Goal: Task Accomplishment & Management: Manage account settings

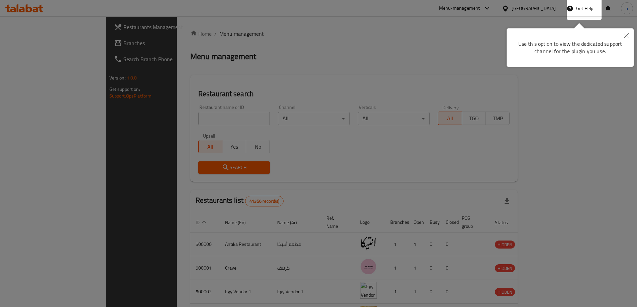
click at [550, 1] on div at bounding box center [318, 153] width 637 height 307
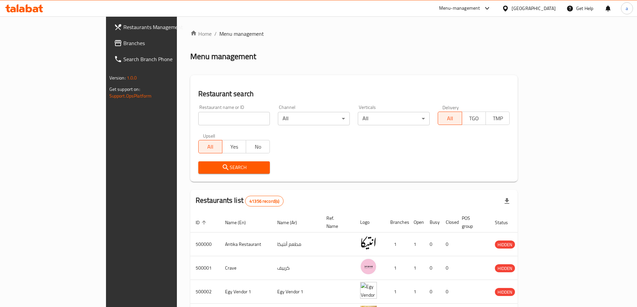
click at [550, 8] on div "Egypt" at bounding box center [533, 8] width 44 height 7
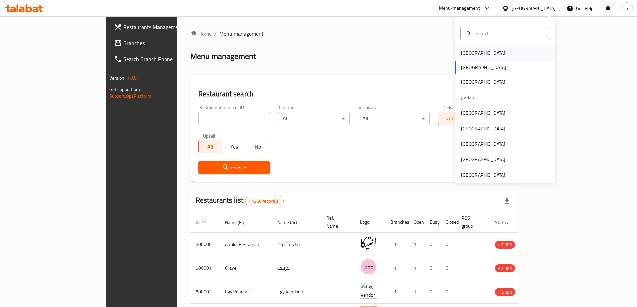
click at [456, 57] on div "[GEOGRAPHIC_DATA]" at bounding box center [483, 52] width 55 height 15
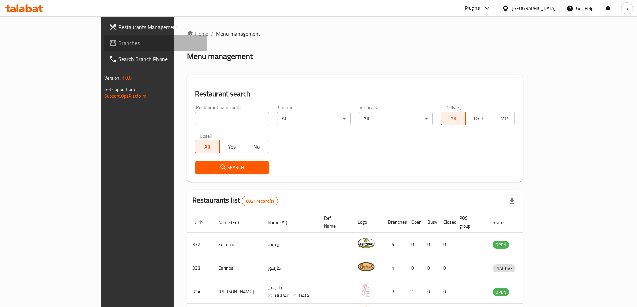
click at [118, 42] on span "Branches" at bounding box center [160, 43] width 84 height 8
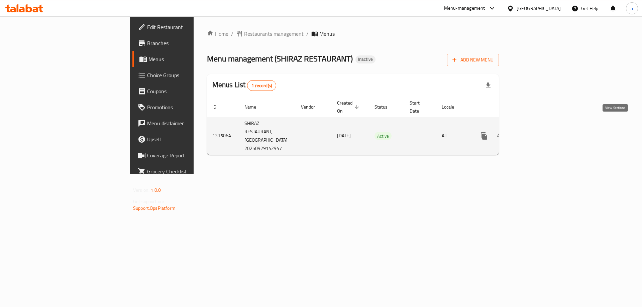
click at [536, 132] on icon "enhanced table" at bounding box center [532, 136] width 8 height 8
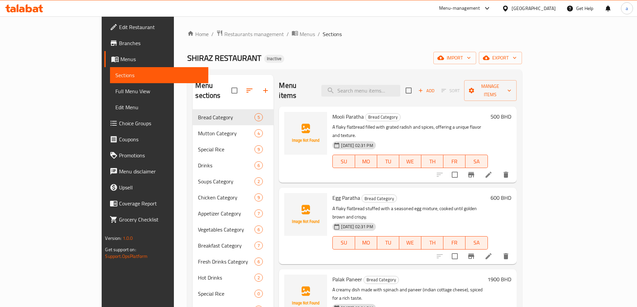
click at [119, 45] on span "Branches" at bounding box center [161, 43] width 84 height 8
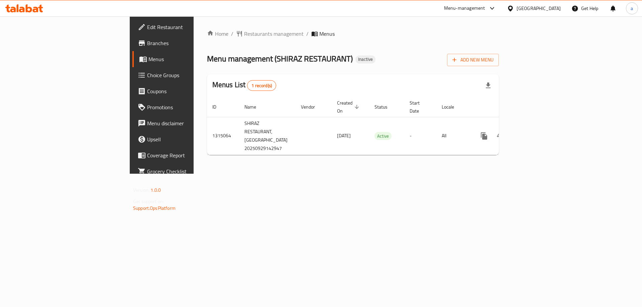
click at [252, 174] on div "Home / Restaurants management / Menus Menu management ( SHIRAZ RESTAURANT ) Ina…" at bounding box center [353, 94] width 319 height 157
click at [493, 61] on span "Add New Menu" at bounding box center [472, 60] width 41 height 8
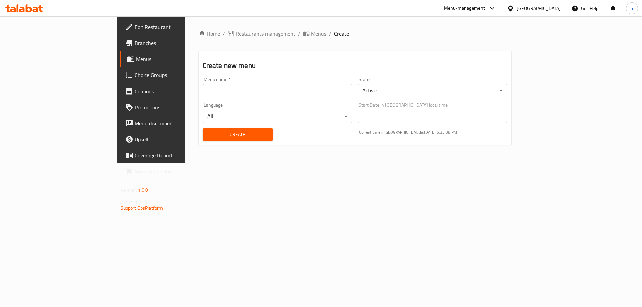
click at [318, 91] on input "text" at bounding box center [278, 90] width 150 height 13
type input "29-9 aya"
drag, startPoint x: 202, startPoint y: 263, endPoint x: 144, endPoint y: 134, distance: 140.9
click at [208, 134] on span "Create" at bounding box center [238, 134] width 60 height 8
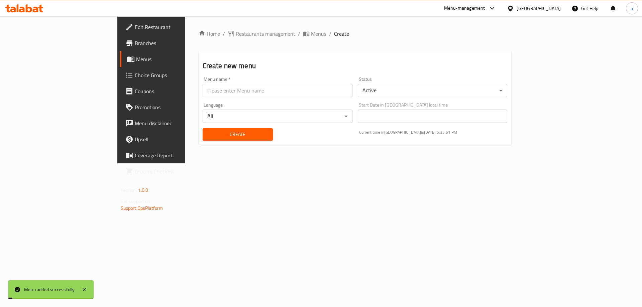
click at [136, 55] on span "Menus" at bounding box center [177, 59] width 83 height 8
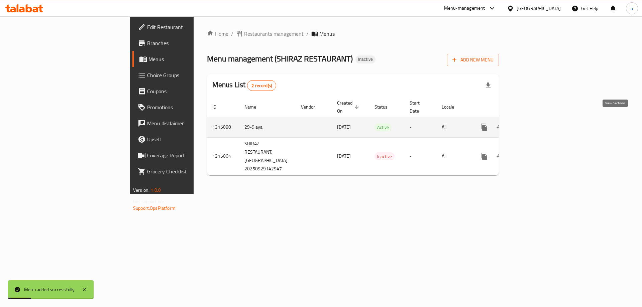
click at [536, 123] on icon "enhanced table" at bounding box center [532, 127] width 8 height 8
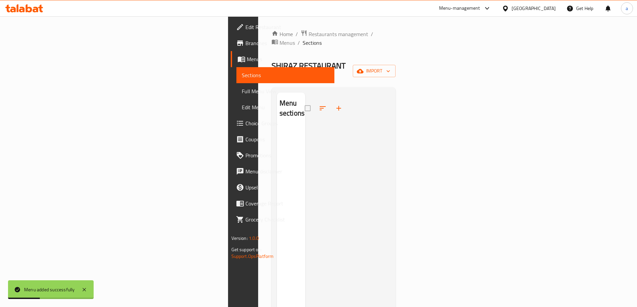
click at [390, 151] on div at bounding box center [347, 246] width 85 height 307
click at [396, 43] on div "Home / Restaurants management / Menus / Sections SHIRAZ RESTAURANT Inactive imp…" at bounding box center [333, 217] width 124 height 375
click at [390, 67] on span "import" at bounding box center [374, 71] width 32 height 8
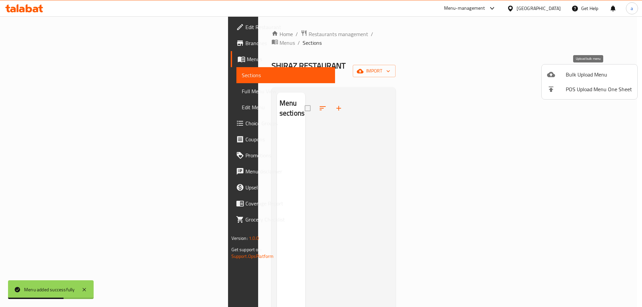
click at [596, 77] on span "Bulk Upload Menu" at bounding box center [599, 75] width 66 height 8
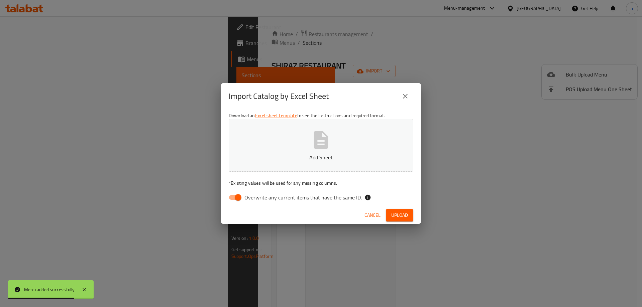
click at [330, 190] on div "Download an Excel sheet template to see the instructions and required format. A…" at bounding box center [321, 158] width 201 height 97
click at [337, 196] on span "Overwrite any current items that have the same ID." at bounding box center [302, 198] width 117 height 8
click at [257, 196] on input "Overwrite any current items that have the same ID." at bounding box center [238, 197] width 38 height 13
checkbox input "false"
click at [336, 151] on button "Add Sheet" at bounding box center [321, 145] width 185 height 53
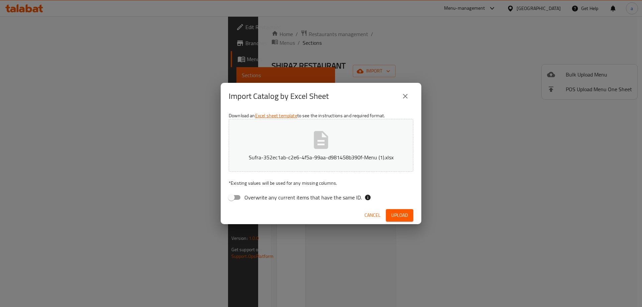
click at [403, 215] on span "Upload" at bounding box center [399, 215] width 17 height 8
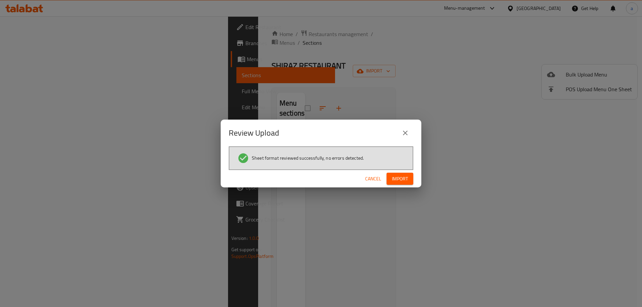
click at [401, 182] on span "Import" at bounding box center [400, 179] width 16 height 8
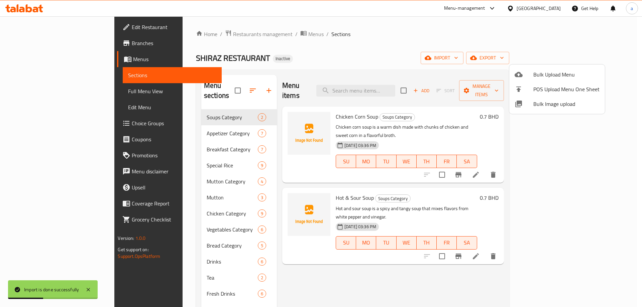
click at [351, 39] on div at bounding box center [321, 153] width 642 height 307
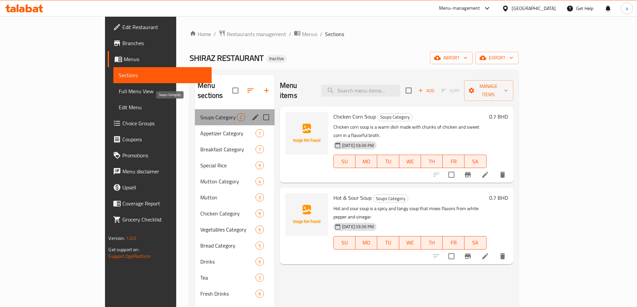
click at [200, 113] on span "Soups Category" at bounding box center [218, 117] width 36 height 8
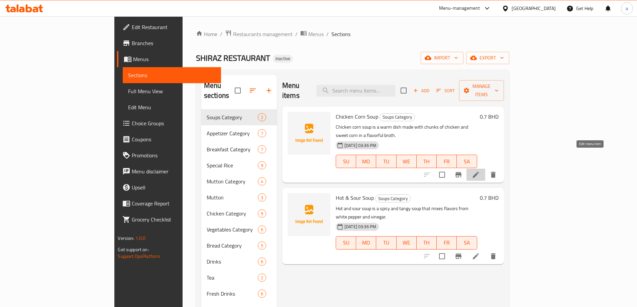
click at [479, 172] on icon at bounding box center [476, 175] width 6 height 6
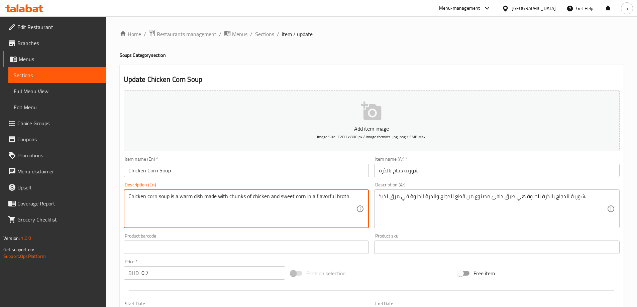
click at [178, 197] on textarea "Chicken corn soup is a warm dish made with chunks of chicken and sweet corn in …" at bounding box center [242, 209] width 228 height 32
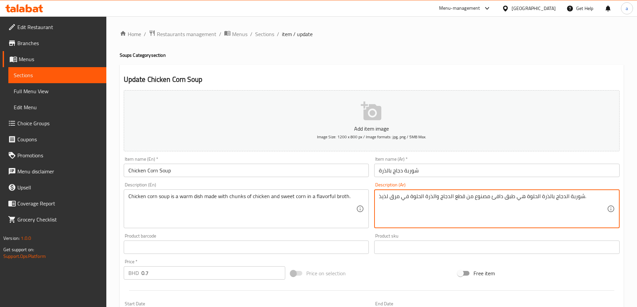
click at [535, 198] on textarea "شوربة الدجاج بالذرة الحلوة هي طبق دافئ مصنوع من قطع الدجاج والذرة الحلوة في مرق…" at bounding box center [493, 209] width 228 height 32
type textarea "شوربة الدجاج بالذرة هي طبق دافئ مصنوع من قطع الدجاج والذرة الحلوة في مرق لذيذ."
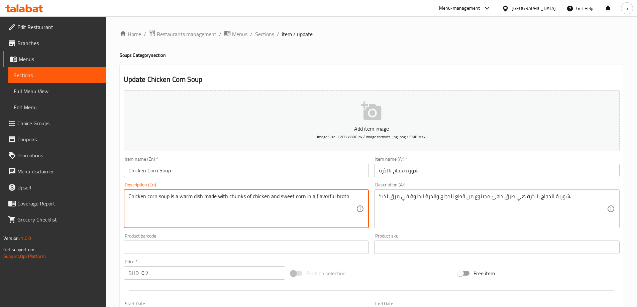
drag, startPoint x: 168, startPoint y: 199, endPoint x: 128, endPoint y: 198, distance: 39.5
click at [231, 196] on textarea "Chicken corn soup is a warm dish made with chunks of chicken and sweet corn in …" at bounding box center [242, 209] width 228 height 32
click at [239, 202] on textarea "Chicken corn soup is a warm dish made with chunks of chicken and sweet corn in …" at bounding box center [242, 209] width 228 height 32
click at [337, 199] on textarea "Chicken corn soup is a warm dish made with chunks of chicken and sweet corn in …" at bounding box center [242, 209] width 228 height 32
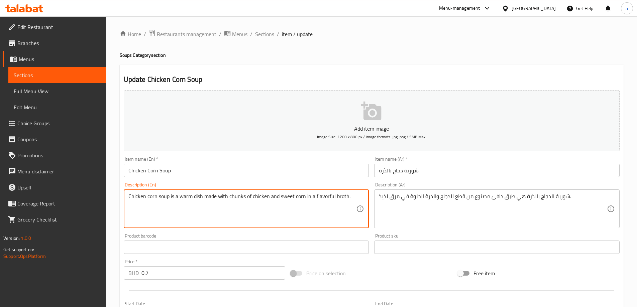
click at [337, 199] on textarea "Chicken corn soup is a warm dish made with chunks of chicken and sweet corn in …" at bounding box center [242, 209] width 228 height 32
click at [313, 200] on textarea "Chicken corn soup is a warm dish made with chunks of chicken and sweet corn in …" at bounding box center [242, 209] width 228 height 32
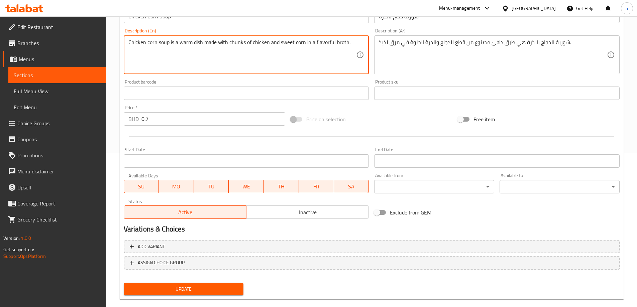
scroll to position [165, 0]
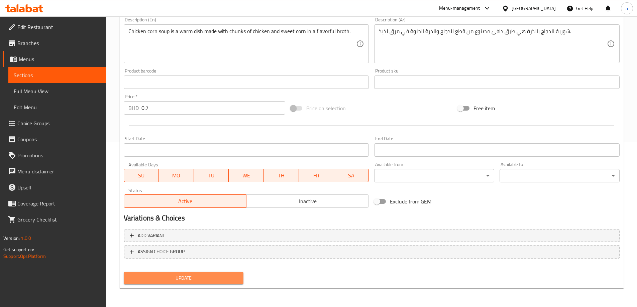
click at [207, 272] on button "Update" at bounding box center [184, 278] width 120 height 12
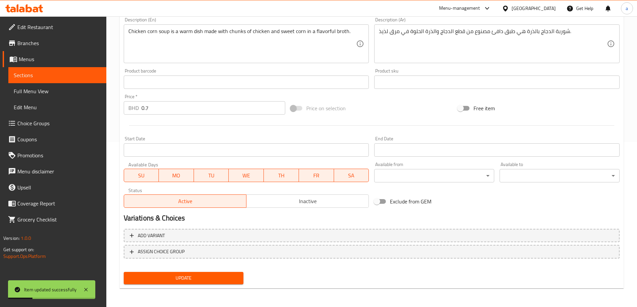
click at [51, 76] on span "Sections" at bounding box center [57, 75] width 87 height 8
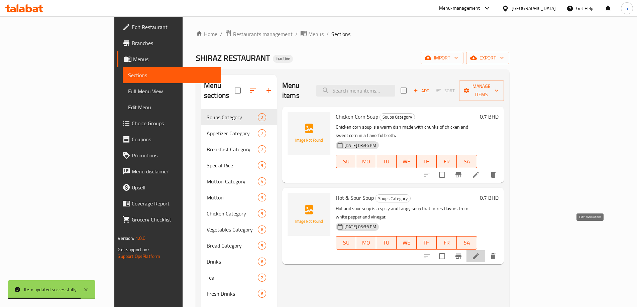
click at [480, 252] on icon at bounding box center [476, 256] width 8 height 8
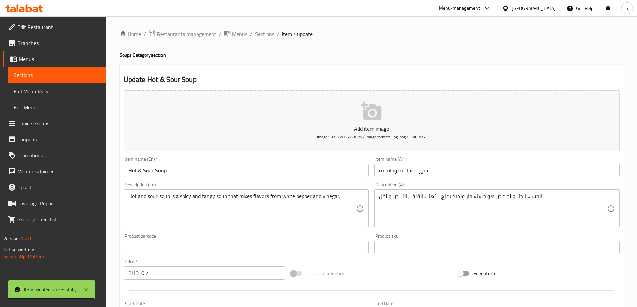
click at [225, 176] on input "Hot & Sour Soup" at bounding box center [246, 170] width 245 height 13
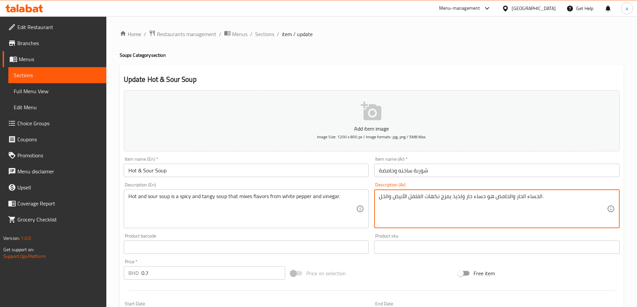
click at [524, 198] on textarea "الحساء الحار والحامض هو حساء حار ولذيذ يمزج نكهات الفلفل الأبيض والخل." at bounding box center [493, 209] width 228 height 32
click at [513, 196] on textarea "الحساء الحار والحامض هو حساء حار ولذيذ يمزج نكهات الفلفل الأبيض والخل." at bounding box center [493, 209] width 228 height 32
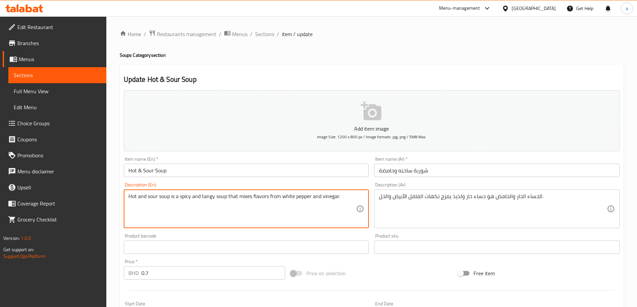
click at [150, 198] on textarea "Hot and sour soup is a spicy and tangy soup that mixes flavors from white peppe…" at bounding box center [242, 209] width 228 height 32
click at [169, 201] on textarea "Hot and sour soup is a spicy and tangy soup that mixes flavors from white peppe…" at bounding box center [242, 209] width 228 height 32
click at [164, 199] on textarea "Hot and sour soup is a spicy and tangy soup that mixes flavors from white peppe…" at bounding box center [242, 209] width 228 height 32
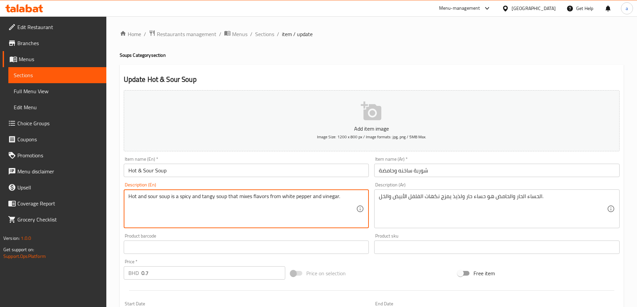
click at [160, 197] on textarea "Hot and sour soup is a spicy and tangy soup that mixes flavors from white peppe…" at bounding box center [242, 209] width 228 height 32
click at [166, 210] on textarea "Hot and sour soup is a spicy and tangy soup that mixes flavors from white peppe…" at bounding box center [242, 209] width 228 height 32
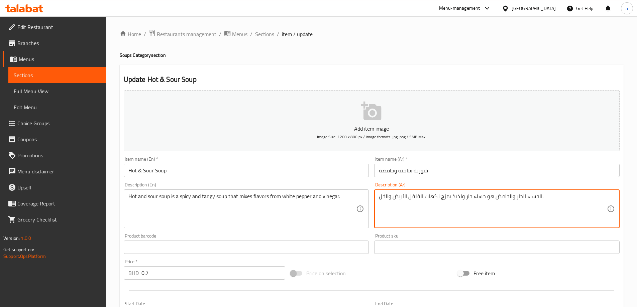
drag, startPoint x: 526, startPoint y: 196, endPoint x: 538, endPoint y: 196, distance: 12.1
drag, startPoint x: 514, startPoint y: 198, endPoint x: 540, endPoint y: 199, distance: 25.4
click at [540, 199] on textarea "الحساء الحار والحامض هو حساء حار ولذيذ يمزج نكهات الفلفل الأبيض والخل." at bounding box center [493, 209] width 228 height 32
click at [225, 192] on div "Hot and sour soup is a spicy and tangy soup that mixes flavors from white peppe…" at bounding box center [246, 209] width 245 height 39
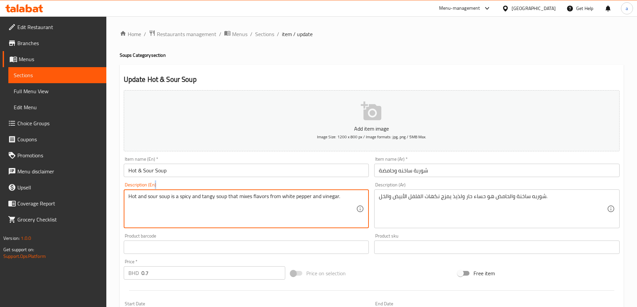
click at [225, 192] on div "Hot and sour soup is a spicy and tangy soup that mixes flavors from white peppe…" at bounding box center [246, 209] width 245 height 39
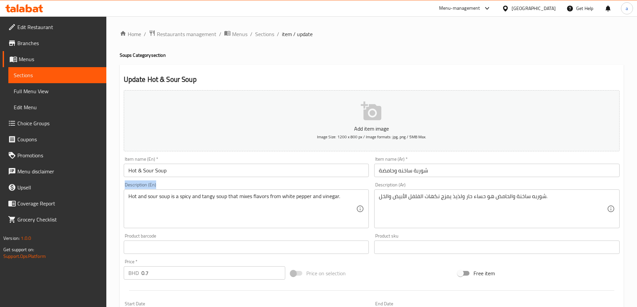
click at [225, 191] on div "Hot and sour soup is a spicy and tangy soup that mixes flavors from white peppe…" at bounding box center [246, 209] width 245 height 39
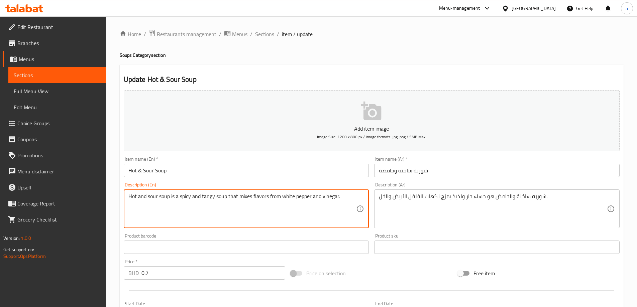
click at [226, 197] on textarea "Hot and sour soup is a spicy and tangy soup that mixes flavors from white peppe…" at bounding box center [242, 209] width 228 height 32
click at [415, 191] on div "شوربه ساخنة والحامض هو حساء حار ولذيذ يمزج نكهات الفلفل الأبيض والخل. Descripti…" at bounding box center [496, 209] width 245 height 39
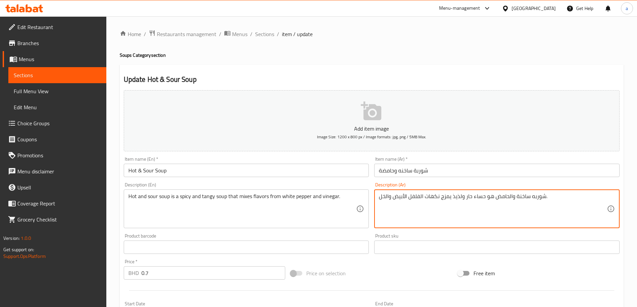
click at [401, 196] on textarea "شوربه ساخنة والحامض هو حساء حار ولذيذ يمزج نكهات الفلفل الأبيض والخل." at bounding box center [493, 209] width 228 height 32
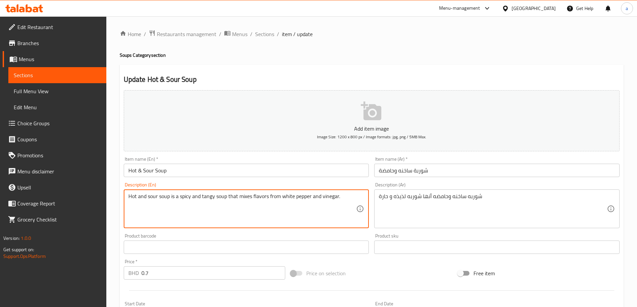
click at [241, 197] on textarea "Hot and sour soup is a spicy and tangy soup that mixes flavors from white peppe…" at bounding box center [242, 209] width 228 height 32
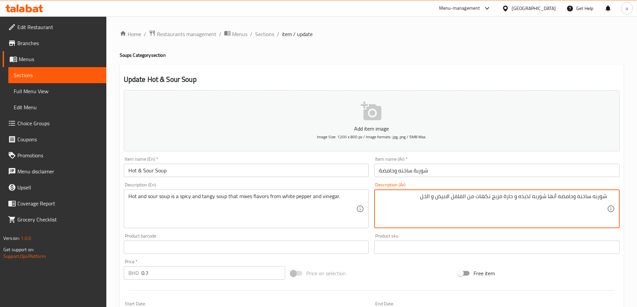
type textarea "شوربه ساخنه وحامضه أنها شوربه لذيذه و حارة مزيج نكهات من الفلفل الابيض و الخل"
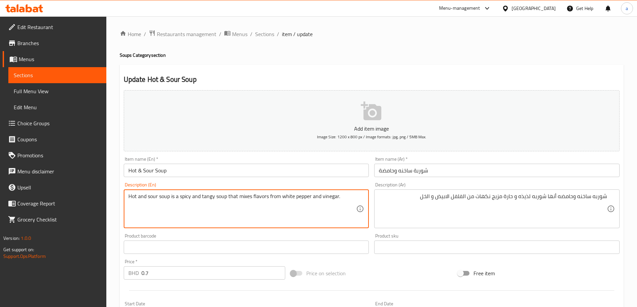
click at [325, 198] on textarea "Hot and sour soup is a spicy and tangy soup that mixes flavors from white peppe…" at bounding box center [242, 209] width 228 height 32
click at [260, 200] on textarea "Hot and sour soup is a spicy and tangy soup that mixes flavors from white peppe…" at bounding box center [242, 209] width 228 height 32
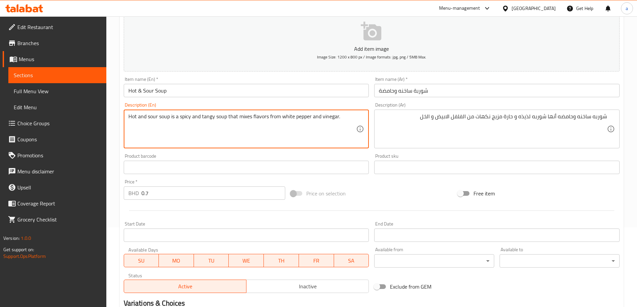
scroll to position [165, 0]
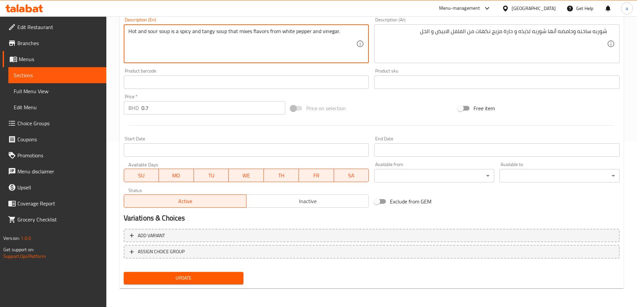
click at [205, 279] on span "Update" at bounding box center [183, 278] width 109 height 8
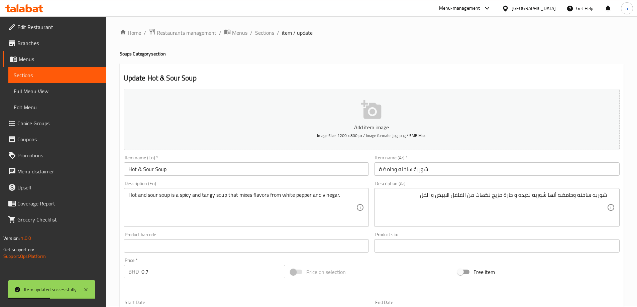
scroll to position [0, 0]
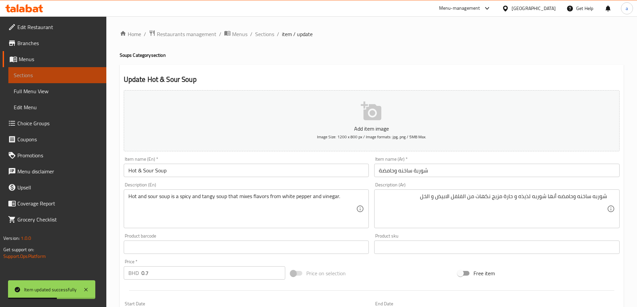
click at [41, 79] on span "Sections" at bounding box center [57, 75] width 87 height 8
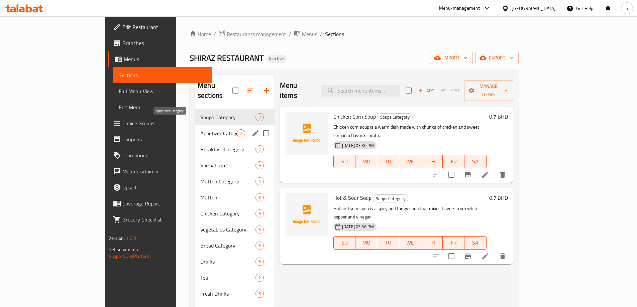
click at [200, 129] on span "Appetizer Category" at bounding box center [218, 133] width 36 height 8
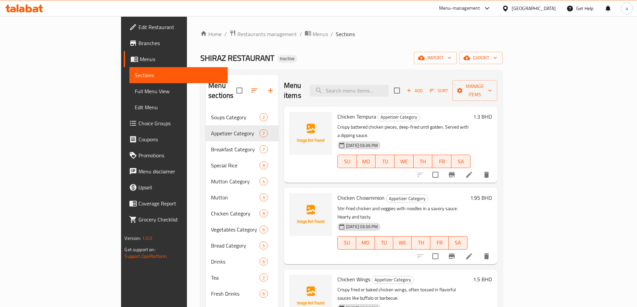
click at [478, 169] on li at bounding box center [469, 175] width 19 height 12
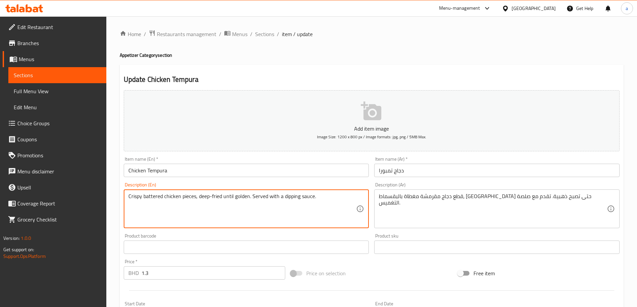
click at [151, 199] on textarea "Crispy battered chicken pieces, deep-fried until golden. Served with a dipping …" at bounding box center [242, 209] width 228 height 32
click at [142, 203] on textarea "Crispy battered chicken pieces, deep-fried until golden. Served with a dipping …" at bounding box center [242, 209] width 228 height 32
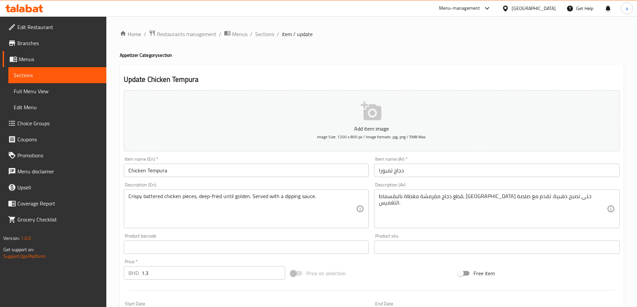
drag, startPoint x: 126, startPoint y: 198, endPoint x: 190, endPoint y: 205, distance: 64.3
click at [190, 205] on div "Crispy battered chicken pieces, deep-fried until golden. Served with a dipping …" at bounding box center [246, 209] width 245 height 39
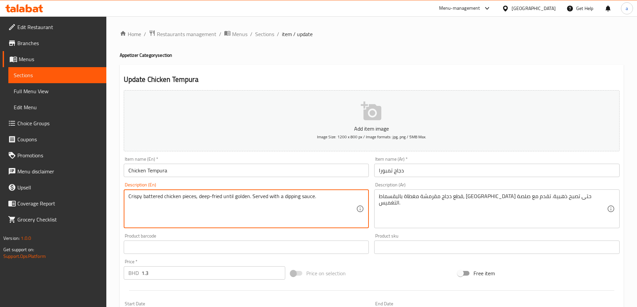
drag, startPoint x: 195, startPoint y: 196, endPoint x: 121, endPoint y: 180, distance: 75.5
click at [121, 180] on div "Description (En) Crispy battered chicken pieces, deep-fried until golden. Serve…" at bounding box center [246, 205] width 251 height 51
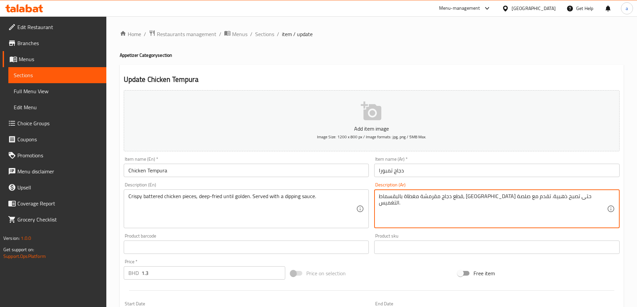
click at [473, 195] on textarea "قطع دجاج مقرمشة مغطاة بالبقسماط، مقلية حتى تصبح ذهبية. تقدم مع صلصة التغميس." at bounding box center [493, 209] width 228 height 32
click at [391, 199] on textarea "قطع دجاج مقرمشة مغطاة بالبقسماط، مقلية بعمق حتى تصبح ذهبية. تقدم مع صلصة التغمي…" at bounding box center [493, 209] width 228 height 32
type textarea "قطع دجاج مقرمشة مغطاة بالبقسماط، مقلية بعمق حتى تصبح ذهبية. تقدم مع صوص ديبينج."
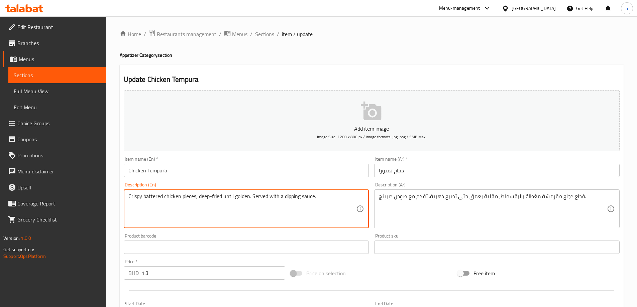
click at [293, 202] on textarea "Crispy battered chicken pieces, deep-fried until golden. Served with a dipping …" at bounding box center [242, 209] width 228 height 32
click at [327, 214] on textarea "Crispy battered chicken pieces, deep-fried until golden. Served with a dipping …" at bounding box center [242, 209] width 228 height 32
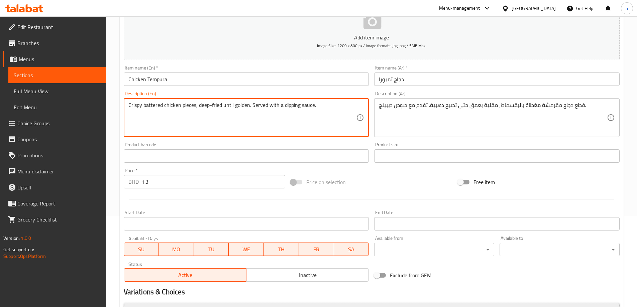
scroll to position [165, 0]
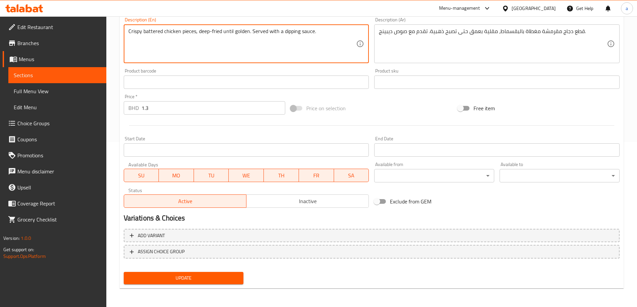
click at [181, 273] on button "Update" at bounding box center [184, 278] width 120 height 12
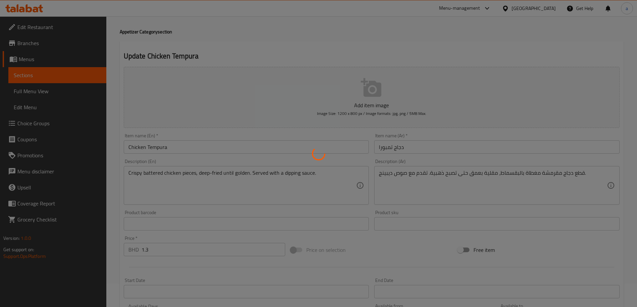
scroll to position [0, 0]
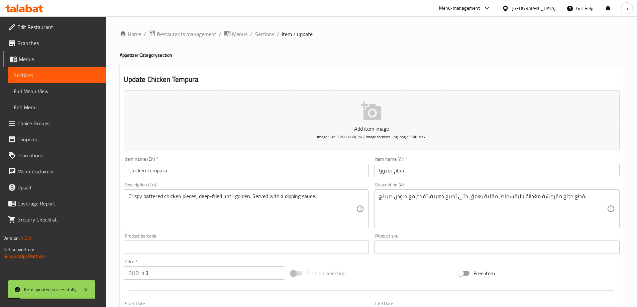
click at [34, 76] on span "Sections" at bounding box center [57, 75] width 87 height 8
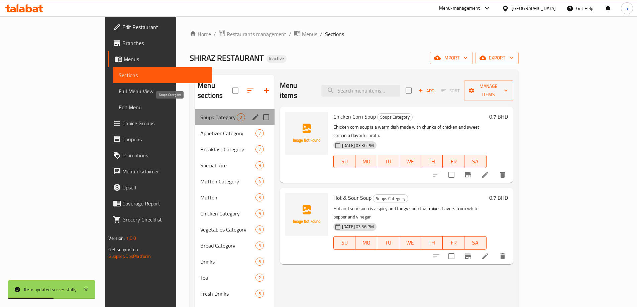
click at [200, 113] on span "Soups Category" at bounding box center [218, 117] width 36 height 8
click at [195, 125] on div "Appetizer Category 7" at bounding box center [235, 133] width 80 height 16
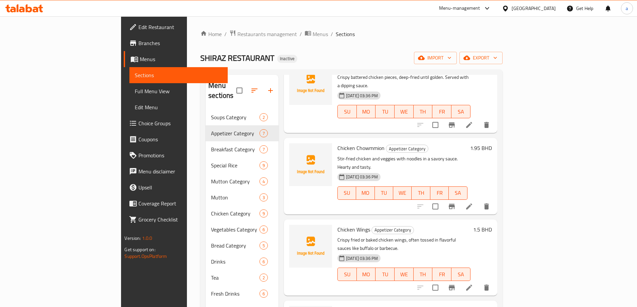
scroll to position [33, 0]
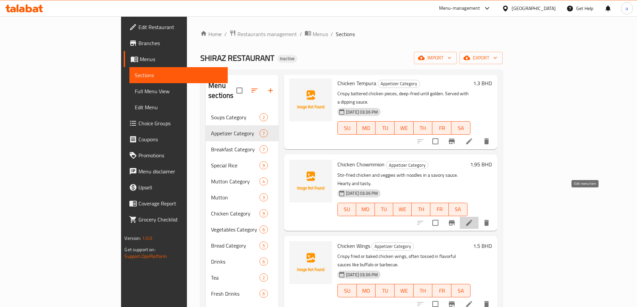
click at [473, 219] on icon at bounding box center [469, 223] width 8 height 8
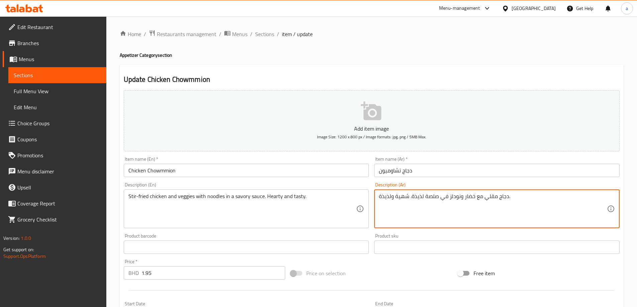
click at [476, 198] on textarea "دجاج مقلي مع خضار ونودلز في صلصة لذيذة. شهية ولذيذة." at bounding box center [493, 209] width 228 height 32
click at [460, 196] on textarea "دجاج مقلي وخضار ونودلز في صلصة لذيذة. شهية ولذيذة." at bounding box center [493, 209] width 228 height 32
click at [462, 197] on textarea "دجاج مقلي وخضار ونودلز في صلصة لذيذة. شهية ولذيذة." at bounding box center [493, 209] width 228 height 32
click at [460, 198] on textarea "دجاج مقلي وخضار ونودلز في صلصة لذيذة. شهية ولذيذة." at bounding box center [493, 209] width 228 height 32
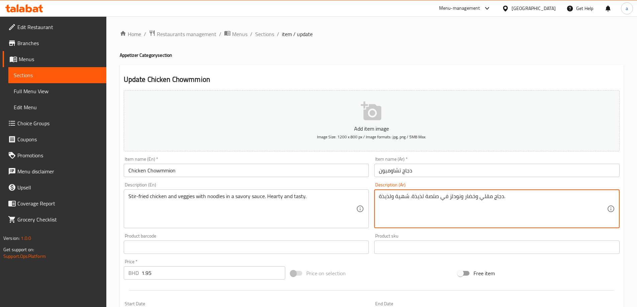
click at [461, 199] on textarea "دجاج مقلي وخضار ونودلز في صلصة لذيذة. شهية ولذيذة." at bounding box center [493, 209] width 228 height 32
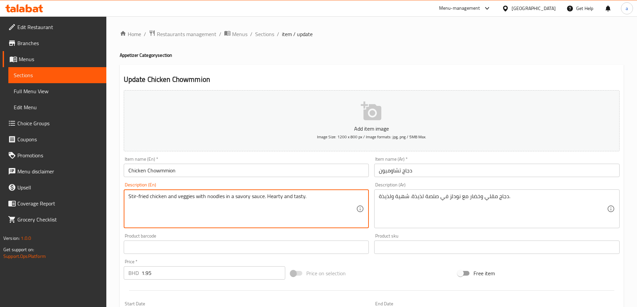
click at [295, 197] on textarea "Stir-fried chicken and veggies with noodles in a savory sauce. Hearty and tasty." at bounding box center [242, 209] width 228 height 32
click at [272, 198] on textarea "Stir-fried chicken and veggies with noodles in a savory sauce. Hearty and tasty." at bounding box center [242, 209] width 228 height 32
click at [293, 197] on textarea "Stir-fried chicken and veggies with noodles in a savory sauce. Hearty and tasty." at bounding box center [242, 209] width 228 height 32
drag, startPoint x: 266, startPoint y: 195, endPoint x: 317, endPoint y: 200, distance: 51.1
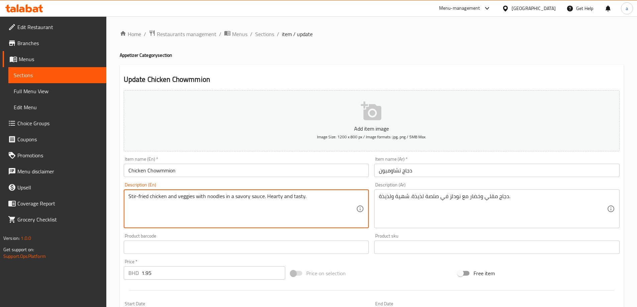
click at [317, 200] on textarea "Stir-fried chicken and veggies with noodles in a savory sauce. Hearty and tasty." at bounding box center [242, 209] width 228 height 32
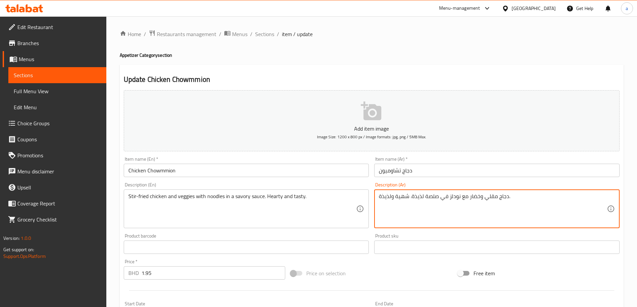
click at [387, 200] on textarea "دجاج مقلي وخضار مع نودلز في صلصة لذيذة. شهية ولذيذة." at bounding box center [493, 209] width 228 height 32
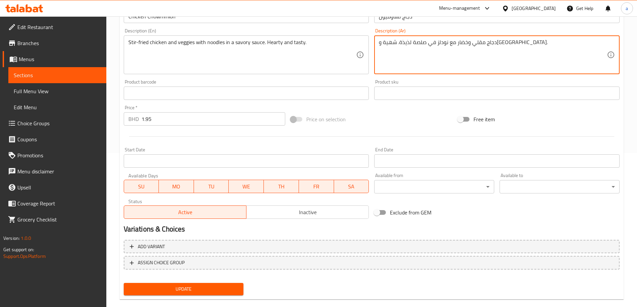
scroll to position [165, 0]
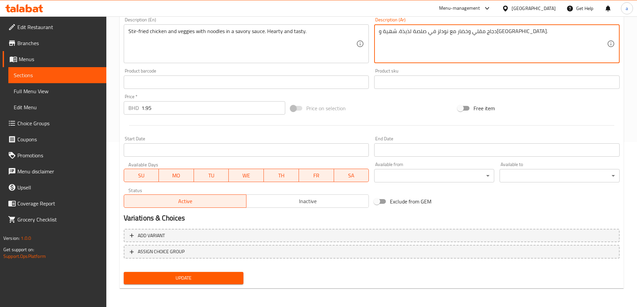
type textarea "دجاج مقلي وخضار مع نودلز في صلصة لذيذة. شهية وتيستي."
click at [183, 282] on span "Update" at bounding box center [183, 278] width 109 height 8
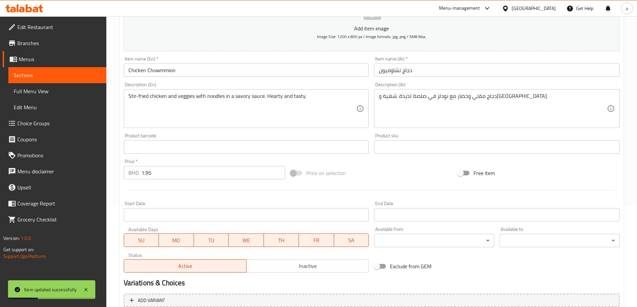
scroll to position [0, 0]
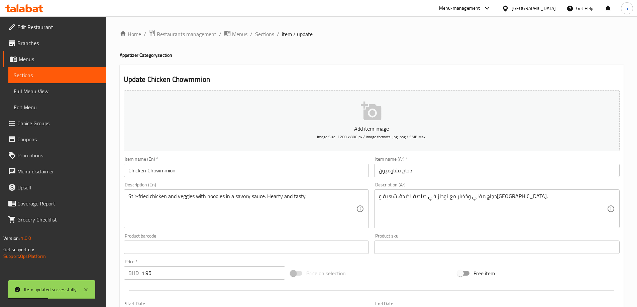
click at [49, 78] on span "Sections" at bounding box center [57, 75] width 87 height 8
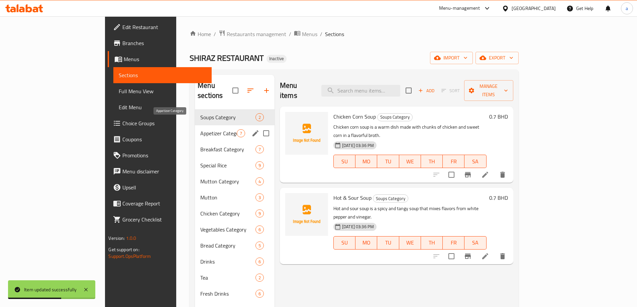
click at [200, 129] on span "Appetizer Category" at bounding box center [218, 133] width 36 height 8
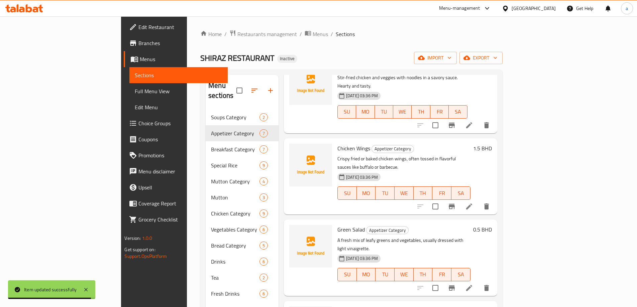
scroll to position [134, 0]
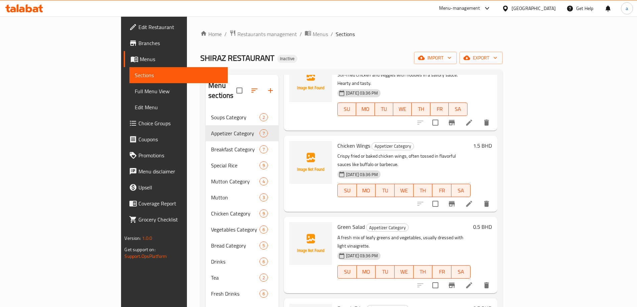
click at [478, 198] on li at bounding box center [469, 204] width 19 height 12
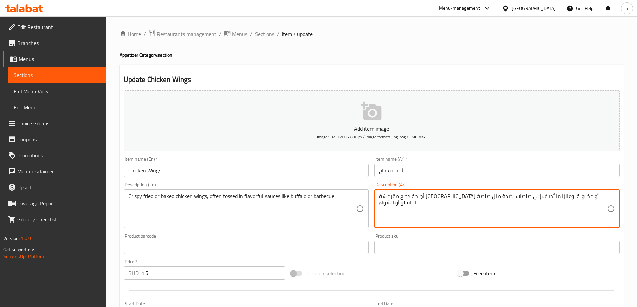
click at [506, 200] on textarea "أجنحة دجاج مقرمشة مقلية أو مخبوزة، وغالبًا ما تُضاف إلى صلصات لذيذة مثل صلصة ال…" at bounding box center [493, 209] width 228 height 32
drag, startPoint x: 515, startPoint y: 195, endPoint x: 388, endPoint y: 189, distance: 127.2
click at [388, 189] on div "Description (Ar) أجنحة دجاج مقرمشة مقلية أو مخبوزة، وغالبًا ما تُضاف إلى صلصات …" at bounding box center [496, 206] width 245 height 46
click at [380, 196] on textarea "أجنحة دجاج مقرمشة مقلية أو مخبوزة، وغالبًا ما تُضاف إلى صلصات لذيذة مثل صلصة ال…" at bounding box center [493, 209] width 228 height 32
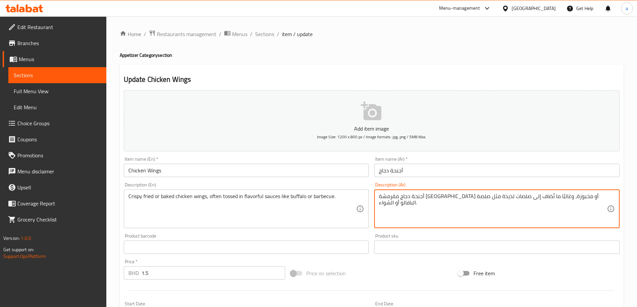
click at [380, 196] on textarea "أجنحة دجاج مقرمشة مقلية أو مخبوزة، وغالبًا ما تُضاف إلى صلصات لذيذة مثل صلصة ال…" at bounding box center [493, 209] width 228 height 32
click at [391, 202] on textarea "أجنحة دجاج مقرمشة مقلية أو مخبوزة، وغالبًا ما تُضاف إلى صلصات لذيذة مثل صلصة ال…" at bounding box center [493, 209] width 228 height 32
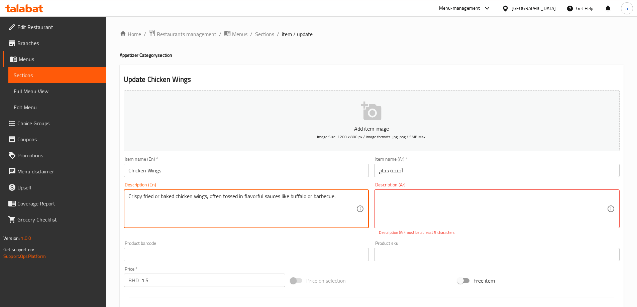
click at [288, 198] on textarea "Crispy fried or baked chicken wings, often tossed in flavorful sauces like buff…" at bounding box center [242, 209] width 228 height 32
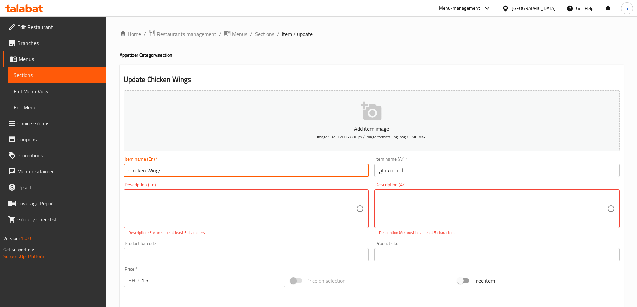
click at [165, 174] on input "Chicken Wings" at bounding box center [246, 170] width 245 height 13
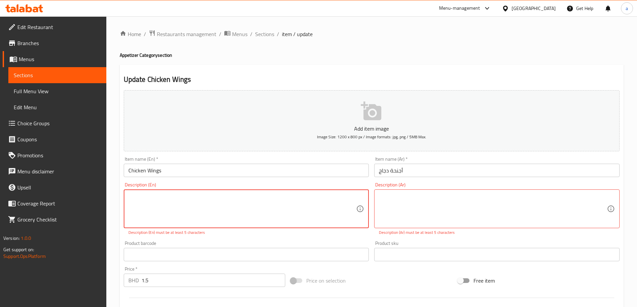
paste textarea "Chicken wings, coated with a tangy sauce"
click at [129, 198] on textarea "Chicken wings, coated with a tangy sauce" at bounding box center [242, 209] width 228 height 32
click at [281, 198] on textarea "Chicken wings, coated with a tangy sauce" at bounding box center [242, 209] width 228 height 32
click at [128, 199] on textarea "Chicken wings, coated with a tangy sauce" at bounding box center [242, 209] width 228 height 32
click at [130, 198] on textarea "Chicken wings, coated with a tangy sauce" at bounding box center [242, 209] width 228 height 32
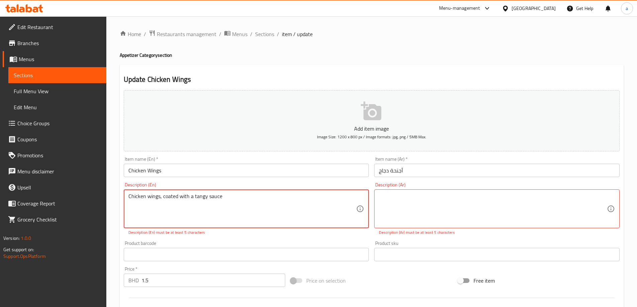
type textarea "Chicken wings, coated with a tangy sauce"
click at [208, 237] on div "Description (En) Chicken wings, coated with a tangy sauce Description (En) Desc…" at bounding box center [246, 209] width 251 height 59
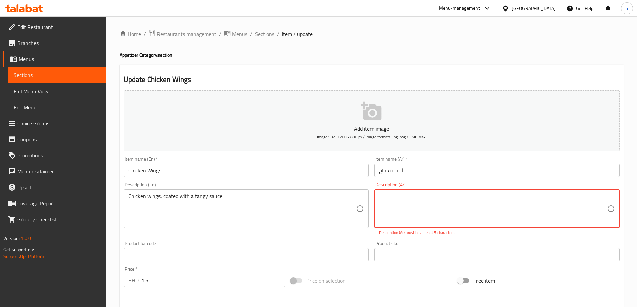
click at [431, 202] on textarea at bounding box center [493, 209] width 228 height 32
paste textarea "أجنحة الدجاج، مغطاة بصلصة حامضة."
type textarea "أجنحة الدجاج، مغطاة بصلصة حامضة."
click at [346, 236] on div "Add item image Image Size: 1200 x 800 px / Image formats: jpg, png / 5MB Max. I…" at bounding box center [371, 236] width 501 height 296
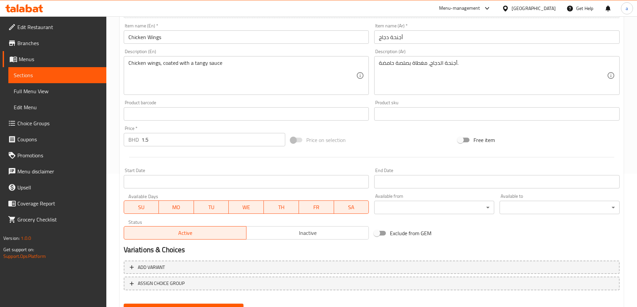
scroll to position [165, 0]
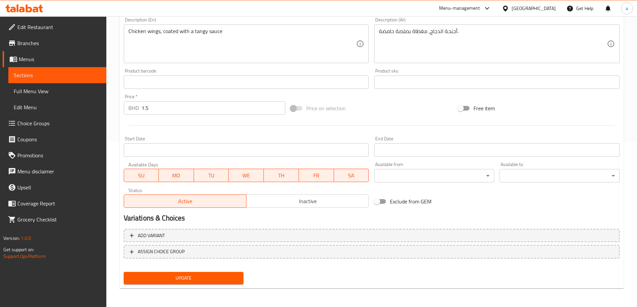
click at [162, 284] on button "Update" at bounding box center [184, 278] width 120 height 12
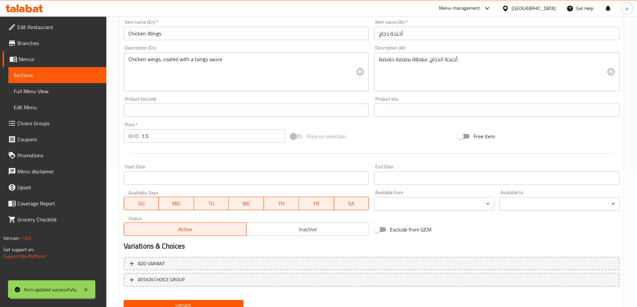
scroll to position [98, 0]
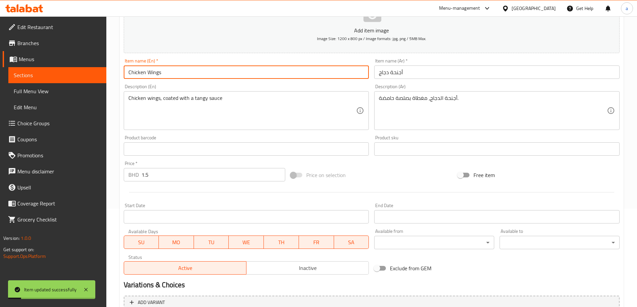
click at [167, 70] on input "Chicken Wings" at bounding box center [246, 72] width 245 height 13
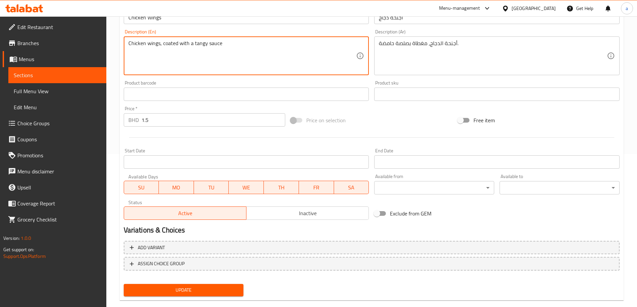
scroll to position [165, 0]
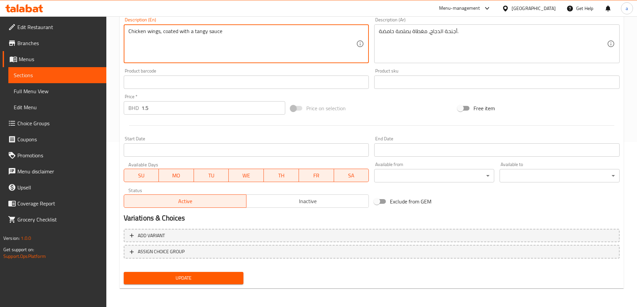
click at [182, 280] on span "Update" at bounding box center [183, 278] width 109 height 8
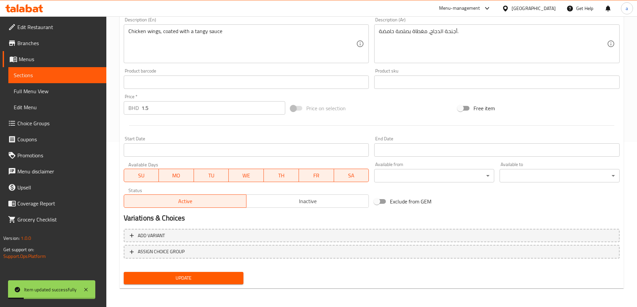
click at [38, 72] on span "Sections" at bounding box center [57, 75] width 87 height 8
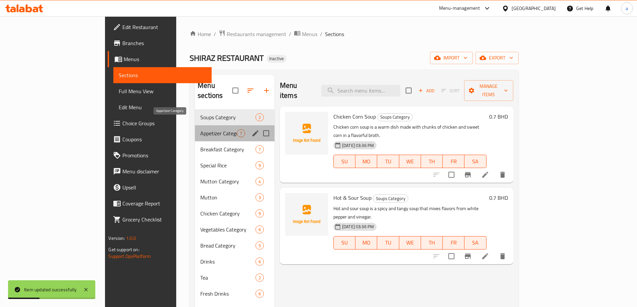
click at [200, 129] on span "Appetizer Category" at bounding box center [218, 133] width 36 height 8
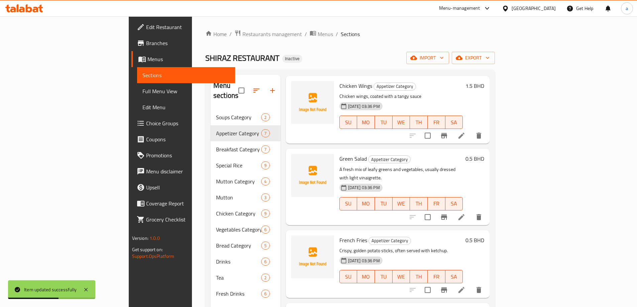
scroll to position [221, 0]
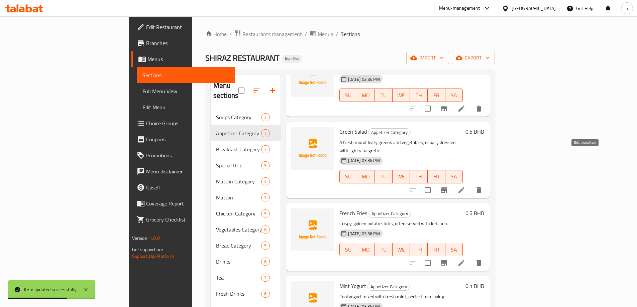
click at [465, 186] on icon at bounding box center [461, 190] width 8 height 8
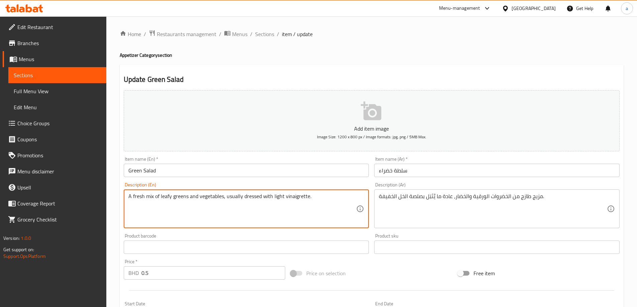
click at [150, 198] on textarea "A fresh mix of leafy greens and vegetables, usually dressed with light vinaigre…" at bounding box center [242, 209] width 228 height 32
click at [136, 201] on textarea "A fresh mix of leafy greens and vegetables, usually dressed with light vinaigre…" at bounding box center [242, 209] width 228 height 32
click at [167, 196] on textarea "A fresh mix of leafy greens and vegetables, usually dressed with light vinaigre…" at bounding box center [242, 209] width 228 height 32
drag, startPoint x: 129, startPoint y: 197, endPoint x: 225, endPoint y: 194, distance: 96.0
click at [225, 194] on textarea "A fresh mix of leafy greens and vegetables, usually dressed with light vinaigre…" at bounding box center [242, 209] width 228 height 32
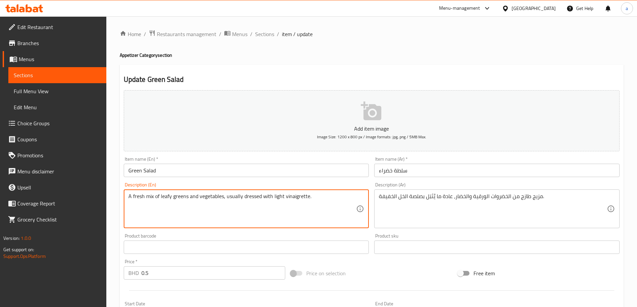
click at [227, 196] on textarea "A fresh mix of leafy greens and vegetables, usually dressed with light vinaigre…" at bounding box center [242, 209] width 228 height 32
click at [162, 166] on input "Green Salad" at bounding box center [246, 170] width 245 height 13
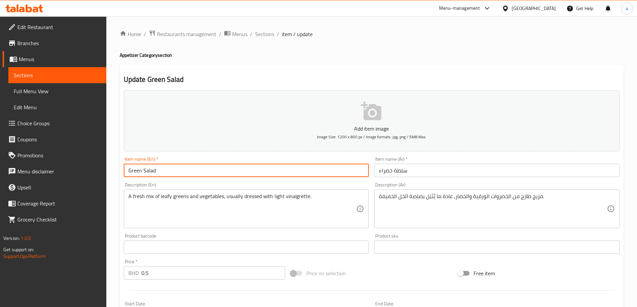
click at [153, 171] on input "Green Salad" at bounding box center [246, 170] width 245 height 13
click at [134, 170] on input "Green Salad" at bounding box center [246, 170] width 245 height 13
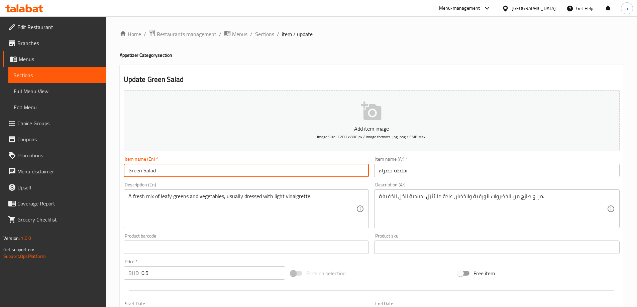
click at [134, 170] on input "Green Salad" at bounding box center [246, 170] width 245 height 13
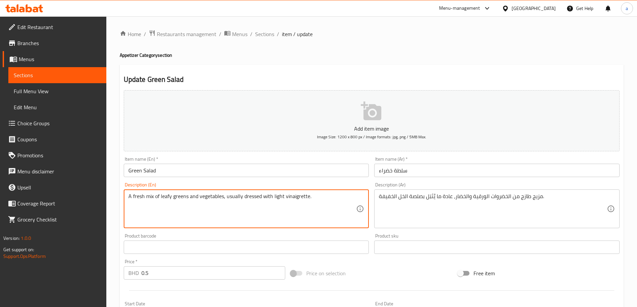
click at [246, 202] on textarea "A fresh mix of leafy greens and vegetables, usually dressed with light vinaigre…" at bounding box center [242, 209] width 228 height 32
paste textarea "Mix of fresh, crisp mixed greens, sliced cucumber, juicy cherry tomatoes, cream…"
type textarea "Mix of fresh, crisp mixed greens, sliced cucumber, juicy cherry tomatoes, cream…"
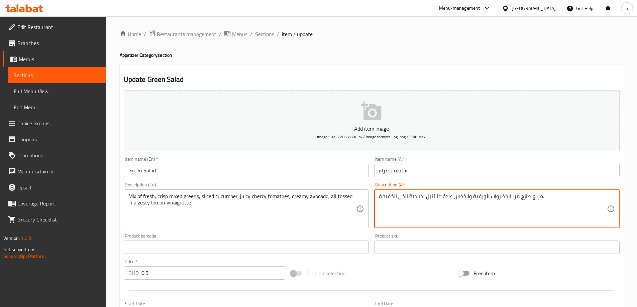
click at [397, 205] on textarea "مزيج طازج من الخضروات الورقية والخضار، عادة ما يُتَبَل بصلصة الخل الخفيفة." at bounding box center [493, 209] width 228 height 32
paste textarea "من الخضار الطازجة المقرمشة ، شرائح الخيار ، طماطم كرزية ، كريمة الأفوكادو ، كله…"
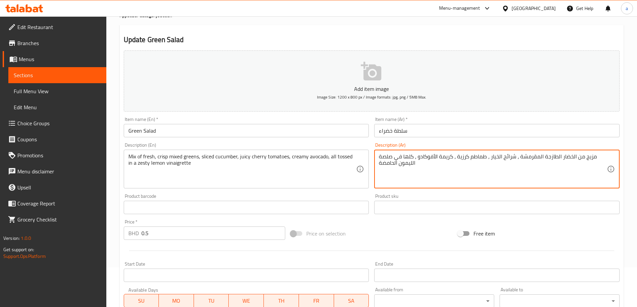
scroll to position [165, 0]
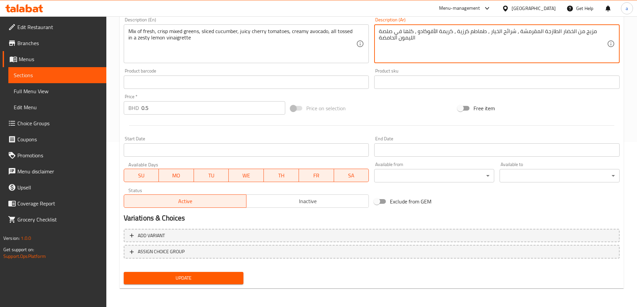
type textarea "مزيج من الخضار الطازجة المقرمشة ، شرائح الخيار ، طماطم كرزية ، كريمة الأفوكادو …"
click at [211, 279] on span "Update" at bounding box center [183, 278] width 109 height 8
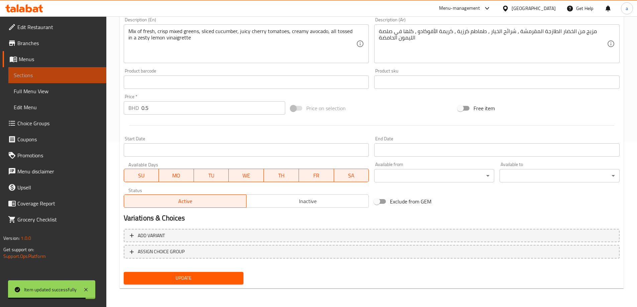
click at [42, 70] on link "Sections" at bounding box center [57, 75] width 98 height 16
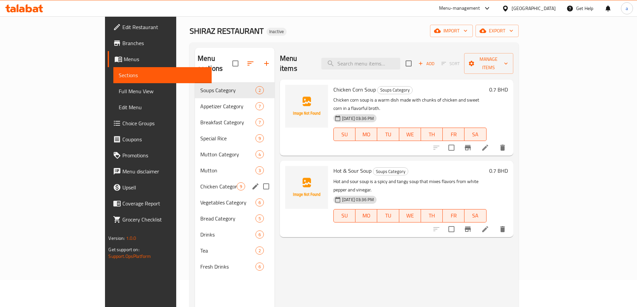
scroll to position [27, 0]
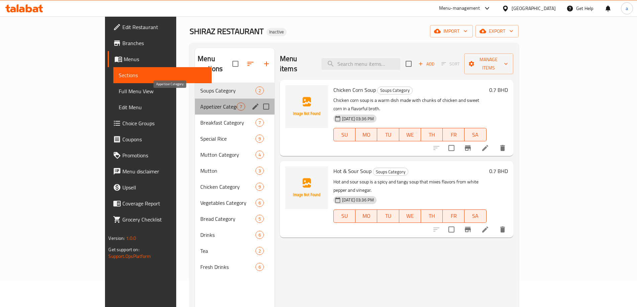
click at [200, 103] on span "Appetizer Category" at bounding box center [218, 107] width 36 height 8
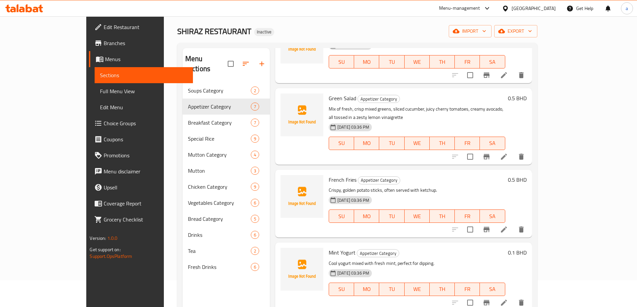
scroll to position [221, 0]
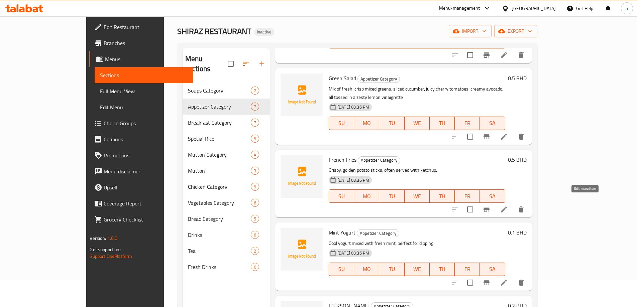
click at [507, 207] on icon at bounding box center [504, 210] width 6 height 6
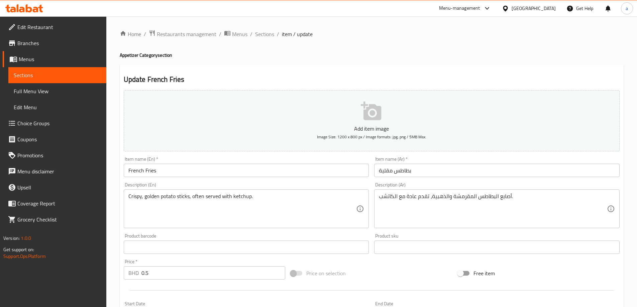
click at [136, 169] on input "French Fries" at bounding box center [246, 170] width 245 height 13
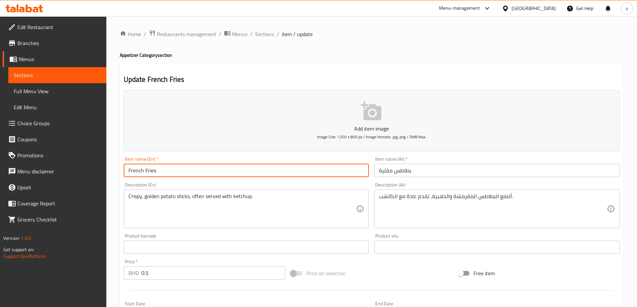
click at [136, 169] on input "French Fries" at bounding box center [246, 170] width 245 height 13
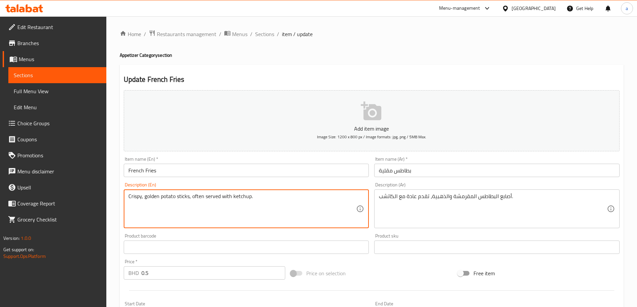
click at [181, 194] on textarea "Crispy, golden potato sticks, often served with ketchup." at bounding box center [242, 209] width 228 height 32
paste textarea "Fried to a golden crisp perfection and seasoned"
type textarea "Fried to a golden crisp perfection and seasoned"
click at [308, 64] on div "Home / Restaurants management / Menus / Sections / item / update Appetizer Cate…" at bounding box center [372, 244] width 504 height 429
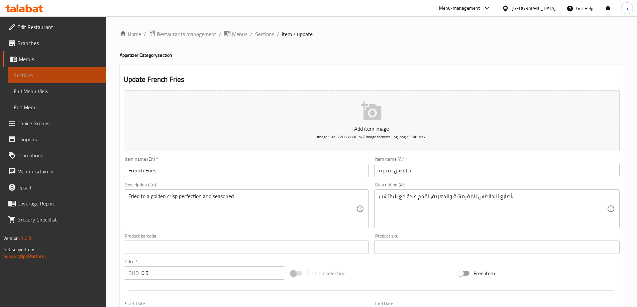
click at [23, 76] on span "Sections" at bounding box center [57, 75] width 87 height 8
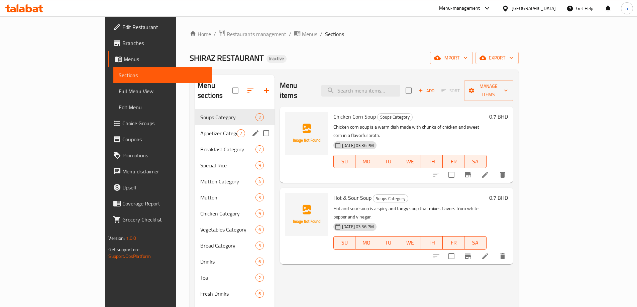
click at [195, 125] on div "Appetizer Category 7" at bounding box center [235, 133] width 80 height 16
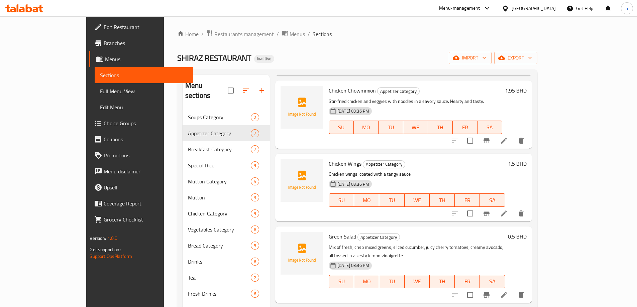
scroll to position [100, 0]
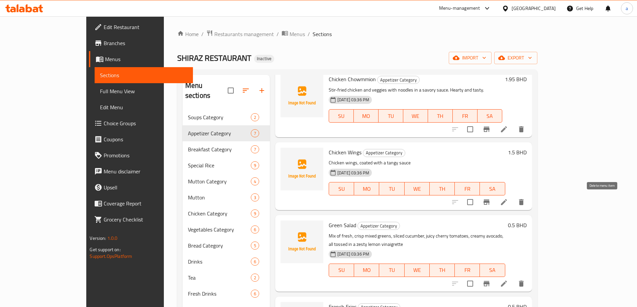
click at [529, 209] on button "delete" at bounding box center [521, 202] width 16 height 16
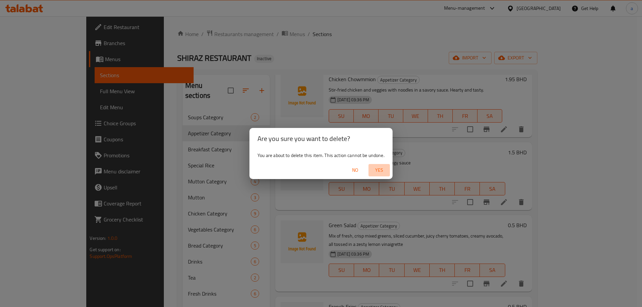
click at [377, 171] on span "Yes" at bounding box center [379, 170] width 16 height 8
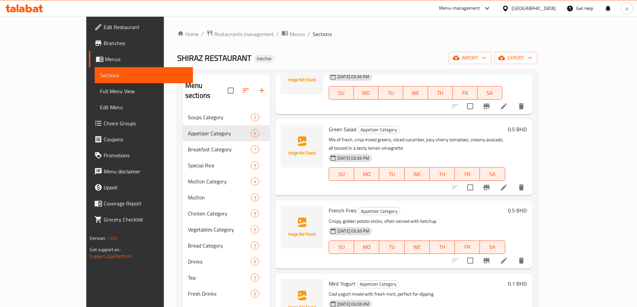
scroll to position [134, 0]
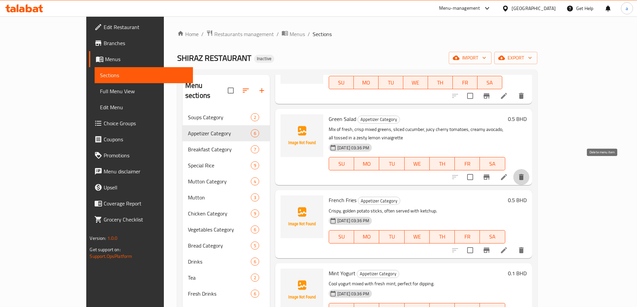
click at [529, 169] on button "delete" at bounding box center [521, 177] width 16 height 16
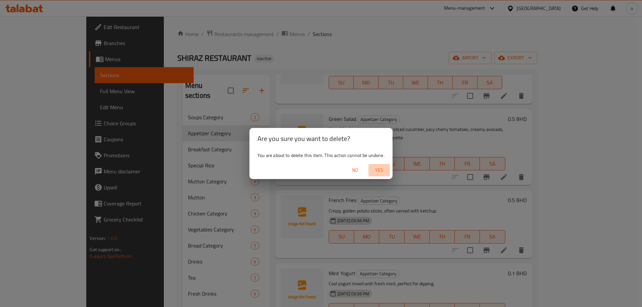
click at [379, 172] on span "Yes" at bounding box center [379, 170] width 16 height 8
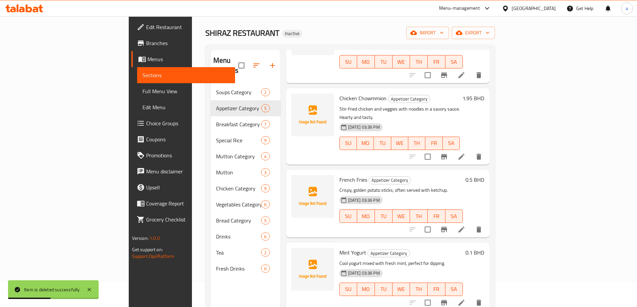
scroll to position [67, 0]
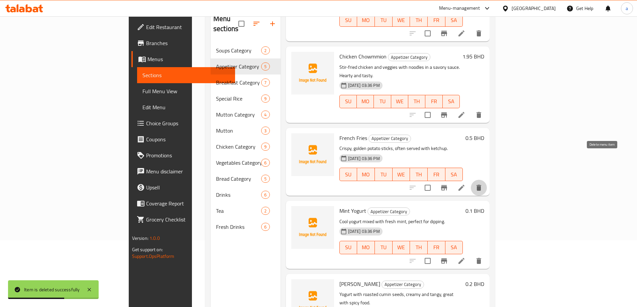
click at [483, 184] on icon "delete" at bounding box center [479, 188] width 8 height 8
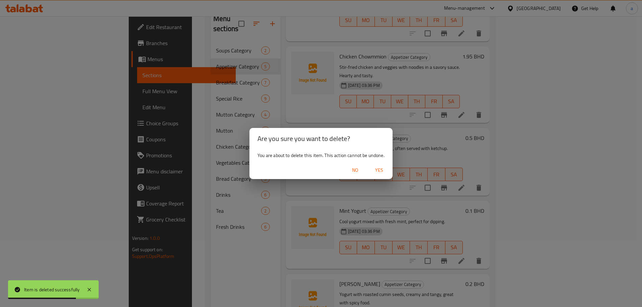
click at [381, 165] on button "Yes" at bounding box center [378, 170] width 21 height 12
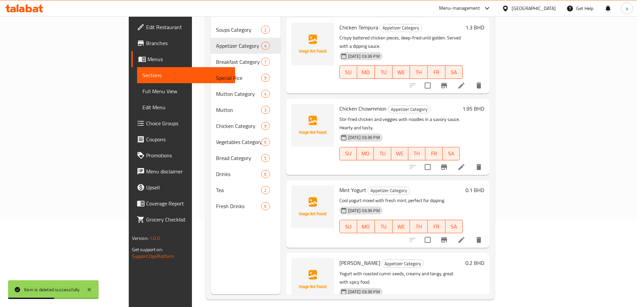
scroll to position [94, 0]
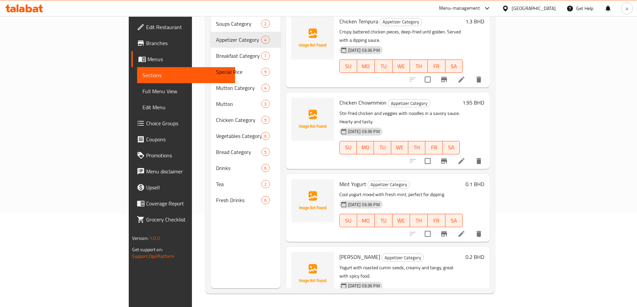
click at [471, 228] on li at bounding box center [461, 234] width 19 height 12
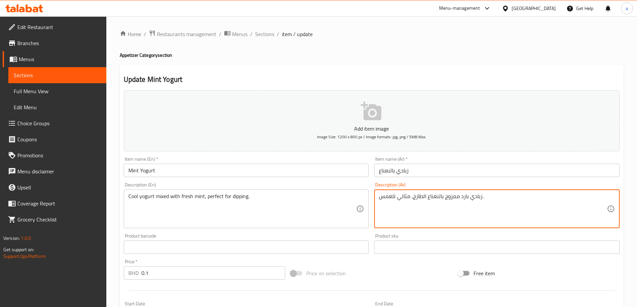
click at [389, 199] on textarea "زبادي بارد ممزوج بالنعناع الطازج، مثالي للغمس." at bounding box center [493, 209] width 228 height 32
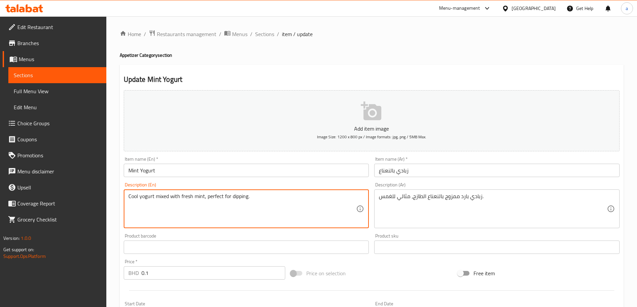
click at [245, 198] on textarea "Cool yogurt mixed with fresh mint, perfect for dipping." at bounding box center [242, 209] width 228 height 32
drag, startPoint x: 223, startPoint y: 199, endPoint x: 260, endPoint y: 200, distance: 37.1
click at [260, 200] on textarea "Cool yogurt mixed with fresh mint, perfect for dipping." at bounding box center [242, 209] width 228 height 32
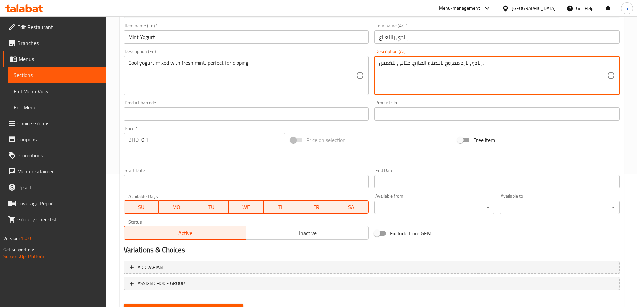
scroll to position [165, 0]
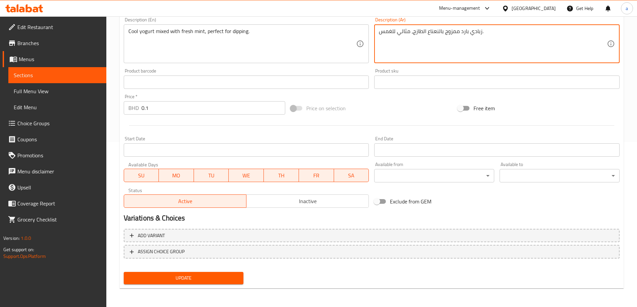
click at [178, 283] on button "Update" at bounding box center [184, 278] width 120 height 12
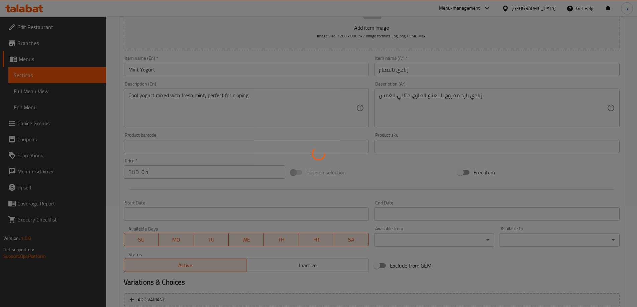
scroll to position [98, 0]
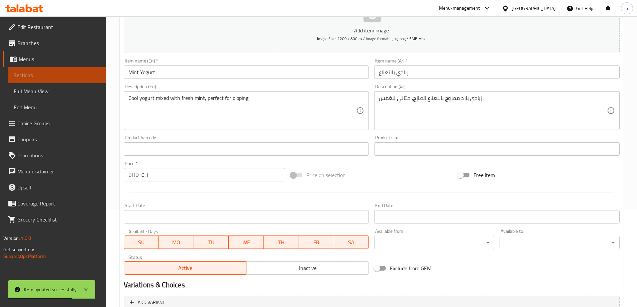
click at [19, 74] on span "Sections" at bounding box center [57, 75] width 87 height 8
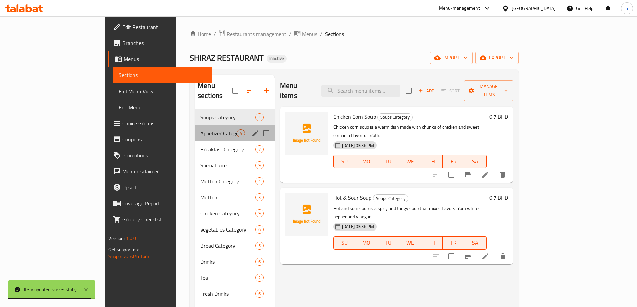
click at [195, 129] on div "Appetizer Category 4" at bounding box center [235, 133] width 80 height 16
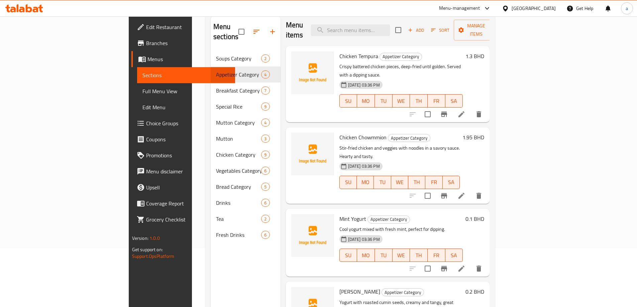
scroll to position [94, 0]
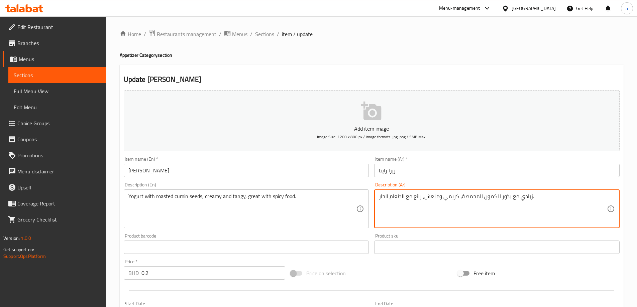
click at [431, 197] on textarea "زبادي مع بذور الكمون المحمصة، كريمي ومنعش، رائع مع الطعام الحار." at bounding box center [493, 209] width 228 height 32
click at [434, 197] on textarea "زبادي مع بذور الكمون المحمصة، كريمي ومنعش، رائع مع الطعام الحار." at bounding box center [493, 209] width 228 height 32
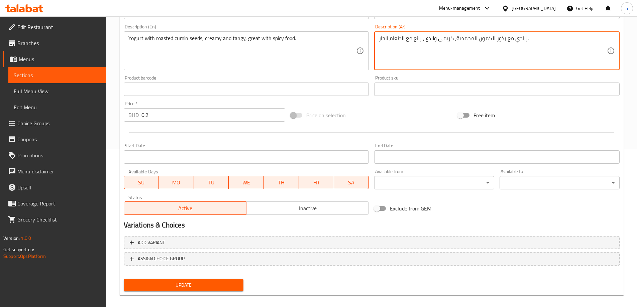
scroll to position [165, 0]
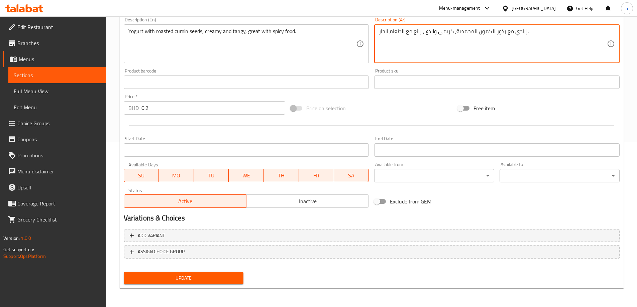
type textarea "زبادي مع بذور الكمون المحمصة، كريمى ولاذع ، رائع مع الطعام الحار."
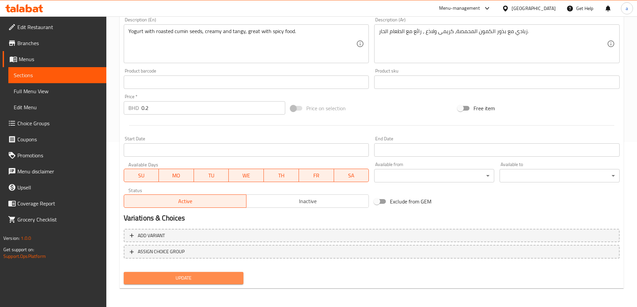
click at [230, 278] on span "Update" at bounding box center [183, 278] width 109 height 8
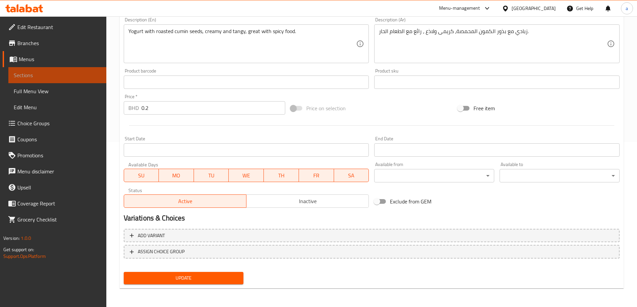
click at [35, 80] on link "Sections" at bounding box center [57, 75] width 98 height 16
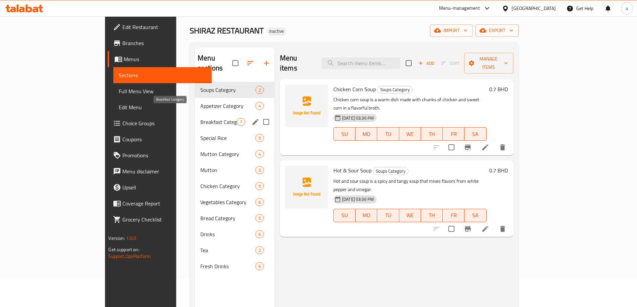
scroll to position [27, 0]
click at [200, 103] on span "Appetizer Category" at bounding box center [218, 107] width 36 height 8
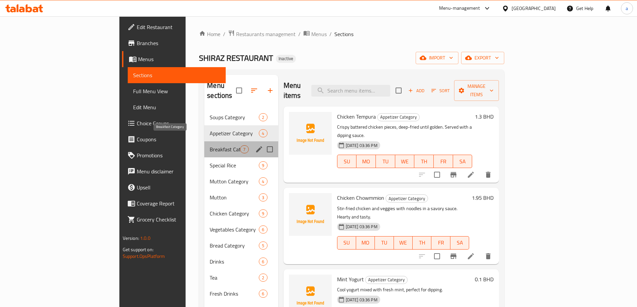
click at [210, 145] on span "Breakfast Category" at bounding box center [225, 149] width 30 height 8
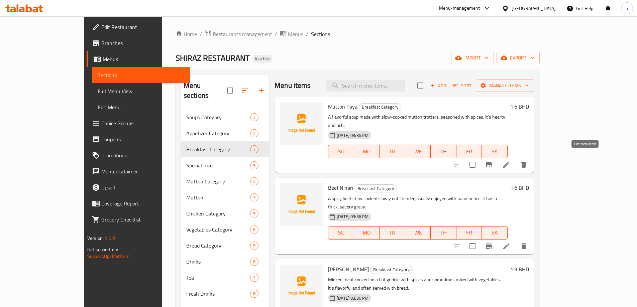
click at [510, 161] on icon at bounding box center [506, 165] width 8 height 8
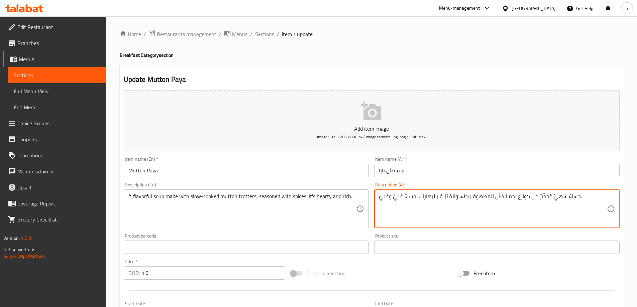
click at [458, 196] on textarea "حساءٌ شهيٌّ مُحضّرٌ من كوارع لحم الضأن المطهوة ببطء، والمُتبّلة بالبهارات. حساء…" at bounding box center [493, 209] width 228 height 32
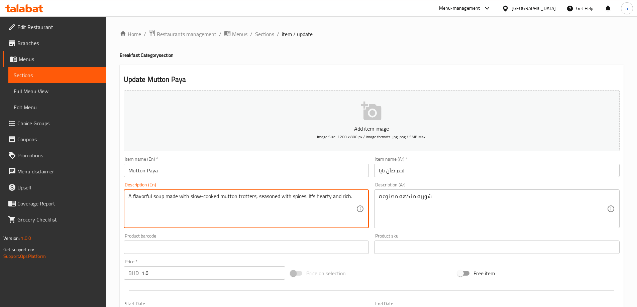
click at [249, 202] on textarea "A flavorful soup made with slow-cooked mutton trotters, seasoned with spices. I…" at bounding box center [242, 209] width 228 height 32
click at [233, 202] on textarea "A flavorful soup made with slow-cooked mutton trotters, seasoned with spices. I…" at bounding box center [242, 209] width 228 height 32
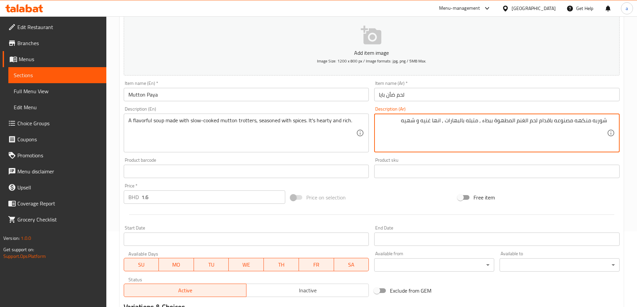
scroll to position [65, 0]
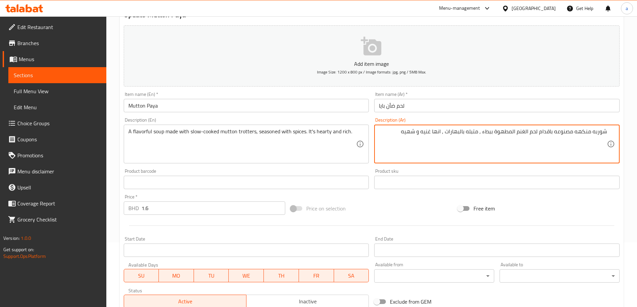
type textarea "شوربه منكهه مصنوعه باقدام لحم الغنم المطهوة ببطء , متبله بالبهارات , انها غنيه …"
click at [389, 106] on input "لحم ضأن بايا" at bounding box center [496, 105] width 245 height 13
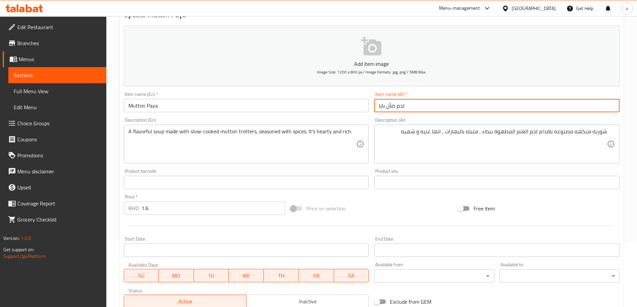
click at [389, 106] on input "لحم ضأن بايا" at bounding box center [496, 105] width 245 height 13
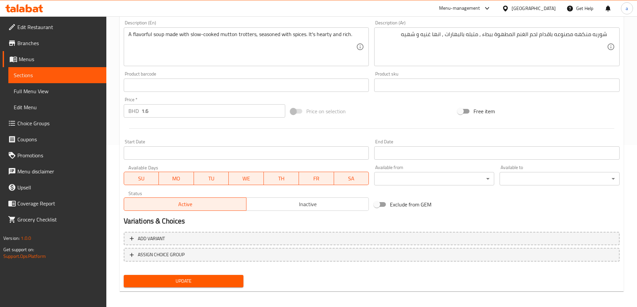
scroll to position [165, 0]
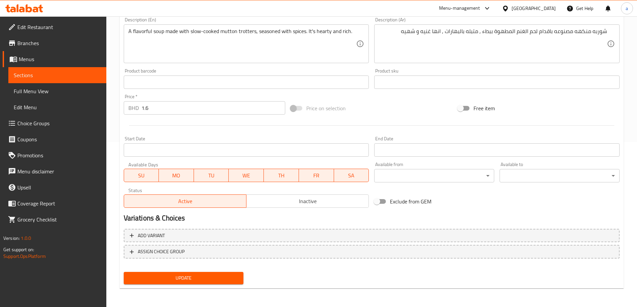
type input "لحم غنم بايا"
click at [187, 273] on button "Update" at bounding box center [184, 278] width 120 height 12
click at [47, 75] on span "Sections" at bounding box center [57, 75] width 87 height 8
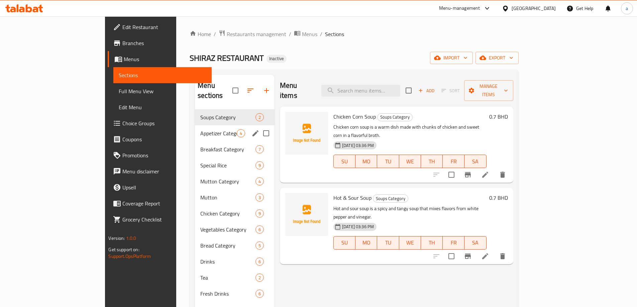
click at [195, 128] on div "Appetizer Category 4" at bounding box center [235, 133] width 80 height 16
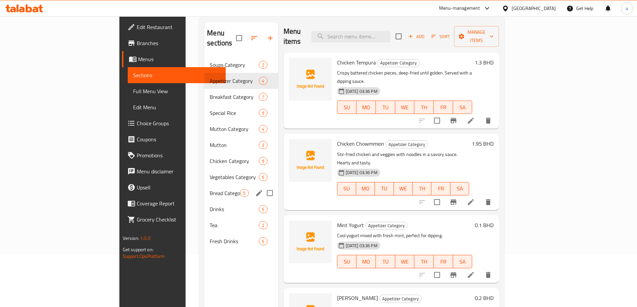
scroll to position [94, 0]
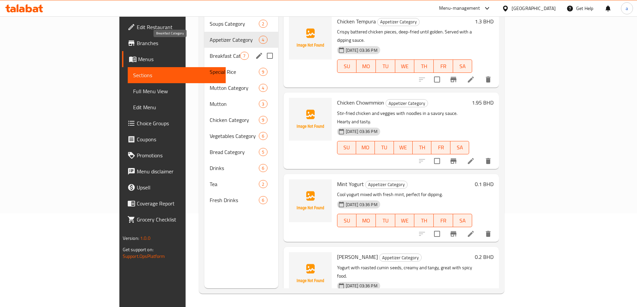
click at [210, 52] on span "Breakfast Category" at bounding box center [225, 56] width 30 height 8
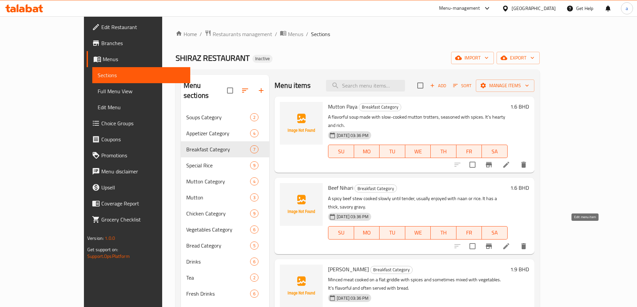
click at [509, 243] on icon at bounding box center [506, 246] width 6 height 6
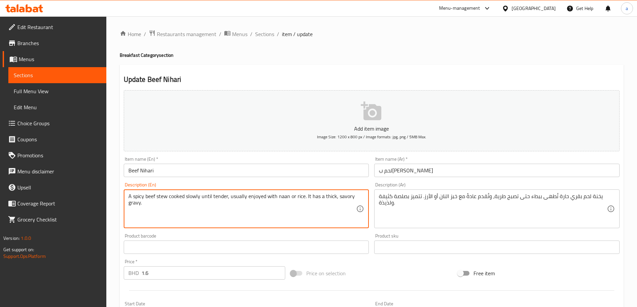
click at [163, 197] on textarea "A spicy beef stew cooked slowly until tender, usually enjoyed with naan or rice…" at bounding box center [242, 209] width 228 height 32
click at [152, 200] on textarea "A spicy beef stew cooked slowly until tender, usually enjoyed with naan or rice…" at bounding box center [242, 209] width 228 height 32
click at [231, 197] on textarea "A spicy beef stew cooked slowly until tender, usually enjoyed with naan or rice…" at bounding box center [242, 209] width 228 height 32
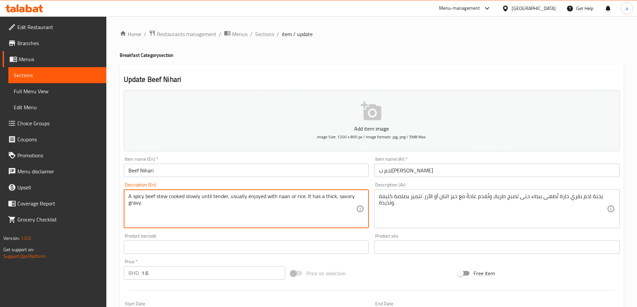
click at [67, 71] on link "Sections" at bounding box center [57, 75] width 98 height 16
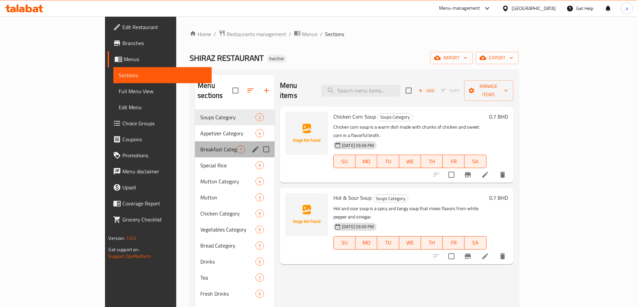
click at [195, 143] on div "Breakfast Category 7" at bounding box center [235, 149] width 80 height 16
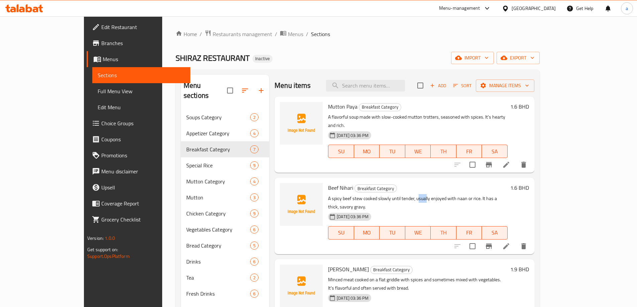
drag, startPoint x: 398, startPoint y: 189, endPoint x: 406, endPoint y: 188, distance: 7.1
click at [406, 195] on p "A spicy beef stew cooked slowly until tender, usually enjoyed with naan or rice…" at bounding box center [418, 203] width 180 height 17
click at [328, 183] on span "Beef Nihari" at bounding box center [340, 188] width 25 height 10
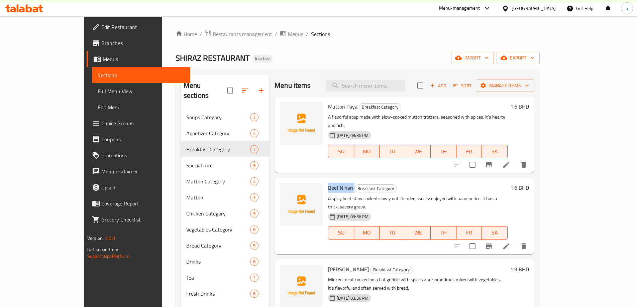
copy h6 "Beef Nihari"
click at [98, 79] on span "Sections" at bounding box center [141, 75] width 87 height 8
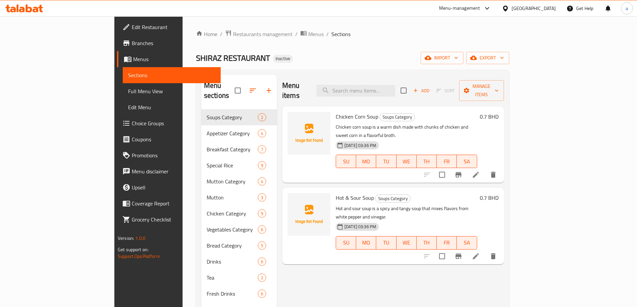
click at [128, 79] on span "Sections" at bounding box center [171, 75] width 87 height 8
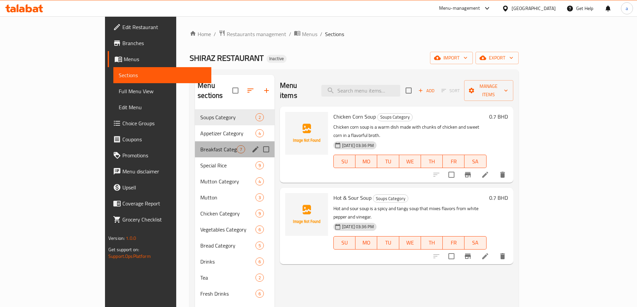
click at [195, 141] on div "Breakfast Category 7" at bounding box center [235, 149] width 80 height 16
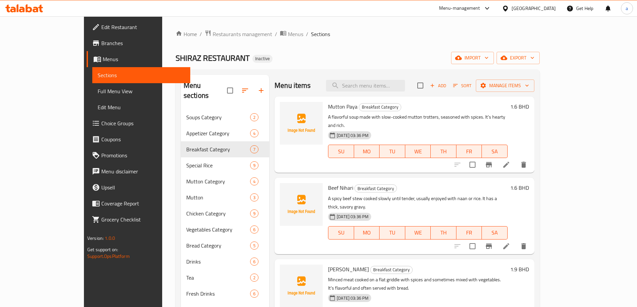
click at [528, 242] on icon "delete" at bounding box center [524, 246] width 8 height 8
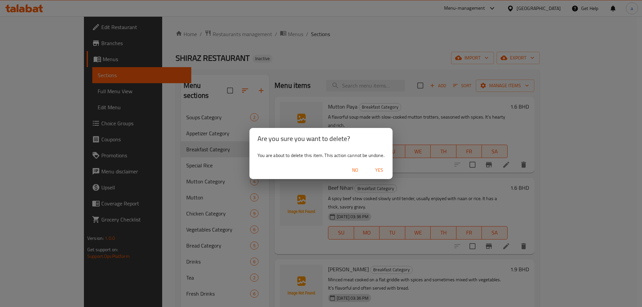
click at [381, 170] on span "Yes" at bounding box center [379, 170] width 16 height 8
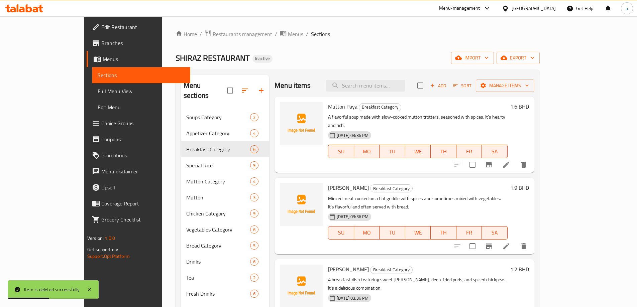
click at [423, 195] on p "Minced meat cooked on a flat griddle with spices and sometimes mixed with veget…" at bounding box center [418, 203] width 180 height 17
click at [328, 183] on span "Tawa Qeema" at bounding box center [348, 188] width 41 height 10
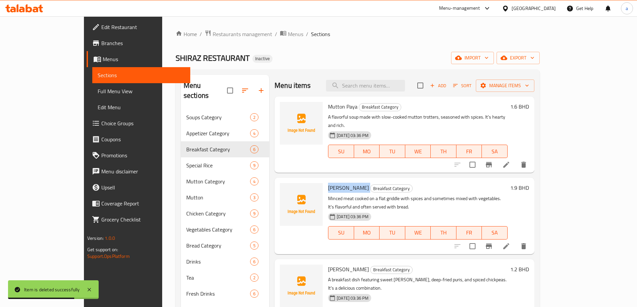
copy h6 "Tawa Qeema"
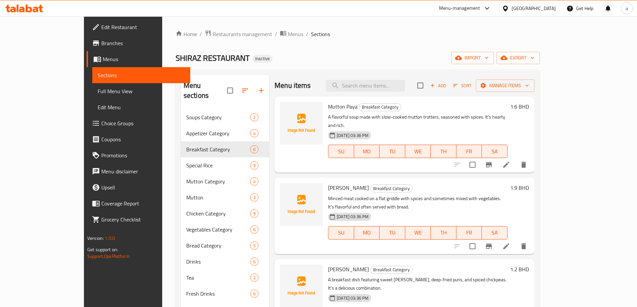
click at [381, 195] on p "Minced meat cooked on a flat griddle with spices and sometimes mixed with veget…" at bounding box center [418, 203] width 180 height 17
click at [526, 243] on icon "delete" at bounding box center [523, 246] width 5 height 6
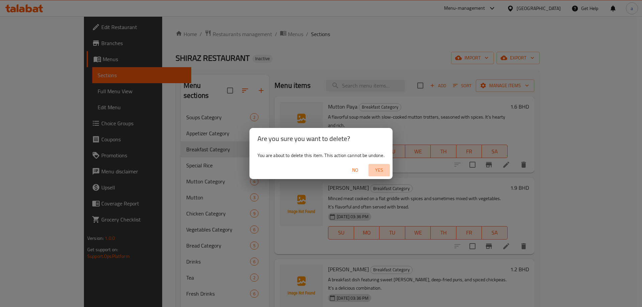
click at [375, 171] on span "Yes" at bounding box center [379, 170] width 16 height 8
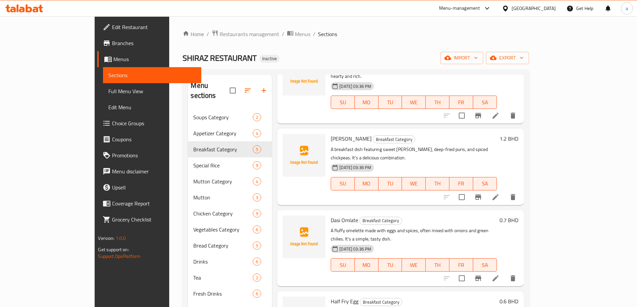
scroll to position [67, 0]
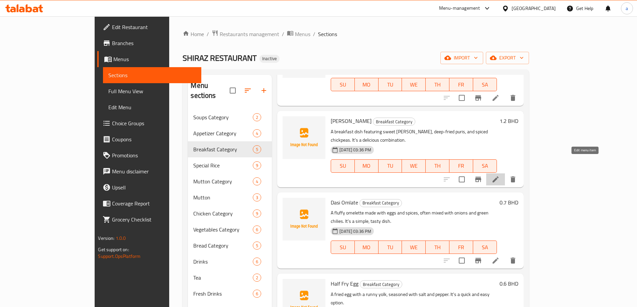
click at [499, 176] on icon at bounding box center [495, 180] width 8 height 8
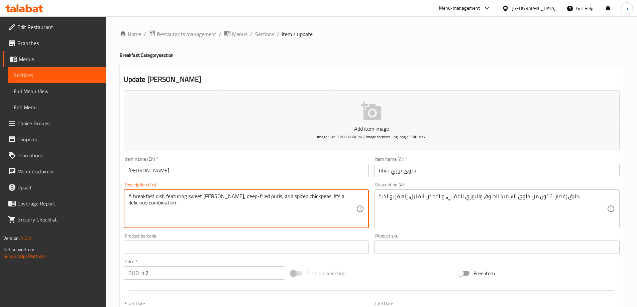
drag, startPoint x: 166, startPoint y: 198, endPoint x: 237, endPoint y: 198, distance: 70.9
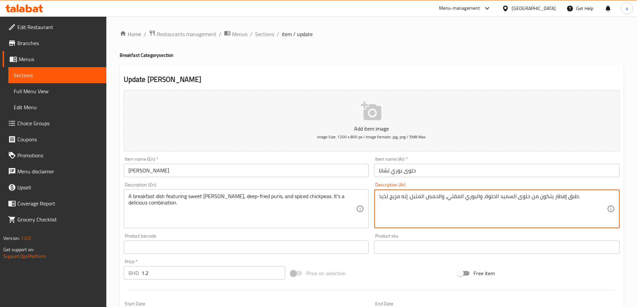
click at [543, 195] on textarea "طبق إفطار يتكون من حلوى السميد الحلوة، والبوري المقلي، والحمص المتبل. إنه مزيج …" at bounding box center [493, 209] width 228 height 32
click at [446, 201] on textarea "طبق إفطار يضم حلوى السميد الحلوة، والبوري المقلي، والحمص المتبل. إنه مزيج لذيذ." at bounding box center [493, 209] width 228 height 32
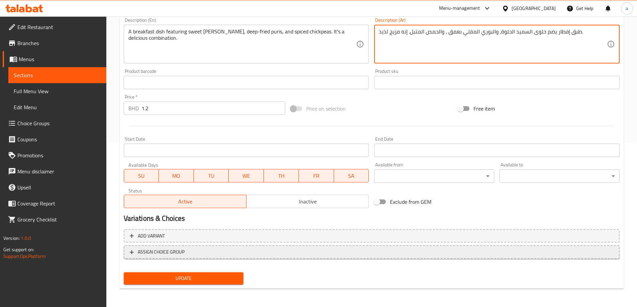
scroll to position [165, 0]
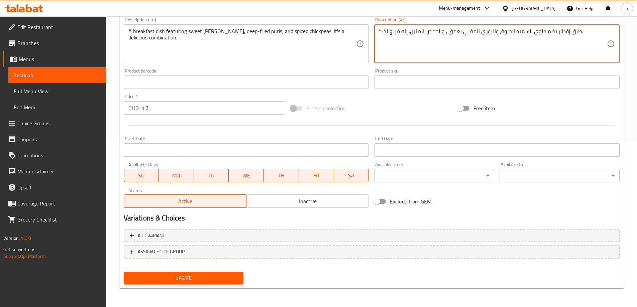
type textarea "طبق إفطار يضم حلوى السميد الحلوة، والبوري المقلي بعمق ، والحمص المتبل. إنه مزيج…"
click at [176, 274] on span "Update" at bounding box center [183, 278] width 109 height 8
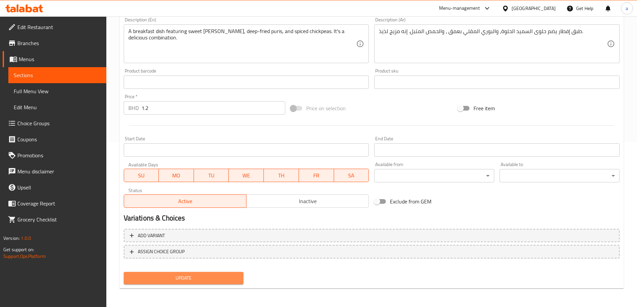
click at [158, 284] on button "Update" at bounding box center [184, 278] width 120 height 12
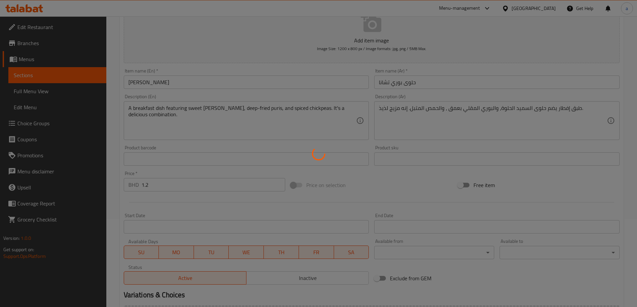
scroll to position [65, 0]
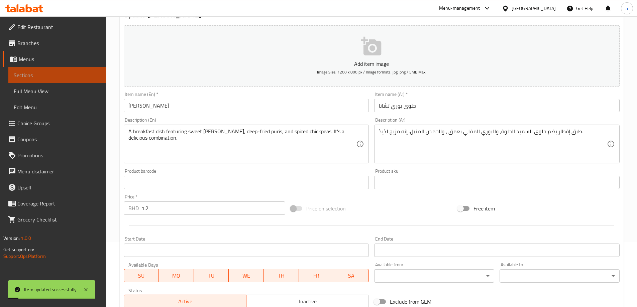
click at [79, 78] on span "Sections" at bounding box center [57, 75] width 87 height 8
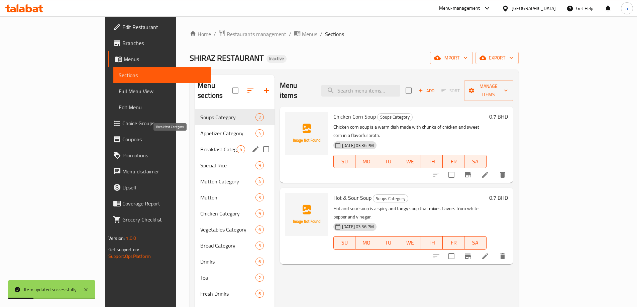
click at [200, 145] on span "Breakfast Category" at bounding box center [218, 149] width 36 height 8
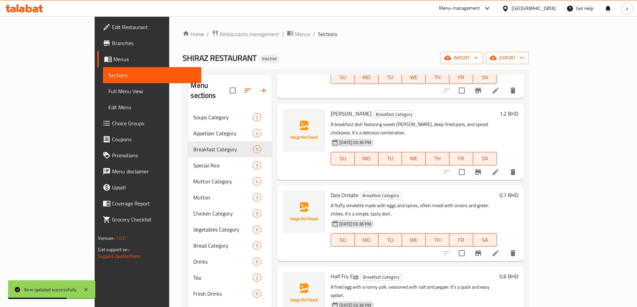
scroll to position [75, 0]
click at [405, 201] on p "A fluffy omelette made with eggs and spices, often mixed with onions and green …" at bounding box center [414, 209] width 166 height 17
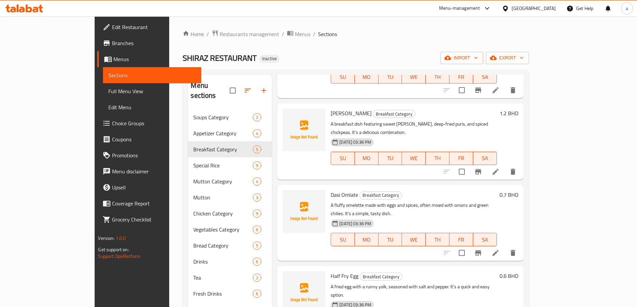
click at [399, 201] on p "A fluffy omelette made with eggs and spices, often mixed with onions and green …" at bounding box center [414, 209] width 166 height 17
click at [331, 190] on span "Dasi Omlate" at bounding box center [344, 195] width 27 height 10
copy h6 "Dasi Omlate"
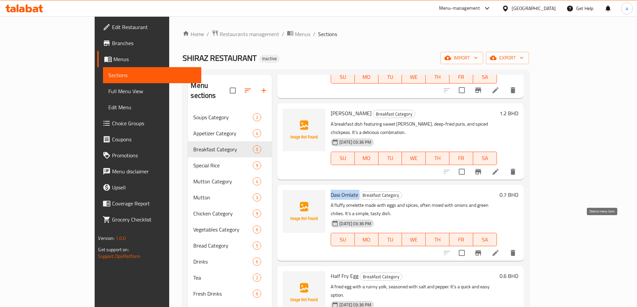
click at [515, 250] on icon "delete" at bounding box center [512, 253] width 5 height 6
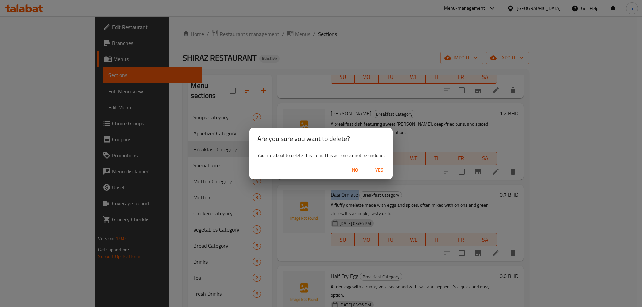
click at [381, 170] on span "Yes" at bounding box center [379, 170] width 16 height 8
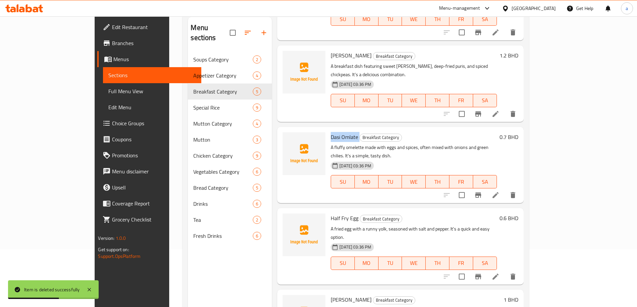
scroll to position [67, 0]
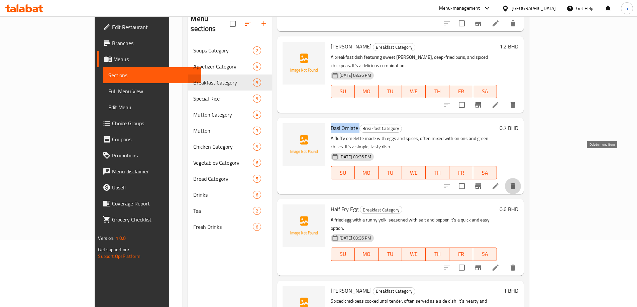
click at [517, 182] on icon "delete" at bounding box center [513, 186] width 8 height 8
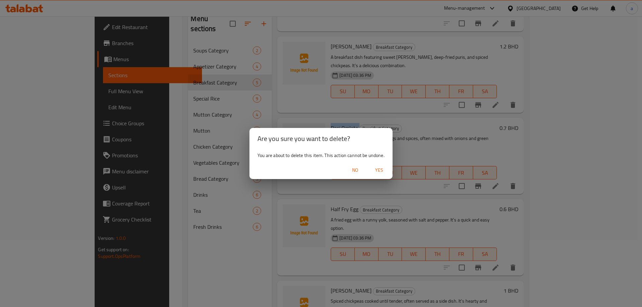
click at [374, 172] on span "Yes" at bounding box center [379, 170] width 16 height 8
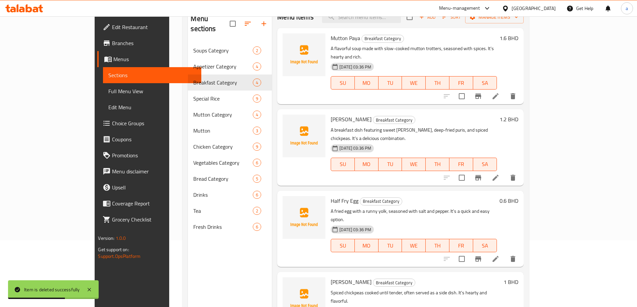
scroll to position [94, 0]
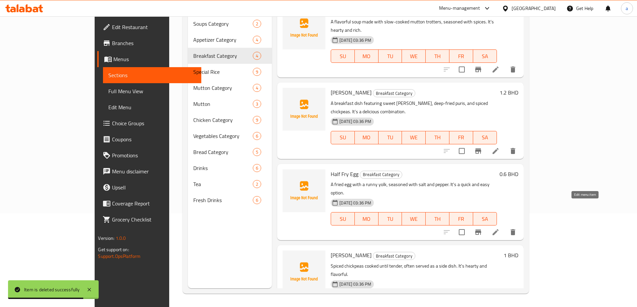
click at [499, 228] on icon at bounding box center [495, 232] width 8 height 8
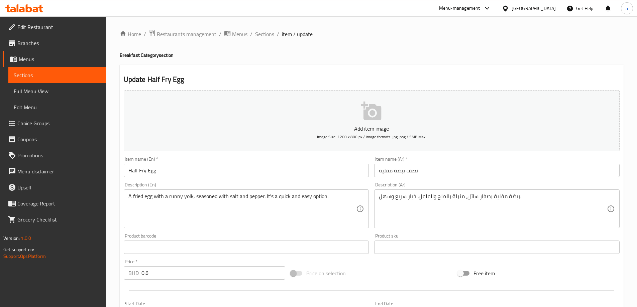
click at [237, 172] on input "Half Fry Egg" at bounding box center [246, 170] width 245 height 13
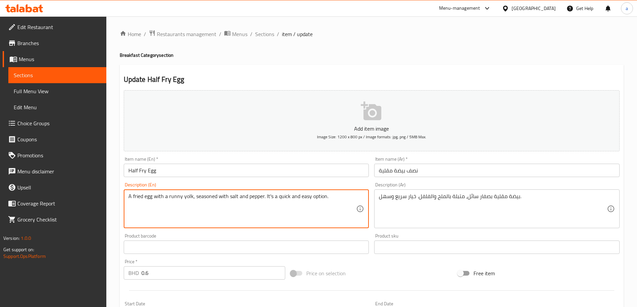
click at [136, 197] on textarea "A fried egg with a runny yolk, seasoned with salt and pepper. It's a quick and …" at bounding box center [242, 209] width 228 height 32
click at [154, 201] on textarea "A fried egg with a runny yolk, seasoned with salt and pepper. It's a quick and …" at bounding box center [242, 209] width 228 height 32
click at [167, 197] on textarea "A fried egg with a runny yolk, seasoned with salt and pepper. It's a quick and …" at bounding box center [242, 209] width 228 height 32
drag, startPoint x: 168, startPoint y: 197, endPoint x: 192, endPoint y: 197, distance: 23.4
click at [192, 197] on textarea "A fried egg with a runny yolk, seasoned with salt and pepper. It's a quick and …" at bounding box center [242, 209] width 228 height 32
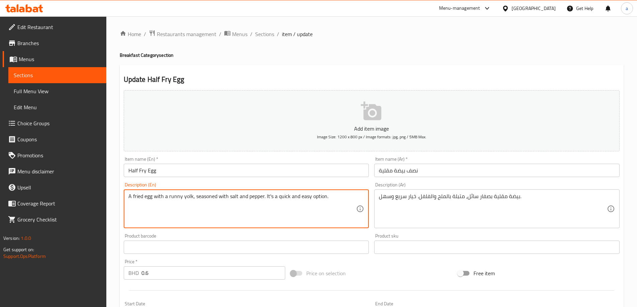
click at [236, 199] on textarea "A fried egg with a runny yolk, seasoned with salt and pepper. It's a quick and …" at bounding box center [242, 209] width 228 height 32
click at [290, 211] on textarea "A fried egg with a runny yolk, seasoned with salt and pepper. It's a quick and …" at bounding box center [242, 209] width 228 height 32
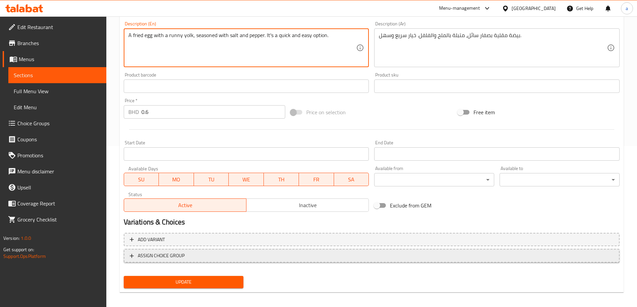
scroll to position [165, 0]
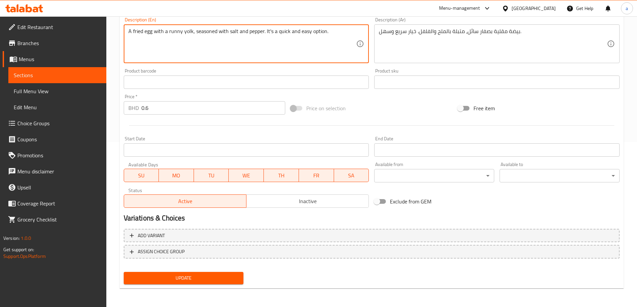
click at [179, 278] on span "Update" at bounding box center [183, 278] width 109 height 8
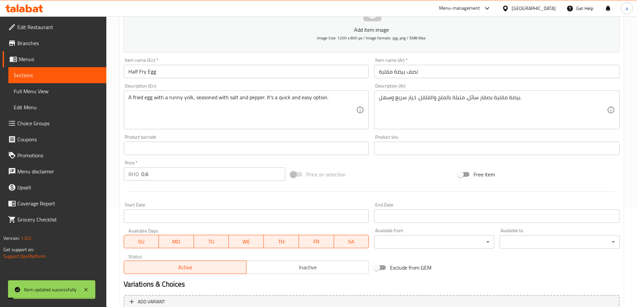
scroll to position [98, 0]
click at [146, 78] on input "Half Fry Egg" at bounding box center [246, 72] width 245 height 13
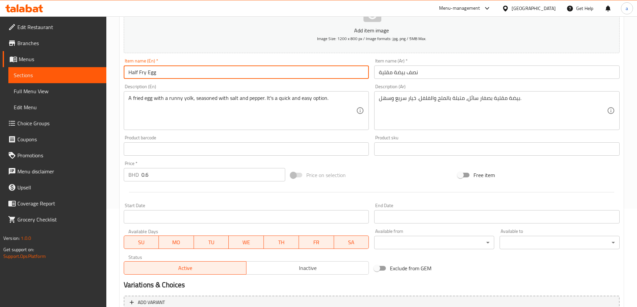
click at [146, 78] on input "Half Fry Egg" at bounding box center [246, 72] width 245 height 13
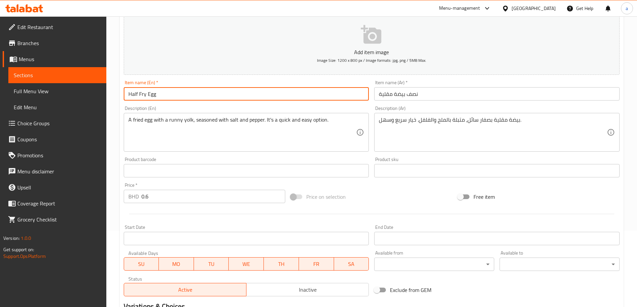
scroll to position [65, 0]
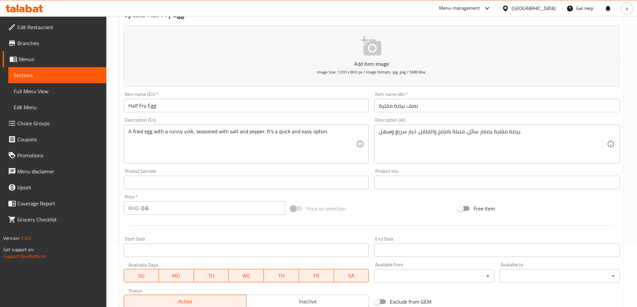
click at [19, 72] on span "Sections" at bounding box center [57, 75] width 87 height 8
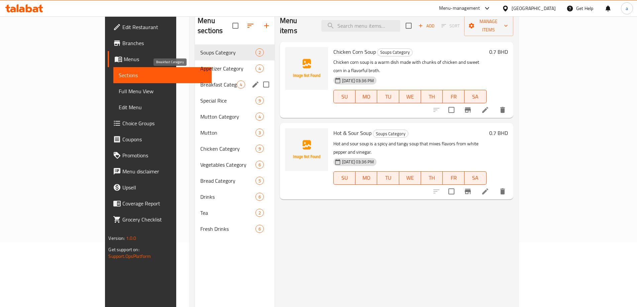
click at [200, 81] on span "Breakfast Category" at bounding box center [218, 85] width 36 height 8
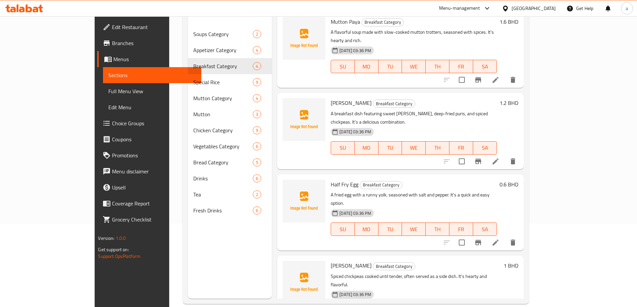
scroll to position [94, 0]
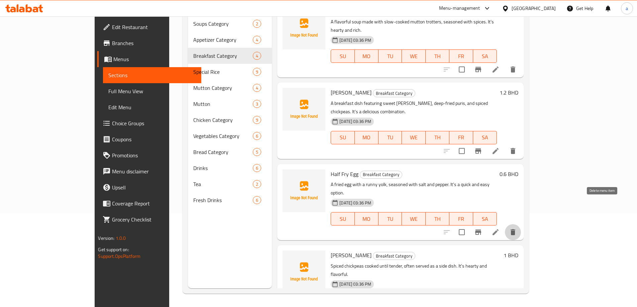
click at [521, 224] on button "delete" at bounding box center [513, 232] width 16 height 16
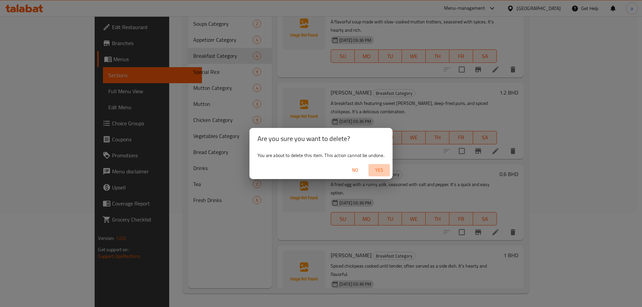
click at [382, 173] on span "Yes" at bounding box center [379, 170] width 16 height 8
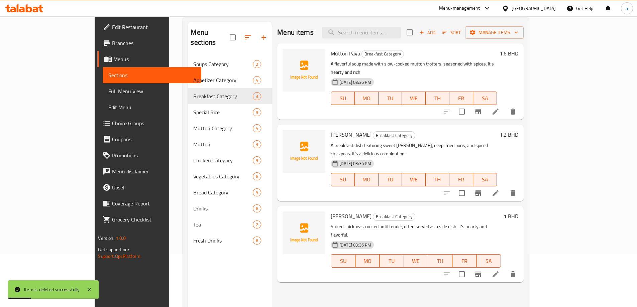
scroll to position [0, 0]
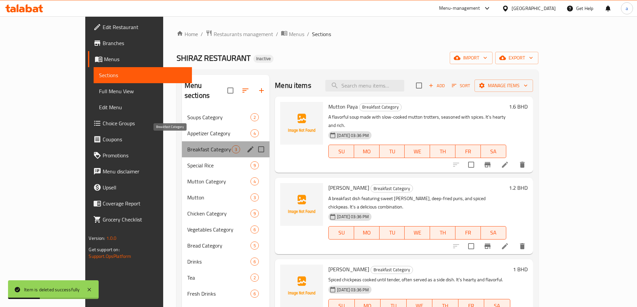
click at [187, 145] on span "Breakfast Category" at bounding box center [209, 149] width 44 height 8
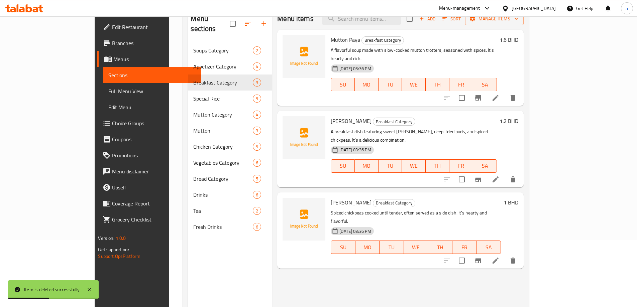
scroll to position [94, 0]
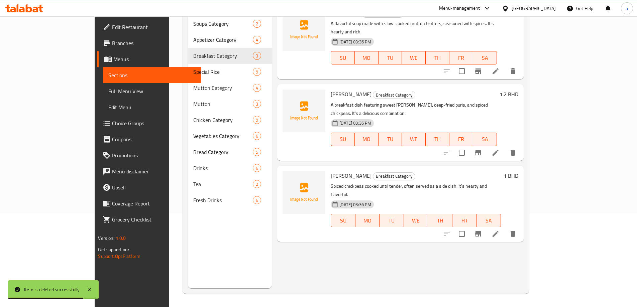
click at [499, 230] on icon at bounding box center [495, 234] width 8 height 8
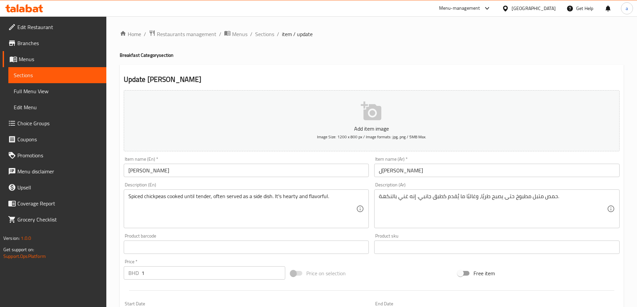
click at [143, 173] on input "Lohari Chana" at bounding box center [246, 170] width 245 height 13
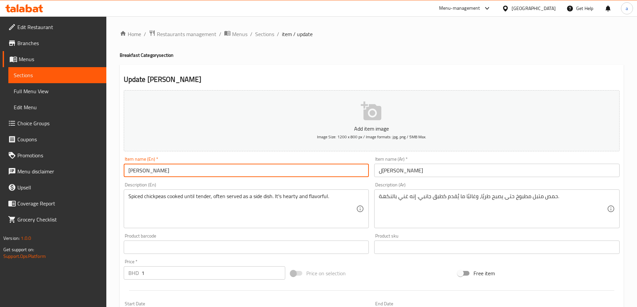
click at [143, 173] on input "Lohari Chana" at bounding box center [246, 170] width 245 height 13
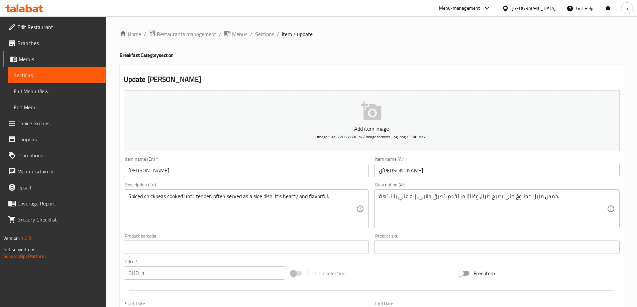
click at [17, 76] on span "Sections" at bounding box center [57, 75] width 87 height 8
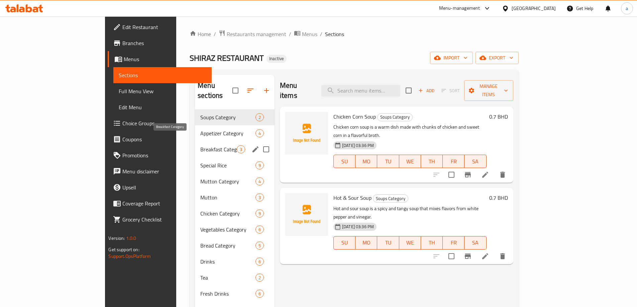
click at [200, 145] on span "Breakfast Category" at bounding box center [218, 149] width 36 height 8
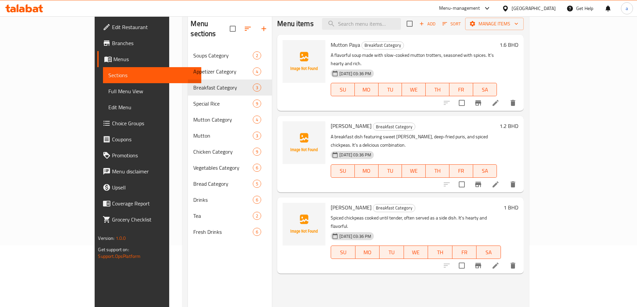
scroll to position [94, 0]
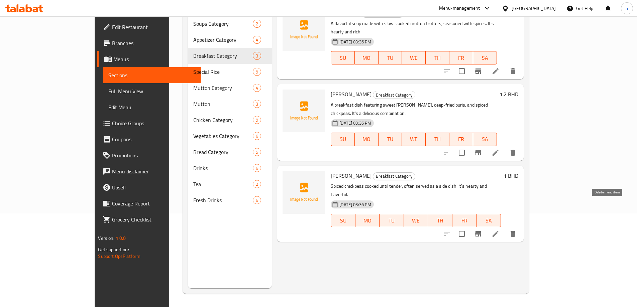
click at [517, 230] on icon "delete" at bounding box center [513, 234] width 8 height 8
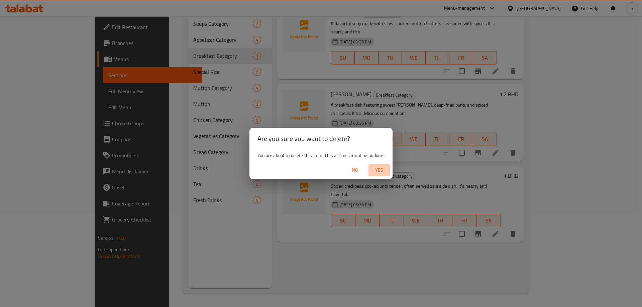
click at [374, 173] on span "Yes" at bounding box center [379, 170] width 16 height 8
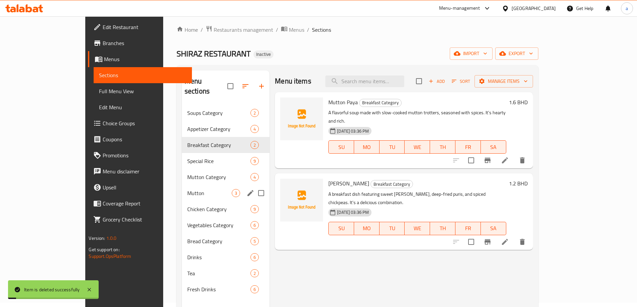
scroll to position [0, 0]
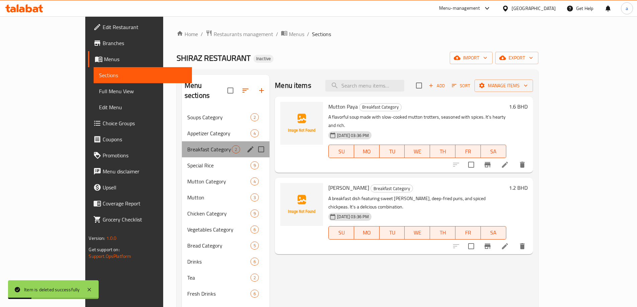
click at [182, 144] on div "Breakfast Category 2" at bounding box center [226, 149] width 88 height 16
click at [187, 161] on span "Special Rice" at bounding box center [209, 165] width 44 height 8
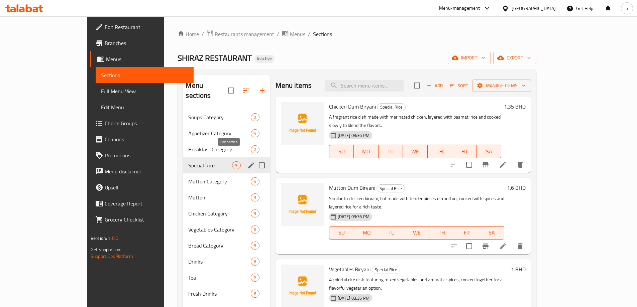
click at [246, 160] on button "edit" at bounding box center [251, 165] width 10 height 10
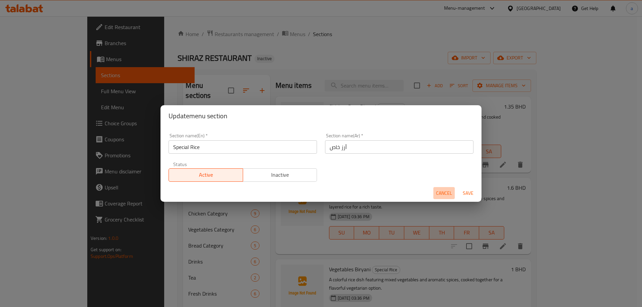
click at [440, 192] on span "Cancel" at bounding box center [444, 193] width 16 height 8
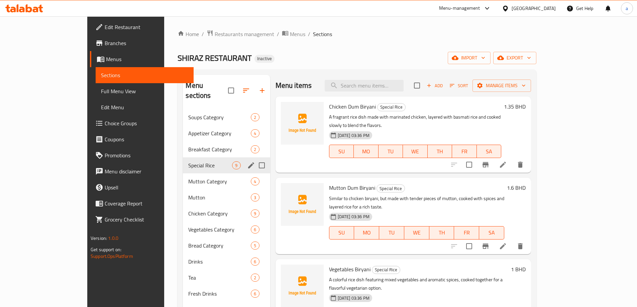
click at [311, 75] on div "Menu items Add Sort Manage items" at bounding box center [402, 86] width 255 height 22
click at [512, 159] on li at bounding box center [502, 165] width 19 height 12
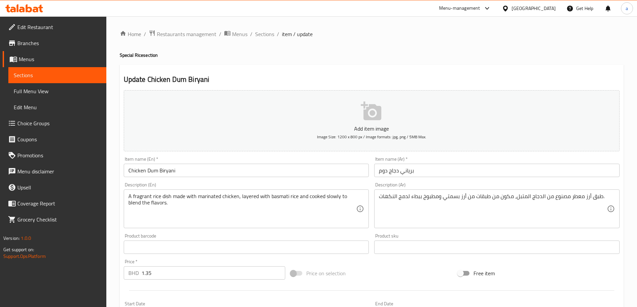
click at [153, 169] on input "Chicken Dum Biryani" at bounding box center [246, 170] width 245 height 13
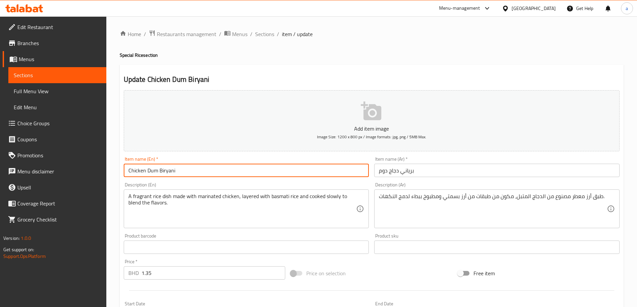
click at [153, 169] on input "Chicken Dum Biryani" at bounding box center [246, 170] width 245 height 13
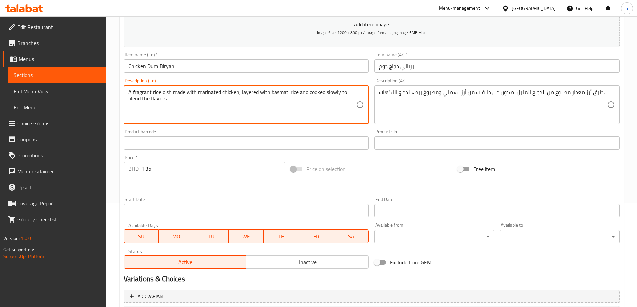
scroll to position [165, 0]
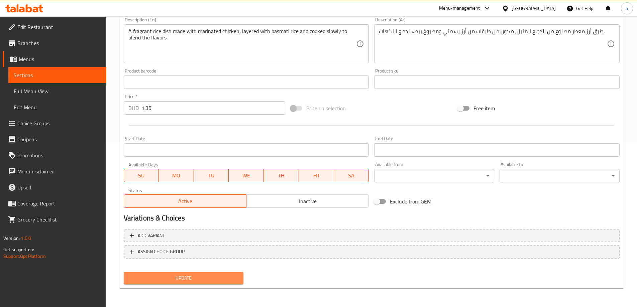
click at [173, 273] on button "Update" at bounding box center [184, 278] width 120 height 12
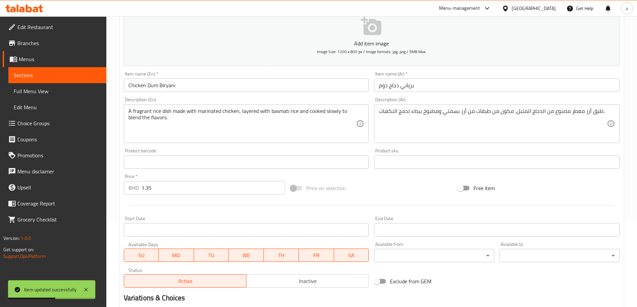
scroll to position [65, 0]
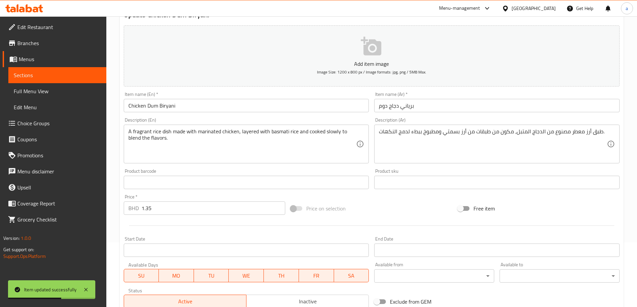
click at [53, 80] on link "Sections" at bounding box center [57, 75] width 98 height 16
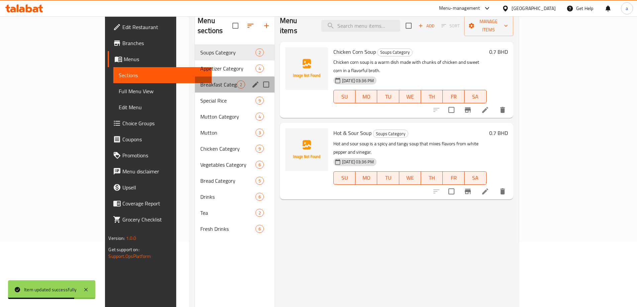
click at [195, 81] on div "Breakfast Category 2" at bounding box center [235, 85] width 80 height 16
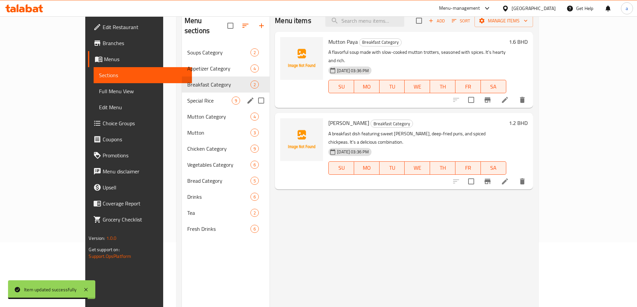
click at [182, 95] on div "Special Rice 9" at bounding box center [226, 101] width 88 height 16
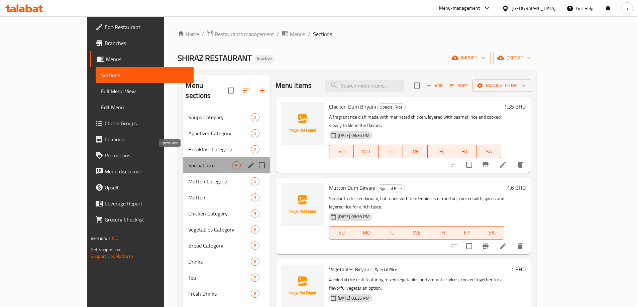
click at [188, 161] on span "Special Rice" at bounding box center [210, 165] width 44 height 8
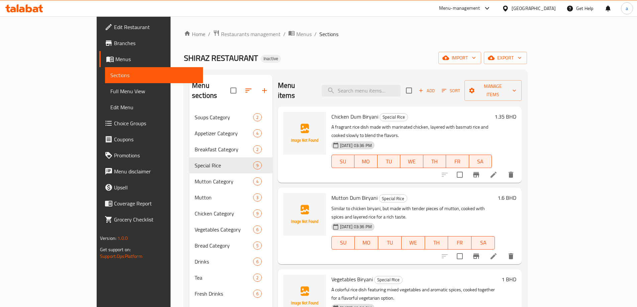
click at [348, 193] on span "Mutton Dum Biryani" at bounding box center [354, 198] width 46 height 10
copy h6 "Mutton Dum Biryani"
drag, startPoint x: 533, startPoint y: 202, endPoint x: 539, endPoint y: 201, distance: 6.8
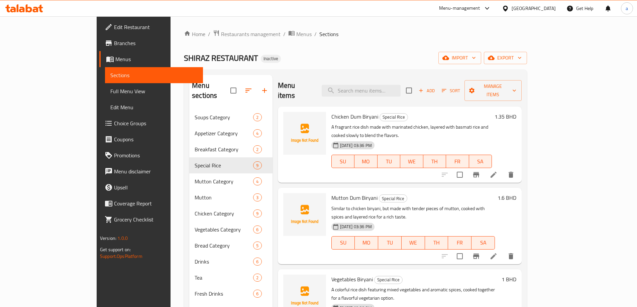
click at [497, 220] on div "29-09-2025 03:36 PM SU MO TU WE TH FR SA" at bounding box center [413, 238] width 169 height 36
click at [497, 252] on icon at bounding box center [493, 256] width 8 height 8
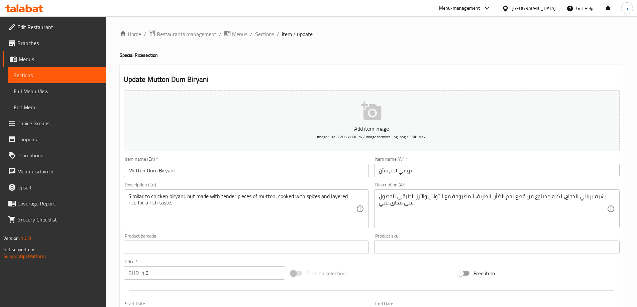
click at [188, 171] on input "Mutton Dum Biryani" at bounding box center [246, 170] width 245 height 13
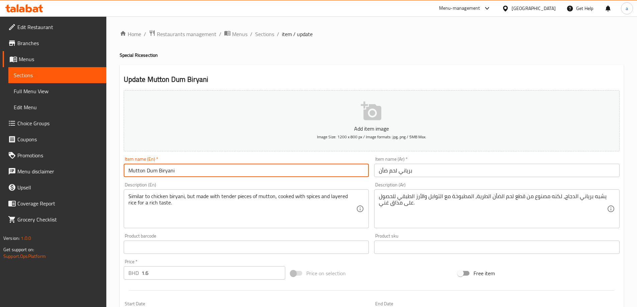
click at [188, 171] on input "Mutton Dum Biryani" at bounding box center [246, 170] width 245 height 13
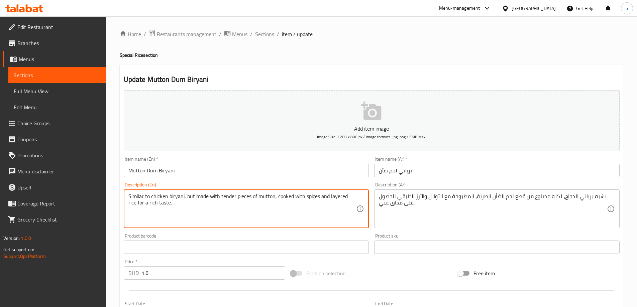
click at [196, 205] on textarea "Similar to chicken biryani, but made with tender pieces of mutton, cooked with …" at bounding box center [242, 209] width 228 height 32
paste textarea "Mutton, Rice, Onions, Ginger, Garlic, Turmeric powder, Red chili powder, Garam …"
type textarea "Mutton, Rice, Onions, Ginger, Garlic, Turmeric powder, Red chili powder, Garam …"
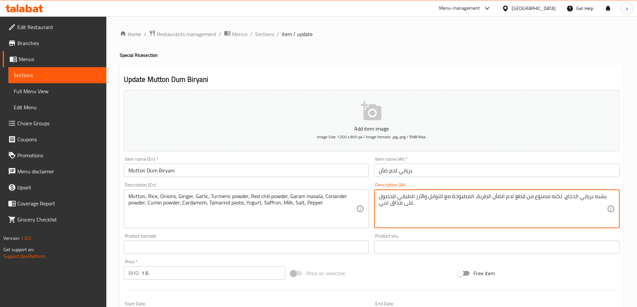
click at [459, 197] on textarea "يشبه برياني الدجاج، لكنه مصنوع من قطع لحم الضأن الطرية، المطبوخة مع التوابل وال…" at bounding box center [493, 209] width 228 height 32
paste textarea "حم الضأن, أرز, بصل, زنجبيل, ثوم, كركم, مسحوق الفلفل الأحمر, جارام ماسالا, كزبرة…"
type textarea "لحم الضأن, أرز, بصل, زنجبيل, ثوم, كركم, مسحوق الفلفل الأحمر, جارام ماسالا, كزبر…"
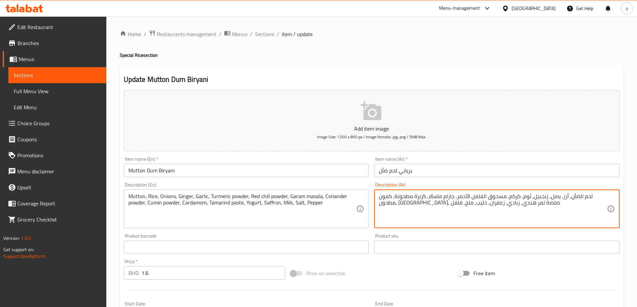
click at [386, 174] on input "برياني لحم ضأن" at bounding box center [496, 170] width 245 height 13
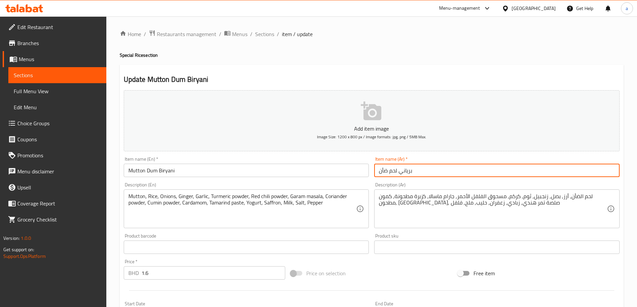
click at [386, 174] on input "برياني لحم ضأن" at bounding box center [496, 170] width 245 height 13
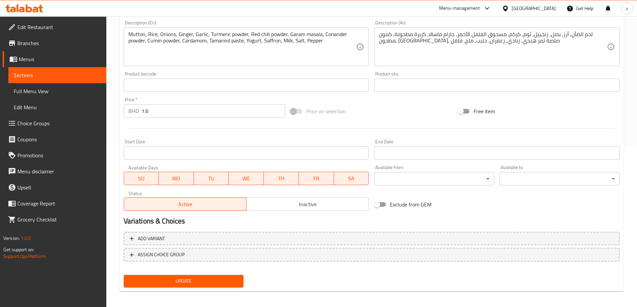
scroll to position [165, 0]
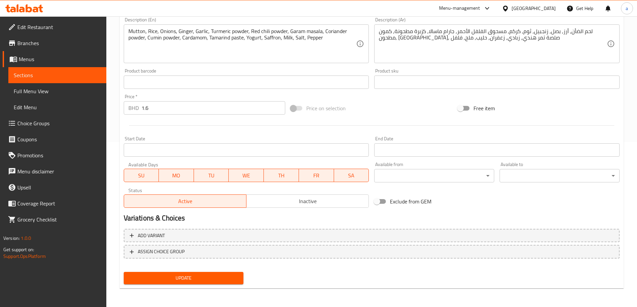
type input "برياني لحم غنم"
click at [233, 269] on div "Update" at bounding box center [183, 278] width 125 height 18
click at [231, 276] on span "Update" at bounding box center [183, 278] width 109 height 8
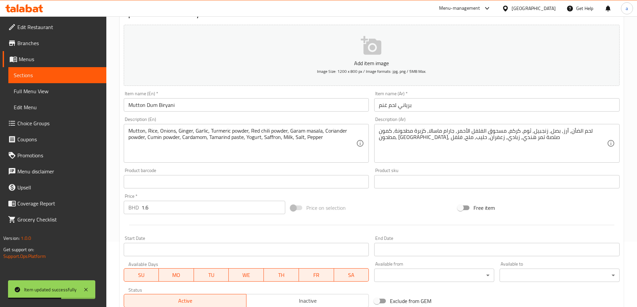
scroll to position [65, 0]
click at [59, 72] on span "Sections" at bounding box center [57, 75] width 87 height 8
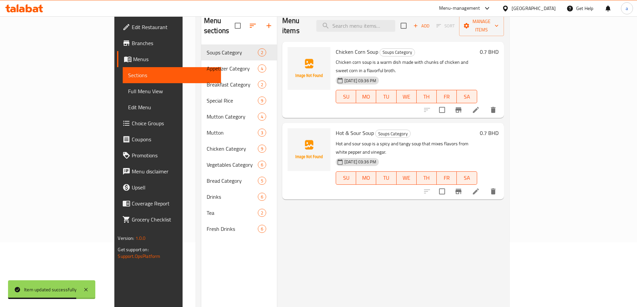
click at [128, 72] on span "Sections" at bounding box center [171, 75] width 87 height 8
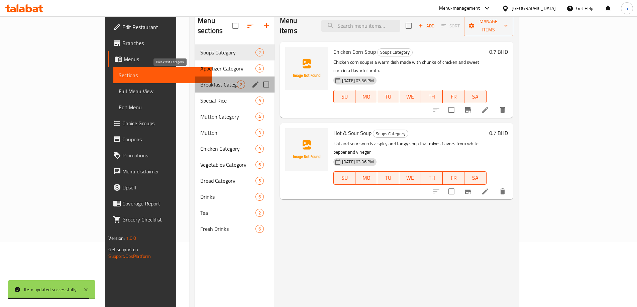
click at [200, 81] on span "Breakfast Category" at bounding box center [218, 85] width 36 height 8
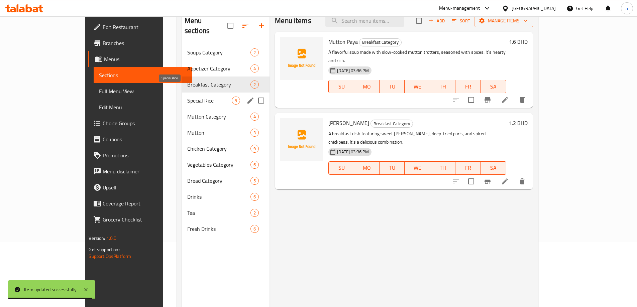
click at [187, 97] on span "Special Rice" at bounding box center [209, 101] width 44 height 8
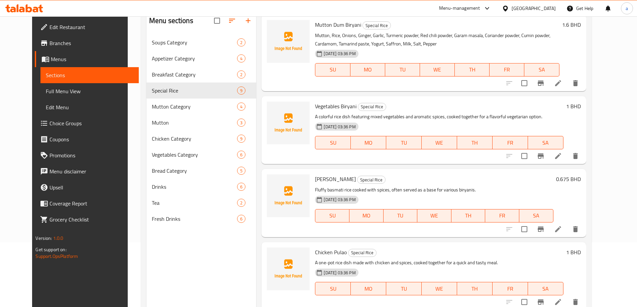
scroll to position [100, 0]
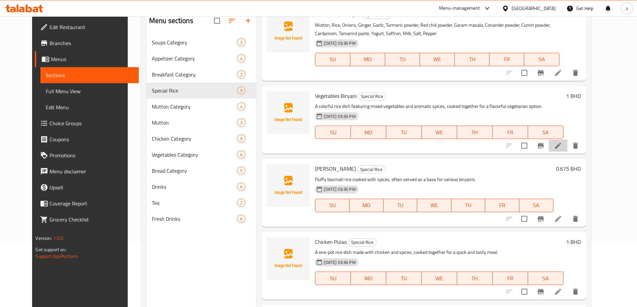
click at [567, 146] on li at bounding box center [558, 146] width 19 height 12
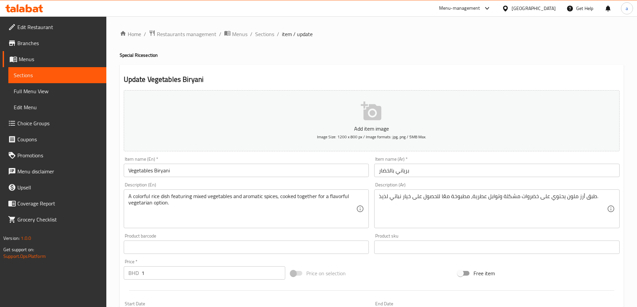
click at [221, 170] on input "Vegetables Biryani" at bounding box center [246, 170] width 245 height 13
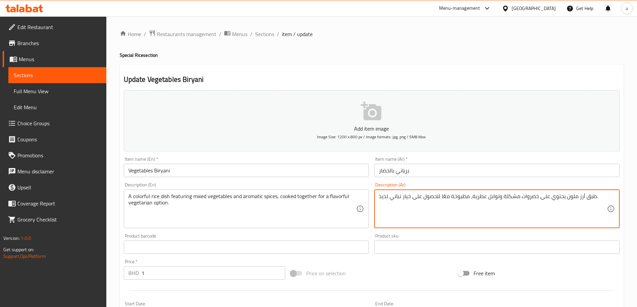
click at [379, 200] on textarea "طبق أرز ملون يحتوي على خضروات مشكلة وتوابل عطرية، مطبوخة معًا للحصول على خيار ن…" at bounding box center [493, 209] width 228 height 32
click at [380, 195] on textarea "طبق أرز ملون يحتوي على خضروات مشكلة وتوابل عطرية، مطبوخة معًا للحصول على خيار ن…" at bounding box center [493, 209] width 228 height 32
click at [385, 196] on textarea "طبق أرز ملون يحتوي على خضروات مشكلة وتوابل عطرية، مطبوخة معًا للحصول على خيار ن…" at bounding box center [493, 209] width 228 height 32
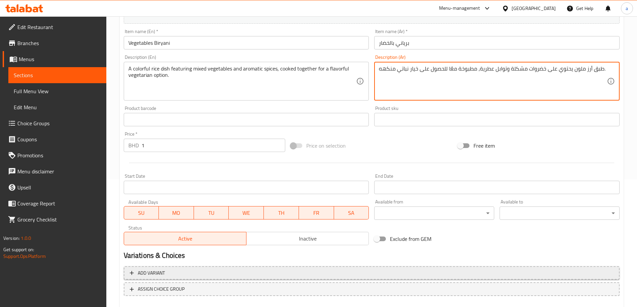
scroll to position [165, 0]
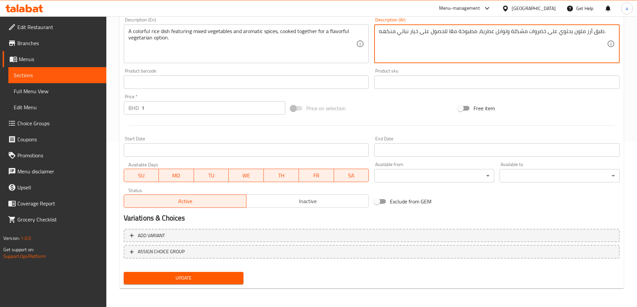
type textarea "طبق أرز ملون يحتوي على خضروات مشكلة وتوابل عطرية، مطبوخة معًا للحصول على خيار ن…"
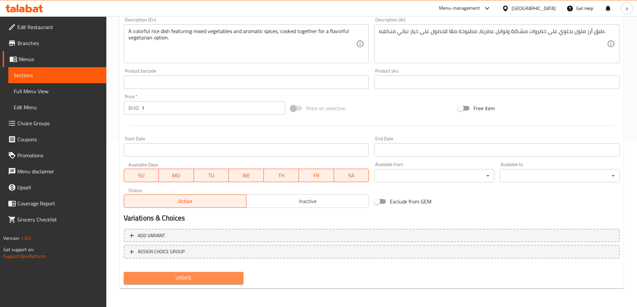
click at [207, 280] on span "Update" at bounding box center [183, 278] width 109 height 8
click at [157, 281] on span "Update" at bounding box center [183, 278] width 109 height 8
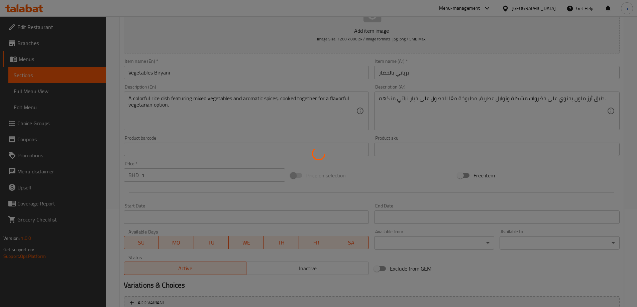
scroll to position [65, 0]
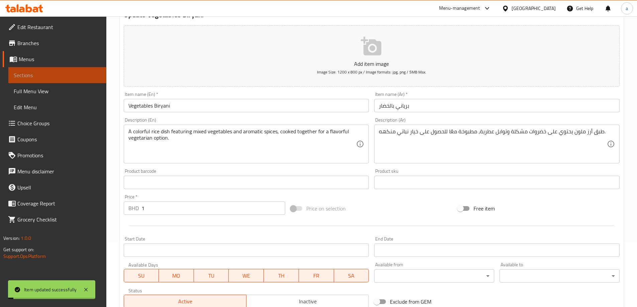
click at [73, 75] on span "Sections" at bounding box center [57, 75] width 87 height 8
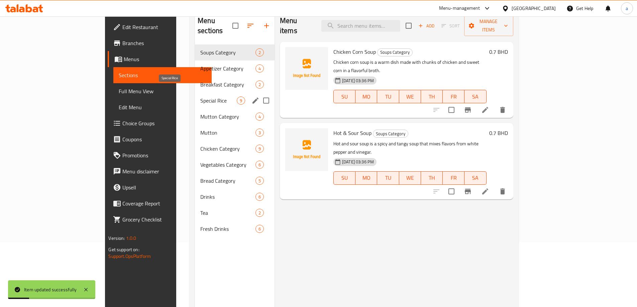
click at [200, 97] on span "Special Rice" at bounding box center [218, 101] width 36 height 8
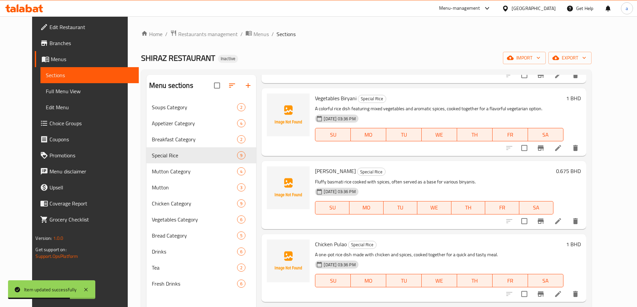
scroll to position [167, 0]
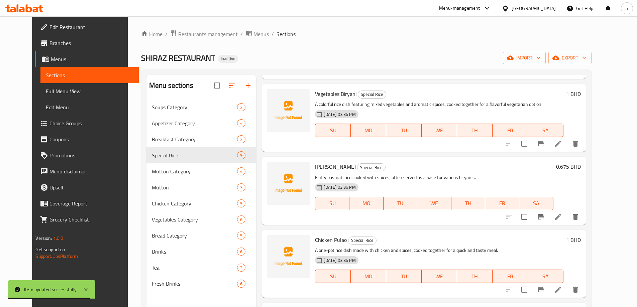
click at [321, 169] on span "Biryani Rice" at bounding box center [335, 167] width 41 height 10
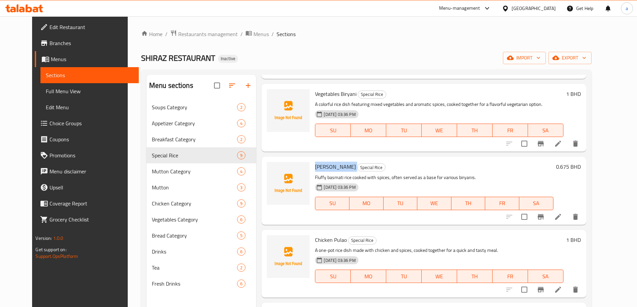
copy h6 "Biryani Rice"
click at [386, 176] on p "Fluffy basmati rice cooked with spices, often served as a base for various biry…" at bounding box center [434, 178] width 238 height 8
click at [583, 223] on button "delete" at bounding box center [575, 217] width 16 height 16
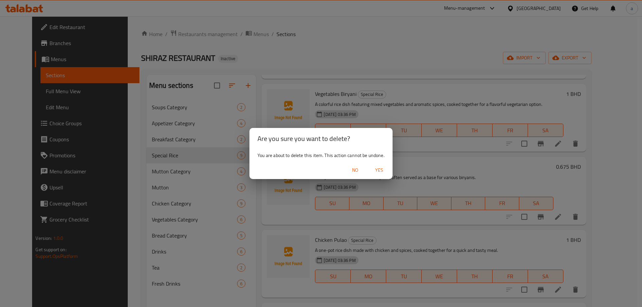
click at [384, 175] on button "Yes" at bounding box center [378, 170] width 21 height 12
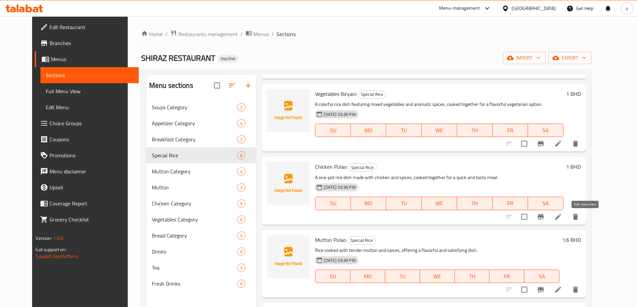
click at [562, 213] on icon at bounding box center [558, 217] width 8 height 8
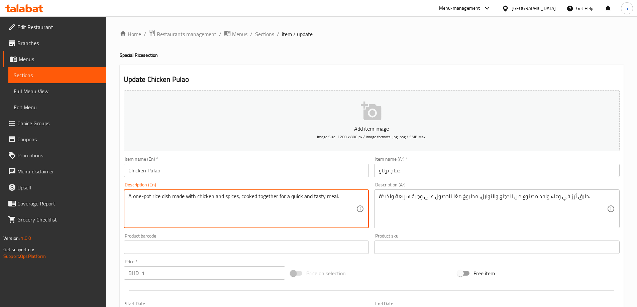
drag, startPoint x: 129, startPoint y: 198, endPoint x: 184, endPoint y: 197, distance: 55.2
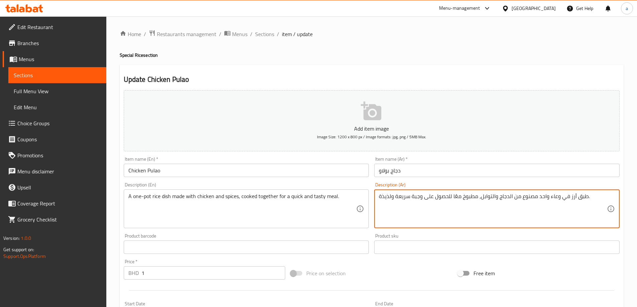
click at [384, 193] on textarea "طبق أرز في وعاء واحد مصنوع من الدجاج والتوابل، مطبوخ معًا للحصول على وجبة سريعة…" at bounding box center [493, 209] width 228 height 32
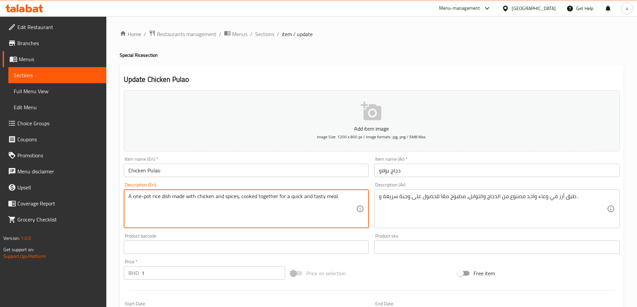
click at [313, 197] on textarea "A one-pot rice dish made with chicken and spices, cooked together for a quick a…" at bounding box center [242, 209] width 228 height 32
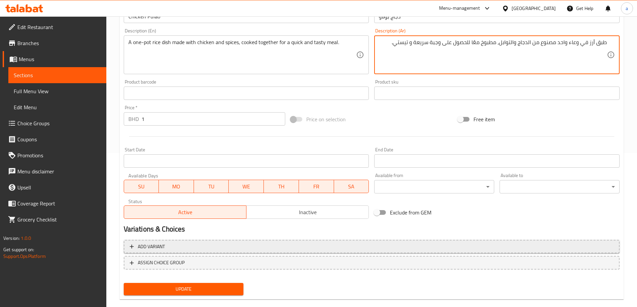
scroll to position [165, 0]
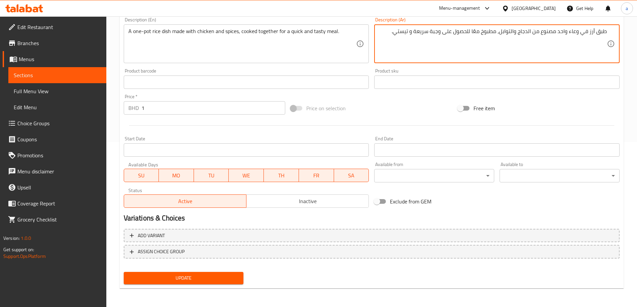
type textarea "طبق أرز في وعاء واحد مصنوع من الدجاج والتوابل، مطبوخ معًا للحصول على وجبة سريعة…"
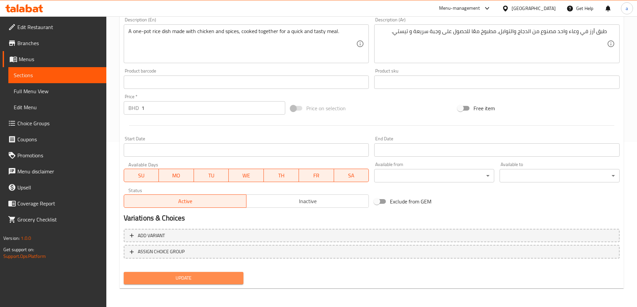
click at [195, 281] on span "Update" at bounding box center [183, 278] width 109 height 8
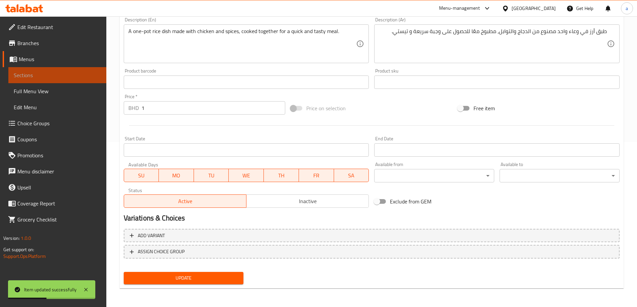
click at [14, 77] on span "Sections" at bounding box center [57, 75] width 87 height 8
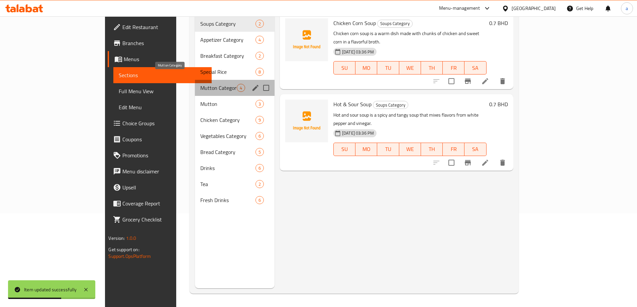
click at [200, 84] on span "Mutton Category" at bounding box center [218, 88] width 36 height 8
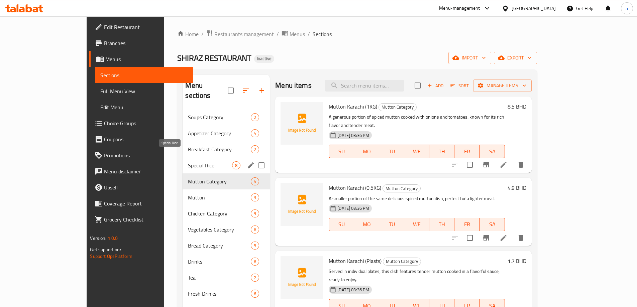
click at [188, 161] on span "Special Rice" at bounding box center [210, 165] width 44 height 8
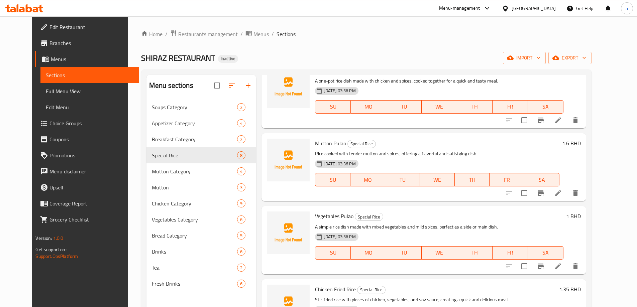
scroll to position [267, 0]
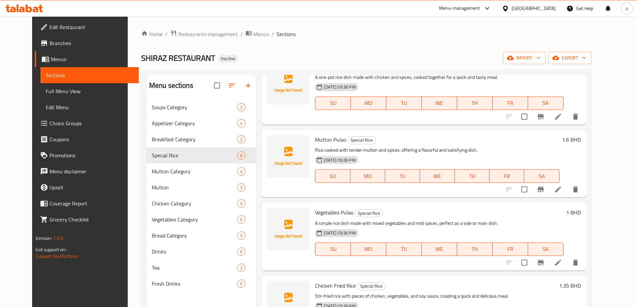
click at [561, 190] on icon at bounding box center [558, 190] width 6 height 6
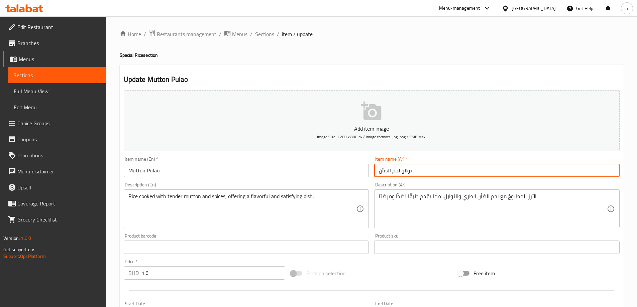
click at [385, 167] on input "بولاو لحم الضأن" at bounding box center [496, 170] width 245 height 13
type input "بولاو لحم غنم"
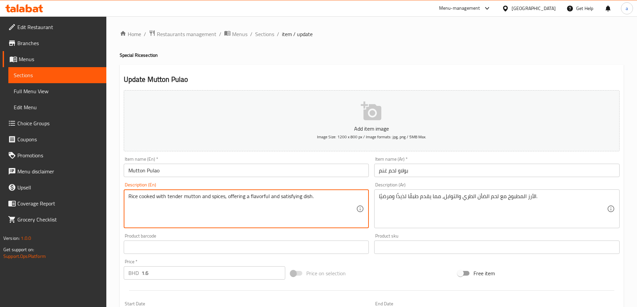
drag, startPoint x: 249, startPoint y: 196, endPoint x: 348, endPoint y: 185, distance: 99.3
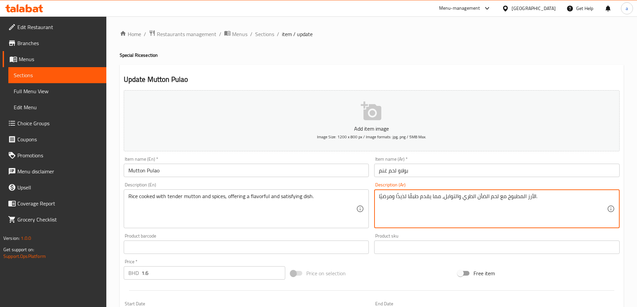
click at [479, 199] on textarea "الأرز المطبوخ مع لحم الضأن الطري والتوابل، مما يقدم طبقًا لذيذًا ومرضيًا." at bounding box center [493, 209] width 228 height 32
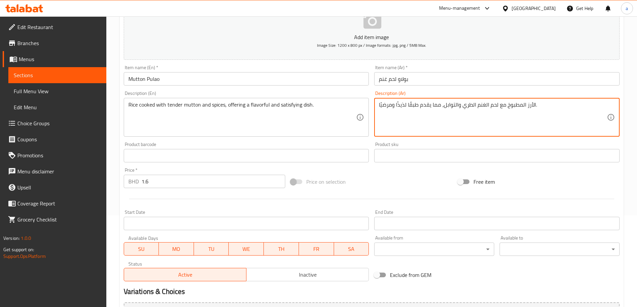
scroll to position [165, 0]
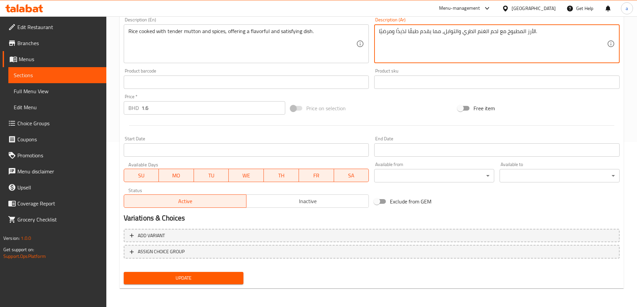
type textarea "الأرز المطبوخ مع لحم الغنم الطري والتوابل، مما يقدم طبقًا لذيذًا ومرضيًا."
click at [206, 283] on button "Update" at bounding box center [184, 278] width 120 height 12
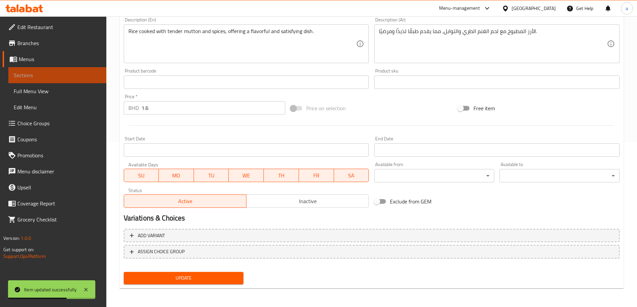
click at [80, 73] on span "Sections" at bounding box center [57, 75] width 87 height 8
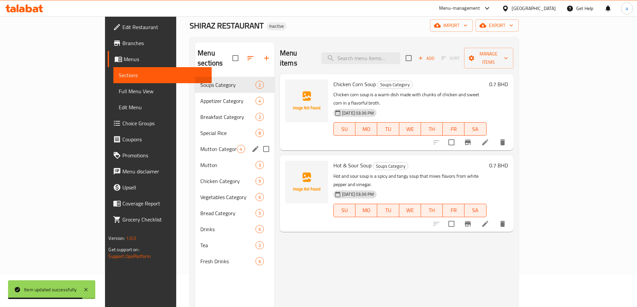
scroll to position [27, 0]
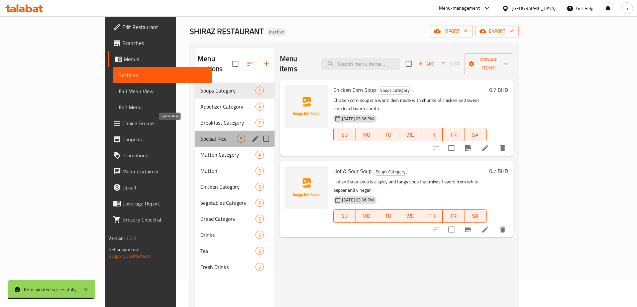
click at [200, 135] on span "Special Rice" at bounding box center [218, 139] width 36 height 8
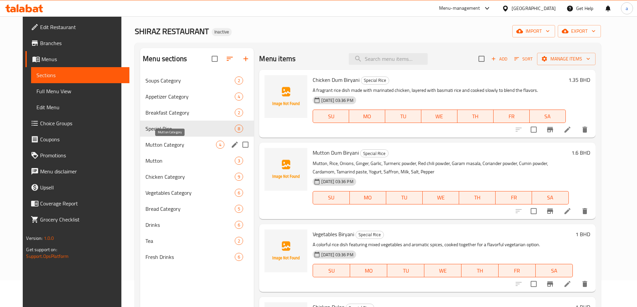
click at [182, 144] on span "Mutton Category" at bounding box center [180, 145] width 71 height 8
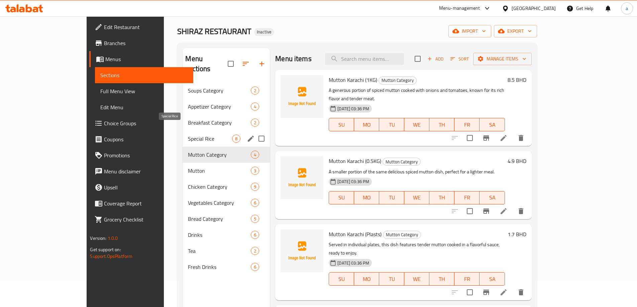
click at [188, 135] on span "Special Rice" at bounding box center [210, 139] width 44 height 8
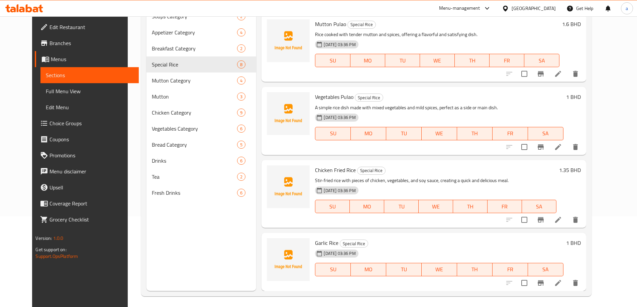
scroll to position [94, 0]
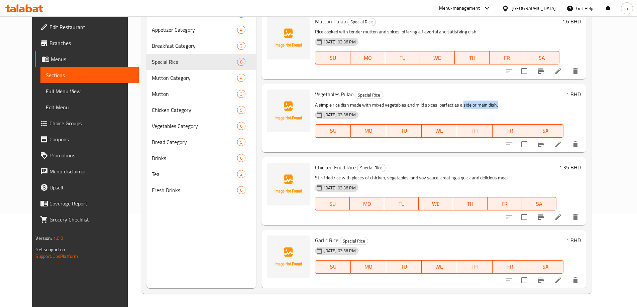
drag, startPoint x: 456, startPoint y: 107, endPoint x: 502, endPoint y: 101, distance: 46.9
click at [502, 101] on p "A simple rice dish made with mixed vegetables and mild spices, perfect as a sid…" at bounding box center [439, 105] width 248 height 8
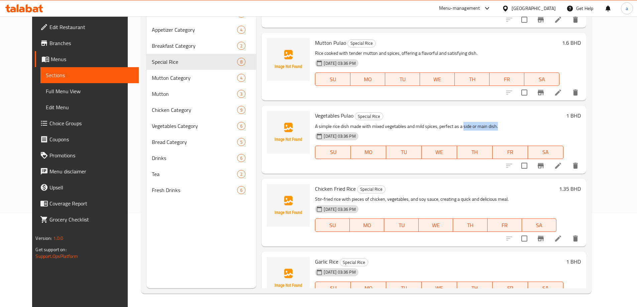
scroll to position [259, 0]
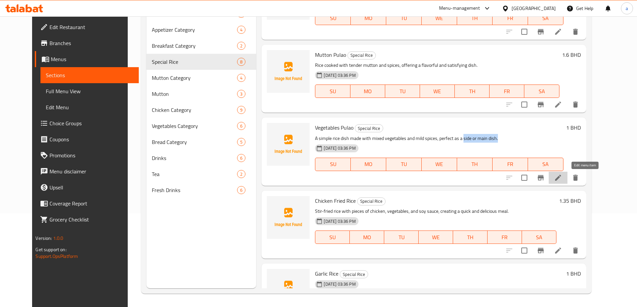
click at [562, 176] on icon at bounding box center [558, 178] width 8 height 8
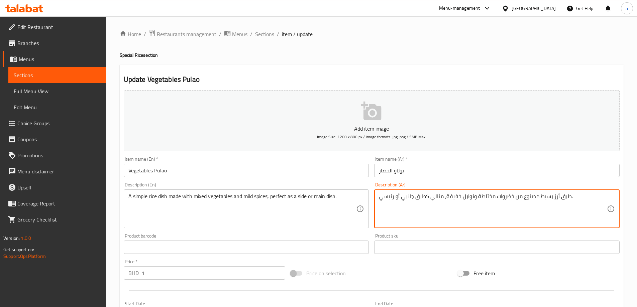
drag, startPoint x: 414, startPoint y: 197, endPoint x: 372, endPoint y: 206, distance: 42.3
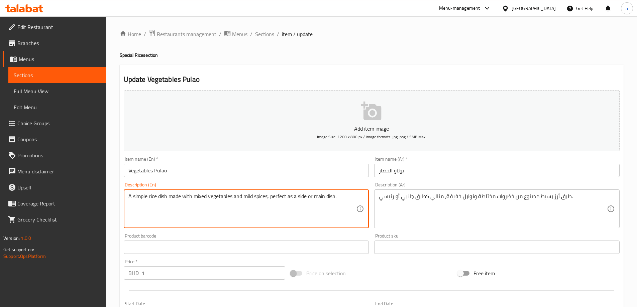
click at [245, 196] on textarea "A simple rice dish made with mixed vegetables and mild spices, perfect as a sid…" at bounding box center [242, 209] width 228 height 32
click at [283, 193] on textarea "A simple rice dish made with mixed vegetables and mild spices, perfect as a sid…" at bounding box center [242, 209] width 228 height 32
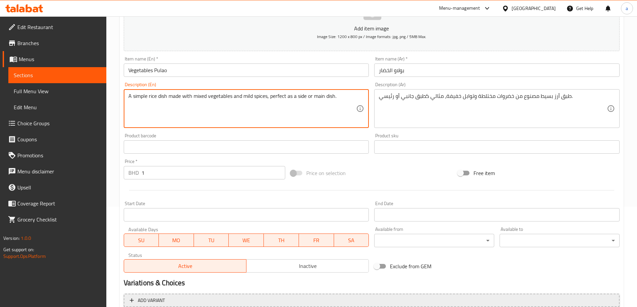
scroll to position [165, 0]
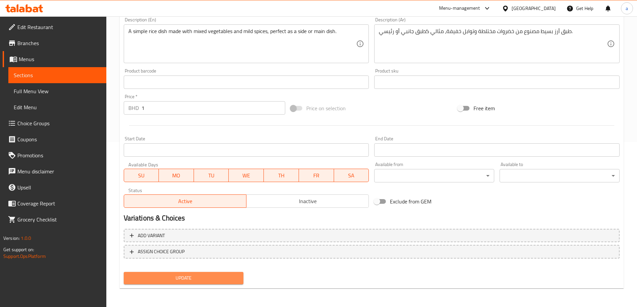
click at [207, 276] on span "Update" at bounding box center [183, 278] width 109 height 8
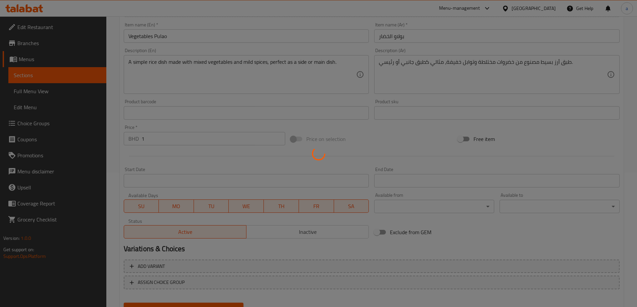
scroll to position [98, 0]
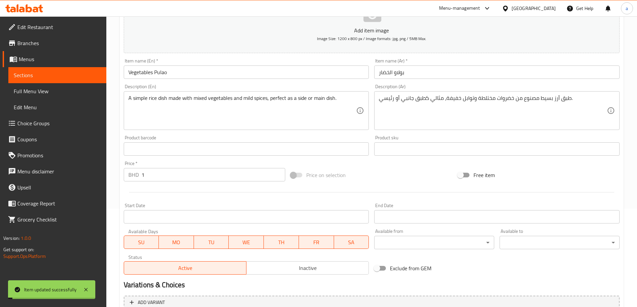
click at [52, 72] on span "Sections" at bounding box center [57, 75] width 87 height 8
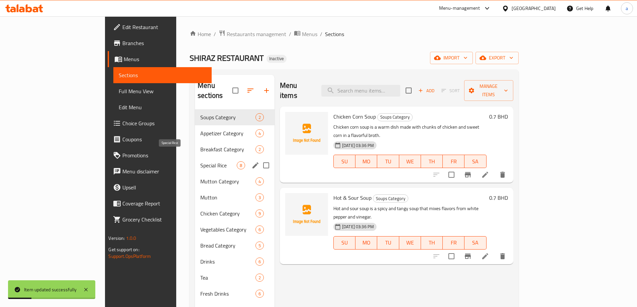
click at [200, 161] on span "Special Rice" at bounding box center [218, 165] width 36 height 8
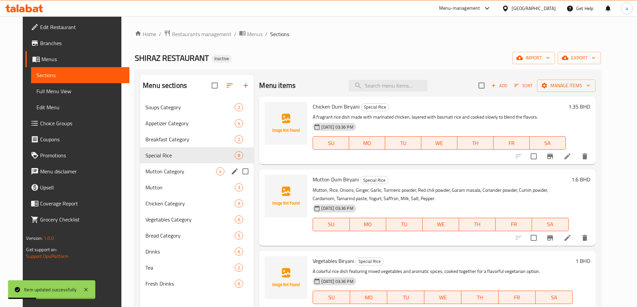
click at [166, 176] on div "Mutton Category 4" at bounding box center [197, 171] width 114 height 16
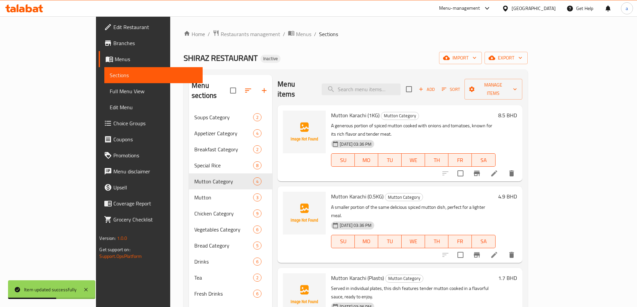
scroll to position [2, 0]
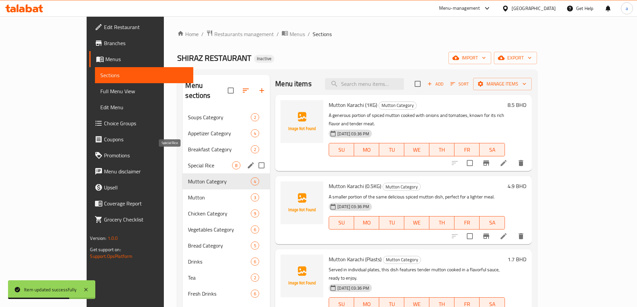
click at [188, 161] on span "Special Rice" at bounding box center [210, 165] width 44 height 8
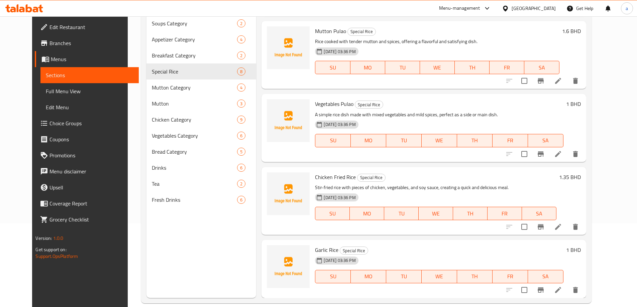
scroll to position [94, 0]
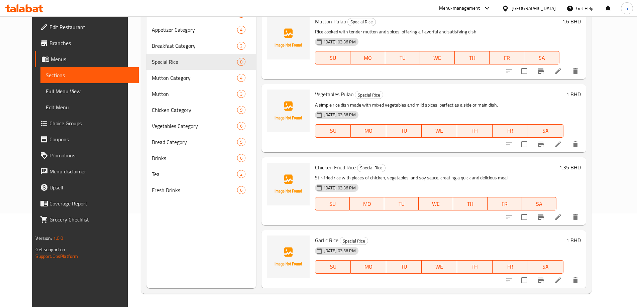
click at [567, 216] on li at bounding box center [558, 217] width 19 height 12
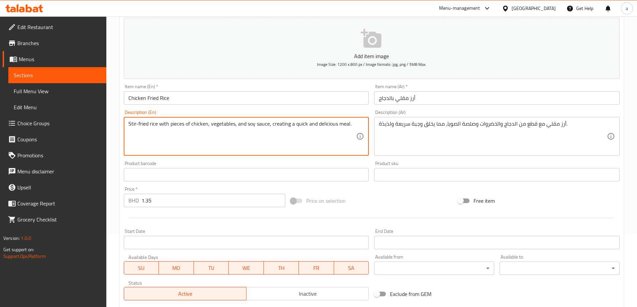
scroll to position [165, 0]
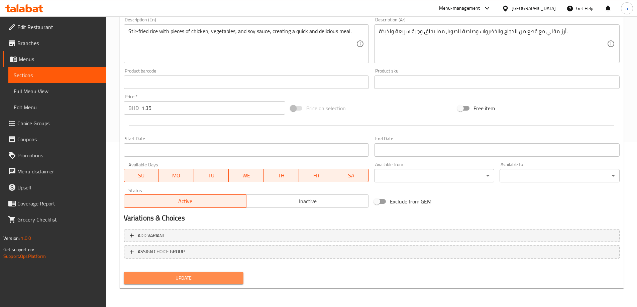
click at [207, 279] on span "Update" at bounding box center [183, 278] width 109 height 8
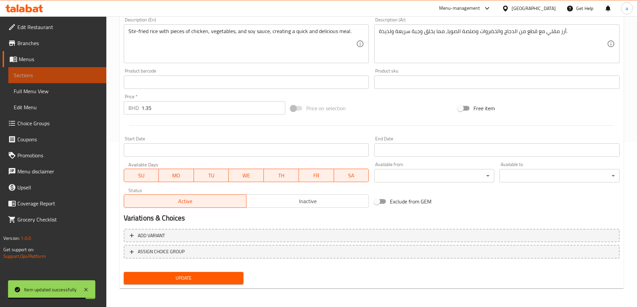
click at [79, 75] on span "Sections" at bounding box center [57, 75] width 87 height 8
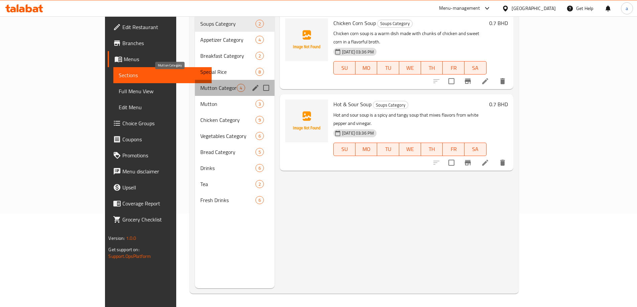
click at [200, 84] on span "Mutton Category" at bounding box center [218, 88] width 36 height 8
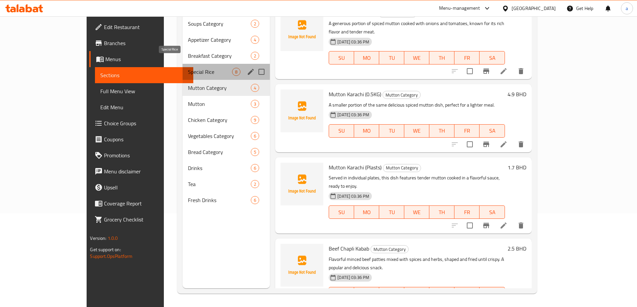
click at [188, 68] on span "Special Rice" at bounding box center [210, 72] width 44 height 8
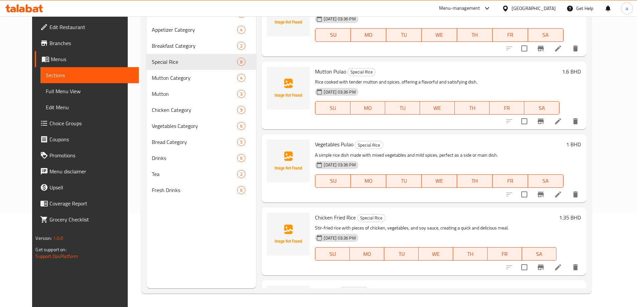
scroll to position [292, 0]
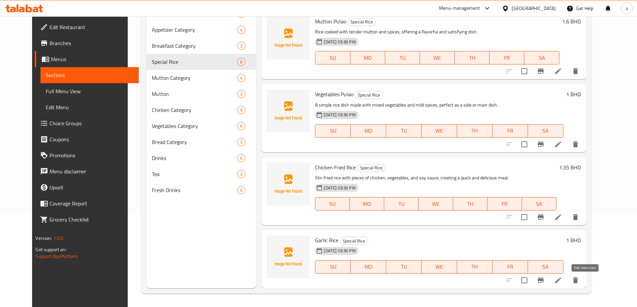
click at [562, 283] on icon at bounding box center [558, 280] width 8 height 8
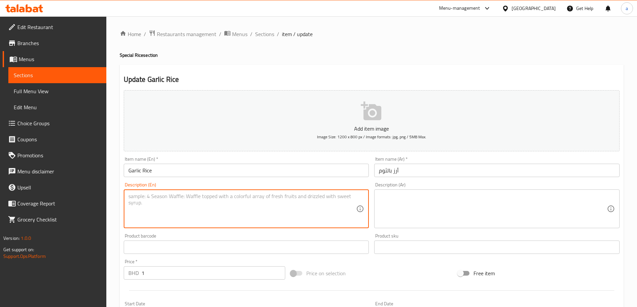
click at [271, 210] on textarea at bounding box center [242, 209] width 228 height 32
paste textarea "Fragrant rice sautéed with garlic, giving it a strong flavor. It’s a tasty side…"
type textarea "Fragrant rice sautéed with garlic, giving it a strong flavor. It’s a tasty side…"
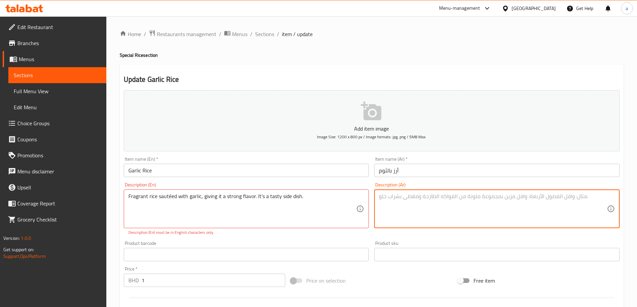
click at [414, 201] on textarea at bounding box center [493, 209] width 228 height 32
paste textarea "أرز عطري مقلي بالثوم، يُضفي عليه نكهة قوية. إنه طبق جانبي لذيذ."
click at [496, 200] on textarea "أرز عطري مقلي بالثوم، يُضفي عليه نكهة قوية. إنه طبق جانبي لذيذ." at bounding box center [493, 209] width 228 height 32
type textarea "أرز عطري سوتيه مع الثوم، يُضفي عليه نكهة قوية. إنه طبق جانبي لذيذ."
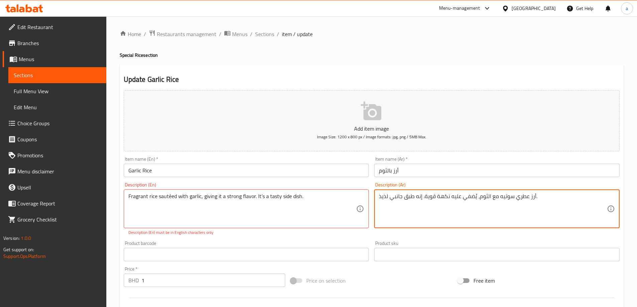
click at [243, 245] on div "Product barcode Product barcode" at bounding box center [246, 251] width 245 height 20
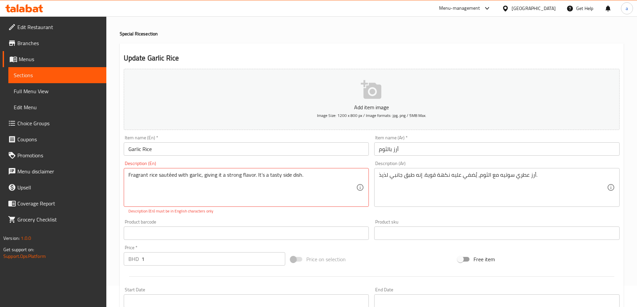
scroll to position [33, 0]
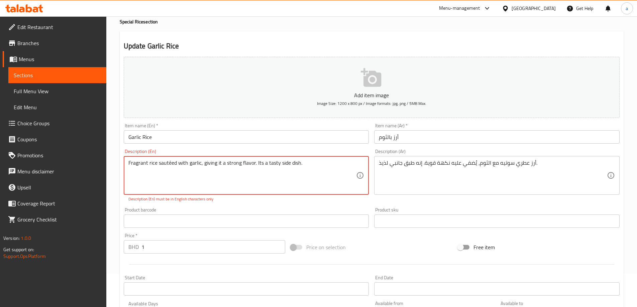
click at [275, 200] on p "Description (En) must be in English characters only" at bounding box center [246, 199] width 236 height 6
click at [256, 168] on textarea "Fragrant rice sautéed with garlic giving it a strong flavor. Its a tasty side d…" at bounding box center [242, 176] width 228 height 32
click at [264, 199] on p "Description (En) must be in English characters only" at bounding box center [246, 199] width 236 height 6
type textarea "Fragrant rice sauteed with garlic giving it a strong flavor Its a tasty side di…"
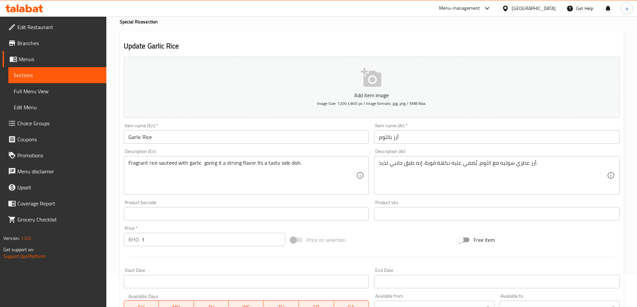
click at [231, 206] on div "Product barcode Product barcode" at bounding box center [246, 211] width 251 height 26
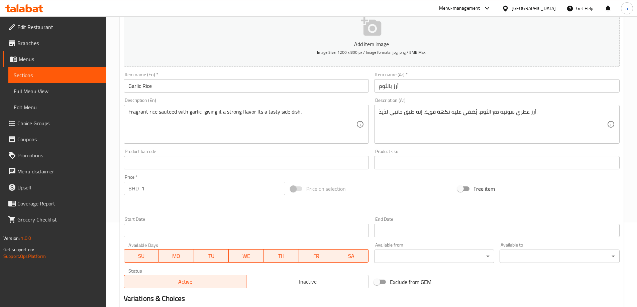
scroll to position [165, 0]
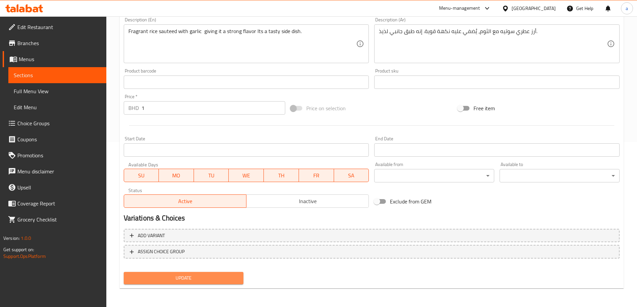
click at [206, 280] on span "Update" at bounding box center [183, 278] width 109 height 8
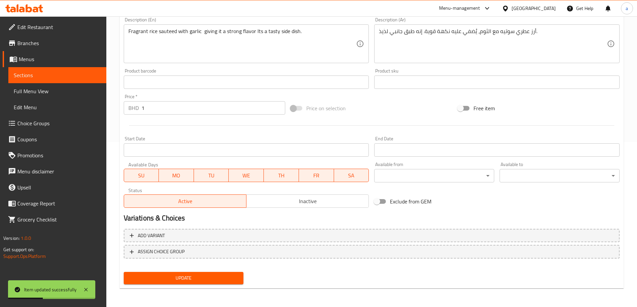
click at [43, 70] on link "Sections" at bounding box center [57, 75] width 98 height 16
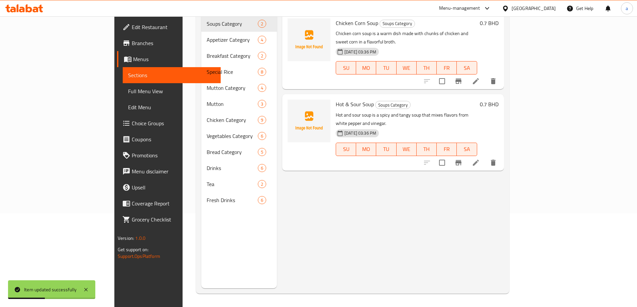
scroll to position [94, 0]
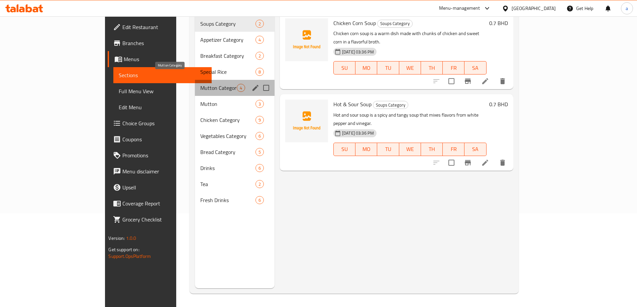
click at [200, 84] on span "Mutton Category" at bounding box center [218, 88] width 36 height 8
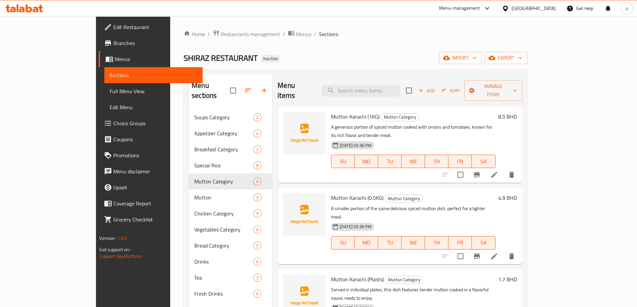
click at [331, 205] on p "A smaller portion of the same delicious spiced mutton dish, perfect for a light…" at bounding box center [413, 213] width 164 height 17
click at [503, 169] on li at bounding box center [494, 175] width 19 height 12
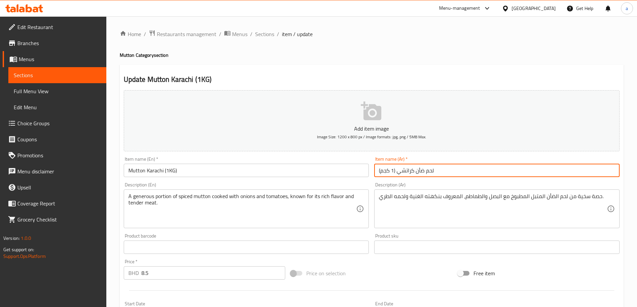
click at [419, 173] on input "لحم ضأن كراتشي (1 كجم)" at bounding box center [496, 170] width 245 height 13
type input "لحم غنم كراتشي (1 كجم)"
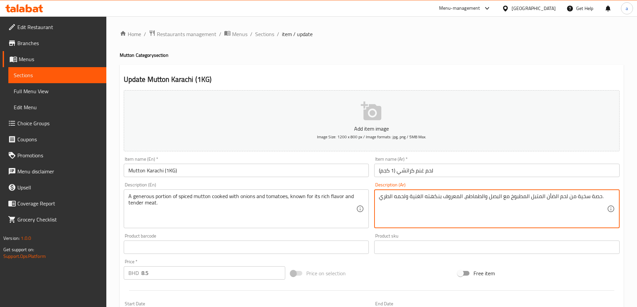
click at [453, 201] on textarea "حصة سخية من لحم الضأن المتبل المطبوخ مع البصل والطماطم، المعروف بنكهته الغنية و…" at bounding box center [493, 209] width 228 height 32
click at [456, 196] on textarea "حصة سخية من لحم الضأن المتبل المطبوخ مع البصل والطماطم، المعروف بنكهته الغنية و…" at bounding box center [493, 209] width 228 height 32
drag, startPoint x: 463, startPoint y: 196, endPoint x: 376, endPoint y: 214, distance: 88.8
click at [376, 214] on div "حصة سخية من لحم الضأن المتبل المطبوخ مع البصل والطماطم، المعروف بنكهته الغنية و…" at bounding box center [496, 209] width 245 height 39
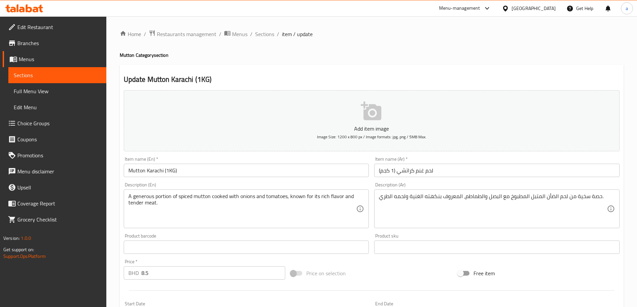
drag, startPoint x: 289, startPoint y: 193, endPoint x: 324, endPoint y: 189, distance: 35.0
click at [324, 189] on div "Description (En) A generous portion of spiced mutton cooked with onions and tom…" at bounding box center [246, 206] width 245 height 46
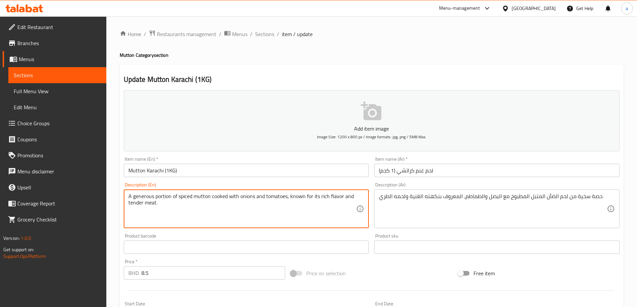
drag, startPoint x: 288, startPoint y: 199, endPoint x: 340, endPoint y: 205, distance: 51.8
click at [174, 194] on textarea "A generous portion of spiced mutton cooked with onions and tomatoes, known for …" at bounding box center [242, 209] width 228 height 32
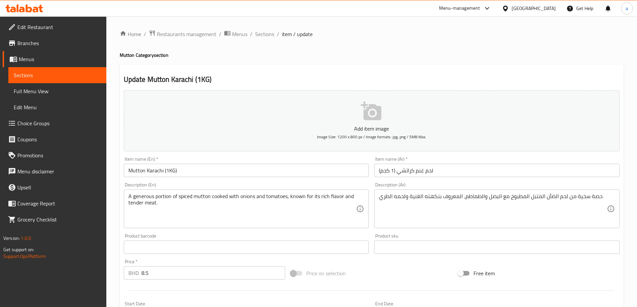
drag, startPoint x: 127, startPoint y: 197, endPoint x: 176, endPoint y: 195, distance: 48.8
click at [180, 193] on div "A generous portion of spiced mutton cooked with onions and tomatoes, known for …" at bounding box center [246, 209] width 245 height 39
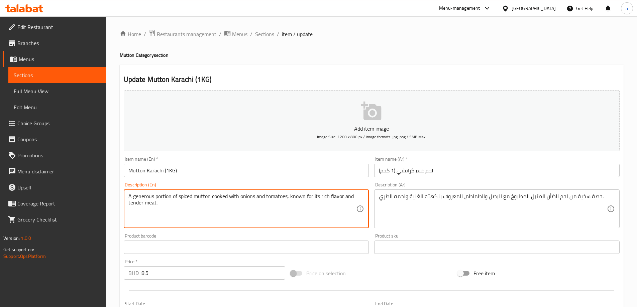
drag, startPoint x: 129, startPoint y: 199, endPoint x: 210, endPoint y: 194, distance: 81.4
click at [210, 194] on textarea "A generous portion of spiced mutton cooked with onions and tomatoes, known for …" at bounding box center [242, 209] width 228 height 32
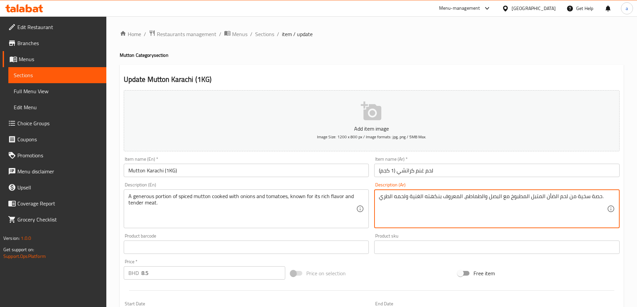
click at [550, 199] on textarea "حصة سخية من لحم الضأن المتبل المطبوخ مع البصل والطماطم، المعروف بنكهته الغنية و…" at bounding box center [493, 209] width 228 height 32
type textarea "حصة سخية من لحم الغنم المتبل المطبوخ مع البصل والطماطم، المعروف بنكهته الغنية و…"
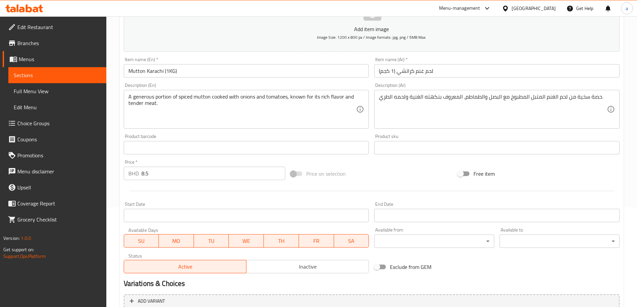
scroll to position [165, 0]
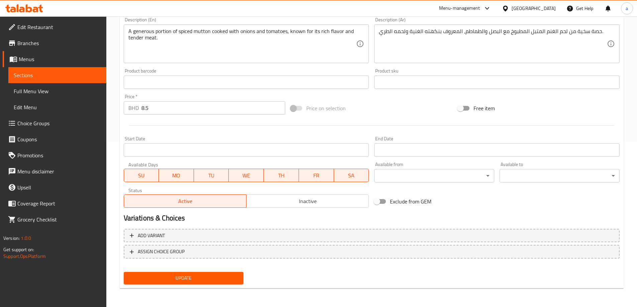
click at [216, 278] on span "Update" at bounding box center [183, 278] width 109 height 8
click at [19, 79] on span "Sections" at bounding box center [57, 75] width 87 height 8
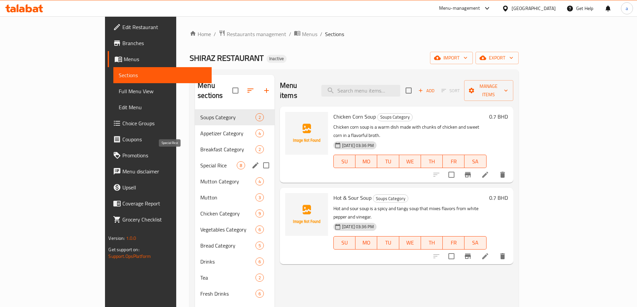
click at [200, 161] on span "Special Rice" at bounding box center [218, 165] width 36 height 8
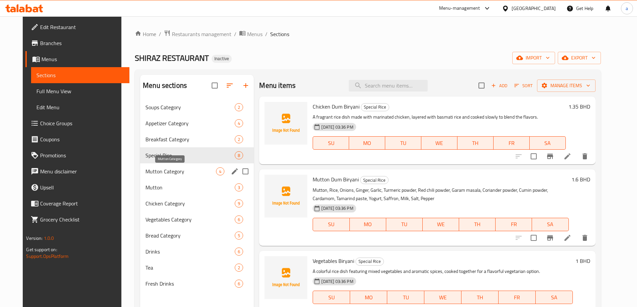
click at [159, 169] on span "Mutton Category" at bounding box center [180, 171] width 71 height 8
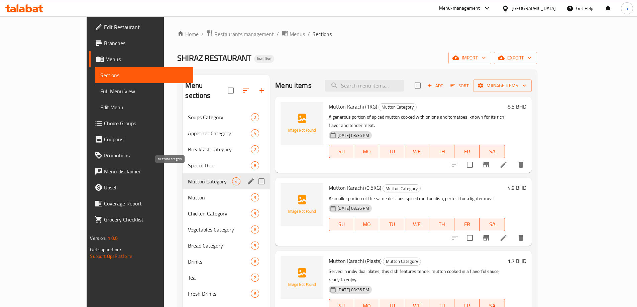
click at [188, 178] on span "Mutton Category" at bounding box center [210, 182] width 44 height 8
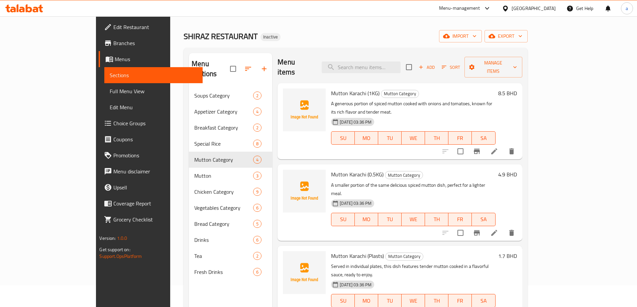
scroll to position [33, 0]
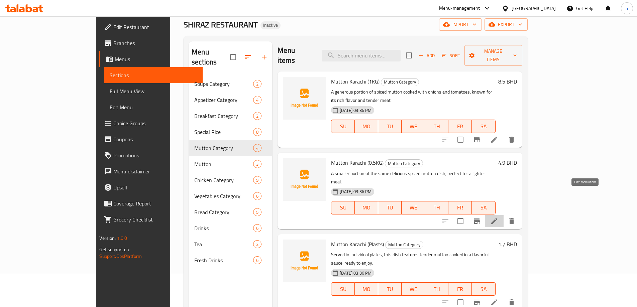
click at [498, 217] on icon at bounding box center [494, 221] width 8 height 8
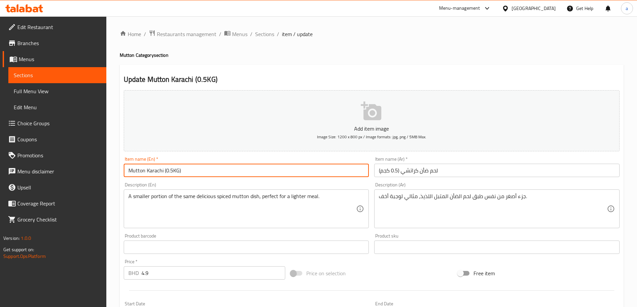
click at [171, 172] on input "Mutton Karachi (0.5KG)" at bounding box center [246, 170] width 245 height 13
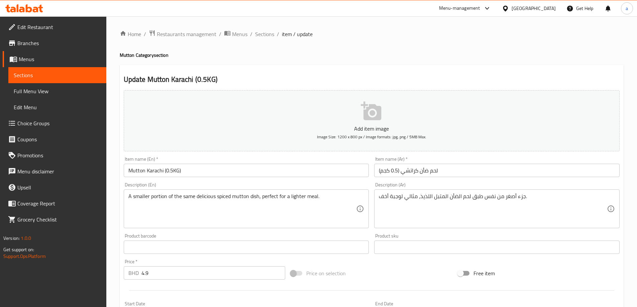
click at [145, 171] on input "Mutton Karachi (0.5KG)" at bounding box center [246, 170] width 245 height 13
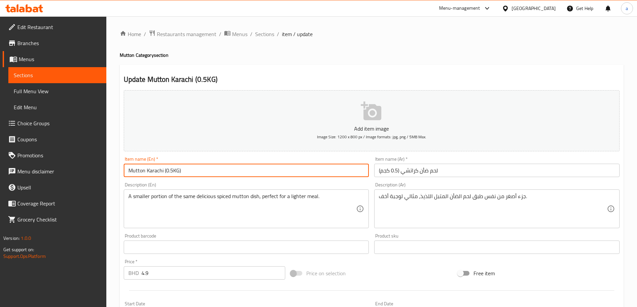
click at [145, 171] on input "Mutton Karachi (0.5KG)" at bounding box center [246, 170] width 245 height 13
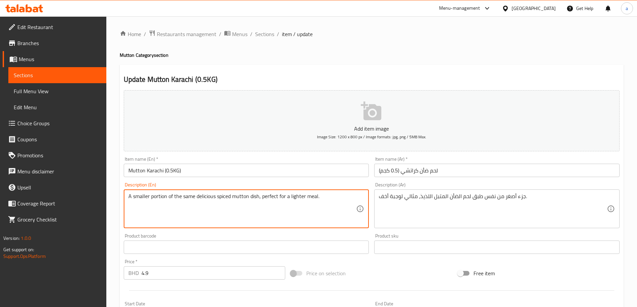
click at [216, 199] on textarea "A smaller portion of the same delicious spiced mutton dish, perfect for a light…" at bounding box center [242, 209] width 228 height 32
click at [336, 197] on textarea "A smaller portion of the same delicious spiced mutton dish, perfect for a light…" at bounding box center [242, 209] width 228 height 32
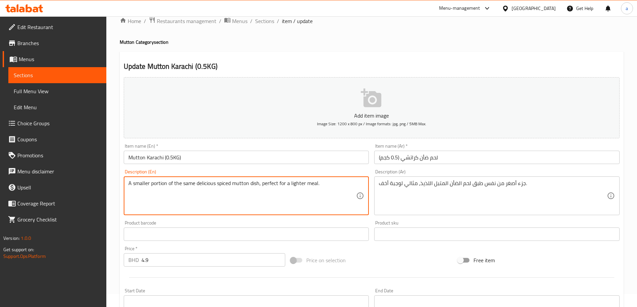
scroll to position [33, 0]
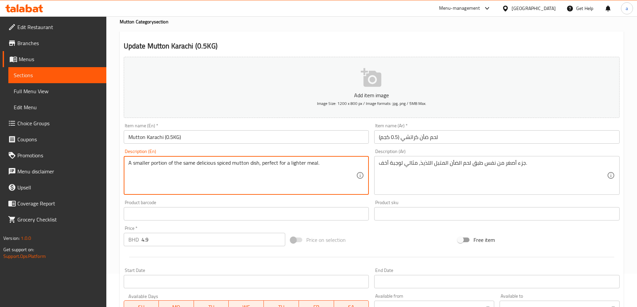
click at [168, 164] on textarea "A smaller portion of the same delicious spiced mutton dish, perfect for a light…" at bounding box center [242, 176] width 228 height 32
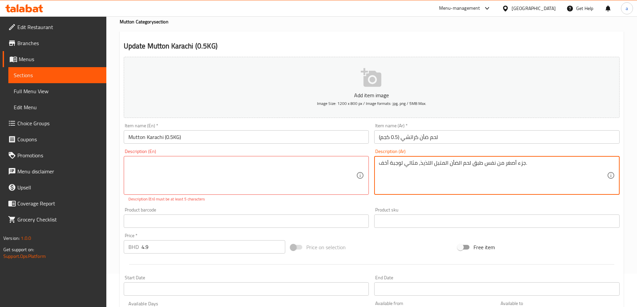
click at [404, 173] on textarea "جزء أصغر من نفس طبق لحم الضأن المتبل اللذيذ، مثالي لوجبة أخف." at bounding box center [493, 176] width 228 height 32
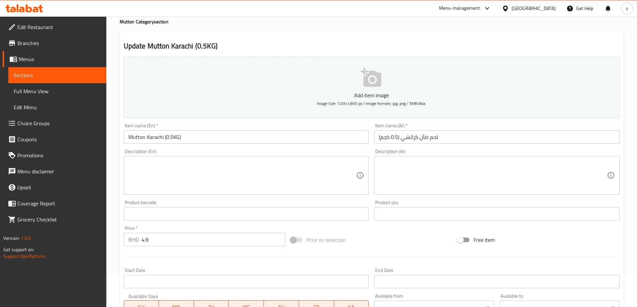
click at [346, 199] on div "Add item image Image Size: 1200 x 800 px / Image formats: jpg, png / 5MB Max. I…" at bounding box center [371, 198] width 501 height 288
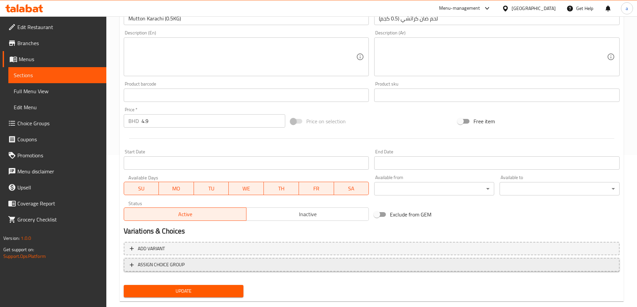
scroll to position [165, 0]
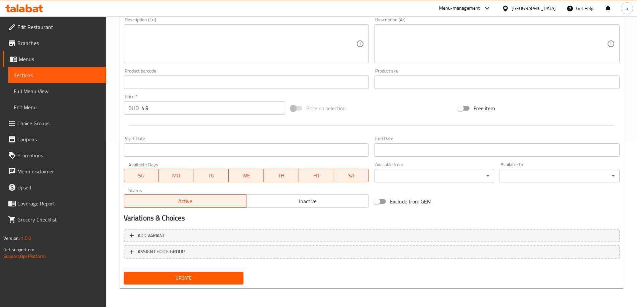
click at [177, 277] on span "Update" at bounding box center [183, 278] width 109 height 8
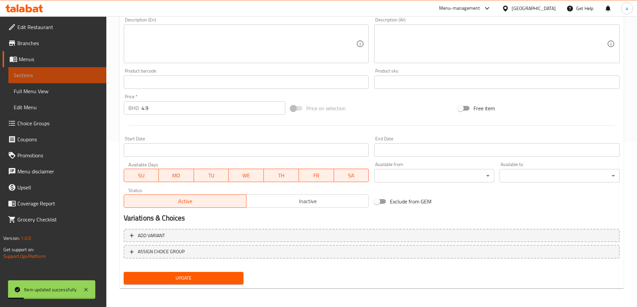
click at [73, 77] on span "Sections" at bounding box center [57, 75] width 87 height 8
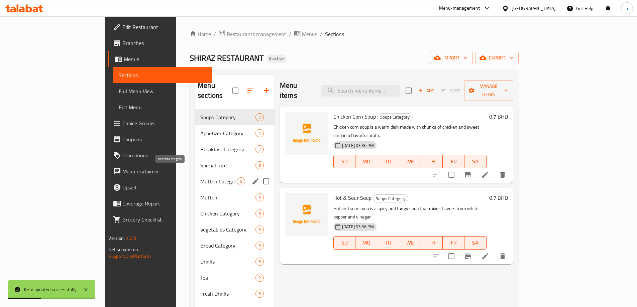
click at [200, 178] on span "Mutton Category" at bounding box center [218, 182] width 36 height 8
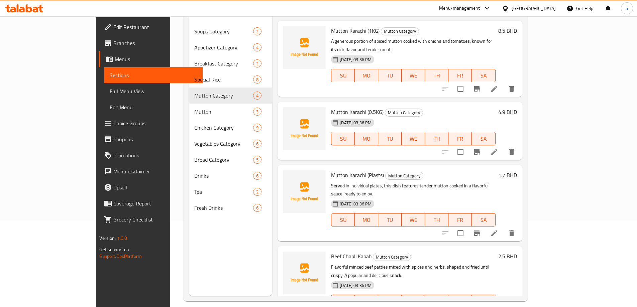
scroll to position [94, 0]
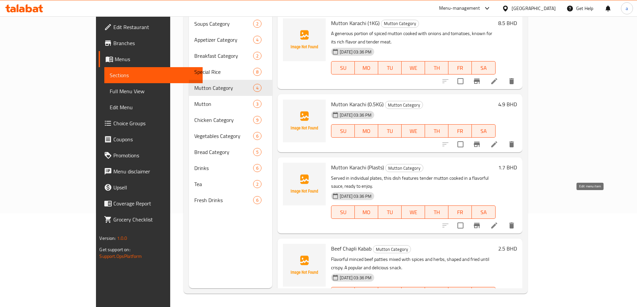
click at [497, 223] on icon at bounding box center [494, 226] width 6 height 6
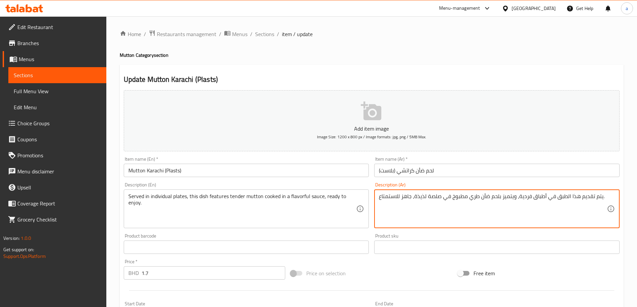
drag, startPoint x: 613, startPoint y: 197, endPoint x: 673, endPoint y: 197, distance: 59.8
click at [637, 197] on html "​ Menu-management Bahrain Get Help a Edit Restaurant Branches Menus Sections Fu…" at bounding box center [318, 153] width 637 height 307
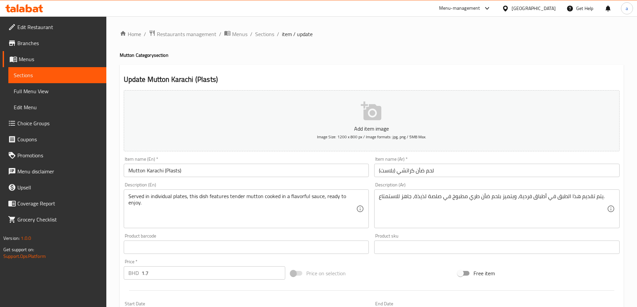
click at [566, 191] on div "يتم تقديم هذا الطبق في أطباق فردية، ويتميز بلحم ضأن طري مطبوخ في صلصة لذيذة، جا…" at bounding box center [496, 209] width 245 height 39
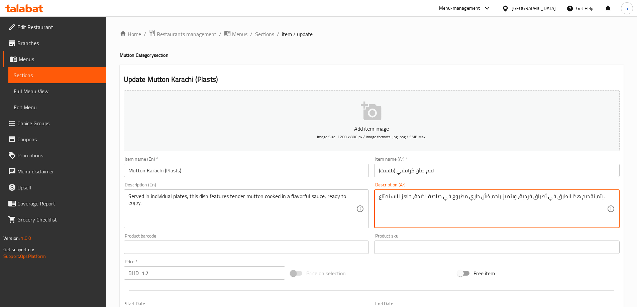
click at [559, 199] on textarea "يتم تقديم هذا الطبق في أطباق فردية، ويتميز بلحم ضأن طري مطبوخ في صلصة لذيذة، جا…" at bounding box center [493, 209] width 228 height 32
drag, startPoint x: 555, startPoint y: 199, endPoint x: 600, endPoint y: 199, distance: 45.5
click at [600, 199] on textarea "يتم تقديم هذا الطبق في أطباق فردية، ويتميز بلحم ضأن طري مطبوخ في صلصة لذيذة، جا…" at bounding box center [493, 209] width 228 height 32
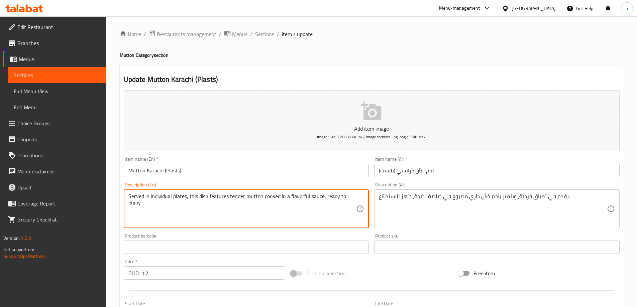
drag, startPoint x: 150, startPoint y: 196, endPoint x: 187, endPoint y: 200, distance: 37.0
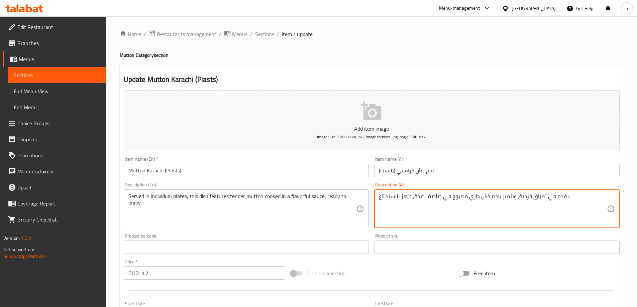
drag, startPoint x: 469, startPoint y: 200, endPoint x: 515, endPoint y: 210, distance: 46.8
click at [515, 210] on textarea "يقدم في أطباق فردية، ويتميز بلحم ضأن طري مطبوخ في صلصة لذيذة، جاهز للاستمتاع." at bounding box center [493, 209] width 228 height 32
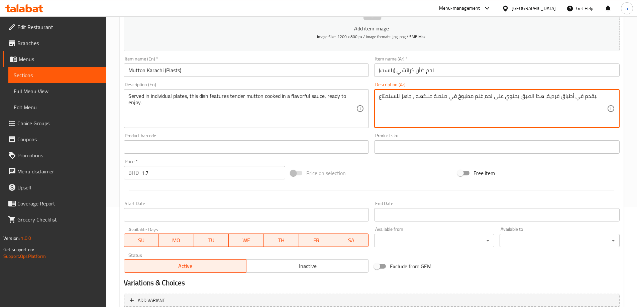
type textarea "يقدم في أطباق فردية، هذا الطبق يحتوي على لحم غنم مطبوخ في صلصة منكهه ، جاهز للا…"
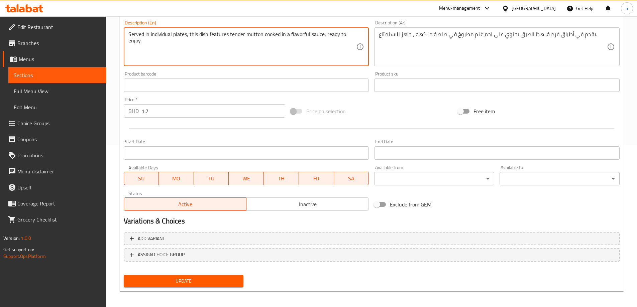
scroll to position [165, 0]
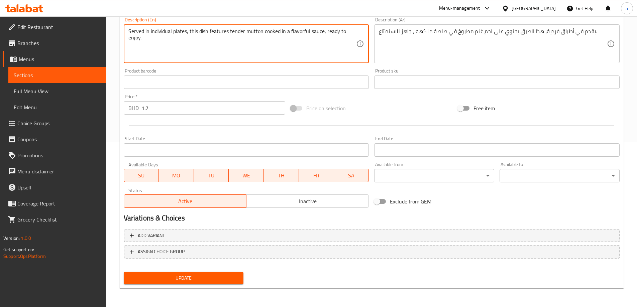
click at [178, 273] on button "Update" at bounding box center [184, 278] width 120 height 12
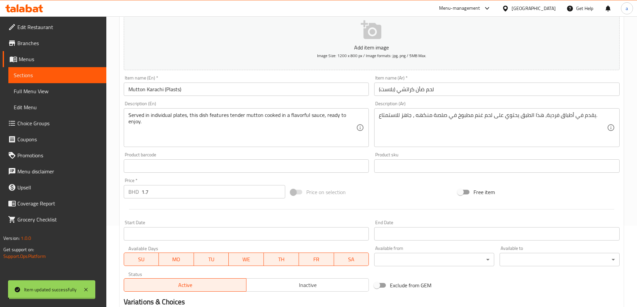
scroll to position [0, 0]
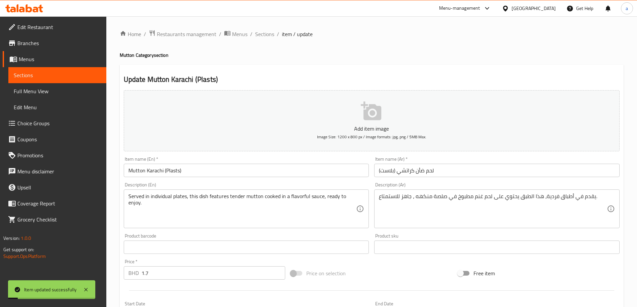
click at [69, 68] on link "Sections" at bounding box center [57, 75] width 98 height 16
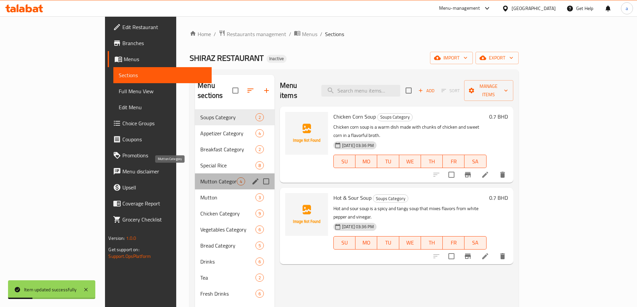
click at [200, 178] on span "Mutton Category" at bounding box center [218, 182] width 36 height 8
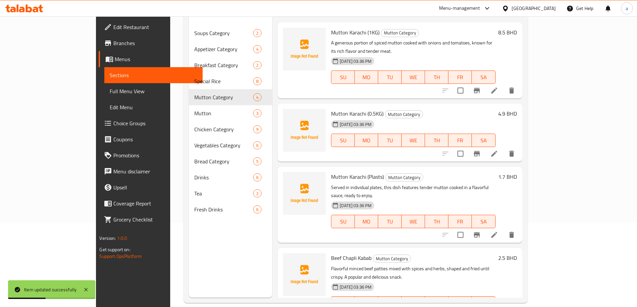
scroll to position [94, 0]
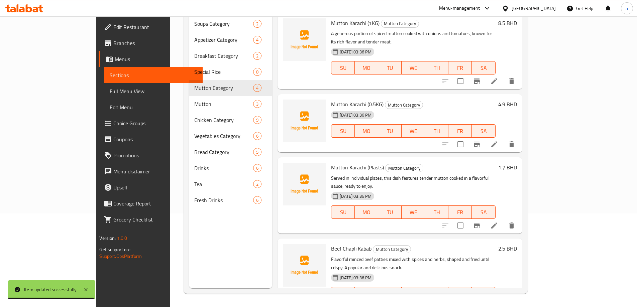
click at [503, 301] on li at bounding box center [494, 307] width 19 height 12
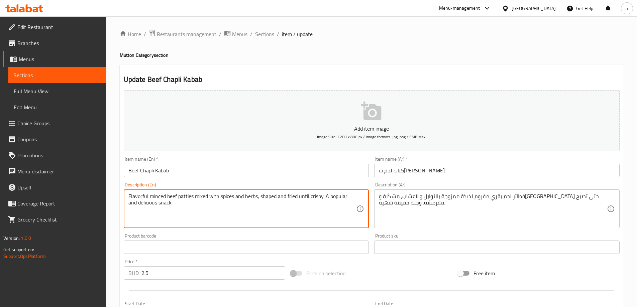
click at [185, 196] on textarea "Flavorful minced beef patties mixed with spices and herbs, shaped and fried unt…" at bounding box center [242, 209] width 228 height 32
click at [188, 195] on textarea "Flavorful minced beef patties mixed with spices and herbs, shaped and fried unt…" at bounding box center [242, 209] width 228 height 32
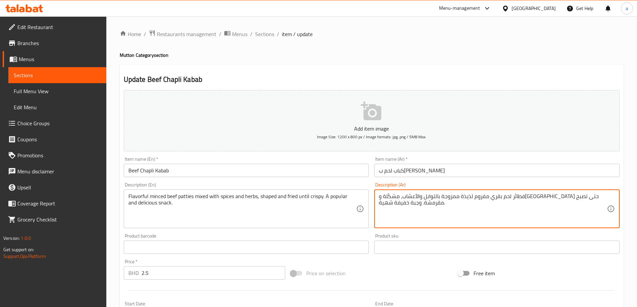
click at [588, 200] on textarea "فطائر لحم بقري مفروم لذيذة ممزوجة بالتوابل والأعشاب، مشكّلة ومقلية حتى تصبح مقر…" at bounding box center [493, 209] width 228 height 32
click at [538, 197] on textarea "شرائح لحم بقري مفروم لذيذة ممزوجة بالتوابل والأعشاب، مشكّلة ومقلية حتى تصبح مقر…" at bounding box center [493, 209] width 228 height 32
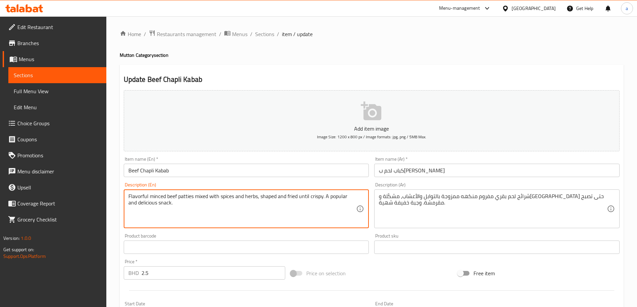
drag, startPoint x: 259, startPoint y: 196, endPoint x: 311, endPoint y: 197, distance: 52.2
click at [310, 199] on textarea "Flavorful minced beef patties mixed with spices and herbs, shaped and fried unt…" at bounding box center [242, 209] width 228 height 32
drag, startPoint x: 259, startPoint y: 196, endPoint x: 323, endPoint y: 196, distance: 63.9
click at [323, 196] on textarea "Flavorful minced beef patties mixed with spices and herbs, shaped and fried unt…" at bounding box center [242, 209] width 228 height 32
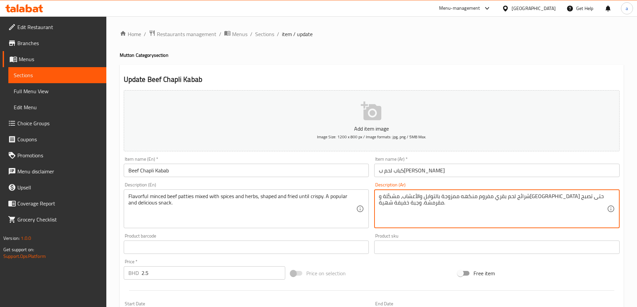
drag, startPoint x: 455, startPoint y: 196, endPoint x: 471, endPoint y: 194, distance: 16.1
paste textarea "مُشكل"
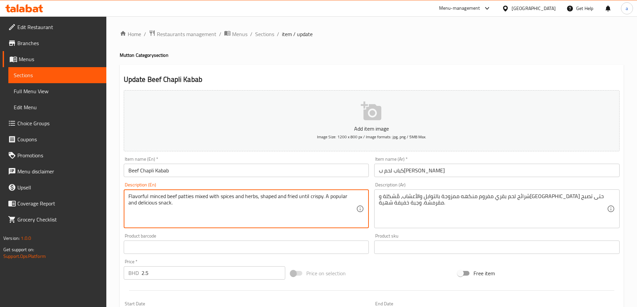
drag, startPoint x: 326, startPoint y: 199, endPoint x: 344, endPoint y: 203, distance: 18.7
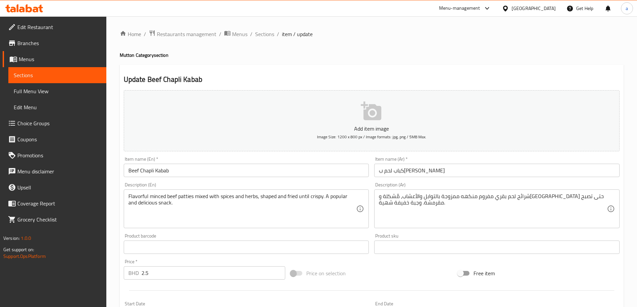
click at [377, 202] on div "شرائح لحم بقري مفروم منكهه ممزوجة بالتوابل والأعشاب، مُشكلة ومقلية حتى تصبح مقر…" at bounding box center [496, 209] width 245 height 39
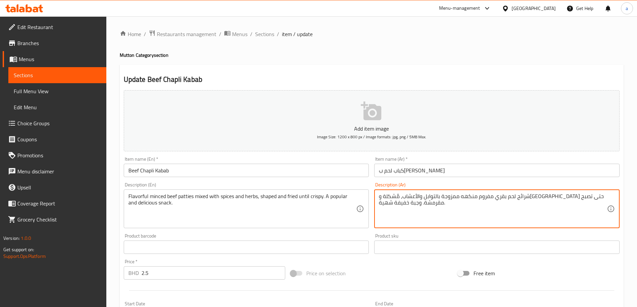
drag, startPoint x: 389, startPoint y: 195, endPoint x: 382, endPoint y: 204, distance: 11.6
click at [382, 204] on textarea "شرائح لحم بقري مفروم منكهه ممزوجة بالتوابل والأعشاب، مُشكلة ومقلية حتى تصبح مقر…" at bounding box center [493, 209] width 228 height 32
click at [385, 193] on textarea "شرائح لحم بقري مفروم منكهه ممزوجة بالتوابل والأعشاب، مُشكلة ومقلية حتى تصبح مقر…" at bounding box center [493, 209] width 228 height 32
drag, startPoint x: 396, startPoint y: 198, endPoint x: 371, endPoint y: 200, distance: 25.5
click at [371, 200] on div "Add item image Image Size: 1200 x 800 px / Image formats: jpg, png / 5MB Max. I…" at bounding box center [371, 232] width 501 height 288
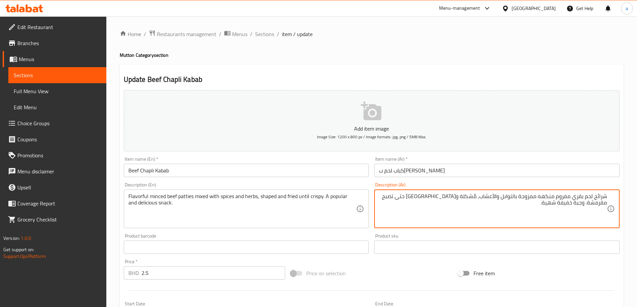
paste textarea "ة ولذيذ"
type textarea "شرائح لحم بقري مفروم منكهه ممزوجة بالتوابل والأعشاب، مُشكلة ومقلية حتى تصبح مقر…"
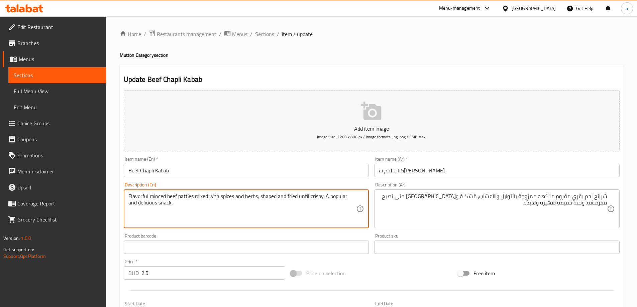
click at [162, 206] on textarea "Flavorful minced beef patties mixed with spices and herbs, shaped and fried unt…" at bounding box center [242, 209] width 228 height 32
click at [200, 206] on textarea "Flavorful minced beef patties mixed with spices and herbs, shaped and fried unt…" at bounding box center [242, 209] width 228 height 32
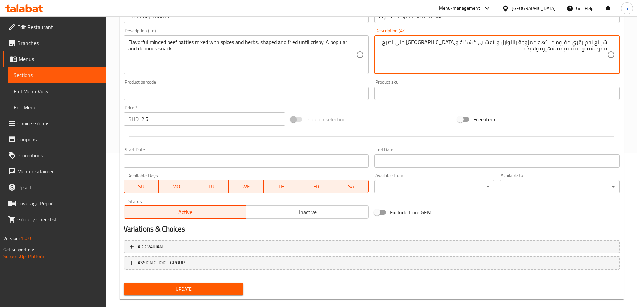
scroll to position [165, 0]
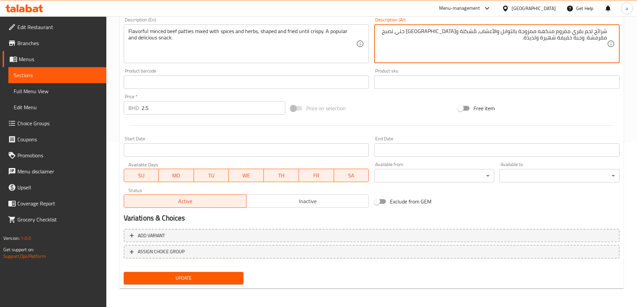
click at [227, 281] on span "Update" at bounding box center [183, 278] width 109 height 8
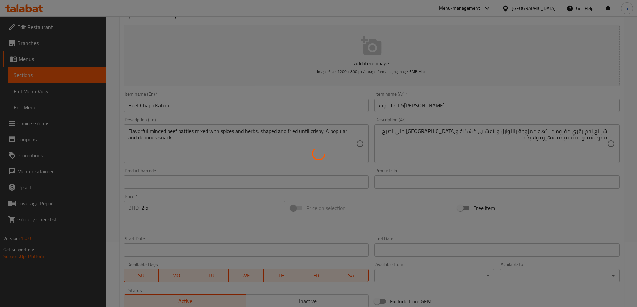
scroll to position [65, 0]
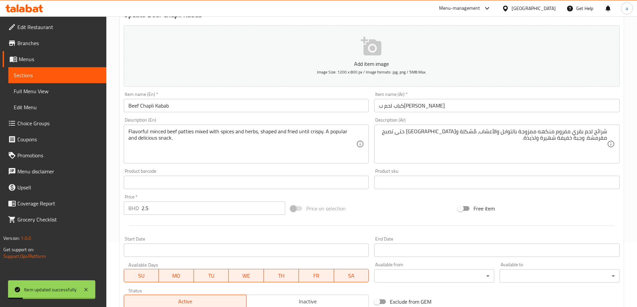
click at [55, 70] on link "Sections" at bounding box center [57, 75] width 98 height 16
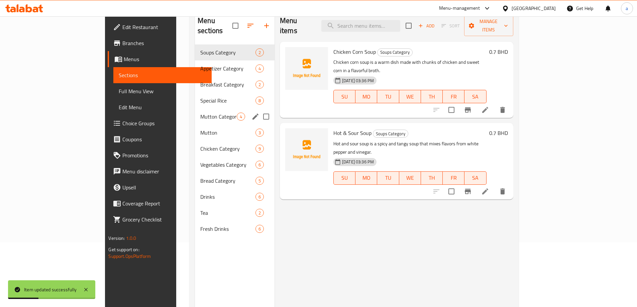
click at [195, 109] on div "Mutton Category 4" at bounding box center [235, 117] width 80 height 16
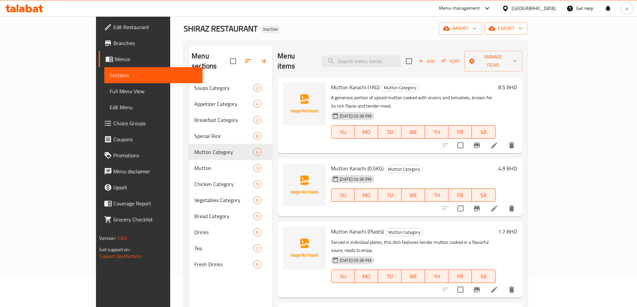
scroll to position [27, 0]
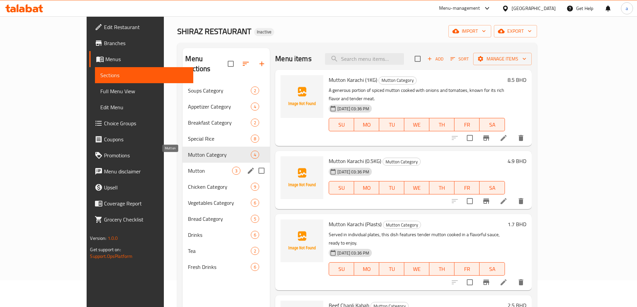
click at [188, 167] on span "Mutton" at bounding box center [210, 171] width 44 height 8
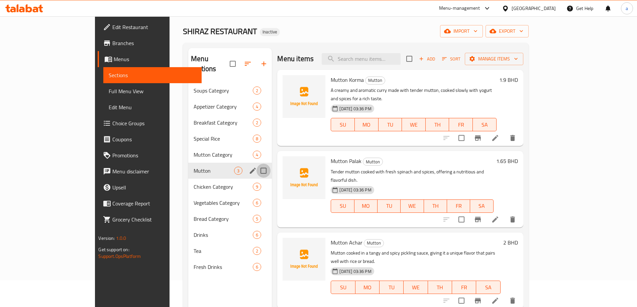
click at [256, 164] on input "Menu sections" at bounding box center [263, 171] width 14 height 14
click at [231, 62] on icon "button" at bounding box center [234, 64] width 6 height 6
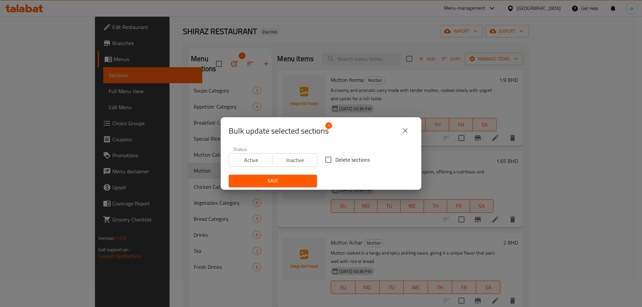
click at [247, 87] on div "Bulk update selected sections 1 Status Active Inactive Delete sections Save" at bounding box center [321, 153] width 642 height 307
click at [410, 130] on button "close" at bounding box center [405, 131] width 16 height 16
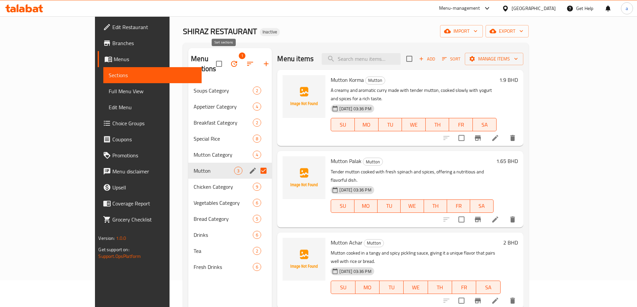
click at [246, 60] on icon "button" at bounding box center [250, 64] width 8 height 8
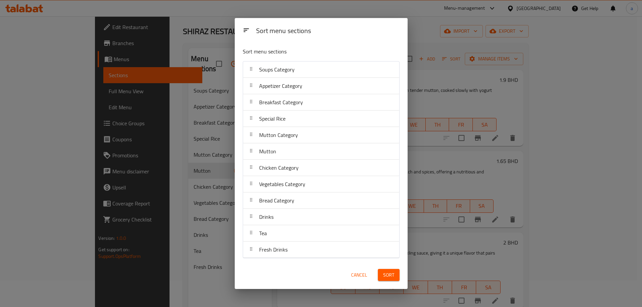
click at [314, 141] on div "Mutton Category" at bounding box center [321, 135] width 151 height 16
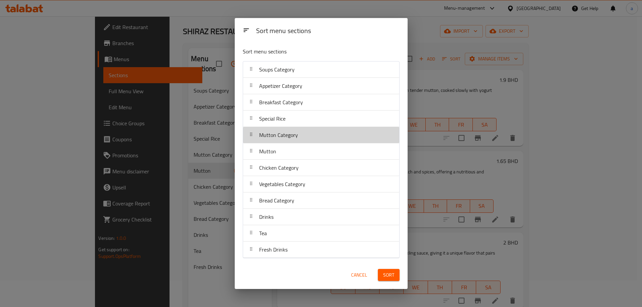
click at [314, 141] on div "Mutton Category" at bounding box center [321, 135] width 151 height 16
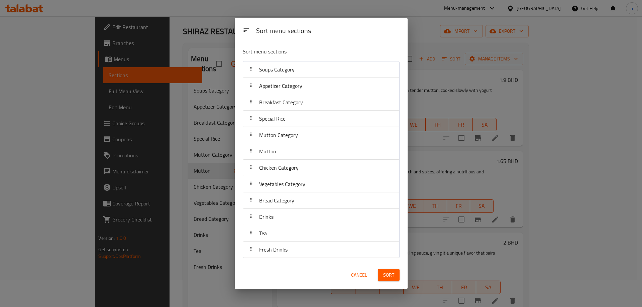
click at [251, 136] on icon at bounding box center [250, 134] width 5 height 5
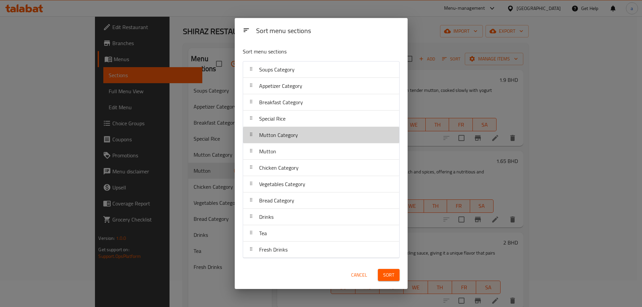
click at [251, 136] on icon at bounding box center [250, 134] width 5 height 5
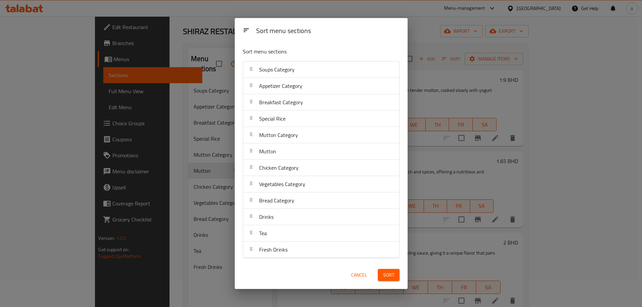
click at [249, 40] on div "Sort menu sections" at bounding box center [321, 30] width 173 height 24
click at [250, 30] on div at bounding box center [246, 31] width 13 height 16
click at [216, 103] on div "Sort menu sections Sort menu sections Soups Category Appetizer Category Breakfa…" at bounding box center [321, 153] width 642 height 307
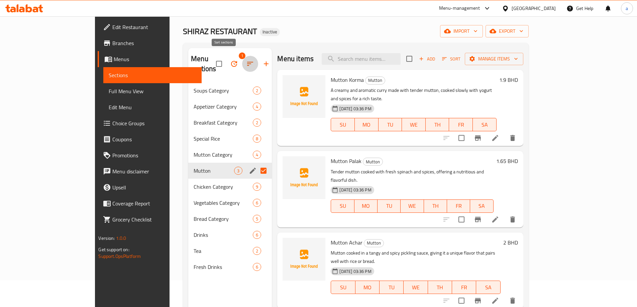
click at [242, 58] on button "button" at bounding box center [250, 64] width 16 height 16
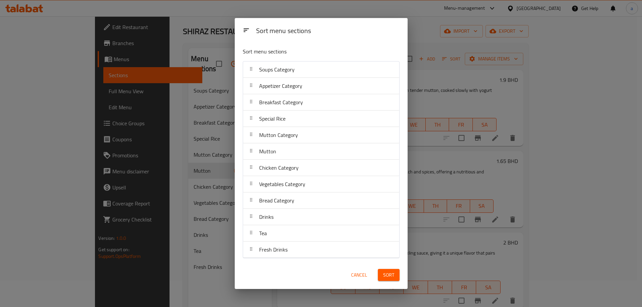
click at [260, 136] on span "Mutton Category" at bounding box center [278, 135] width 39 height 10
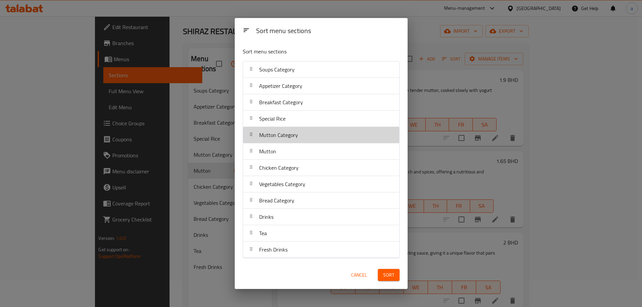
click at [260, 136] on span "Mutton Category" at bounding box center [278, 135] width 39 height 10
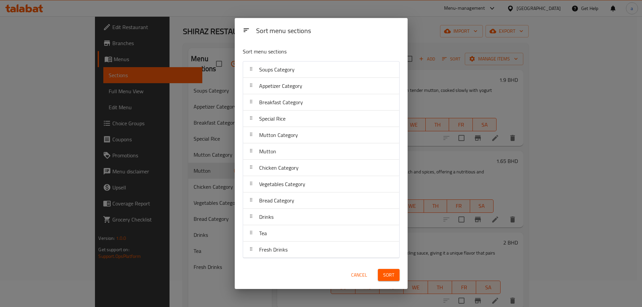
click at [260, 136] on span "Mutton Category" at bounding box center [278, 135] width 39 height 10
click at [249, 135] on icon at bounding box center [250, 134] width 5 height 5
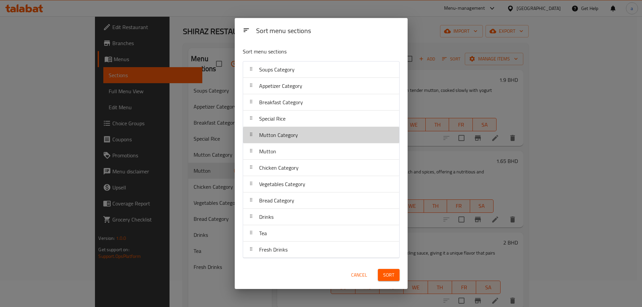
click at [249, 135] on icon at bounding box center [250, 134] width 5 height 5
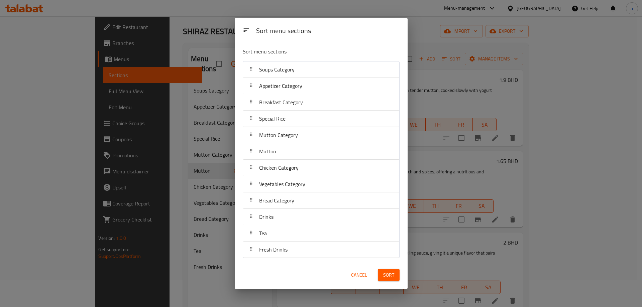
click at [249, 135] on icon at bounding box center [250, 134] width 5 height 5
click at [391, 278] on span "Sort" at bounding box center [388, 275] width 11 height 8
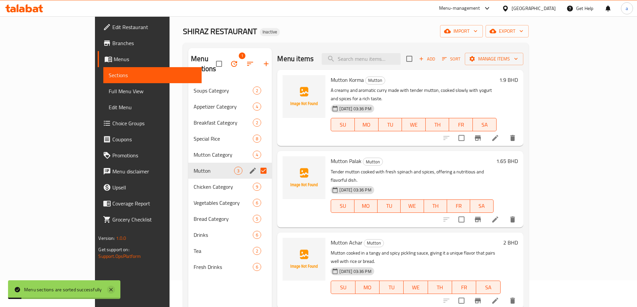
click at [113, 289] on icon at bounding box center [111, 290] width 8 height 8
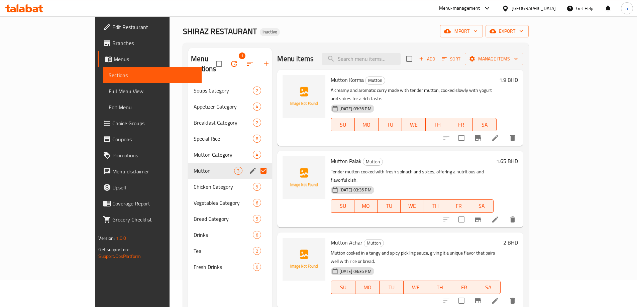
click at [288, 295] on div "Menu items Add Sort Manage items Mutton Korma Mutton A creamy and aromatic curr…" at bounding box center [397, 201] width 251 height 307
click at [256, 164] on input "Menu sections" at bounding box center [263, 171] width 14 height 14
checkbox input "false"
click at [194, 167] on span "Mutton" at bounding box center [214, 171] width 40 height 8
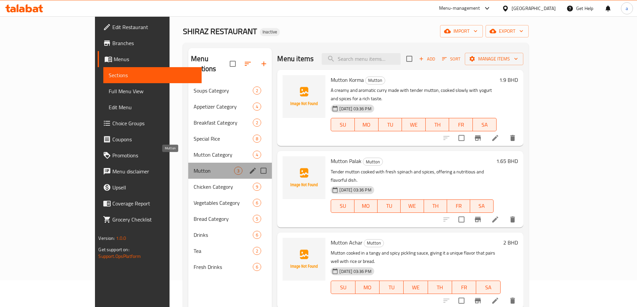
click at [194, 167] on span "Mutton" at bounding box center [214, 171] width 40 height 8
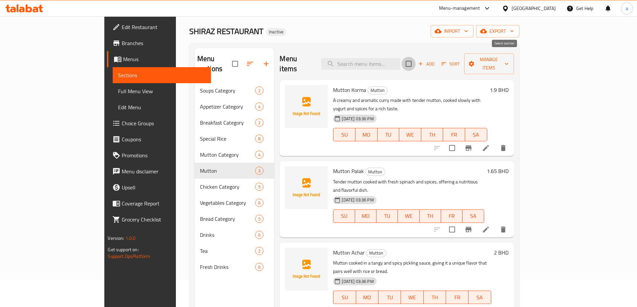
click at [416, 61] on input "checkbox" at bounding box center [409, 64] width 14 height 14
checkbox input "true"
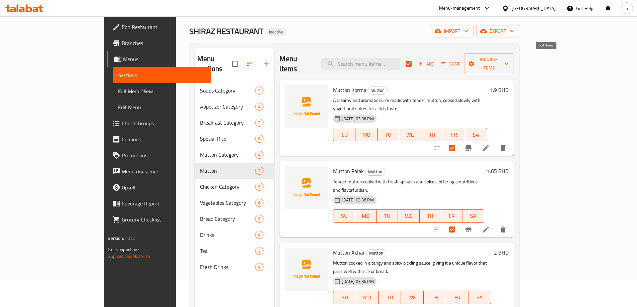
click at [460, 60] on span "Sort" at bounding box center [450, 64] width 18 height 8
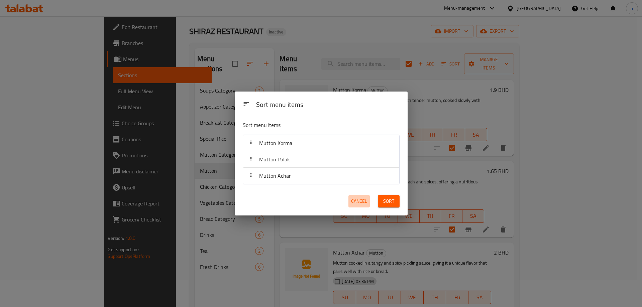
click at [360, 203] on span "Cancel" at bounding box center [359, 201] width 16 height 8
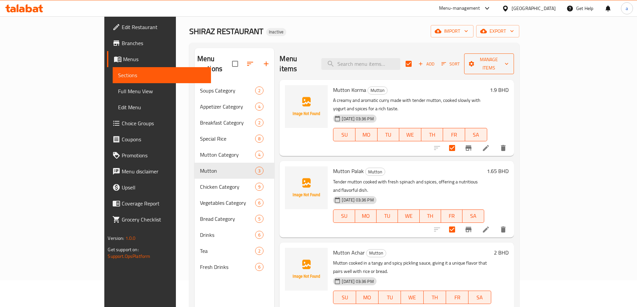
click at [508, 60] on span "Manage items" at bounding box center [488, 63] width 39 height 17
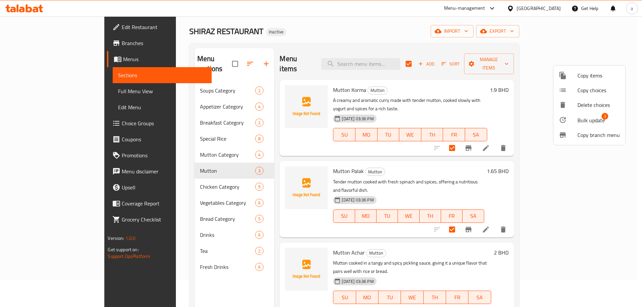
click at [514, 66] on div at bounding box center [321, 153] width 642 height 307
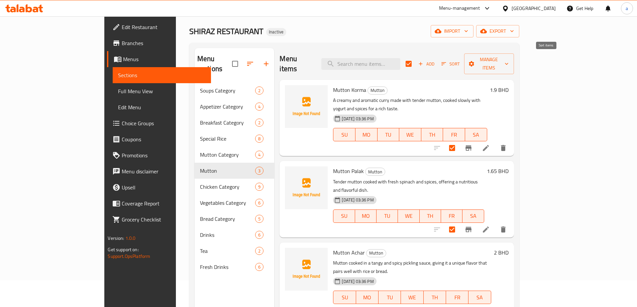
click at [460, 61] on span "Sort" at bounding box center [450, 64] width 18 height 8
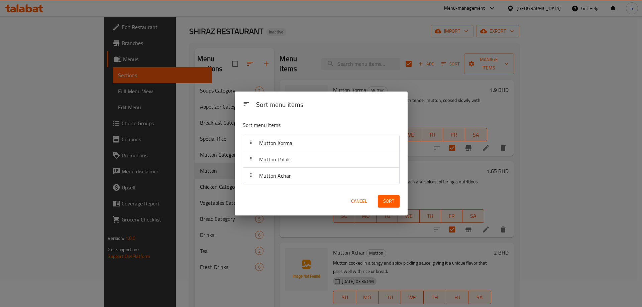
click at [397, 32] on div "Sort menu items Sort menu items Mutton Korma Mutton Palak Mutton Achar Cancel S…" at bounding box center [321, 153] width 642 height 307
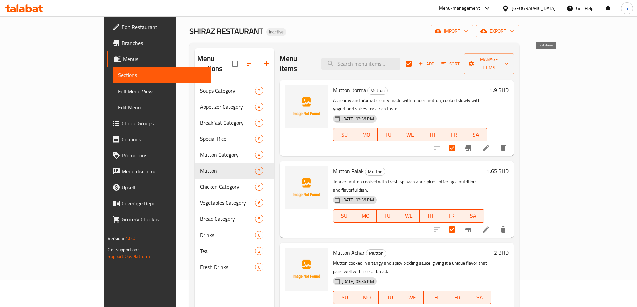
click at [460, 61] on span "Sort" at bounding box center [450, 64] width 18 height 8
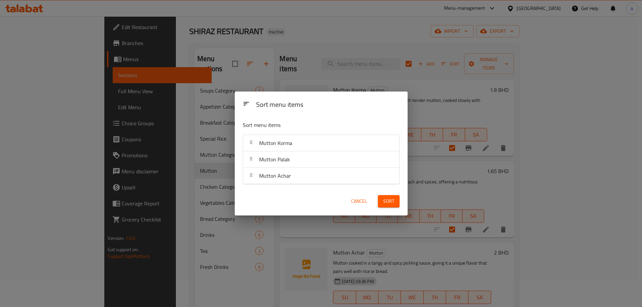
click at [537, 96] on div "Sort menu items Sort menu items Mutton Korma Mutton Palak Mutton Achar Cancel S…" at bounding box center [321, 153] width 642 height 307
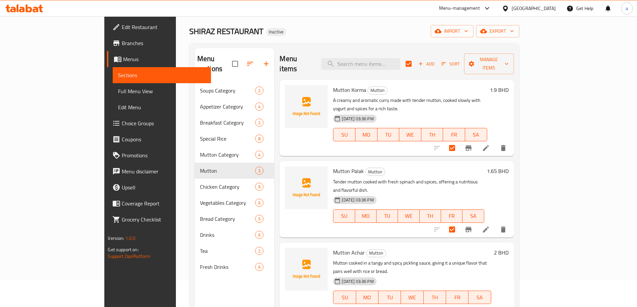
click at [487, 96] on p "A creamy and aromatic curry made with tender mutton, cooked slowly with yogurt …" at bounding box center [410, 104] width 154 height 17
click at [508, 63] on span "Manage items" at bounding box center [488, 63] width 39 height 17
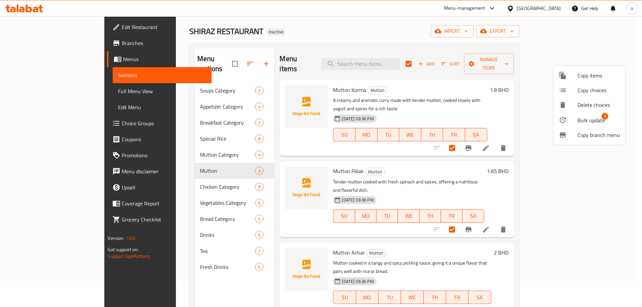
click at [439, 68] on div at bounding box center [321, 153] width 642 height 307
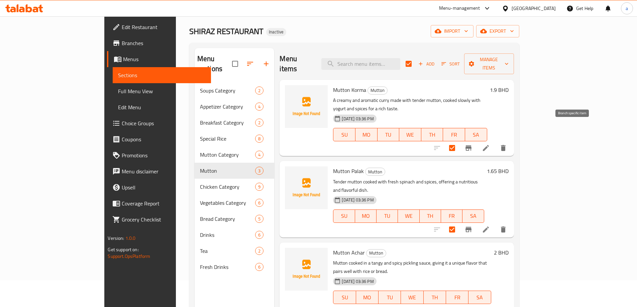
click at [471, 145] on icon "Branch-specific-item" at bounding box center [468, 147] width 6 height 5
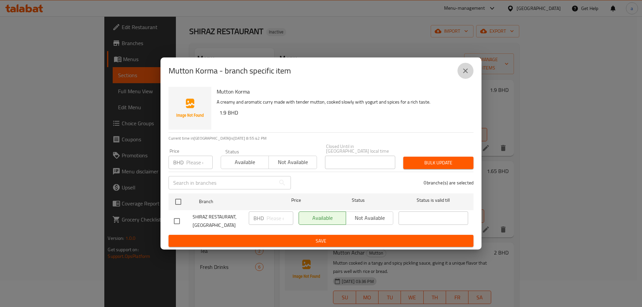
click at [465, 73] on icon "close" at bounding box center [465, 71] width 8 height 8
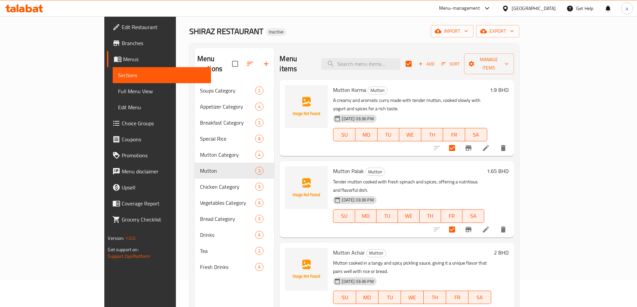
click at [504, 66] on div "Menu items Add Sort Manage items" at bounding box center [396, 64] width 234 height 32
click at [416, 62] on input "checkbox" at bounding box center [409, 64] width 14 height 14
checkbox input "false"
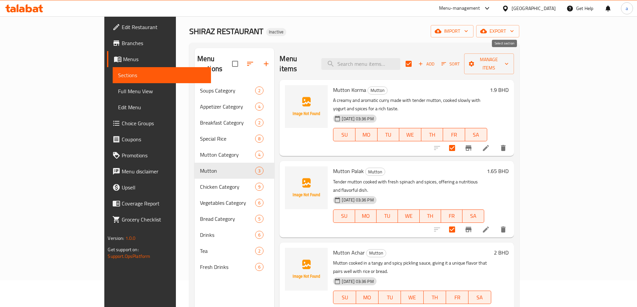
checkbox input "false"
click at [487, 96] on p "A creamy and aromatic curry made with tender mutton, cooked slowly with yogurt …" at bounding box center [410, 104] width 154 height 17
click at [495, 142] on li at bounding box center [485, 148] width 19 height 12
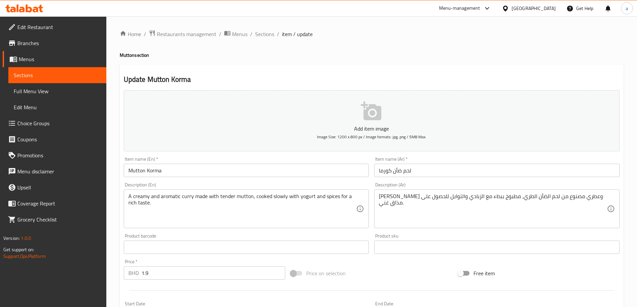
click at [395, 172] on input "لحم ضأن كورما" at bounding box center [496, 170] width 245 height 13
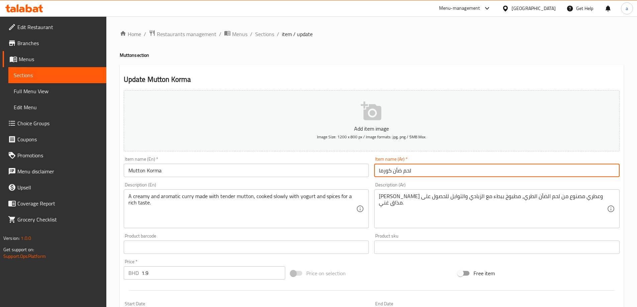
click at [395, 172] on input "لحم ضأن كورما" at bounding box center [496, 170] width 245 height 13
type input "لحم غنم كورما"
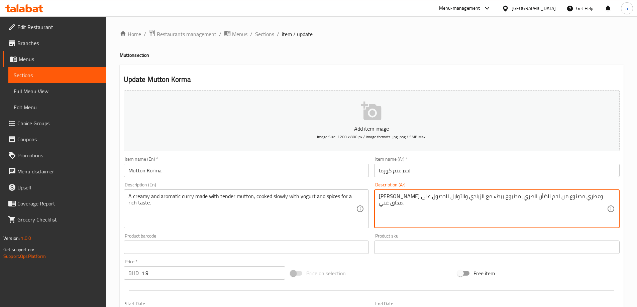
click at [511, 199] on textarea "كاري كريمي وعطري مصنوع من لحم الضأن الطري، مطبوخ ببطء مع الزبادي والتوابل للحصو…" at bounding box center [493, 209] width 228 height 32
type textarea "كاري كريمي وعطري مصنوع من لحم الغنم الطري، مطبوخ ببطء مع الزبادي والتوابل للحصو…"
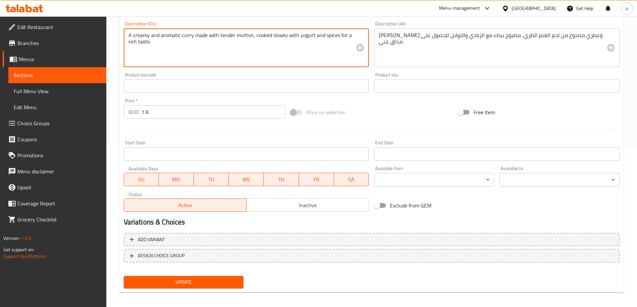
scroll to position [165, 0]
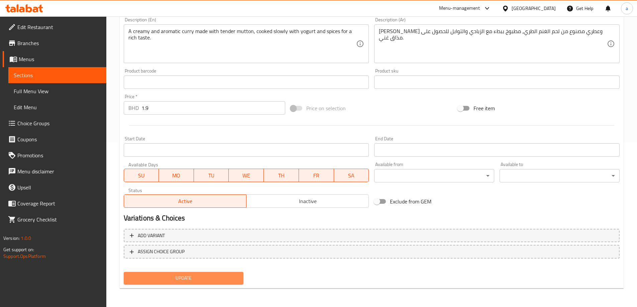
click at [207, 281] on span "Update" at bounding box center [183, 278] width 109 height 8
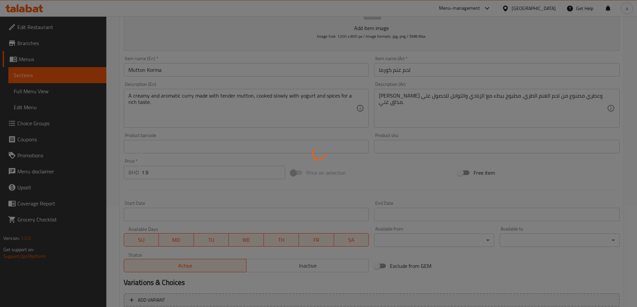
scroll to position [65, 0]
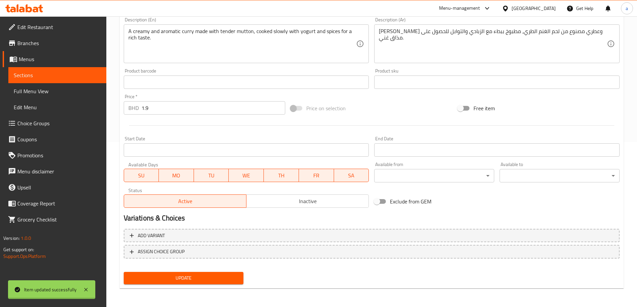
click at [196, 280] on span "Update" at bounding box center [183, 278] width 109 height 8
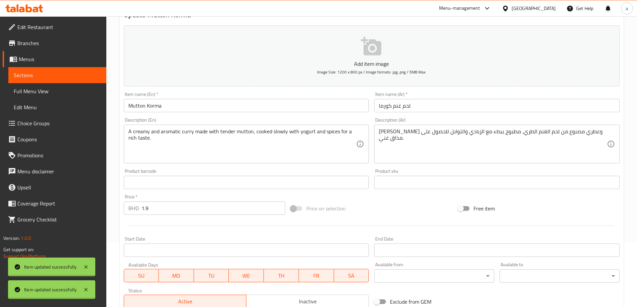
click at [38, 78] on span "Sections" at bounding box center [57, 75] width 87 height 8
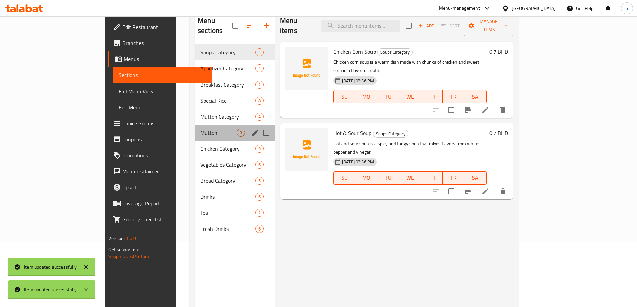
click at [195, 125] on div "Mutton 3" at bounding box center [235, 133] width 80 height 16
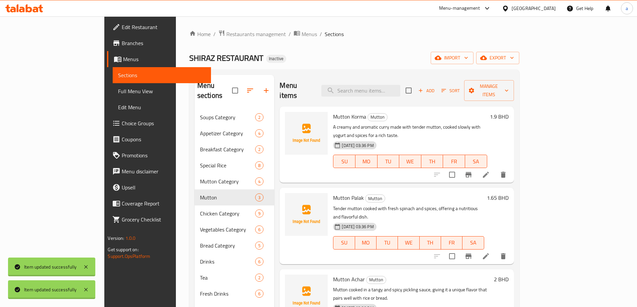
click at [495, 250] on li at bounding box center [485, 256] width 19 height 12
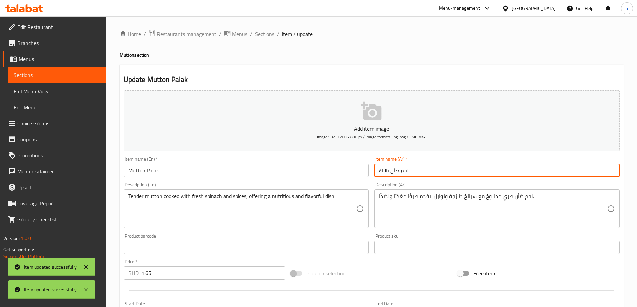
click at [394, 169] on input "لحم ضأن بالاك" at bounding box center [496, 170] width 245 height 13
type input "لحم غنم بالاك"
click at [150, 168] on input "Mutton Palak" at bounding box center [246, 170] width 245 height 13
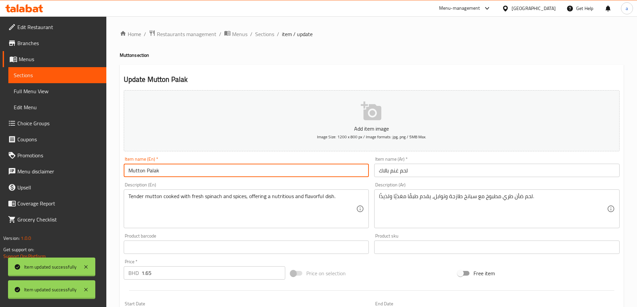
click at [150, 168] on input "Mutton Palak" at bounding box center [246, 170] width 245 height 13
click at [206, 175] on input "Mutton Palak" at bounding box center [246, 170] width 245 height 13
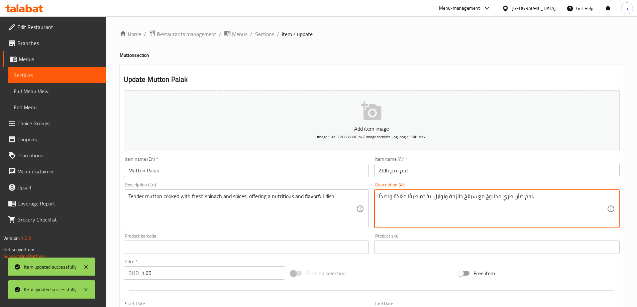
click at [517, 200] on textarea "لحم ضأن طري مطبوخ مع سبانخ طازجة وتوابل، يقدم طبقًا مغذيًا ولذيذًا." at bounding box center [493, 209] width 228 height 32
click at [442, 204] on textarea "لحم غنم طري مطبوخ مع سبانخ طازجة وتوابل، يقدم طبقًا مغذيًا ولذيذًا." at bounding box center [493, 209] width 228 height 32
click at [384, 198] on textarea "لحم غنم طري مطبوخ مع سبانخ طازجة وتوابل، يقدم طبقًا مغذيًا ولذيذًا." at bounding box center [493, 209] width 228 height 32
click at [385, 196] on textarea "لحم غنم طري مطبوخ مع سبانخ طازجة وتوابل، يقدم طبقًا مغذيًا ولذيذًا." at bounding box center [493, 209] width 228 height 32
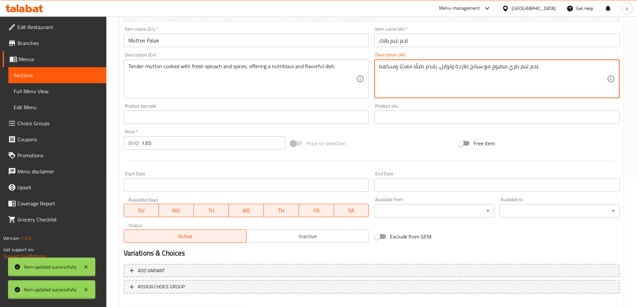
scroll to position [165, 0]
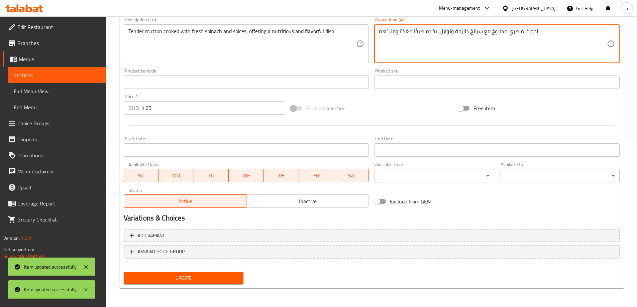
type textarea "لحم غنم طري مطبوخ مع سبانخ طازجة وتوابل، يقدم طبقًا مغذيًا ومنكهه."
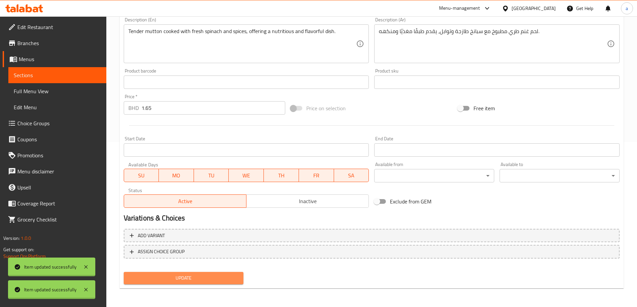
click at [178, 279] on span "Update" at bounding box center [183, 278] width 109 height 8
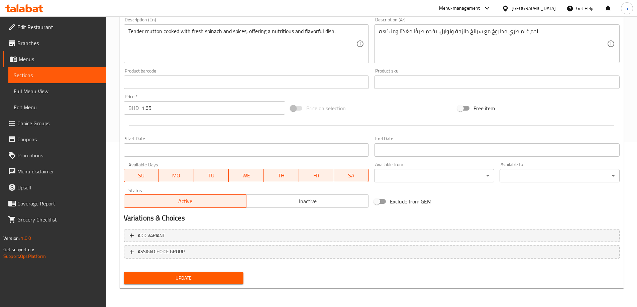
click at [158, 275] on span "Update" at bounding box center [183, 278] width 109 height 8
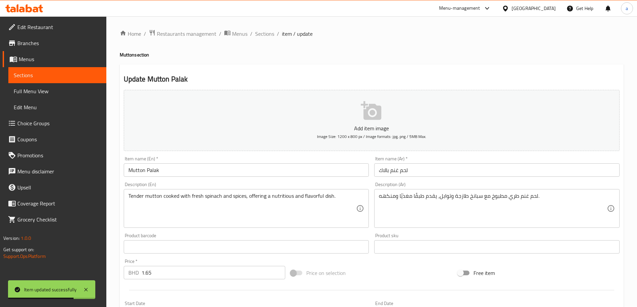
scroll to position [0, 0]
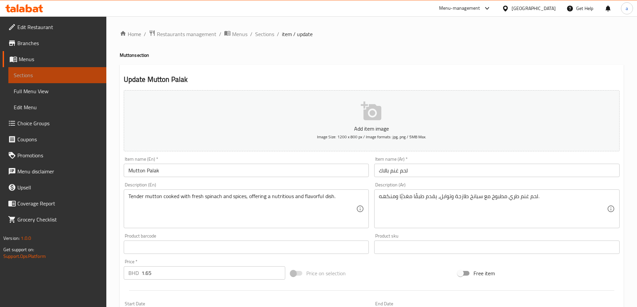
click at [63, 74] on span "Sections" at bounding box center [57, 75] width 87 height 8
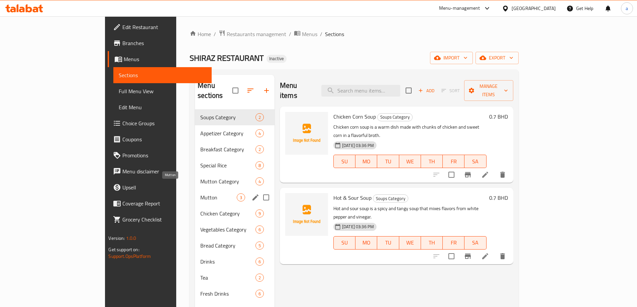
click at [200, 194] on span "Mutton" at bounding box center [218, 198] width 36 height 8
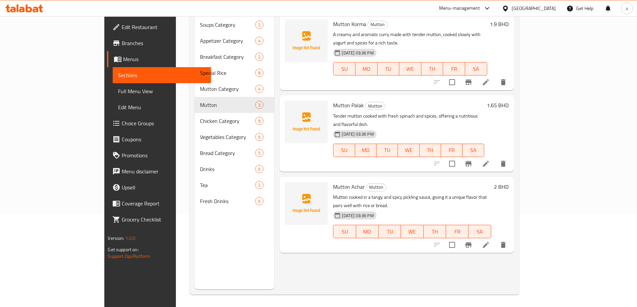
scroll to position [94, 0]
click at [489, 241] on icon at bounding box center [486, 244] width 6 height 6
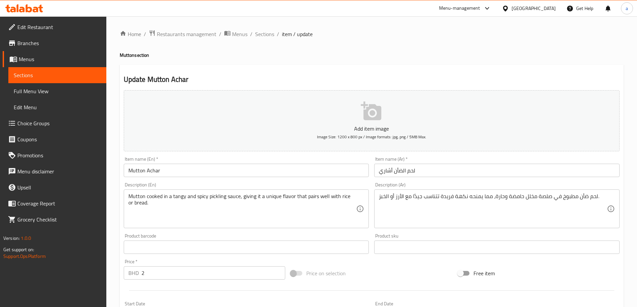
click at [150, 169] on input "Mutton Achar" at bounding box center [246, 170] width 245 height 13
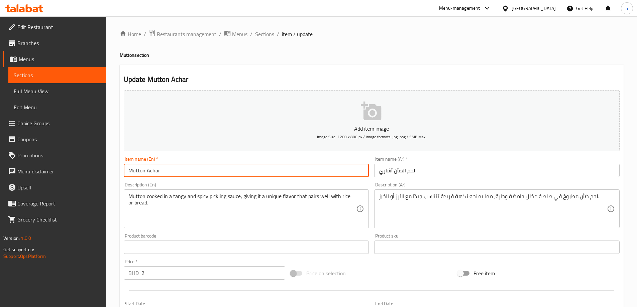
click at [150, 169] on input "Mutton Achar" at bounding box center [246, 170] width 245 height 13
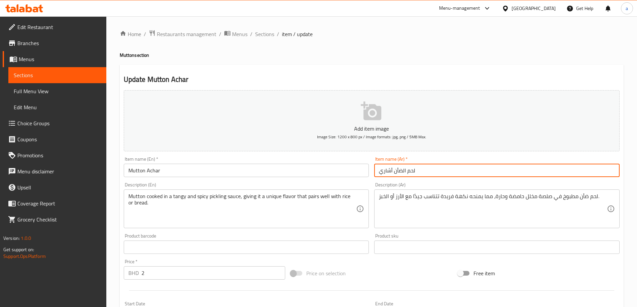
click at [397, 171] on input "لحم الضأن أشاري" at bounding box center [496, 170] width 245 height 13
type input "لحم غنم أشاري"
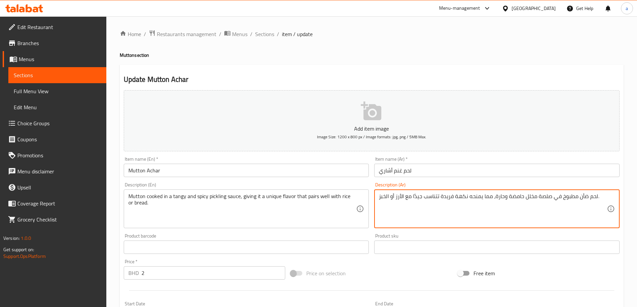
drag, startPoint x: 424, startPoint y: 197, endPoint x: 439, endPoint y: 194, distance: 15.4
click at [439, 194] on textarea "لحم ضأن مطبوخ في صلصة مخلل حامضة وحارة، مما يمنحه نكهة فريدة تتناسب جيدًا مع ال…" at bounding box center [493, 209] width 228 height 32
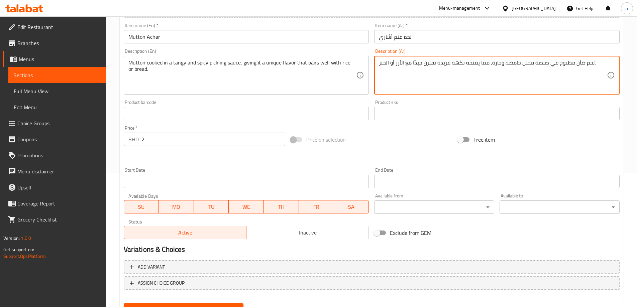
scroll to position [165, 0]
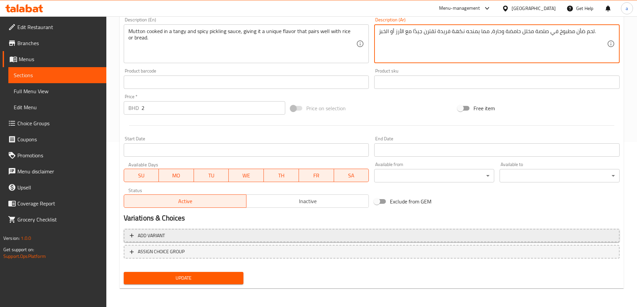
type textarea "لحم ضأن مطبوخ في صلصة مخلل حامضة وحارة، مما يمنحه نكهة فريدة تقترن جيدًا مع الأ…"
click at [206, 235] on span "Add variant" at bounding box center [372, 236] width 484 height 8
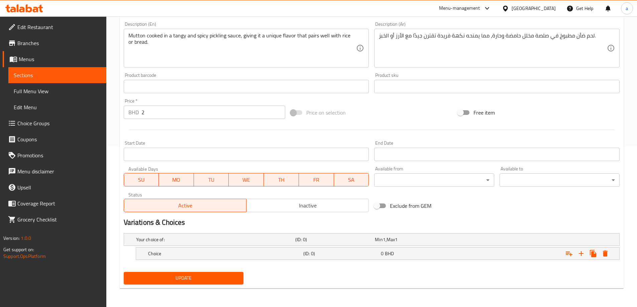
scroll to position [161, 0]
click at [296, 254] on h5 "Choice" at bounding box center [224, 253] width 152 height 7
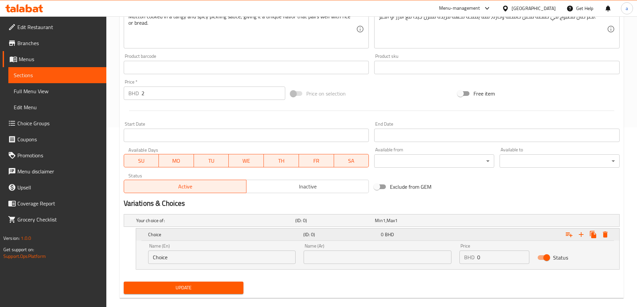
scroll to position [190, 0]
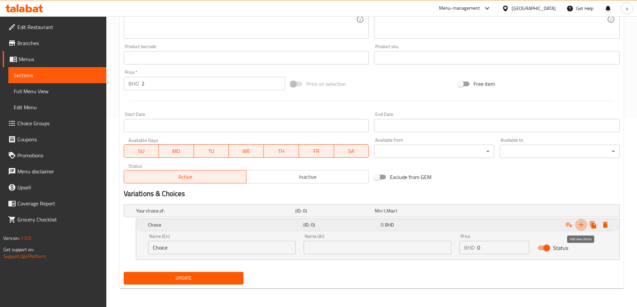
click at [581, 227] on icon "Expand" at bounding box center [581, 225] width 5 height 5
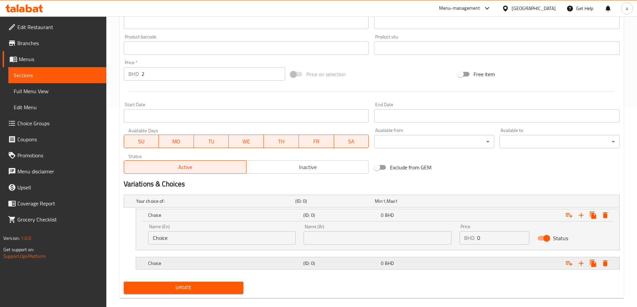
scroll to position [209, 0]
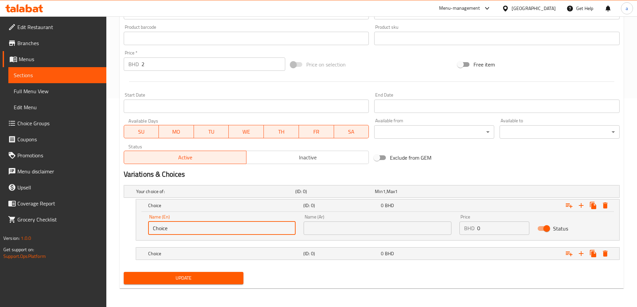
drag, startPoint x: 228, startPoint y: 228, endPoint x: 142, endPoint y: 230, distance: 85.9
click at [142, 230] on div "Name (En) Choice Name (En) Name (Ar) Name (Ar) Price BHD 0 Price Status" at bounding box center [377, 226] width 483 height 28
type input "ق"
type input "rice"
click at [204, 248] on div "Choice (ID: 0) 0 BHD" at bounding box center [380, 253] width 466 height 15
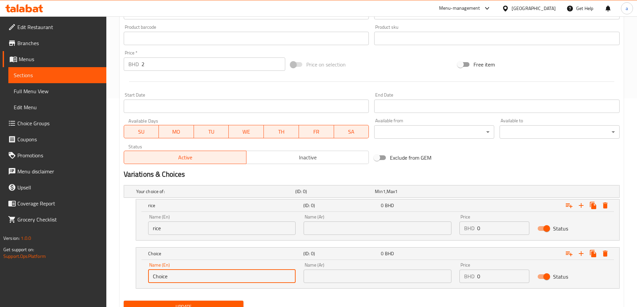
drag, startPoint x: 204, startPoint y: 280, endPoint x: 109, endPoint y: 296, distance: 96.2
click at [94, 300] on div "Edit Restaurant Branches Menus Sections Full Menu View Edit Menu Choice Groups …" at bounding box center [318, 71] width 637 height 529
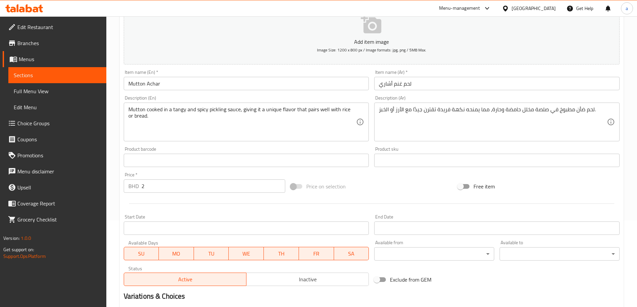
scroll to position [75, 0]
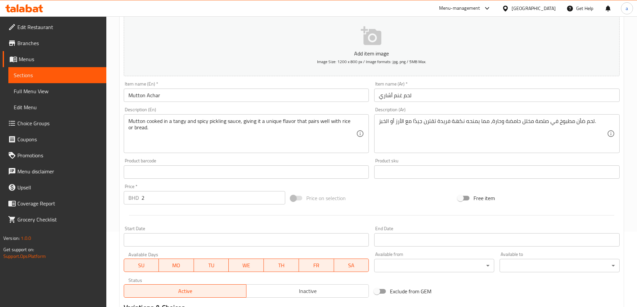
type input "bread"
click at [185, 200] on input "2" at bounding box center [213, 197] width 144 height 13
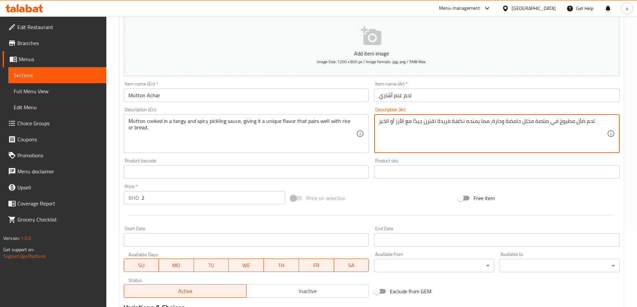
click at [399, 121] on textarea "لحم ضأن مطبوخ في صلصة مخلل حامضة وحارة، مما يمنحه نكهة فريدة تقترن جيدًا مع الأ…" at bounding box center [493, 134] width 228 height 32
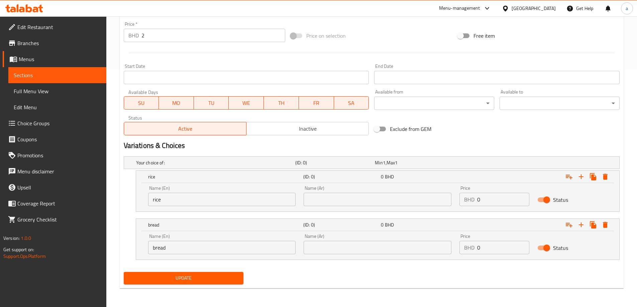
click at [387, 200] on input "text" at bounding box center [378, 199] width 148 height 13
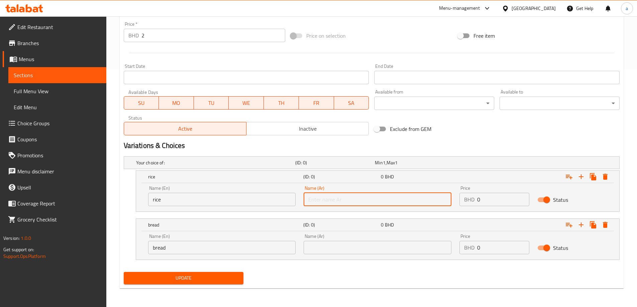
paste input "الأرز"
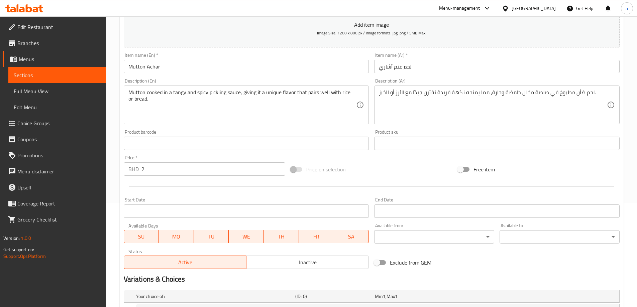
type input "الأرز"
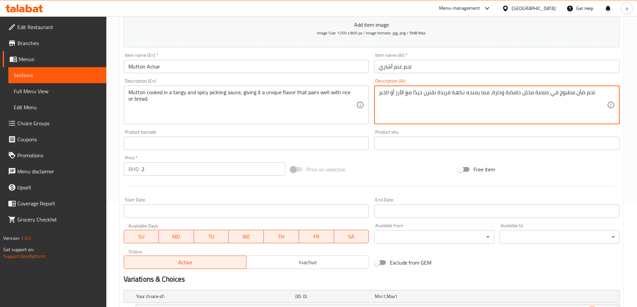
click at [387, 95] on textarea "لحم ضأن مطبوخ في صلصة مخلل حامضة وحارة، مما يمنحه نكهة فريدة تقترن جيدًا مع الأ…" at bounding box center [493, 105] width 228 height 32
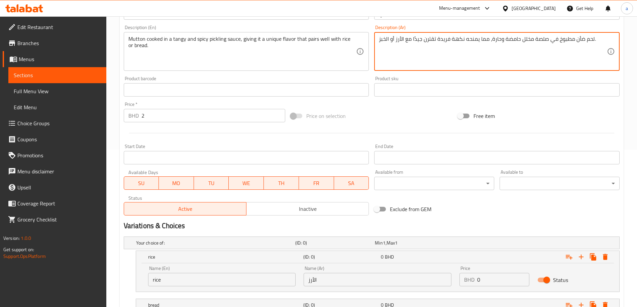
scroll to position [238, 0]
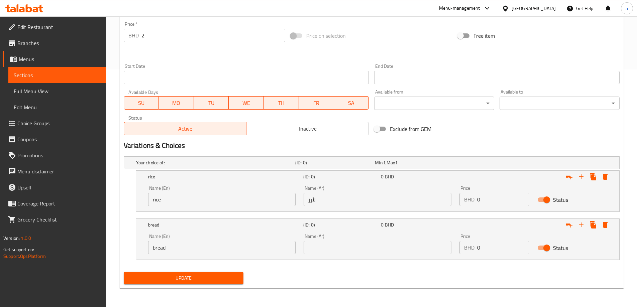
click at [404, 245] on input "text" at bounding box center [378, 247] width 148 height 13
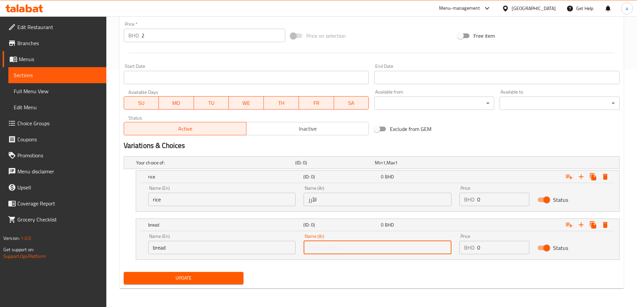
paste input "الخبز"
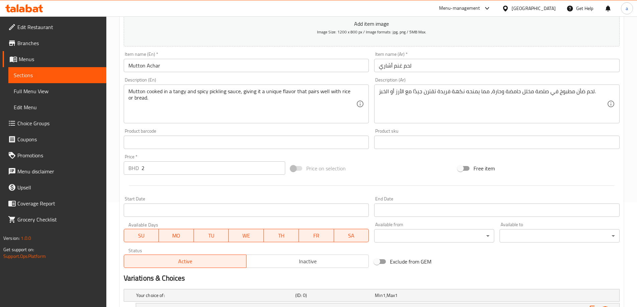
scroll to position [104, 0]
type input "الخبز"
drag, startPoint x: 149, startPoint y: 174, endPoint x: 117, endPoint y: 171, distance: 31.5
click at [117, 171] on div "Home / Restaurants management / Menus / Sections / item / update Mutton section…" at bounding box center [371, 176] width 531 height 529
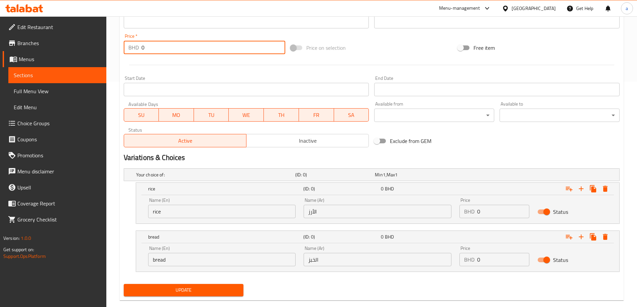
scroll to position [238, 0]
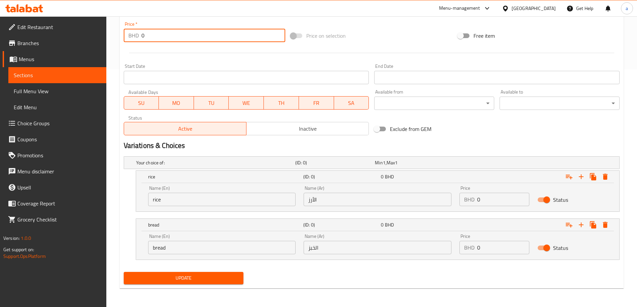
type input "0"
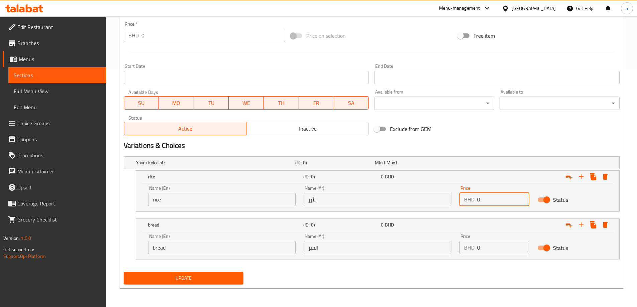
drag, startPoint x: 483, startPoint y: 203, endPoint x: 477, endPoint y: 206, distance: 6.4
click at [477, 206] on input "0" at bounding box center [503, 199] width 52 height 13
type input "2"
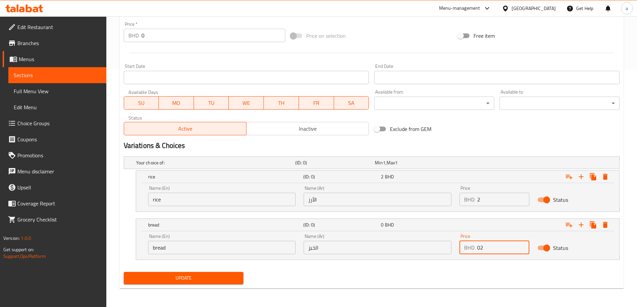
drag, startPoint x: 489, startPoint y: 249, endPoint x: 484, endPoint y: 251, distance: 4.7
click at [484, 251] on input "02" at bounding box center [503, 247] width 52 height 13
drag, startPoint x: 484, startPoint y: 248, endPoint x: 478, endPoint y: 246, distance: 6.6
click at [478, 246] on input "2" at bounding box center [503, 247] width 52 height 13
type input "2"
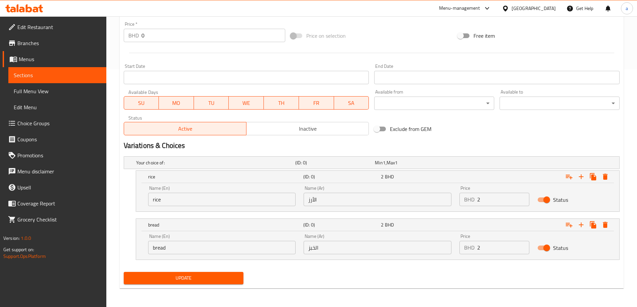
click at [460, 135] on div "Exclude from GEM" at bounding box center [454, 129] width 167 height 18
click at [223, 280] on span "Update" at bounding box center [183, 278] width 109 height 8
click at [25, 73] on span "Sections" at bounding box center [57, 75] width 87 height 8
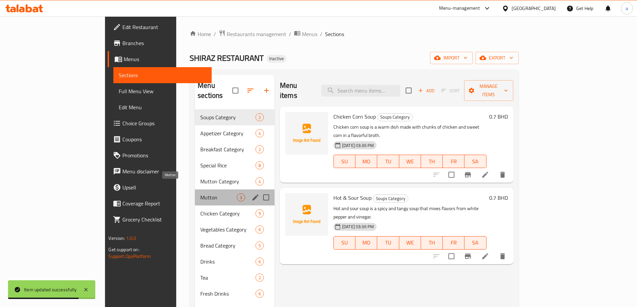
click at [200, 194] on span "Mutton" at bounding box center [218, 198] width 36 height 8
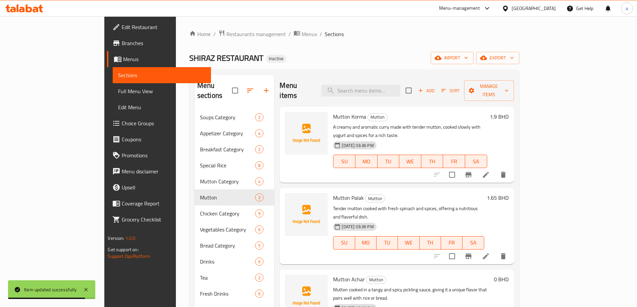
scroll to position [94, 0]
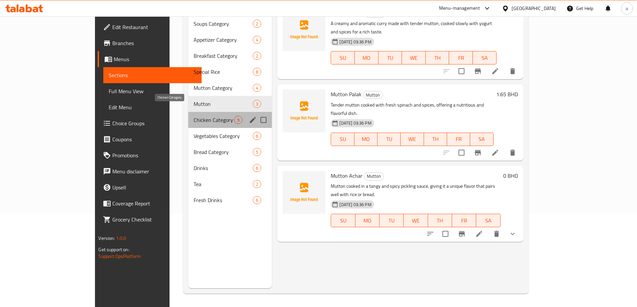
click at [194, 116] on span "Chicken Category" at bounding box center [214, 120] width 40 height 8
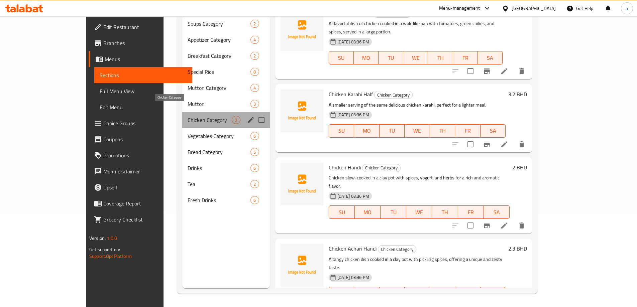
click at [188, 116] on span "Chicken Category" at bounding box center [210, 120] width 44 height 8
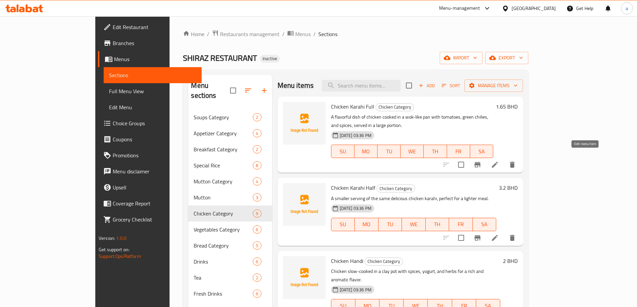
click at [498, 162] on icon at bounding box center [495, 165] width 6 height 6
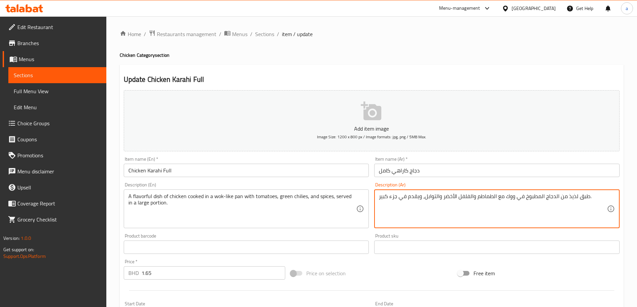
click at [568, 195] on textarea "طبق لذيذ من الدجاج المطبوخ في ووك مع الطماطم والفلفل الأخضر والتوابل، ويقدم في …" at bounding box center [493, 209] width 228 height 32
click at [573, 202] on textarea "طبق لذيذ من الدجاج المطبوخ في ووك مع الطماطم والفلفل الأخضر والتوابل، ويقدم في …" at bounding box center [493, 209] width 228 height 32
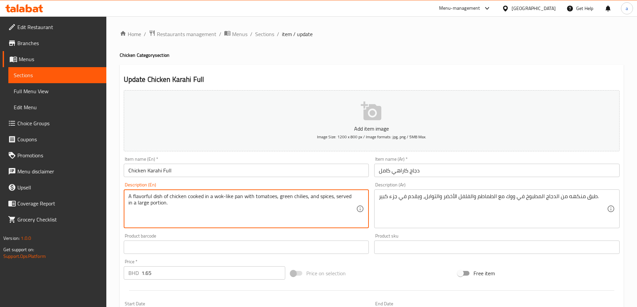
drag, startPoint x: 187, startPoint y: 196, endPoint x: 382, endPoint y: 205, distance: 195.8
click at [433, 191] on div "طبق منكهه من الدجاج المطبوخ في ووك مع الطماطم والفلفل الأخضر والتوابل، ويقدم في…" at bounding box center [496, 209] width 245 height 39
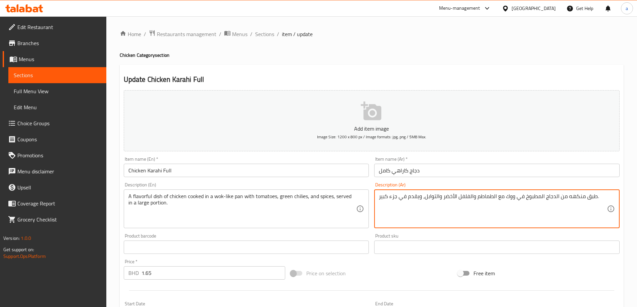
click at [470, 200] on textarea "طبق منكهه من الدجاج المطبوخ في ووك مع الطماطم والفلفل الأخضر والتوابل، ويقدم في…" at bounding box center [493, 209] width 228 height 32
paste textarea "مطبوخ في مقلاة تشبه المقلاة"
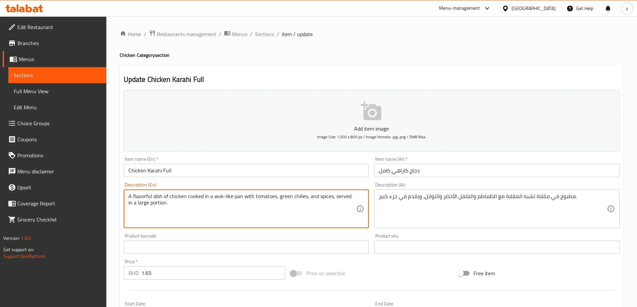
click at [235, 201] on textarea "A flavorful dish of chicken cooked in a wok-like pan with tomatoes, green chili…" at bounding box center [242, 209] width 228 height 32
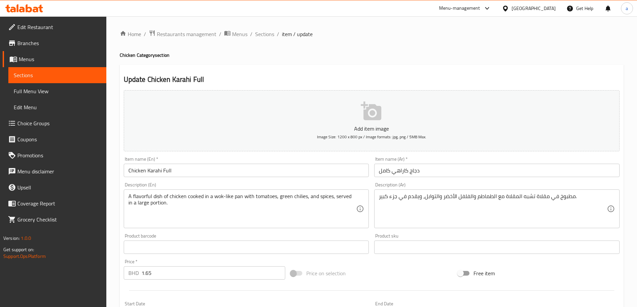
click at [386, 188] on div "Description (Ar) مطبوخ في مقلاة تشبه المقلاة مع الطماطم والفلفل الأخضر والتوابل…" at bounding box center [496, 206] width 245 height 46
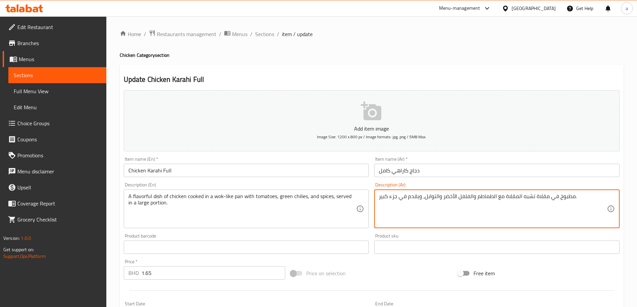
click at [388, 198] on textarea "مطبوخ في مقلاة تشبه المقلاة مع الطماطم والفلفل الأخضر والتوابل، ويقدم في جزء كب…" at bounding box center [493, 209] width 228 height 32
paste textarea "طبق لذيذ من الدجاج ال"
click at [585, 198] on textarea "طبق لذيذ من الدجاج المطبوخ في مقلاة تشبه المقلاة مع الطماطم والفلفل الأخضر والت…" at bounding box center [493, 209] width 228 height 32
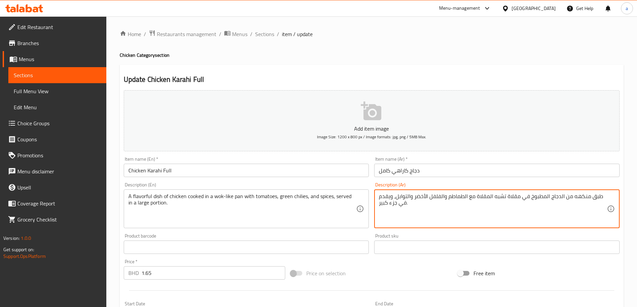
click at [509, 202] on textarea "طبق منكهه من الدجاج المطبوخ في مقلاة تشبه المقلاة مع الطماطم والفلفل الأخضر وال…" at bounding box center [493, 209] width 228 height 32
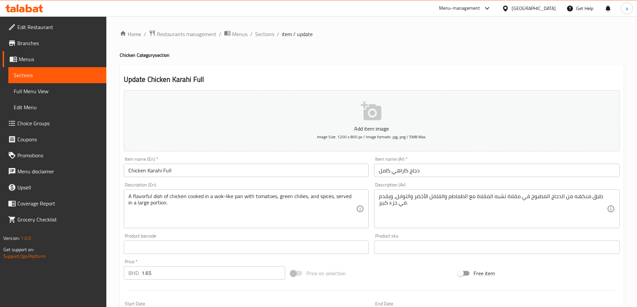
click at [512, 200] on textarea "طبق منكهه من الدجاج المطبوخ في مقلاة تشبه المقلاة مع الطماطم والفلفل الأخضر وال…" at bounding box center [493, 209] width 228 height 32
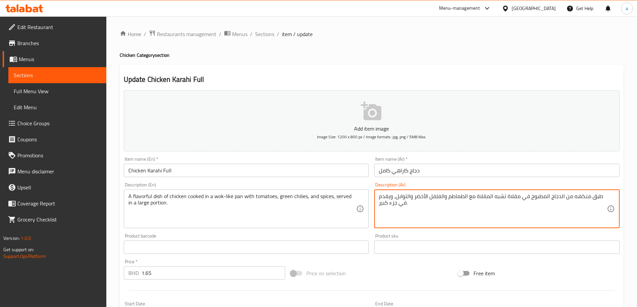
click at [512, 200] on textarea "طبق منكهه من الدجاج المطبوخ في مقلاة تشبه المقلاة مع الطماطم والفلفل الأخضر وال…" at bounding box center [493, 209] width 228 height 32
click at [436, 196] on textarea "طبق منكهه من الدجاج المطبوخ في ووك تشبه المقلاة مع الطماطم والفلفل الأخضر والتو…" at bounding box center [493, 209] width 228 height 32
type textarea "طبق منكهه من الدجاج المطبوخ في ووك تشبه المقلاة مع الطماطم والفلفل الحار الأخضر…"
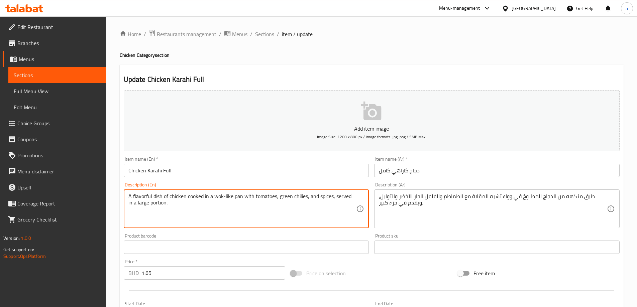
drag, startPoint x: 132, startPoint y: 202, endPoint x: 163, endPoint y: 204, distance: 31.2
click at [287, 214] on textarea "A flavorful dish of chicken cooked in a wok-like pan with tomatoes, green chili…" at bounding box center [242, 209] width 228 height 32
click at [299, 206] on textarea "A flavorful dish of chicken cooked in a wok-like pan with tomatoes, green chili…" at bounding box center [242, 209] width 228 height 32
click at [376, 206] on div "طبق منكهه من الدجاج المطبوخ في ووك تشبه المقلاة مع الطماطم والفلفل الحار الأخضر…" at bounding box center [496, 209] width 245 height 39
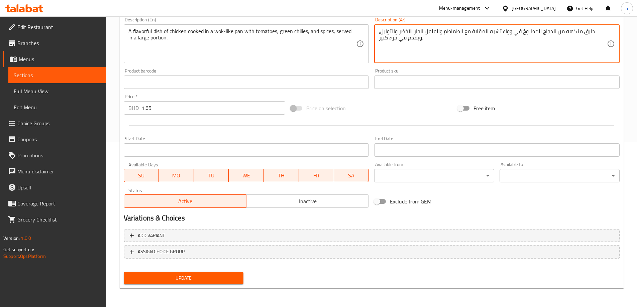
click at [199, 281] on span "Update" at bounding box center [183, 278] width 109 height 8
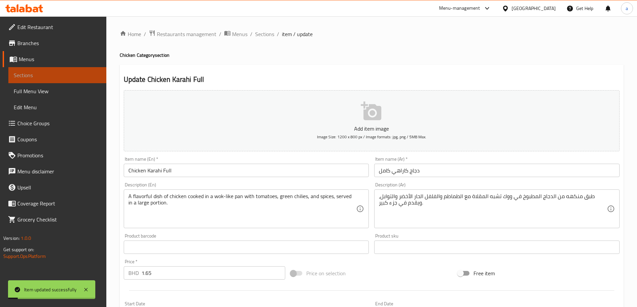
click at [62, 71] on link "Sections" at bounding box center [57, 75] width 98 height 16
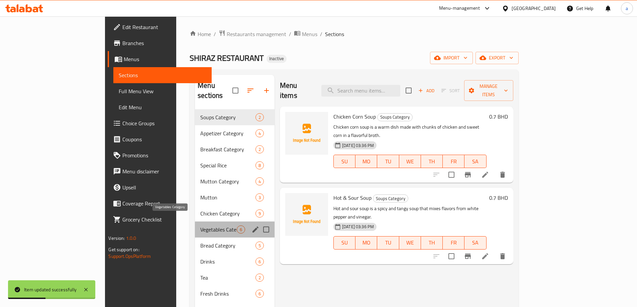
click at [200, 226] on span "Vegetables Category" at bounding box center [218, 230] width 36 height 8
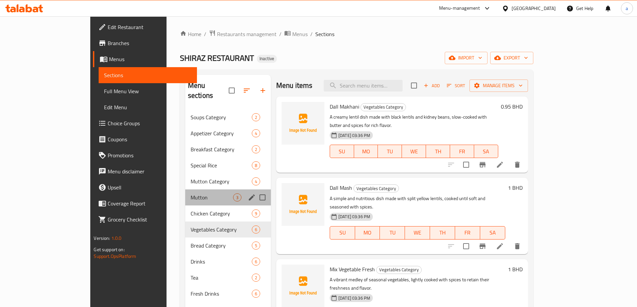
click at [185, 192] on div "Mutton 3" at bounding box center [228, 198] width 86 height 16
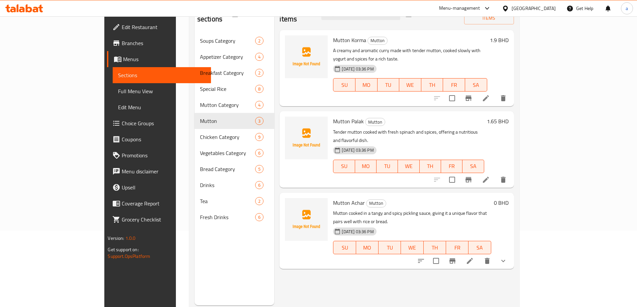
scroll to position [94, 0]
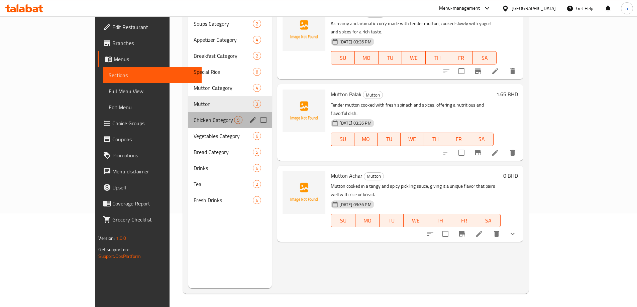
click at [194, 116] on span "Chicken Category" at bounding box center [214, 120] width 40 height 8
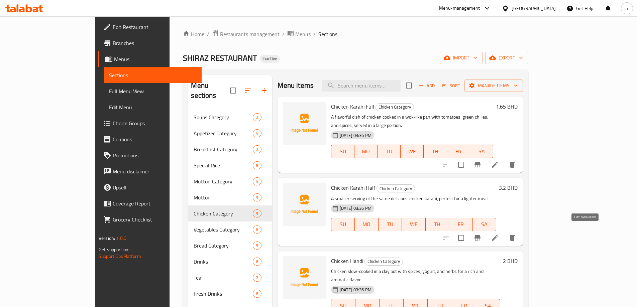
click at [498, 235] on icon at bounding box center [495, 238] width 6 height 6
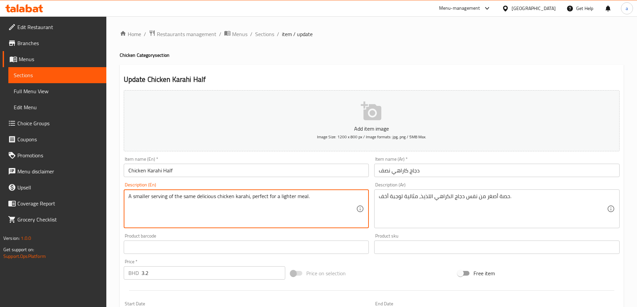
click at [187, 194] on textarea "A smaller serving of the same delicious chicken karahi, perfect for a lighter m…" at bounding box center [242, 209] width 228 height 32
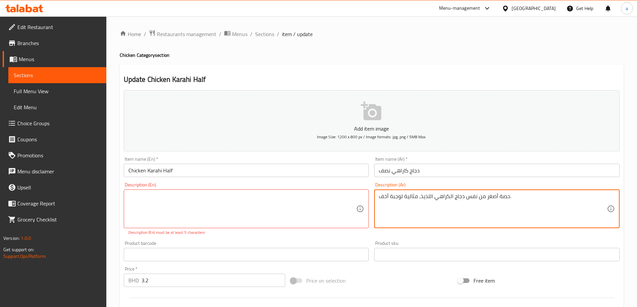
click at [391, 201] on textarea "حصة أصغر من نفس دجاج الكراهي اللذيذ، مثالية لوجبة أخف." at bounding box center [493, 209] width 228 height 32
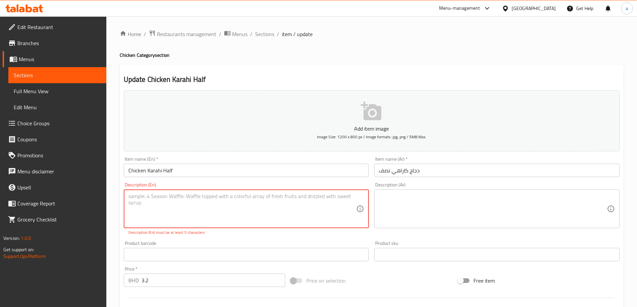
click at [167, 162] on div "Item name (En)   * Chicken Karahi Half Item name (En) *" at bounding box center [246, 167] width 245 height 20
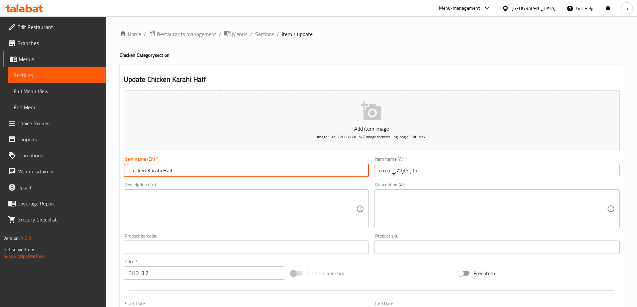
click at [168, 170] on input "Chicken Karahi Half" at bounding box center [246, 170] width 245 height 13
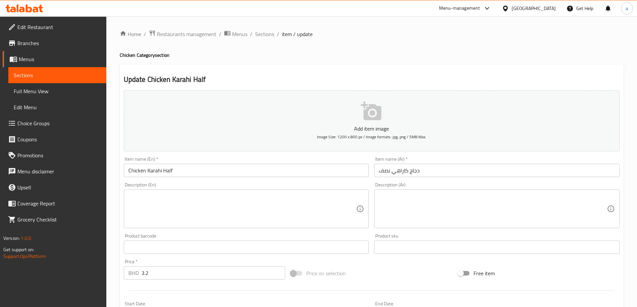
click at [136, 188] on div "Description (En) Description (En)" at bounding box center [246, 206] width 245 height 46
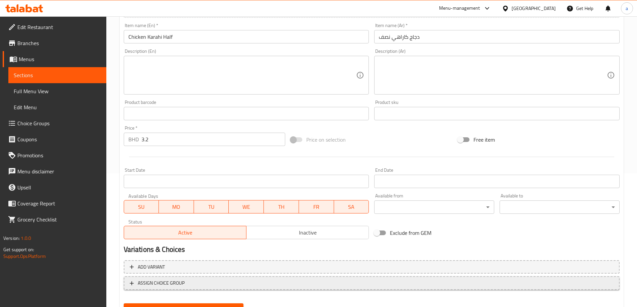
scroll to position [165, 0]
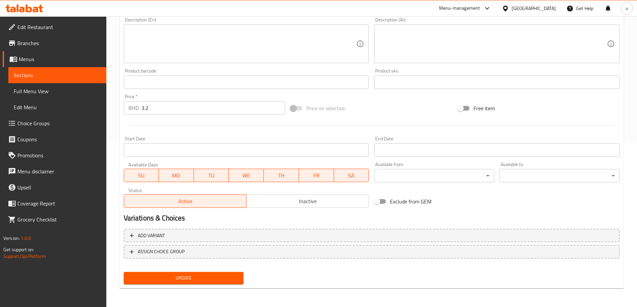
click at [193, 280] on span "Update" at bounding box center [183, 278] width 109 height 8
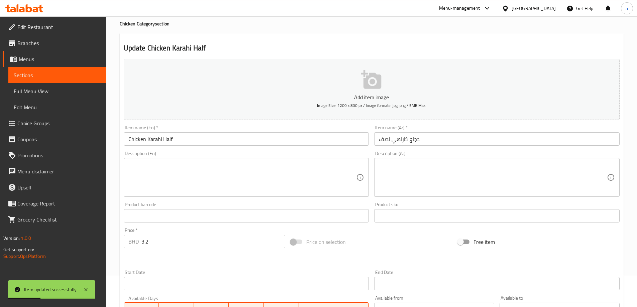
scroll to position [0, 0]
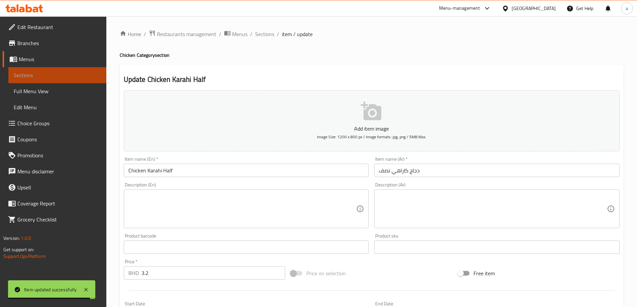
click at [31, 72] on span "Sections" at bounding box center [57, 75] width 87 height 8
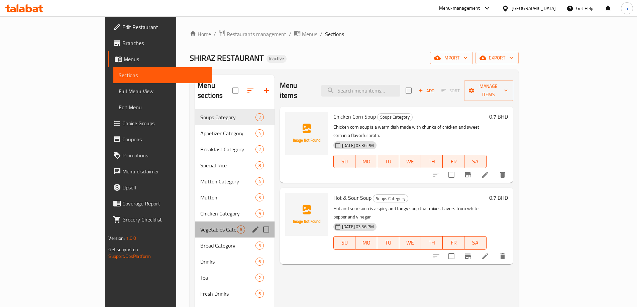
click at [195, 222] on div "Vegetables Category 6" at bounding box center [235, 230] width 80 height 16
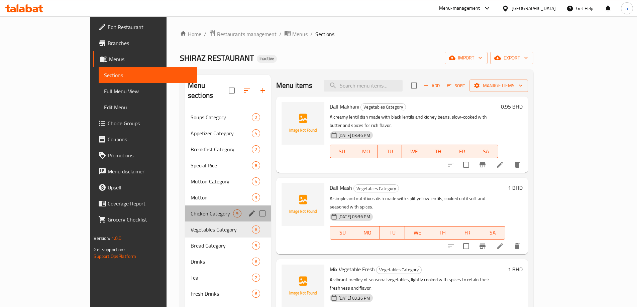
click at [185, 206] on div "Chicken Category 9" at bounding box center [228, 214] width 86 height 16
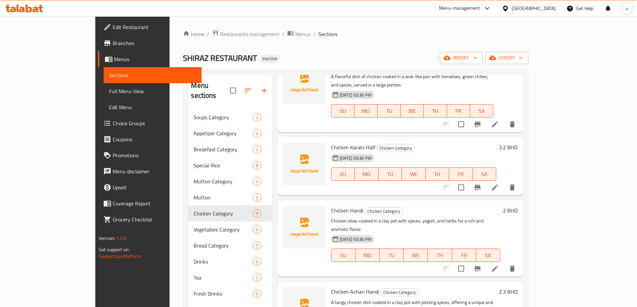
scroll to position [100, 0]
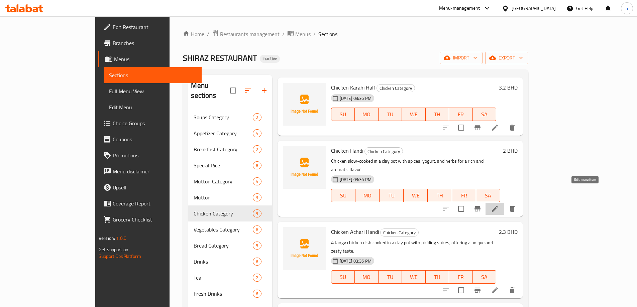
click at [499, 205] on icon at bounding box center [495, 209] width 8 height 8
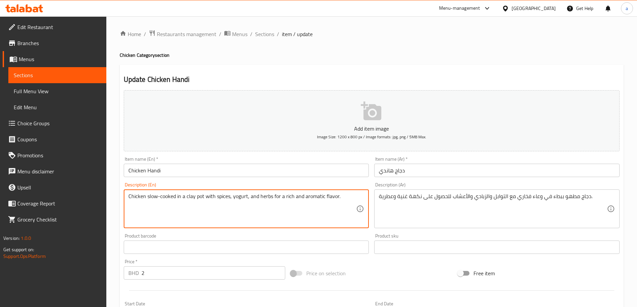
drag, startPoint x: 186, startPoint y: 197, endPoint x: 203, endPoint y: 199, distance: 17.4
click at [203, 198] on textarea "Chicken slow-cooked in a clay pot with spices, yogurt, and herbs for a rich and…" at bounding box center [242, 209] width 228 height 32
click at [200, 197] on textarea "Chicken slow-cooked in a clay pot with spices, yogurt, and herbs for a rich and…" at bounding box center [242, 209] width 228 height 32
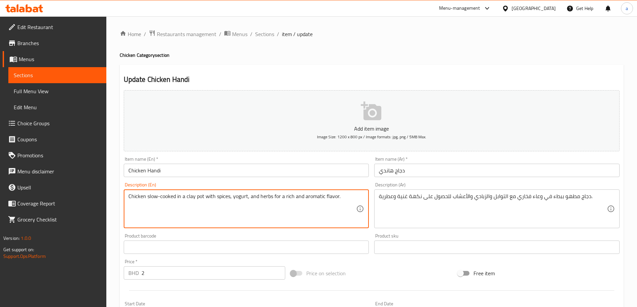
drag, startPoint x: 185, startPoint y: 197, endPoint x: 203, endPoint y: 201, distance: 18.2
click at [203, 201] on textarea "Chicken slow-cooked in a clay pot with spices, yogurt, and herbs for a rich and…" at bounding box center [242, 209] width 228 height 32
click at [209, 202] on textarea "Chicken slow-cooked in a clay pot with spices, yogurt, and herbs for a rich and…" at bounding box center [242, 209] width 228 height 32
click at [262, 197] on textarea "Chicken slow-cooked in a clay pot with spices, yogurt, and herbs for a rich and…" at bounding box center [242, 209] width 228 height 32
click at [330, 196] on textarea "Chicken slow-cooked in a clay pot with spices, yogurt, and herbs for a rich and…" at bounding box center [242, 209] width 228 height 32
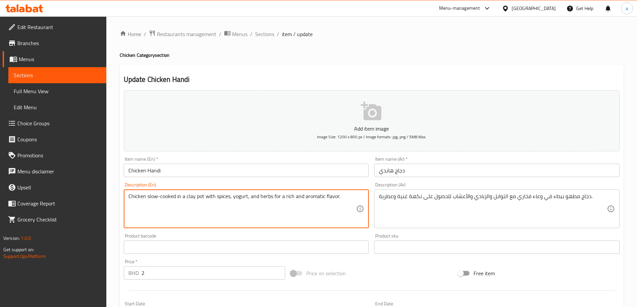
click at [314, 197] on textarea "Chicken slow-cooked in a clay pot with spices, yogurt, and herbs for a rich and…" at bounding box center [242, 209] width 228 height 32
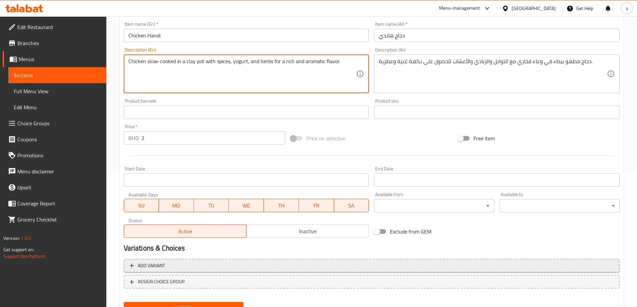
scroll to position [165, 0]
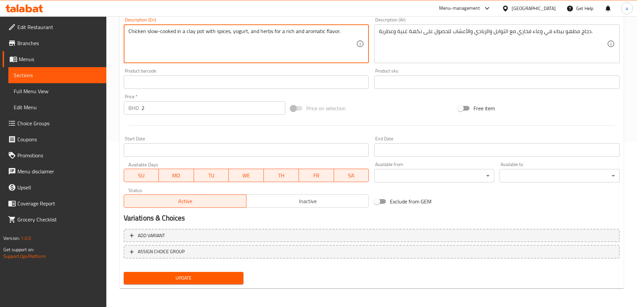
click at [198, 278] on span "Update" at bounding box center [183, 278] width 109 height 8
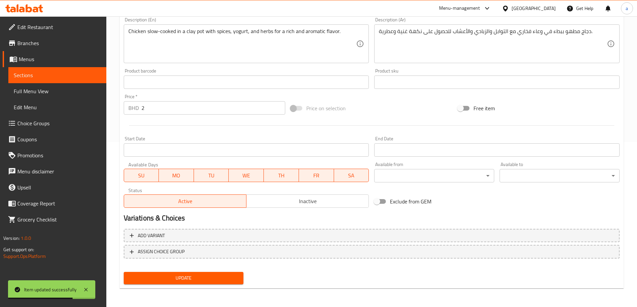
click at [45, 74] on span "Sections" at bounding box center [57, 75] width 87 height 8
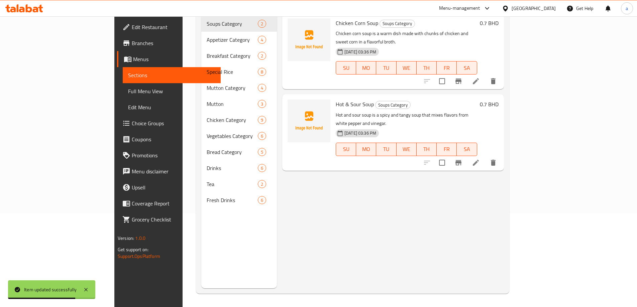
scroll to position [94, 0]
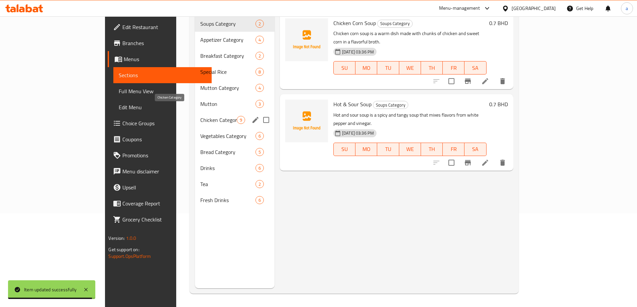
click at [200, 116] on span "Chicken Category" at bounding box center [218, 120] width 36 height 8
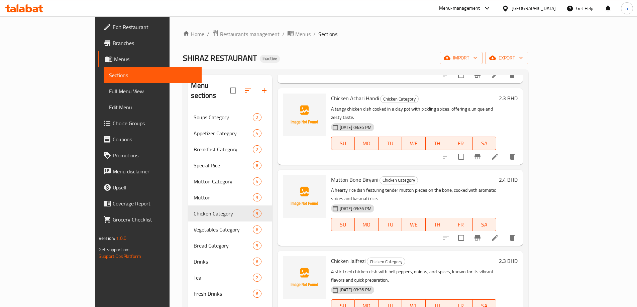
scroll to position [201, 0]
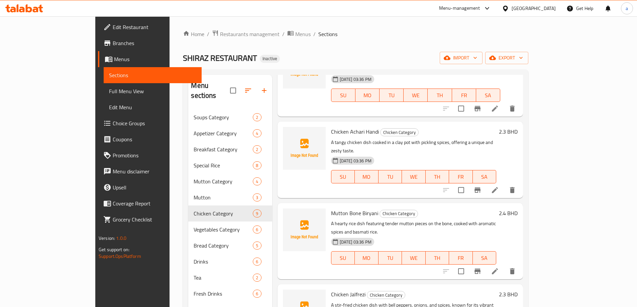
click at [504, 184] on li at bounding box center [494, 190] width 19 height 12
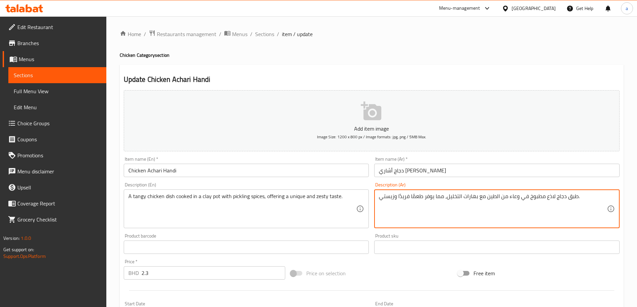
drag, startPoint x: 486, startPoint y: 199, endPoint x: 518, endPoint y: 202, distance: 31.9
click at [508, 197] on textarea "طبق دجاج لاذع مطبوخ في وعاء من الطين مع بهارات التخليل، مما يوفر طعمًا فريدًا و…" at bounding box center [493, 209] width 228 height 32
click at [487, 198] on textarea "طبق دجاج لاذع مطبوخ في وعاء من الطين مع بهارات التخليل، مما يوفر طعمًا فريدًا و…" at bounding box center [493, 209] width 228 height 32
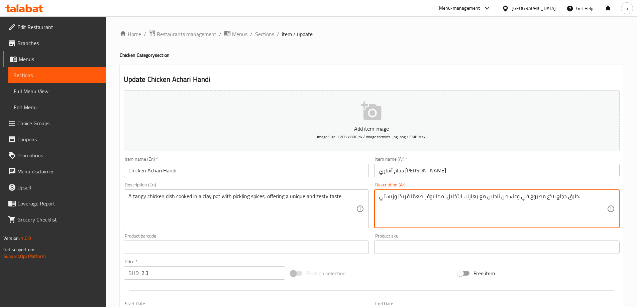
drag, startPoint x: 487, startPoint y: 198, endPoint x: 519, endPoint y: 201, distance: 31.9
click at [519, 201] on textarea "طبق دجاج لاذع مطبوخ في وعاء من الطين مع بهارات التخليل، مما يوفر طعمًا فريدًا و…" at bounding box center [493, 209] width 228 height 32
paste textarea "clay pot"
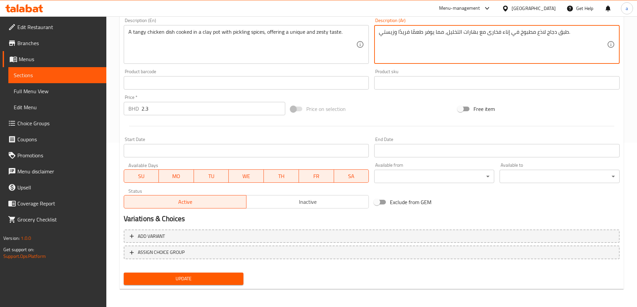
scroll to position [165, 0]
type textarea "طبق دجاج لاذع مطبوخ في إناء فخارى مع بهارات التخليل، مما يوفر طعمًا فريدًا وزيس…"
click at [196, 278] on span "Update" at bounding box center [183, 278] width 109 height 8
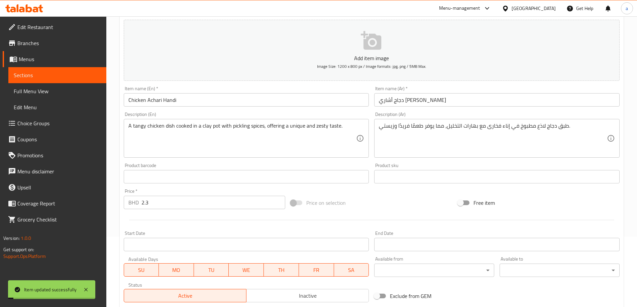
scroll to position [0, 0]
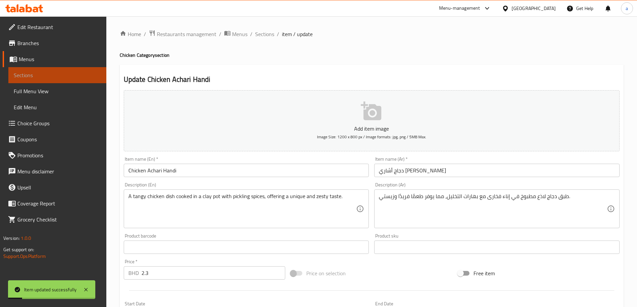
click at [53, 73] on span "Sections" at bounding box center [57, 75] width 87 height 8
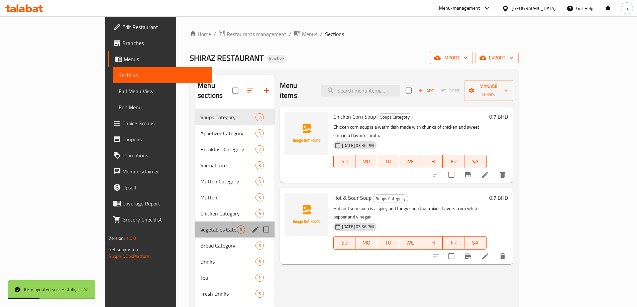
click at [195, 226] on div "Vegetables Category 6" at bounding box center [235, 230] width 80 height 16
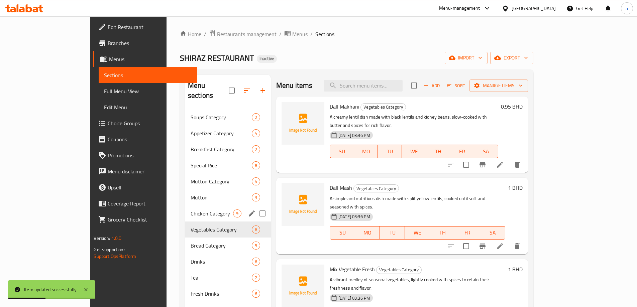
click at [191, 210] on span "Chicken Category" at bounding box center [212, 214] width 42 height 8
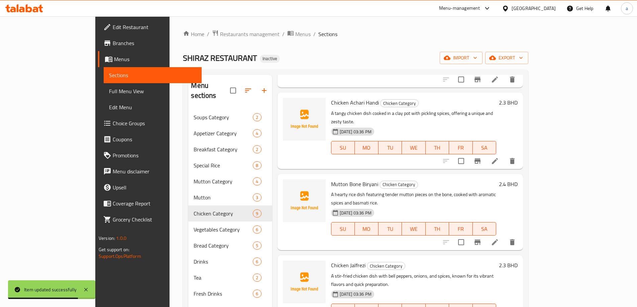
scroll to position [234, 0]
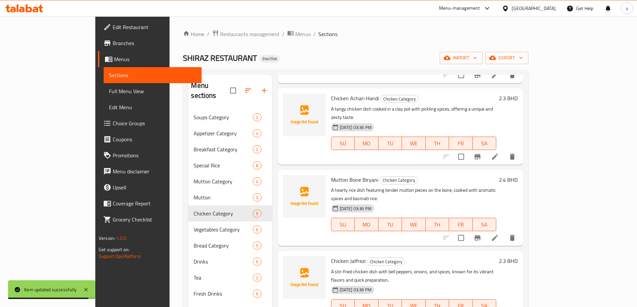
click at [499, 234] on icon at bounding box center [495, 238] width 8 height 8
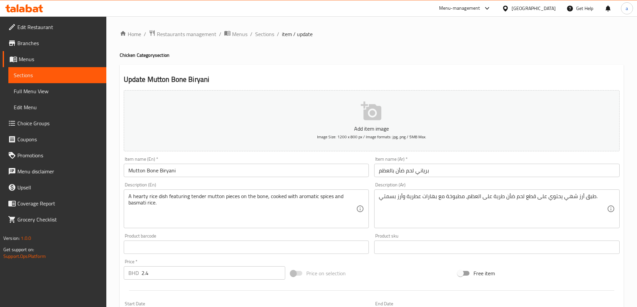
click at [402, 171] on input "برياني لحم ضأن بالعظم" at bounding box center [496, 170] width 245 height 13
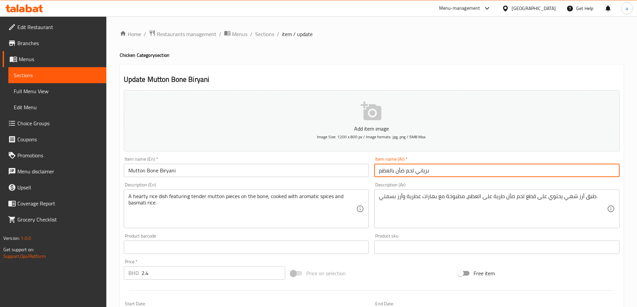
click at [402, 171] on input "برياني لحم ضأن بالعظم" at bounding box center [496, 170] width 245 height 13
type input "برياني لحم غنم بالعظم"
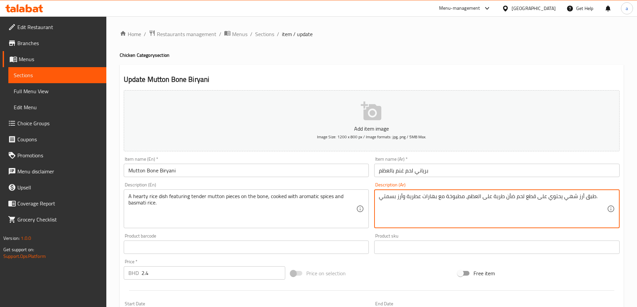
click at [511, 199] on textarea "طبق أرز شهي يحتوي على قطع لحم ضأن طرية على العظم، مطبوخة مع بهارات عطرية وأرز ب…" at bounding box center [493, 209] width 228 height 32
type textarea "طبق أرز شهي يحتوي على قطع لحم غنم طرية على العظم، مطبوخة مع بهارات عطرية وأرز ب…"
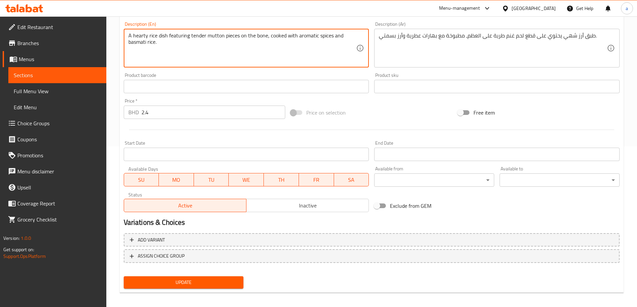
scroll to position [165, 0]
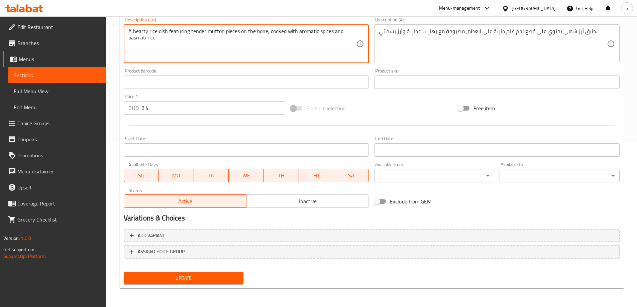
click at [199, 278] on span "Update" at bounding box center [183, 278] width 109 height 8
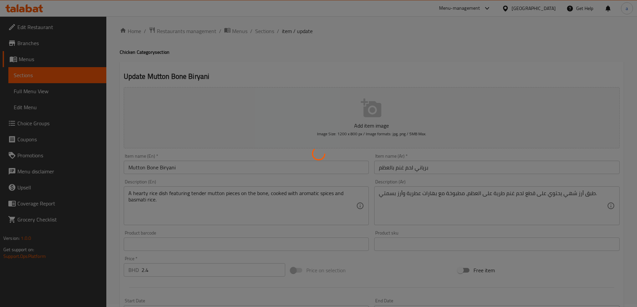
scroll to position [0, 0]
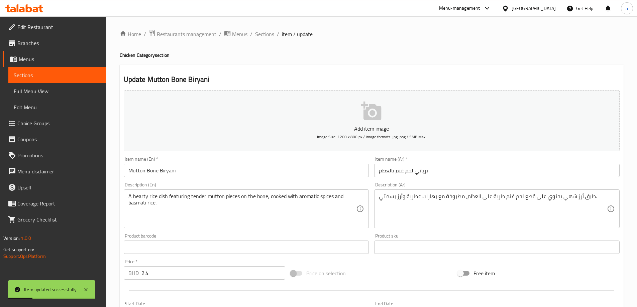
click at [75, 76] on span "Sections" at bounding box center [57, 75] width 87 height 8
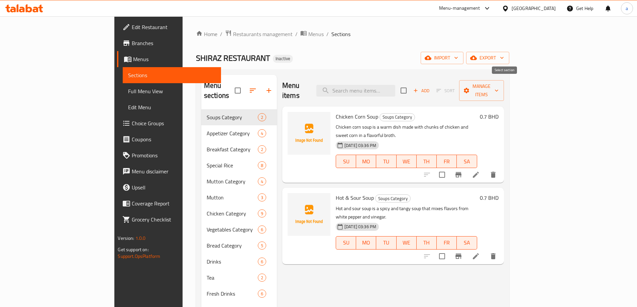
click at [411, 84] on input "checkbox" at bounding box center [403, 91] width 14 height 14
checkbox input "true"
click at [411, 88] on input "checkbox" at bounding box center [403, 91] width 14 height 14
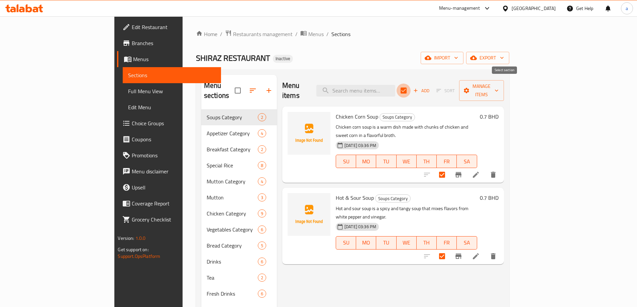
checkbox input "false"
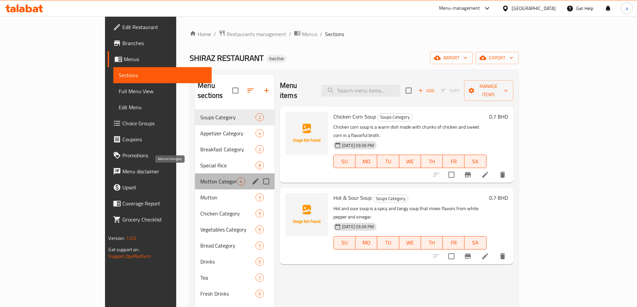
click at [200, 178] on span "Mutton Category" at bounding box center [218, 182] width 36 height 8
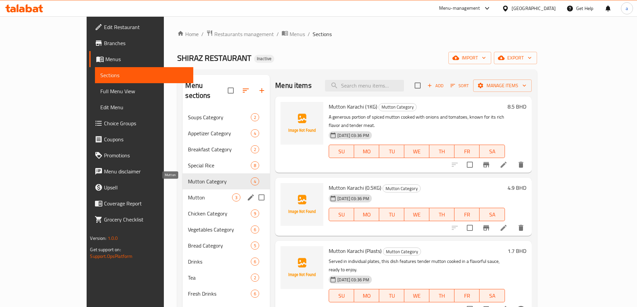
click at [188, 194] on span "Mutton" at bounding box center [210, 198] width 44 height 8
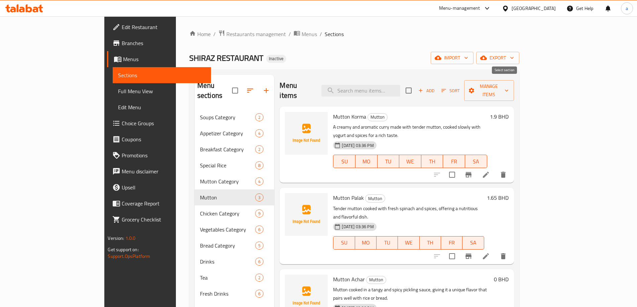
click at [416, 86] on input "checkbox" at bounding box center [409, 91] width 14 height 14
checkbox input "true"
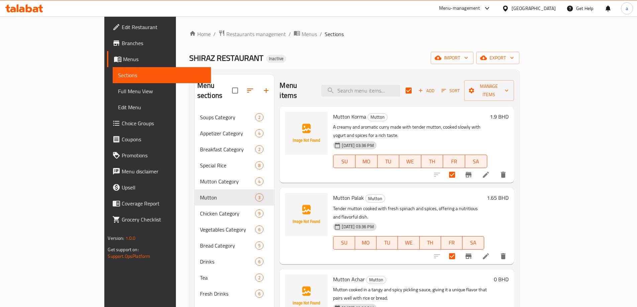
click at [514, 80] on div "Add Sort Manage items" at bounding box center [460, 90] width 108 height 21
click at [514, 90] on button "Manage items" at bounding box center [489, 90] width 50 height 21
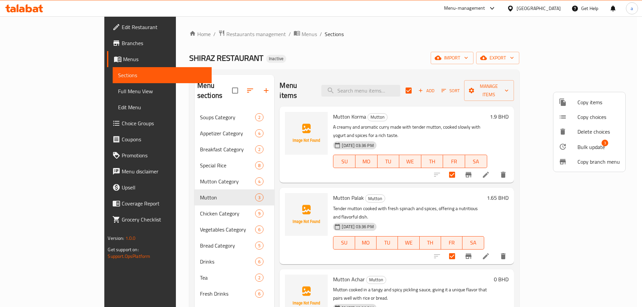
click at [588, 151] on span "Bulk update" at bounding box center [590, 147] width 27 height 8
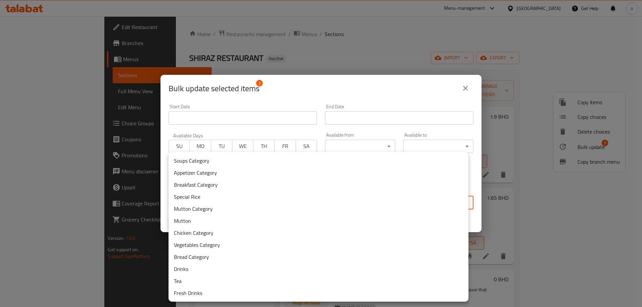
click at [394, 201] on body "​ Menu-management Bahrain Get Help a Edit Restaurant Branches Menus Sections Fu…" at bounding box center [321, 161] width 642 height 291
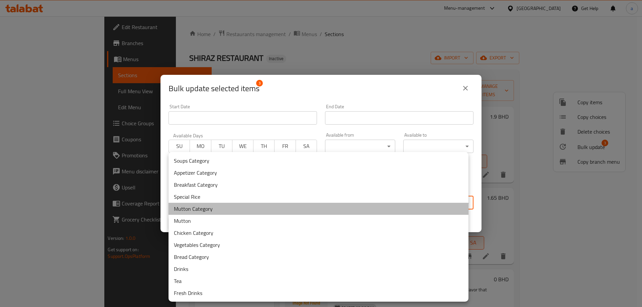
click at [206, 211] on li "Mutton Category" at bounding box center [318, 209] width 300 height 12
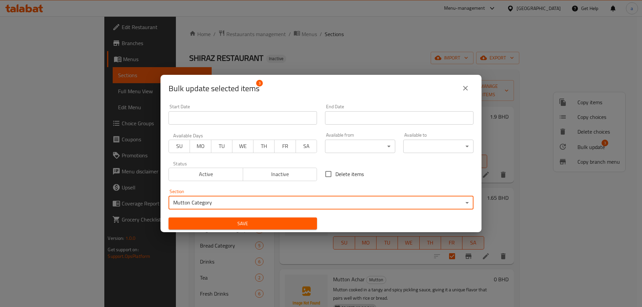
click at [211, 224] on span "Save" at bounding box center [243, 224] width 138 height 8
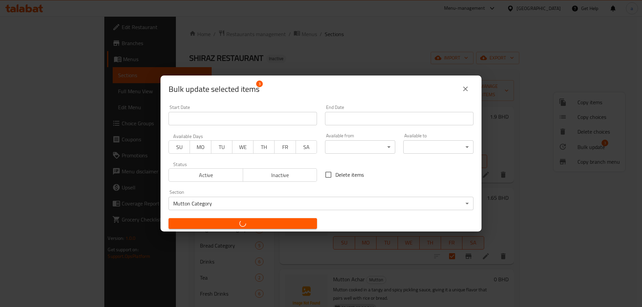
checkbox input "false"
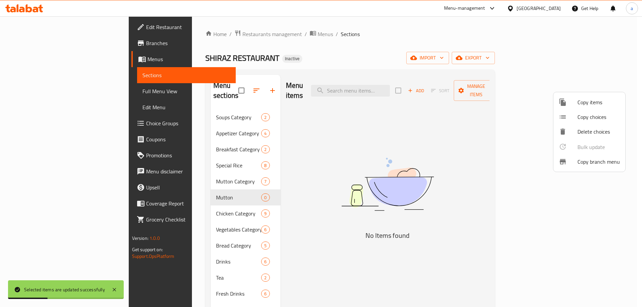
click at [220, 187] on div at bounding box center [321, 153] width 642 height 307
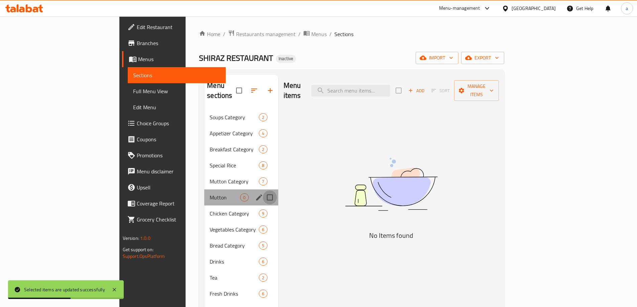
click at [263, 191] on input "Menu sections" at bounding box center [270, 198] width 14 height 14
checkbox input "true"
click at [246, 87] on icon "button" at bounding box center [250, 91] width 8 height 8
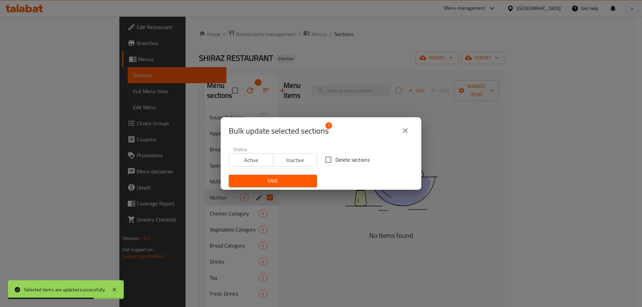
click at [336, 158] on span "Delete sections" at bounding box center [352, 160] width 34 height 8
click at [335, 158] on input "Delete sections" at bounding box center [328, 160] width 14 height 14
checkbox input "true"
click at [301, 181] on span "Save" at bounding box center [273, 181] width 78 height 8
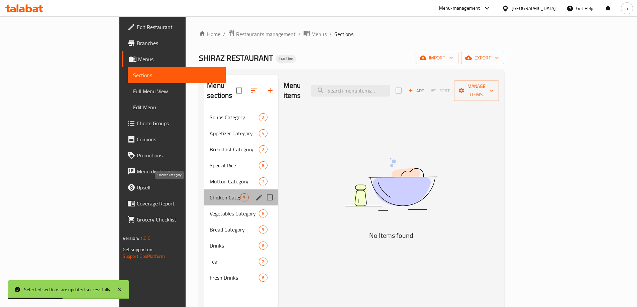
click at [210, 194] on span "Chicken Category" at bounding box center [225, 198] width 30 height 8
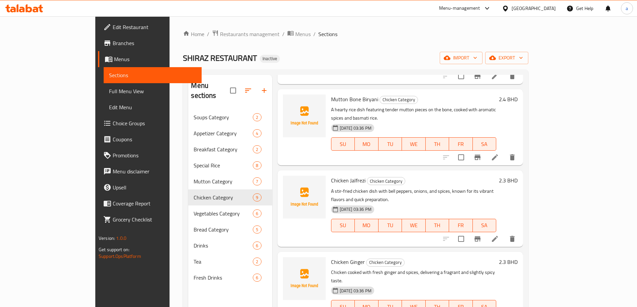
scroll to position [323, 0]
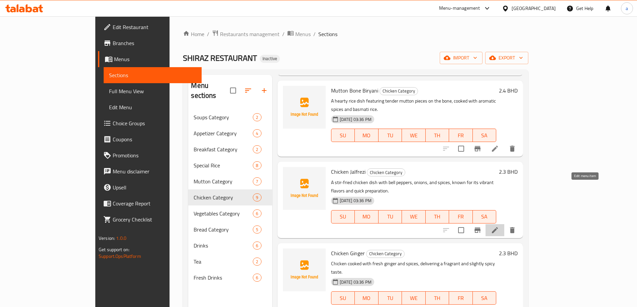
click at [499, 226] on icon at bounding box center [495, 230] width 8 height 8
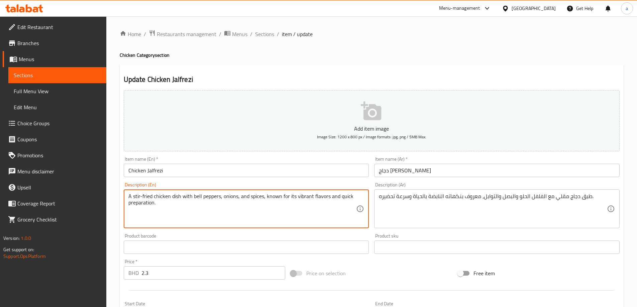
drag, startPoint x: 193, startPoint y: 198, endPoint x: 221, endPoint y: 197, distance: 27.8
click at [228, 201] on textarea "A stir-fried chicken dish with bell peppers, onions, and spices, known for its …" at bounding box center [242, 209] width 228 height 32
click at [253, 196] on textarea "A stir-fried chicken dish with bell peppers, onions, and spices, known for its …" at bounding box center [242, 209] width 228 height 32
click at [264, 212] on textarea "A stir-fried chicken dish with bell peppers, onions, and spices, known for its …" at bounding box center [242, 209] width 228 height 32
click at [338, 199] on textarea "A stir-fried chicken dish with bell peppers, onions, and spices, known for its …" at bounding box center [242, 209] width 228 height 32
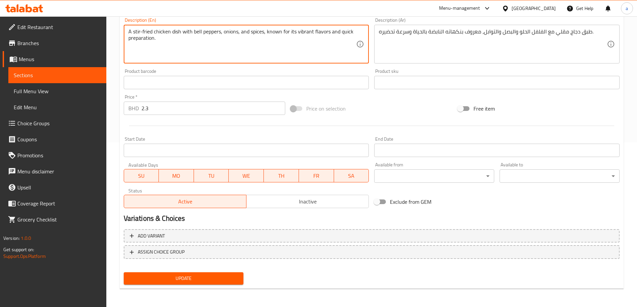
scroll to position [165, 0]
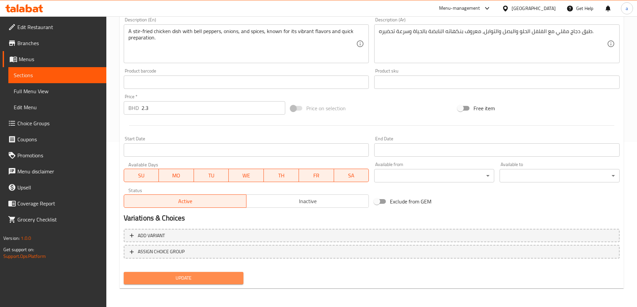
click at [197, 278] on span "Update" at bounding box center [183, 278] width 109 height 8
click at [183, 276] on span "Update" at bounding box center [183, 278] width 109 height 8
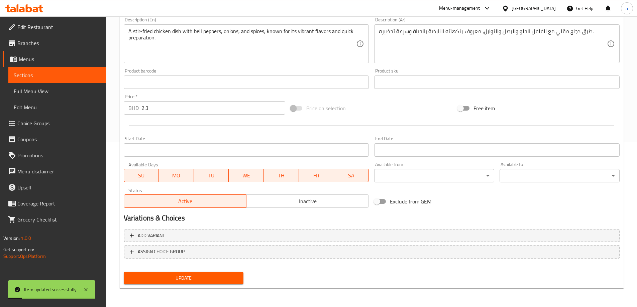
click at [41, 76] on span "Sections" at bounding box center [57, 75] width 87 height 8
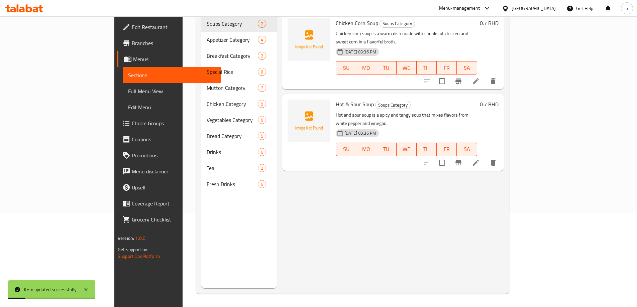
scroll to position [94, 0]
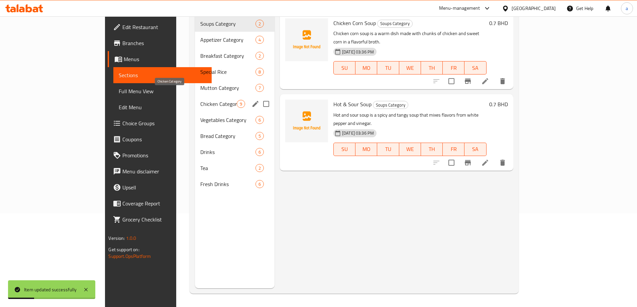
click at [200, 100] on span "Chicken Category" at bounding box center [218, 104] width 36 height 8
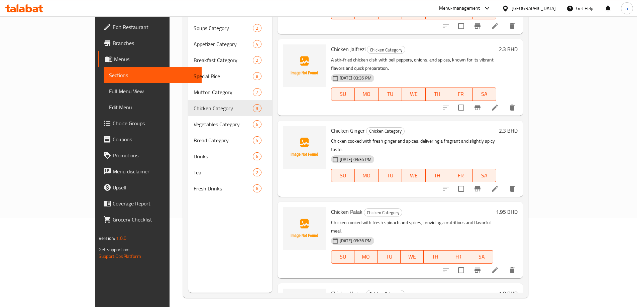
scroll to position [94, 0]
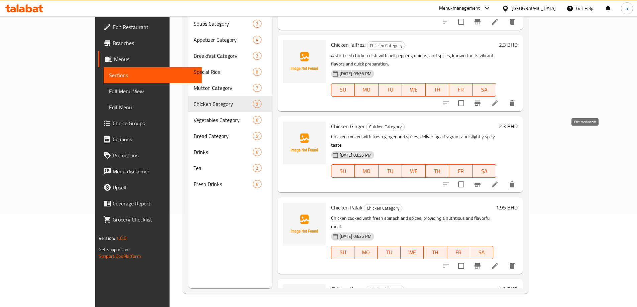
click at [499, 181] on icon at bounding box center [495, 185] width 8 height 8
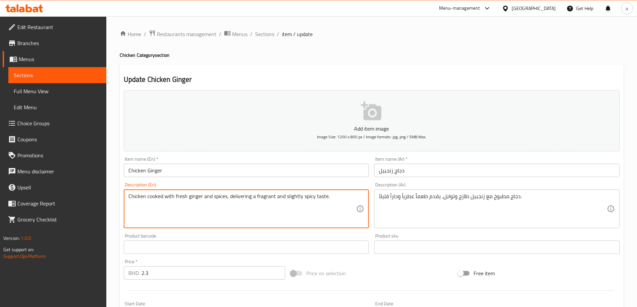
drag, startPoint x: 230, startPoint y: 196, endPoint x: 354, endPoint y: 212, distance: 125.1
click at [249, 199] on textarea "Chicken cooked with fresh ginger and spices, delivering a fragrant and slightly…" at bounding box center [242, 209] width 228 height 32
drag, startPoint x: 229, startPoint y: 194, endPoint x: 364, endPoint y: 213, distance: 136.8
click at [364, 213] on div "Chicken cooked with fresh ginger and spices, delivering a fragrant and slightly…" at bounding box center [246, 209] width 245 height 39
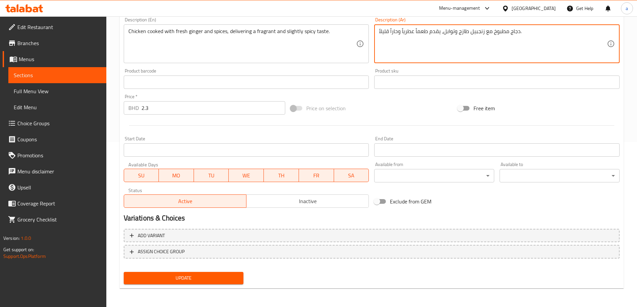
click at [209, 275] on span "Update" at bounding box center [183, 278] width 109 height 8
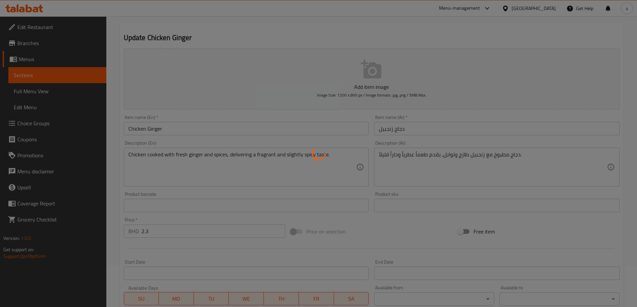
scroll to position [31, 0]
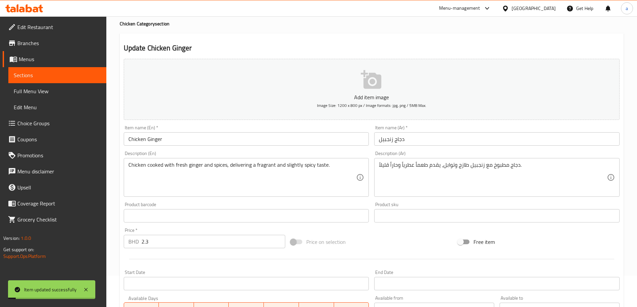
click at [79, 74] on span "Sections" at bounding box center [57, 75] width 87 height 8
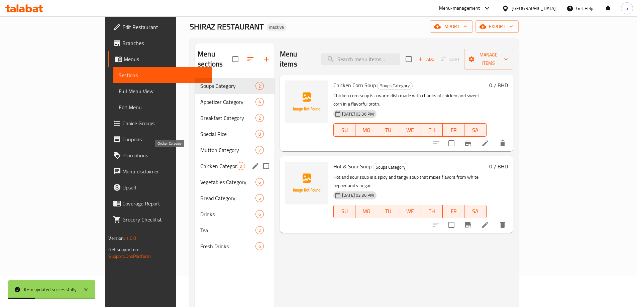
click at [200, 162] on span "Chicken Category" at bounding box center [218, 166] width 36 height 8
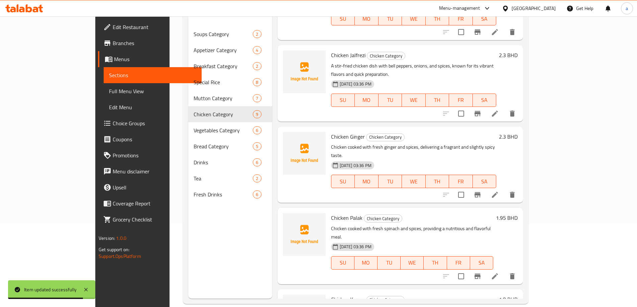
scroll to position [94, 0]
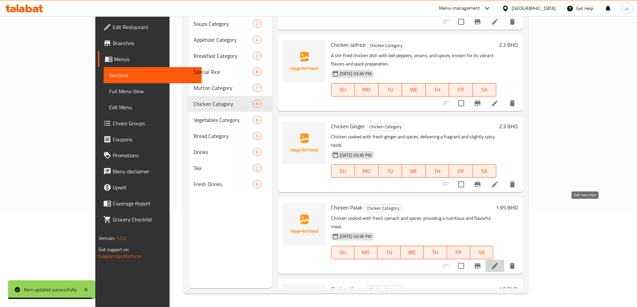
click at [498, 263] on icon at bounding box center [495, 266] width 6 height 6
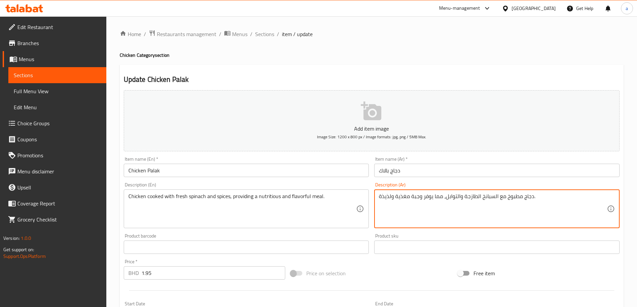
click at [382, 196] on textarea "دجاج مطبوخ مع السبانخ الطازجة والتوابل، مما يوفر وجبة مغذية ولذيذة." at bounding box center [493, 209] width 228 height 32
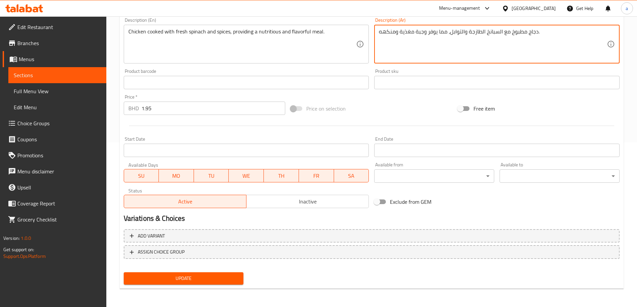
scroll to position [165, 0]
type textarea "دجاج مطبوخ مع السبانخ الطازجة والتوابل، مما يوفر وجبة مغذية ومنكهه."
click at [173, 282] on span "Update" at bounding box center [183, 278] width 109 height 8
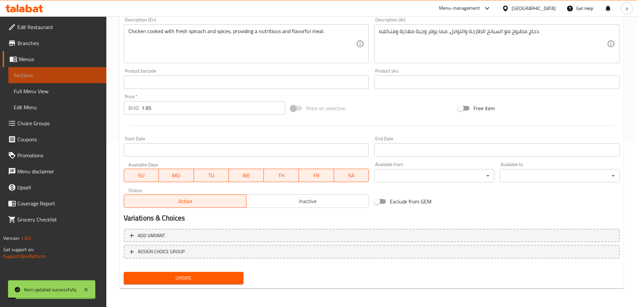
click at [79, 73] on span "Sections" at bounding box center [57, 75] width 87 height 8
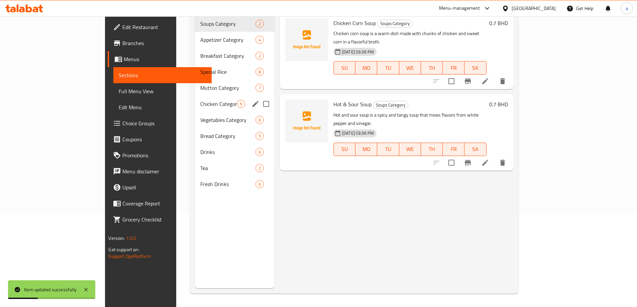
click at [195, 96] on div "Chicken Category 9" at bounding box center [235, 104] width 80 height 16
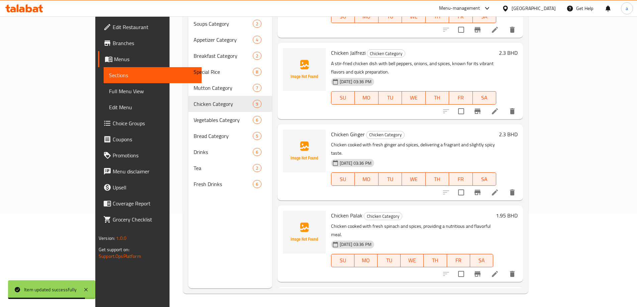
scroll to position [357, 0]
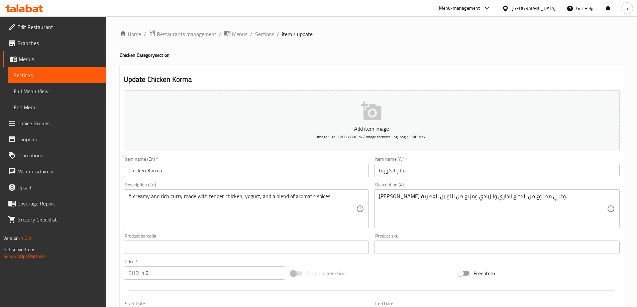
click at [26, 68] on link "Sections" at bounding box center [57, 75] width 98 height 16
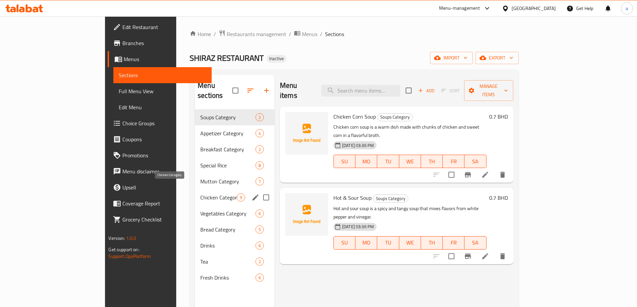
click at [200, 194] on span "Chicken Category" at bounding box center [218, 198] width 36 height 8
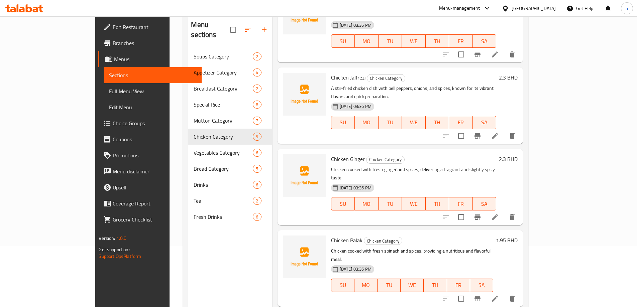
scroll to position [94, 0]
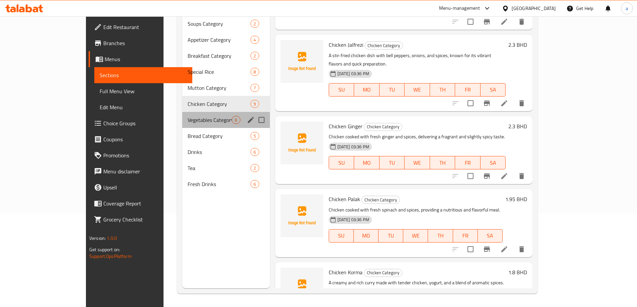
click at [182, 114] on div "Vegetables Category 6" at bounding box center [226, 120] width 88 height 16
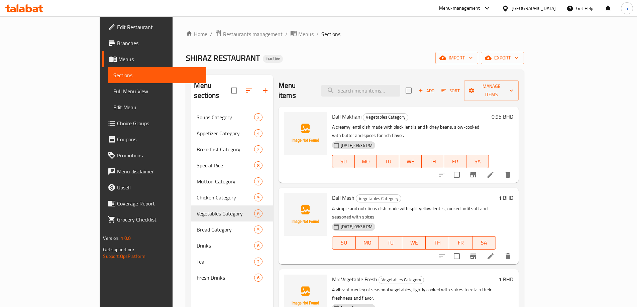
click at [500, 169] on li at bounding box center [490, 175] width 19 height 12
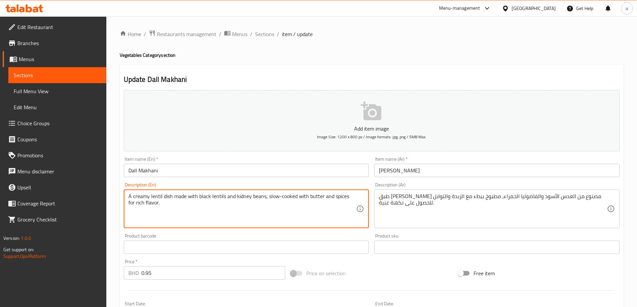
drag, startPoint x: 235, startPoint y: 197, endPoint x: 263, endPoint y: 198, distance: 28.4
click at [295, 199] on textarea "A creamy lentil dish made with black lentils and kidney beans, slow-cooked with…" at bounding box center [242, 209] width 228 height 32
click at [203, 220] on textarea "A creamy lentil dish made with black lentils and kidney beans, slow-cooked with…" at bounding box center [242, 209] width 228 height 32
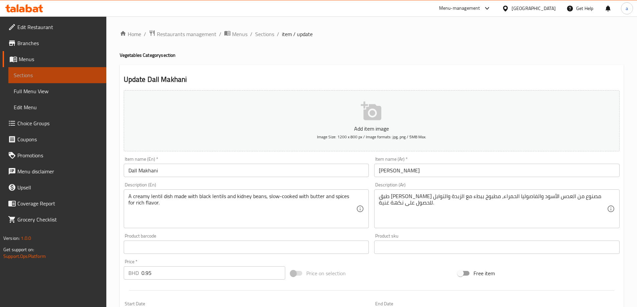
click at [41, 75] on span "Sections" at bounding box center [57, 75] width 87 height 8
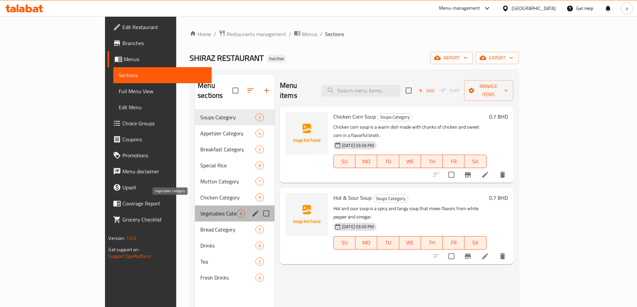
click at [200, 210] on span "Vegetables Category" at bounding box center [218, 214] width 36 height 8
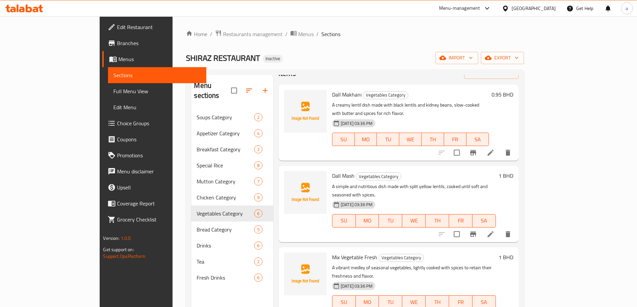
scroll to position [33, 0]
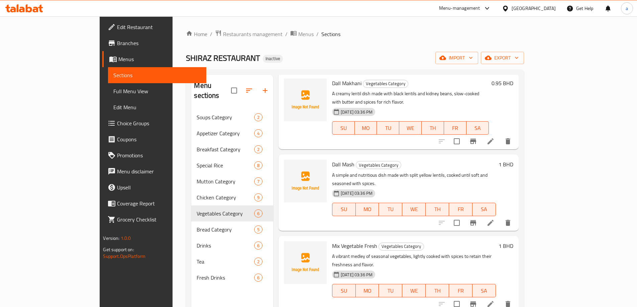
click at [494, 219] on icon at bounding box center [490, 223] width 8 height 8
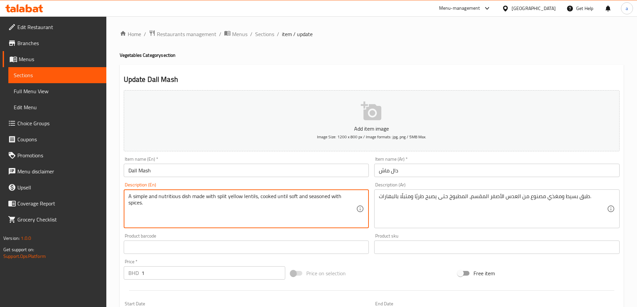
drag, startPoint x: 216, startPoint y: 197, endPoint x: 256, endPoint y: 201, distance: 40.0
click at [288, 195] on textarea "A simple and nutritious dish made with split yellow lentils, cooked until soft …" at bounding box center [242, 209] width 228 height 32
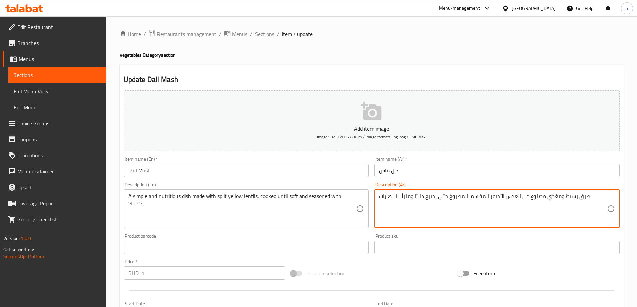
click at [417, 199] on textarea "طبق بسيط ومغذي مصنوع من العدس الأصفر المقسم، المطبوخ حتى يصبح طريًا ومتبلًا بال…" at bounding box center [493, 209] width 228 height 32
type textarea "طبق بسيط ومغذي مصنوع من العدس الأصفر المقسم، المطبوخ حتى يصبح ناعم ومتبلًا بالب…"
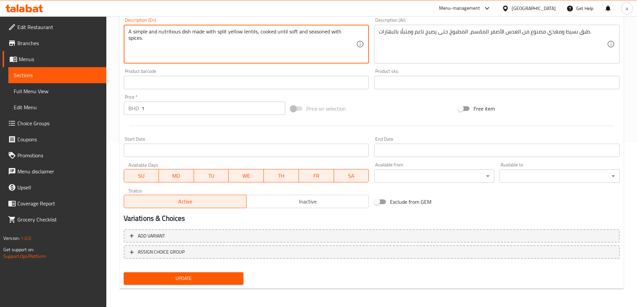
scroll to position [165, 0]
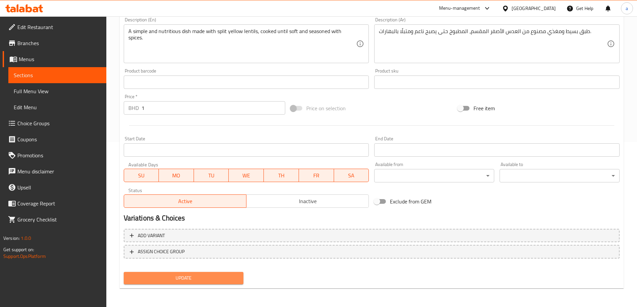
click at [184, 284] on button "Update" at bounding box center [184, 278] width 120 height 12
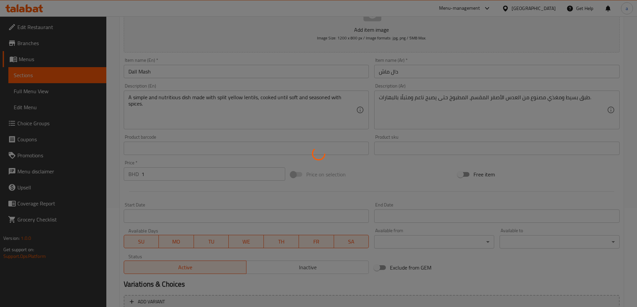
scroll to position [98, 0]
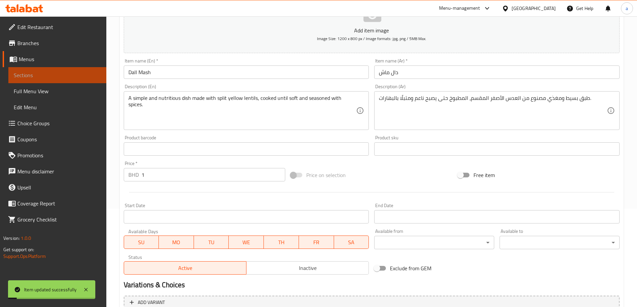
click at [79, 70] on link "Sections" at bounding box center [57, 75] width 98 height 16
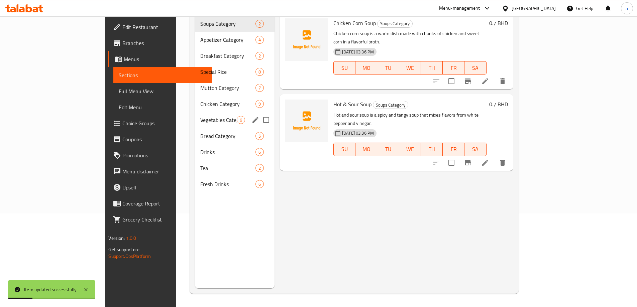
click at [195, 117] on div "Vegetables Category 6" at bounding box center [235, 120] width 80 height 16
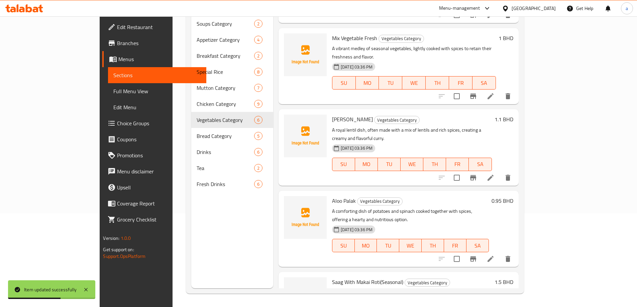
scroll to position [114, 0]
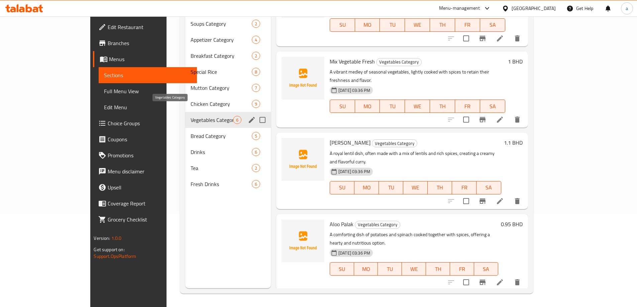
click at [191, 116] on span "Vegetables Category" at bounding box center [212, 120] width 42 height 8
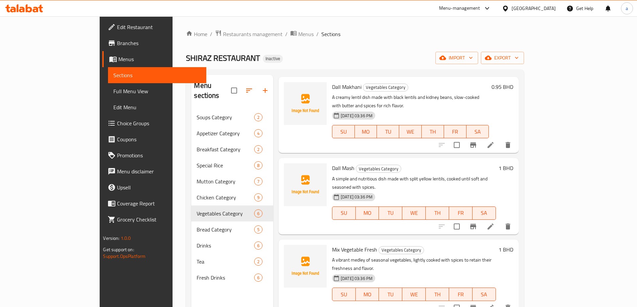
scroll to position [67, 0]
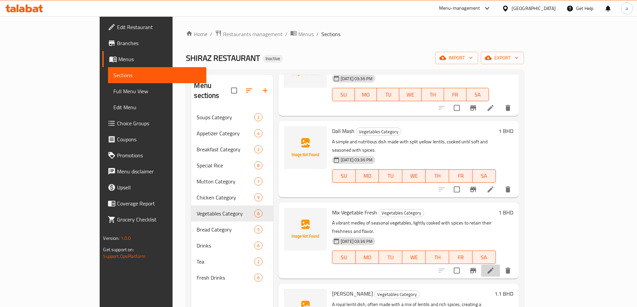
click at [500, 265] on li at bounding box center [490, 271] width 19 height 12
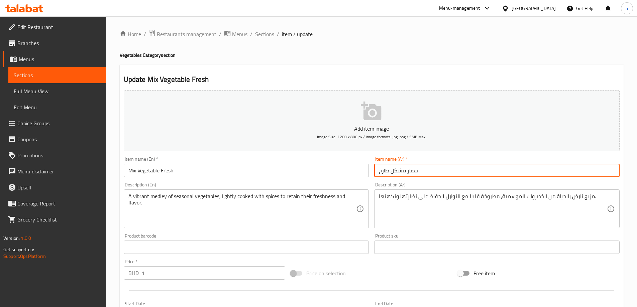
click at [421, 174] on input "خضار مشكل طازج" at bounding box center [496, 170] width 245 height 13
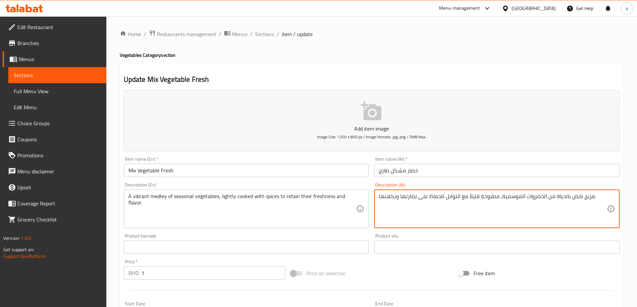
click at [599, 206] on textarea "مزيج نابض بالحياة من الخضروات الموسمية، مطبوخة قليلاً مع التوابل للحفاظ على نضا…" at bounding box center [493, 209] width 228 height 32
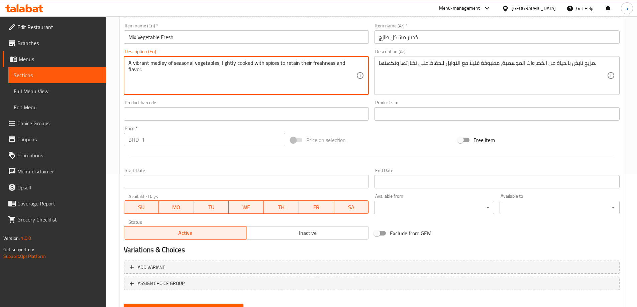
scroll to position [165, 0]
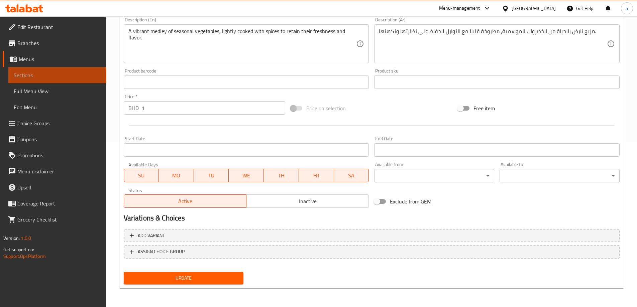
click at [23, 76] on span "Sections" at bounding box center [57, 75] width 87 height 8
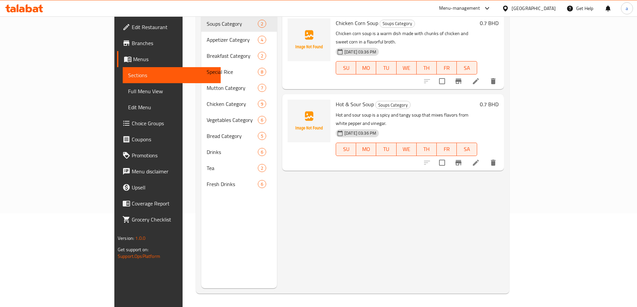
scroll to position [94, 0]
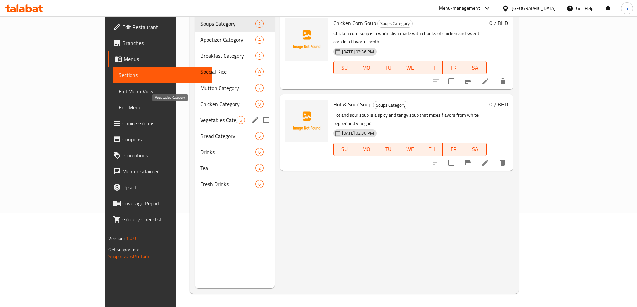
click at [200, 116] on span "Vegetables Category" at bounding box center [218, 120] width 36 height 8
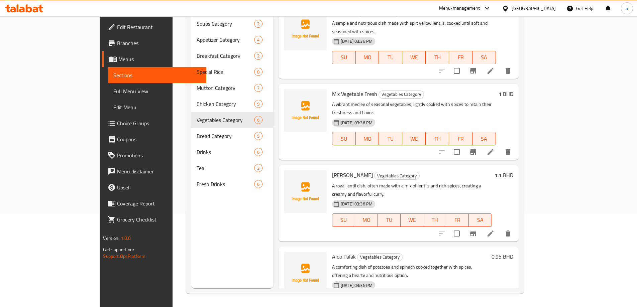
scroll to position [100, 0]
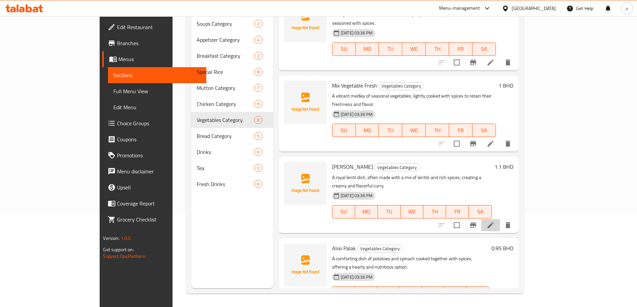
click at [500, 219] on li at bounding box center [490, 225] width 19 height 12
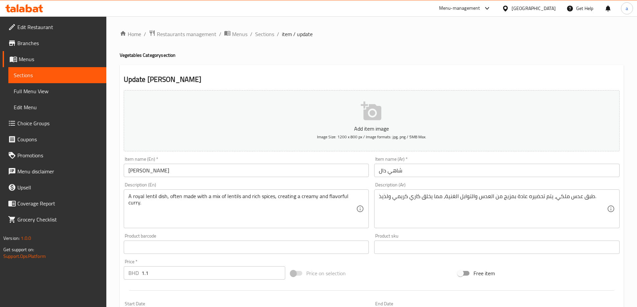
click at [24, 78] on span "Sections" at bounding box center [57, 75] width 87 height 8
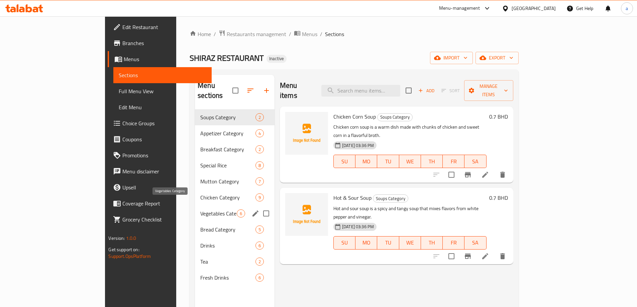
click at [200, 210] on span "Vegetables Category" at bounding box center [218, 214] width 36 height 8
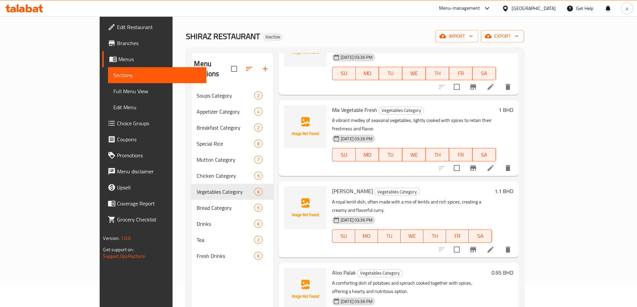
scroll to position [33, 0]
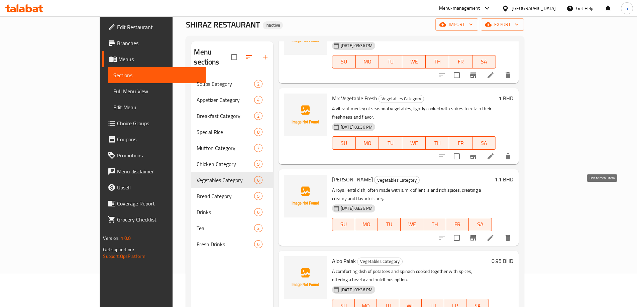
click at [516, 230] on button "delete" at bounding box center [508, 238] width 16 height 16
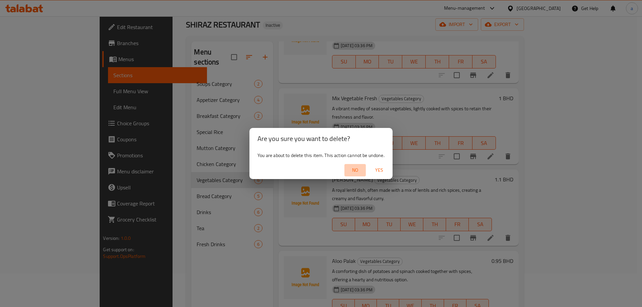
click at [357, 166] on span "No" at bounding box center [355, 170] width 16 height 8
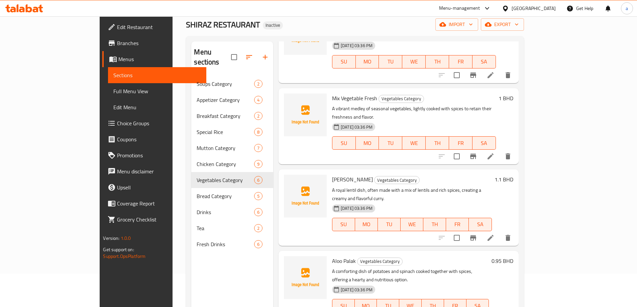
click at [332, 175] on span "Shahi Dall" at bounding box center [352, 180] width 41 height 10
copy h6 "Shahi Dall"
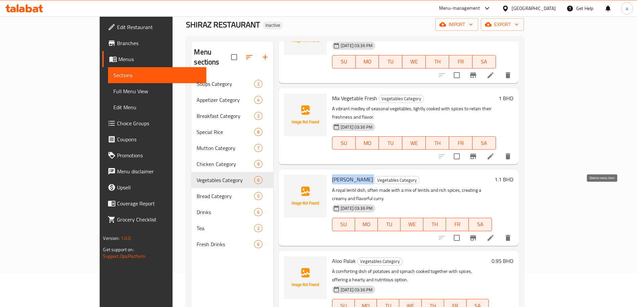
click at [512, 234] on icon "delete" at bounding box center [508, 238] width 8 height 8
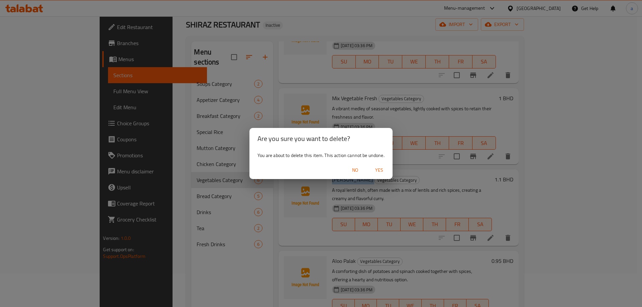
click at [379, 170] on span "Yes" at bounding box center [379, 170] width 16 height 8
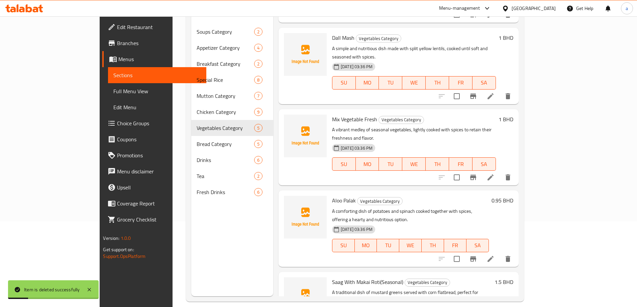
scroll to position [94, 0]
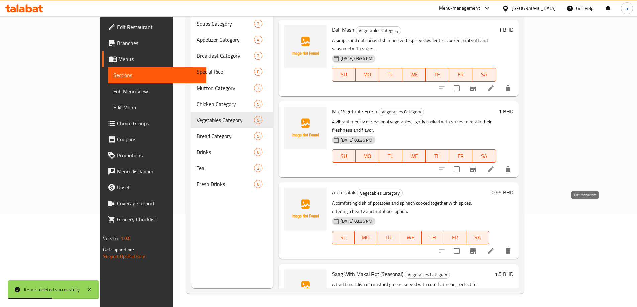
click at [494, 247] on icon at bounding box center [490, 251] width 8 height 8
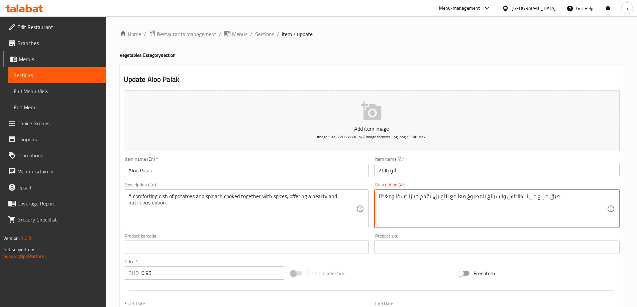
click at [396, 194] on textarea "طبق مريح من البطاطس والسبانخ المطبوخ معا مع التوابل، يقدم خيارًا دسمًا ومغذيًا." at bounding box center [493, 209] width 228 height 32
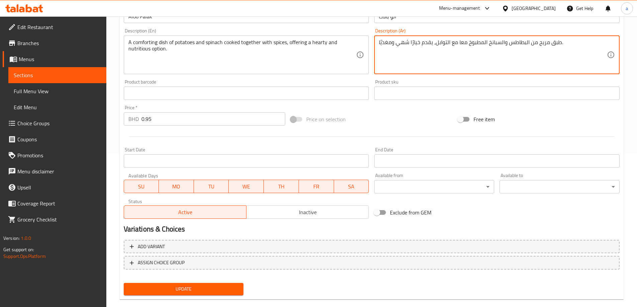
scroll to position [165, 0]
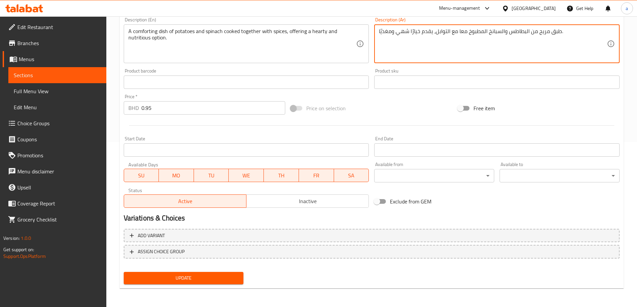
type textarea "طبق مريح من البطاطس والسبانخ المطبوخ معا مع التوابل، يقدم خيارًا شهي ومغذيًا."
click at [232, 279] on span "Update" at bounding box center [183, 278] width 109 height 8
click at [138, 271] on div "Update" at bounding box center [183, 278] width 125 height 18
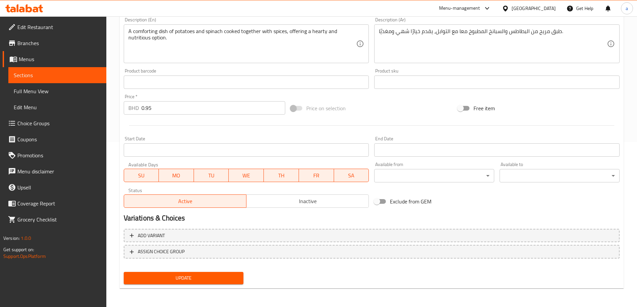
click at [144, 274] on span "Update" at bounding box center [183, 278] width 109 height 8
click at [77, 75] on span "Sections" at bounding box center [57, 75] width 87 height 8
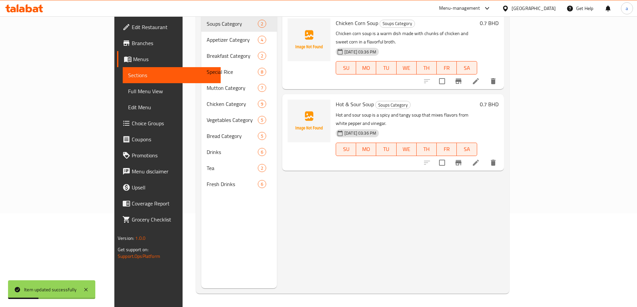
scroll to position [94, 0]
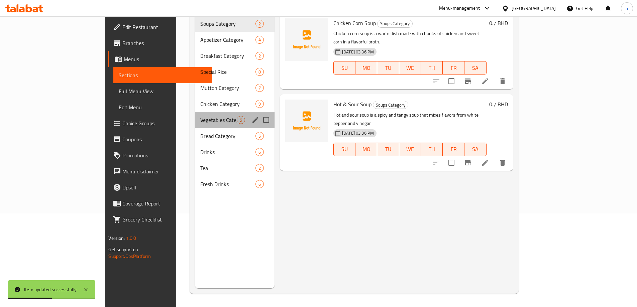
click at [195, 114] on div "Vegetables Category 5" at bounding box center [235, 120] width 80 height 16
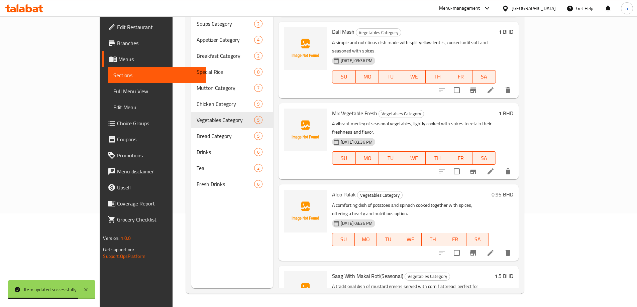
scroll to position [75, 0]
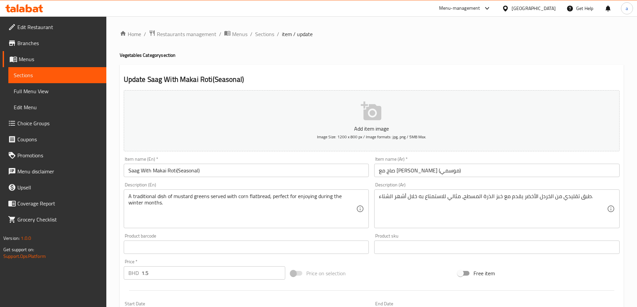
click at [454, 78] on h2 "Update Saag With Makai Roti(Seasonal)" at bounding box center [372, 80] width 496 height 10
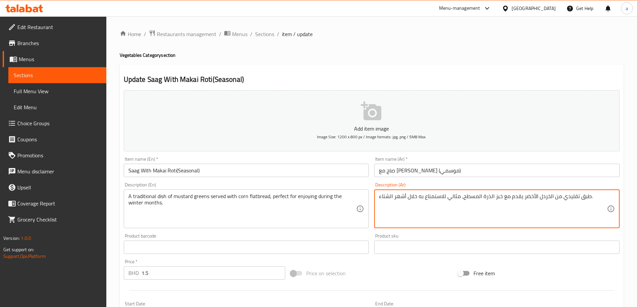
click at [597, 195] on textarea "طبق تقليدي من الخردل الأخضر يقدم مع خبز الذرة المسطح، مثالي للاستمتاع به خلال أ…" at bounding box center [493, 209] width 228 height 32
click at [590, 199] on textarea "طبق تقليدي من الخردل الأخضر يقدم مع خبز الذرة المسطح، مثالي للاستمتاع به خلال أ…" at bounding box center [493, 209] width 228 height 32
click at [548, 200] on textarea "طبق تقليدي من الخردل الأخضر يقدم مع خبز الذرة المسطح، مثالي للاستمتاع به خلال أ…" at bounding box center [493, 209] width 228 height 32
click at [480, 196] on textarea "طبق تقليدي من الخردل الأخضر يقدم مع خبز الذرة المسطح، مثالي للاستمتاع به خلال أ…" at bounding box center [493, 209] width 228 height 32
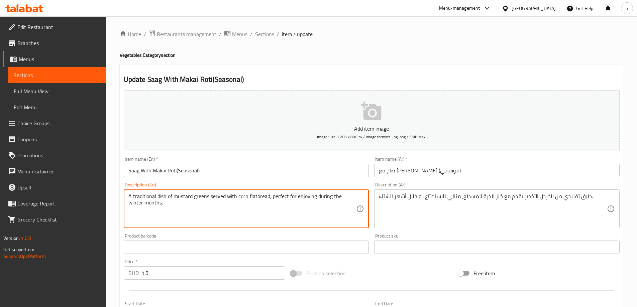
click at [238, 215] on textarea "A traditional dish of mustard greens served with corn flatbread, perfect for en…" at bounding box center [242, 209] width 228 height 32
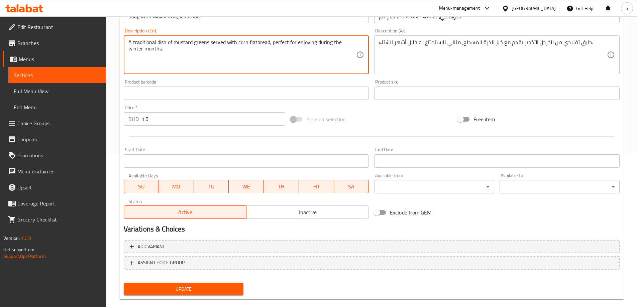
scroll to position [165, 0]
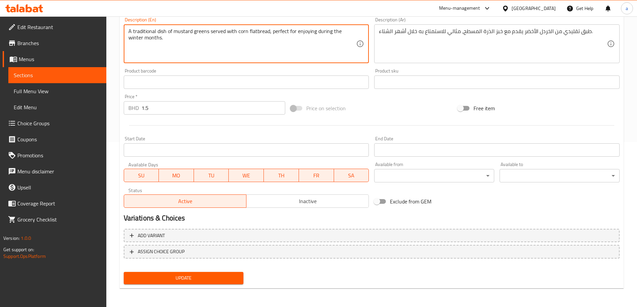
click at [193, 276] on span "Update" at bounding box center [183, 278] width 109 height 8
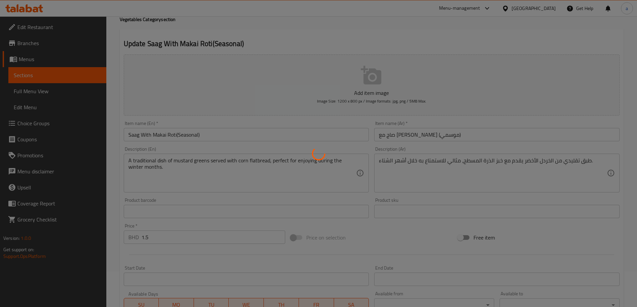
scroll to position [31, 0]
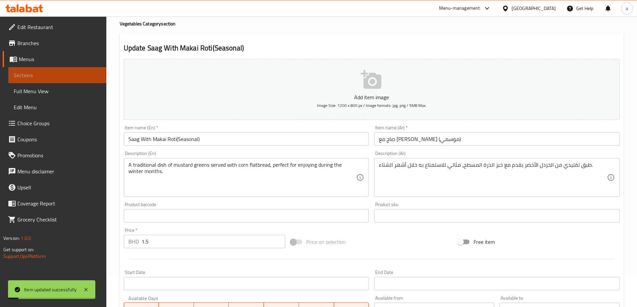
click at [65, 74] on span "Sections" at bounding box center [57, 75] width 87 height 8
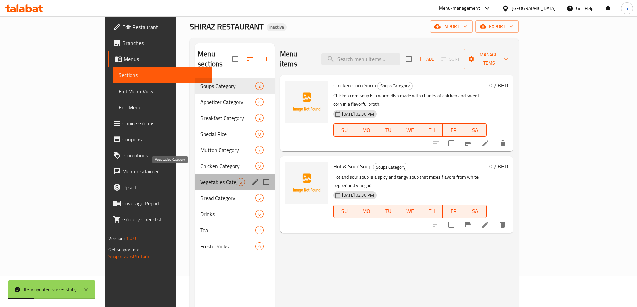
click at [200, 178] on span "Vegetables Category" at bounding box center [218, 182] width 36 height 8
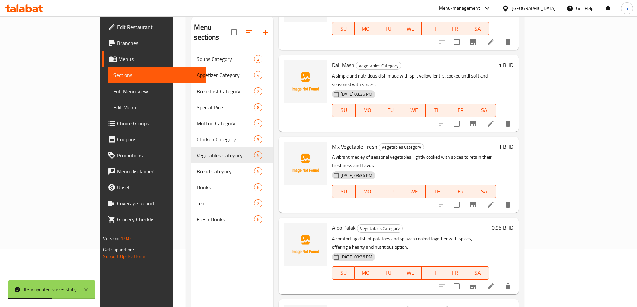
scroll to position [94, 0]
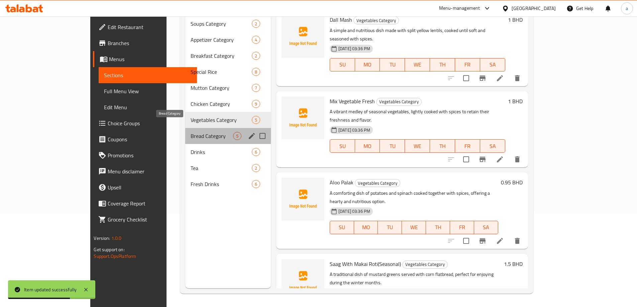
click at [191, 132] on span "Bread Category" at bounding box center [212, 136] width 42 height 8
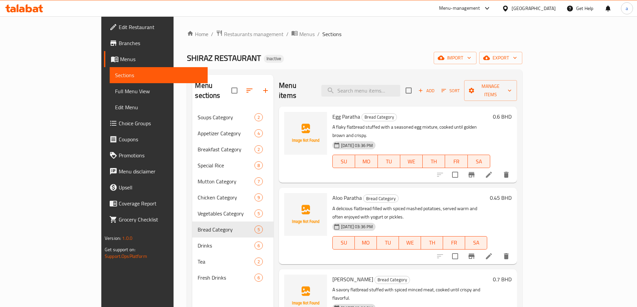
click at [502, 63] on div "SHIRAZ RESTAURANT Inactive import export" at bounding box center [354, 58] width 335 height 12
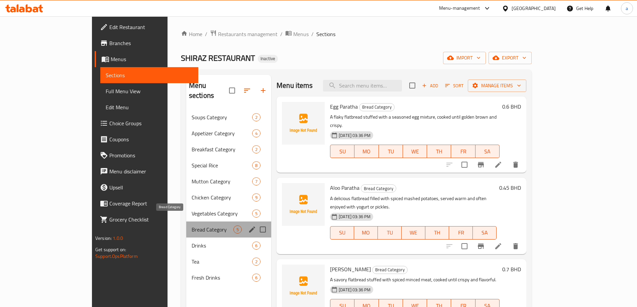
click at [192, 226] on span "Bread Category" at bounding box center [213, 230] width 42 height 8
click at [186, 208] on div "Vegetables Category 5" at bounding box center [228, 214] width 85 height 16
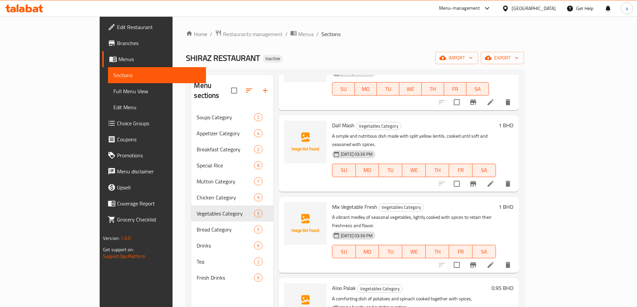
scroll to position [75, 0]
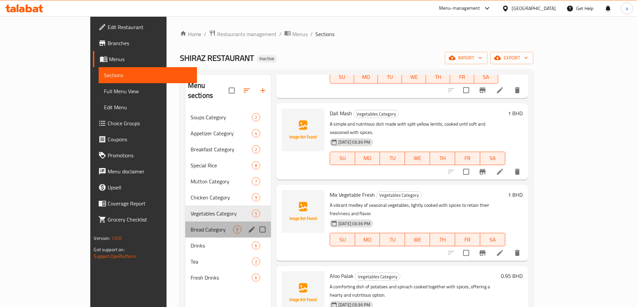
click at [185, 226] on div "Bread Category 5" at bounding box center [228, 230] width 86 height 16
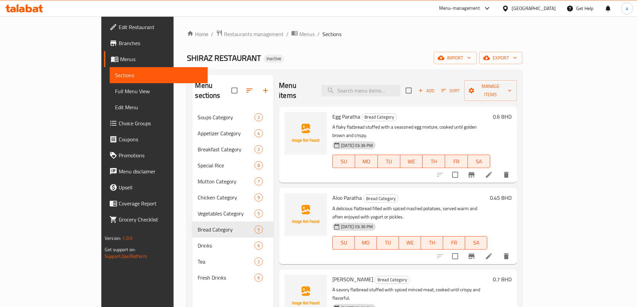
click at [498, 169] on li at bounding box center [488, 175] width 19 height 12
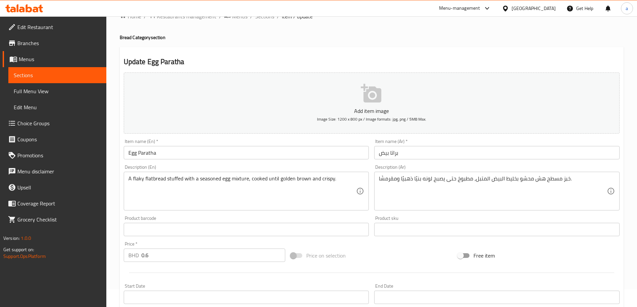
scroll to position [33, 0]
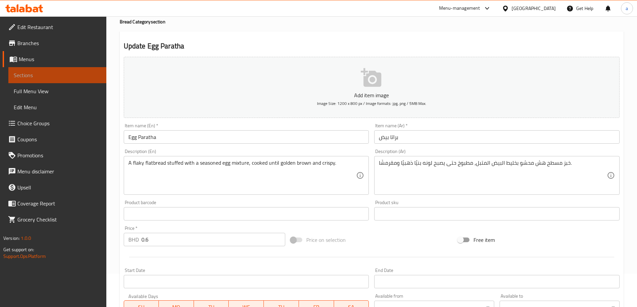
click at [46, 78] on span "Sections" at bounding box center [57, 75] width 87 height 8
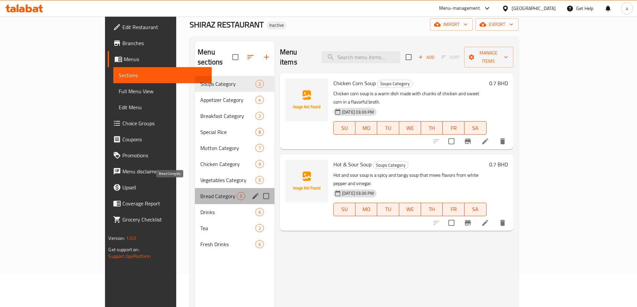
click at [200, 192] on span "Bread Category" at bounding box center [218, 196] width 36 height 8
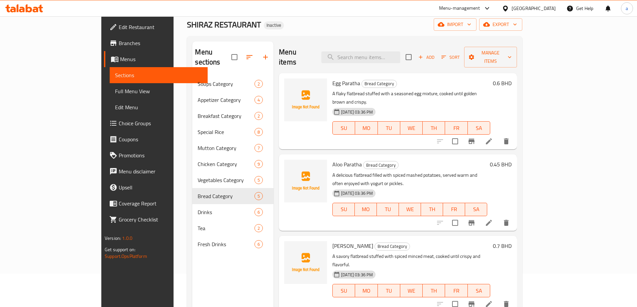
click at [498, 217] on li at bounding box center [488, 223] width 19 height 12
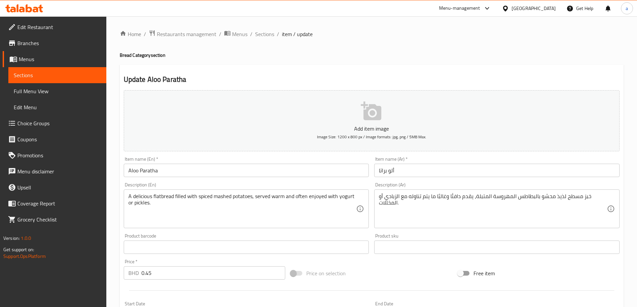
click at [38, 75] on span "Sections" at bounding box center [57, 75] width 87 height 8
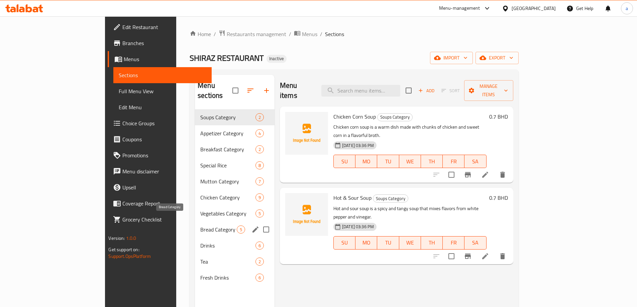
click at [200, 226] on span "Bread Category" at bounding box center [218, 230] width 36 height 8
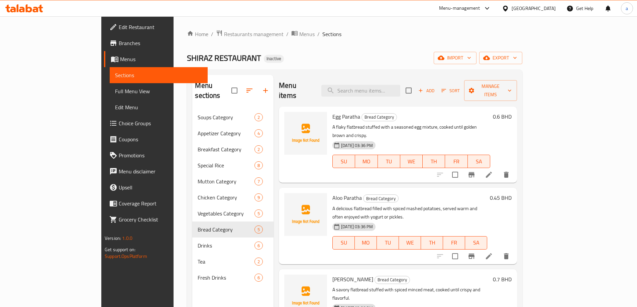
click at [332, 193] on span "Aloo Paratha" at bounding box center [346, 198] width 29 height 10
copy h6 "Aloo Paratha"
click at [514, 248] on button "delete" at bounding box center [506, 256] width 16 height 16
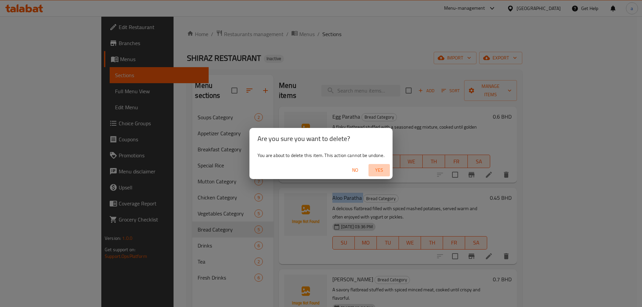
click at [380, 165] on button "Yes" at bounding box center [378, 170] width 21 height 12
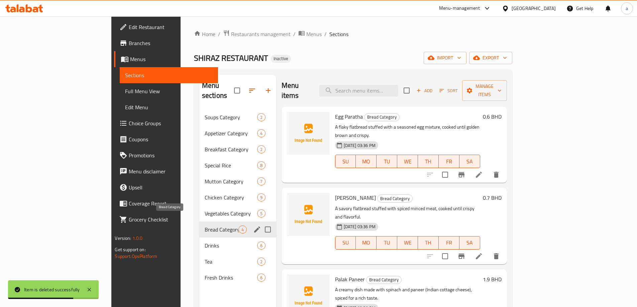
click at [205, 226] on span "Bread Category" at bounding box center [222, 230] width 34 height 8
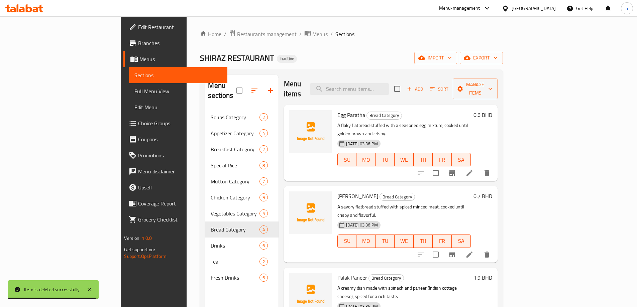
scroll to position [94, 0]
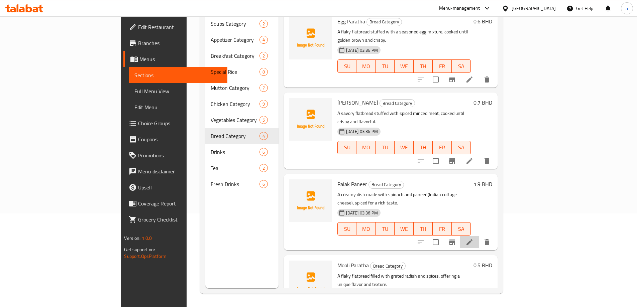
click at [479, 236] on li at bounding box center [469, 242] width 19 height 12
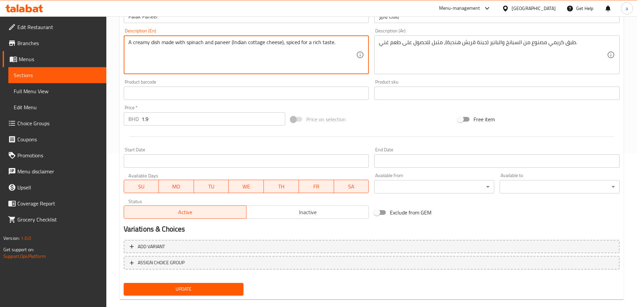
scroll to position [165, 0]
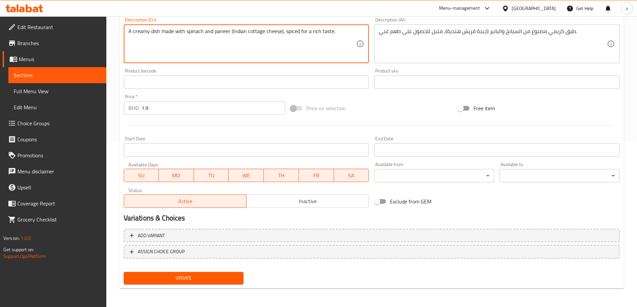
click at [47, 70] on link "Sections" at bounding box center [57, 75] width 98 height 16
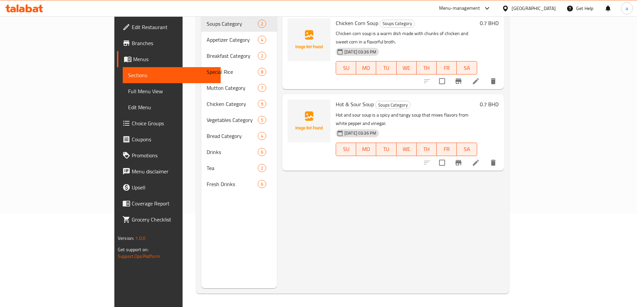
scroll to position [94, 0]
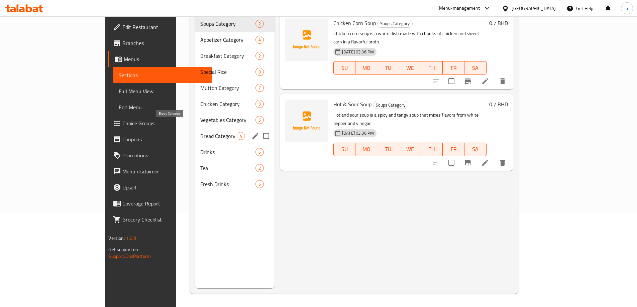
click at [200, 132] on span "Bread Category" at bounding box center [218, 136] width 36 height 8
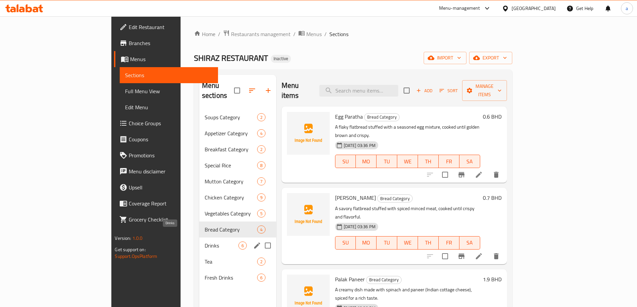
scroll to position [94, 0]
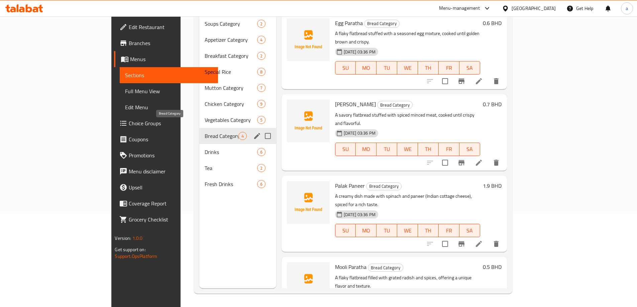
click at [205, 132] on span "Bread Category" at bounding box center [222, 136] width 34 height 8
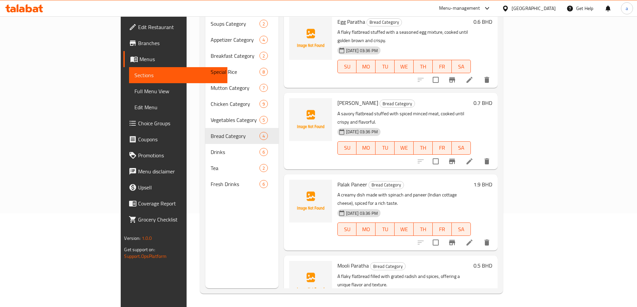
scroll to position [2, 0]
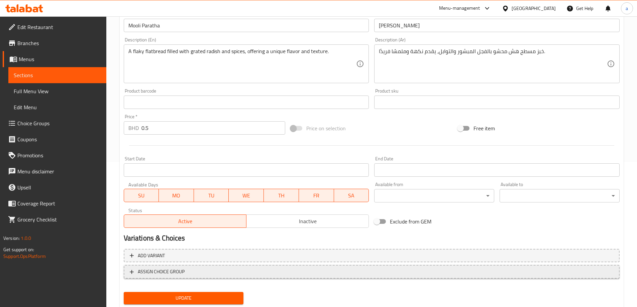
scroll to position [165, 0]
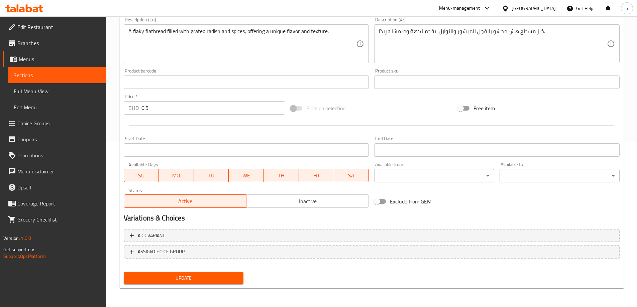
click at [191, 274] on span "Update" at bounding box center [183, 278] width 109 height 8
click at [30, 75] on span "Sections" at bounding box center [57, 75] width 87 height 8
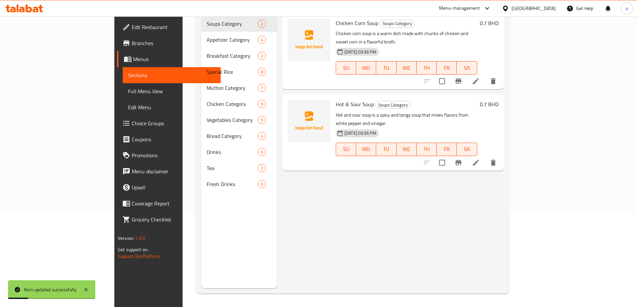
scroll to position [94, 0]
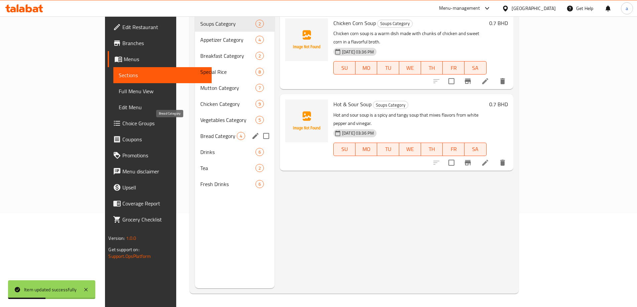
click at [200, 132] on span "Bread Category" at bounding box center [218, 136] width 36 height 8
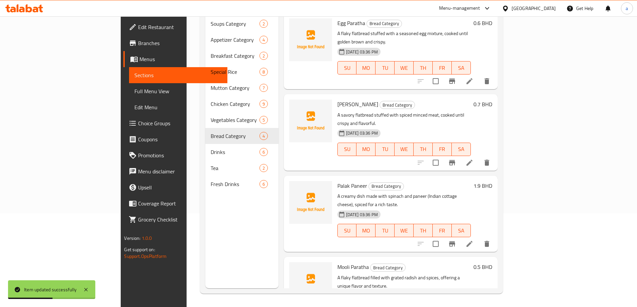
scroll to position [2, 0]
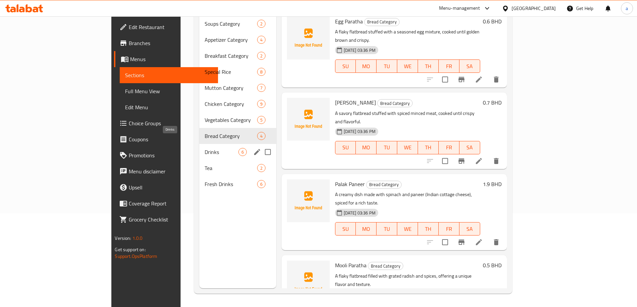
click at [205, 148] on span "Drinks" at bounding box center [222, 152] width 34 height 8
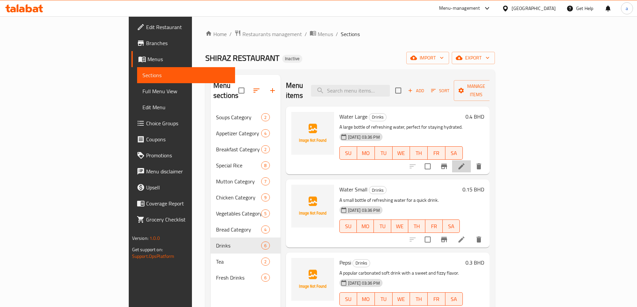
click at [471, 160] on li at bounding box center [461, 166] width 19 height 12
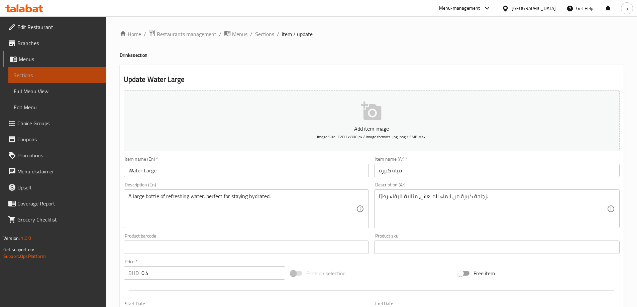
click at [50, 79] on span "Sections" at bounding box center [57, 75] width 87 height 8
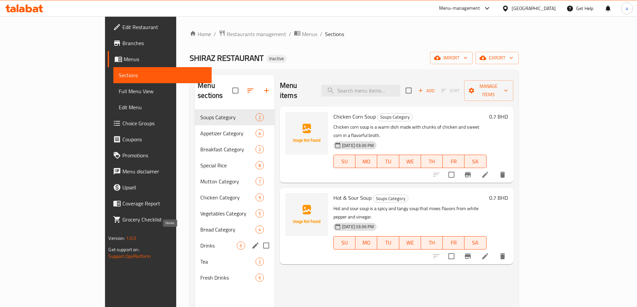
click at [200, 242] on span "Drinks" at bounding box center [218, 246] width 36 height 8
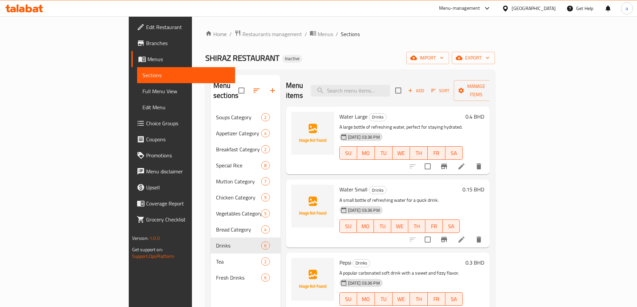
click at [487, 236] on div at bounding box center [446, 240] width 82 height 16
click at [465, 236] on icon at bounding box center [461, 240] width 8 height 8
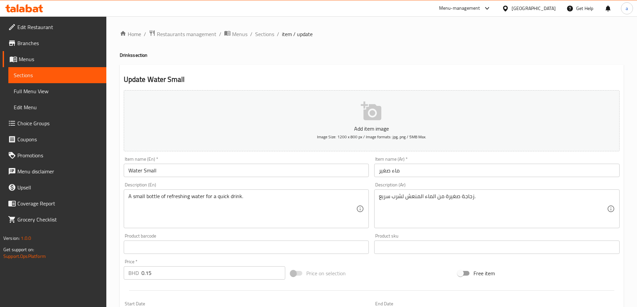
click at [47, 73] on span "Sections" at bounding box center [57, 75] width 87 height 8
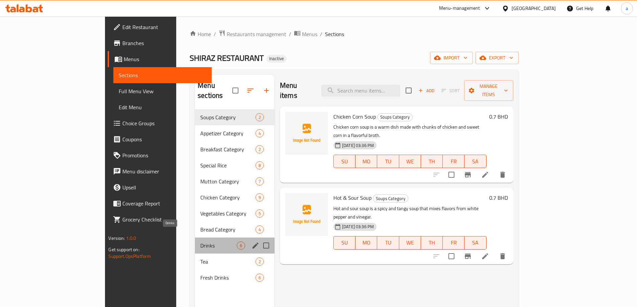
click at [200, 242] on span "Drinks" at bounding box center [218, 246] width 36 height 8
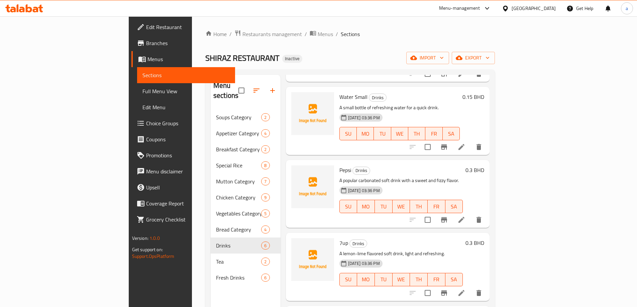
scroll to position [100, 0]
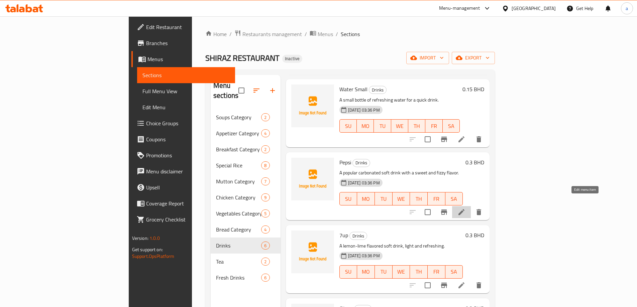
click at [464, 209] on icon at bounding box center [461, 212] width 6 height 6
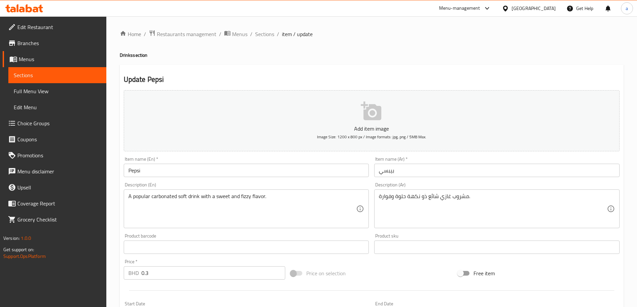
click at [22, 79] on span "Sections" at bounding box center [57, 75] width 87 height 8
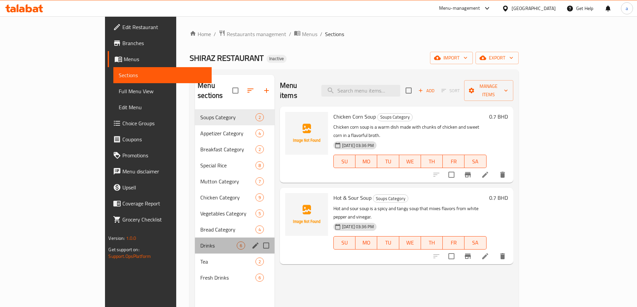
click at [195, 240] on div "Drinks 6" at bounding box center [235, 246] width 80 height 16
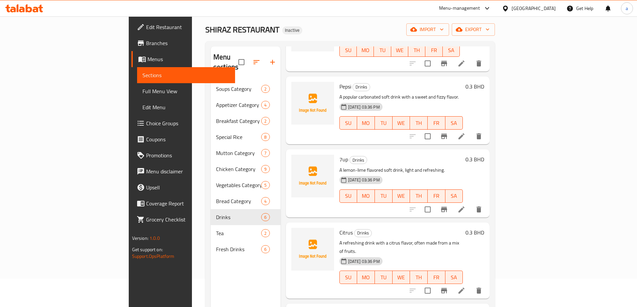
scroll to position [67, 0]
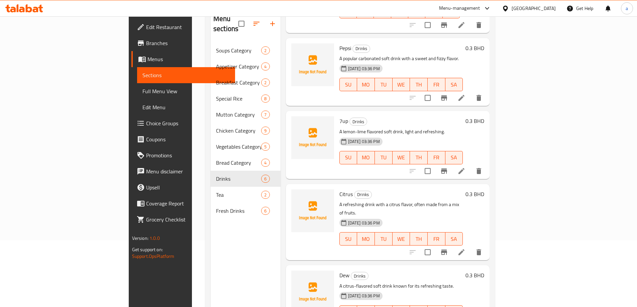
click at [339, 189] on span "Citrus" at bounding box center [345, 194] width 13 height 10
copy h6 "Citrus"
click at [483, 248] on icon "delete" at bounding box center [479, 252] width 8 height 8
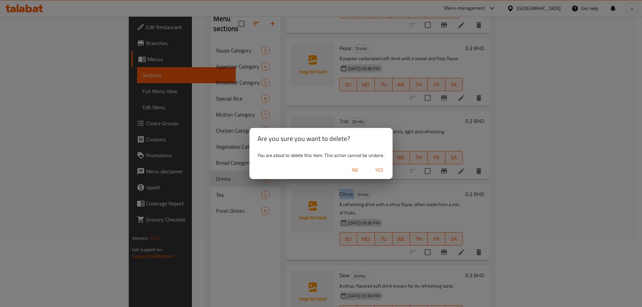
click at [376, 171] on span "Yes" at bounding box center [379, 170] width 16 height 8
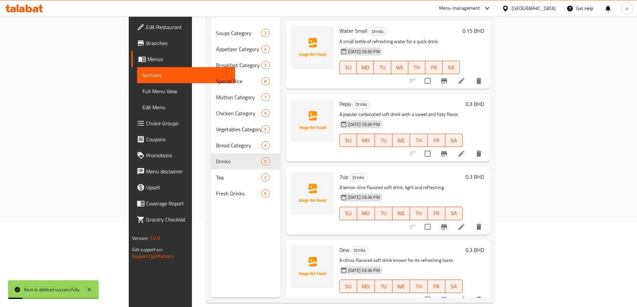
scroll to position [94, 0]
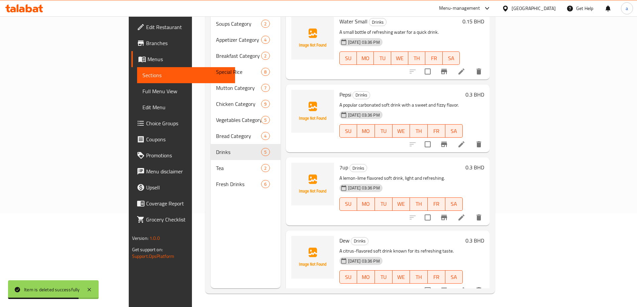
click at [465, 287] on icon at bounding box center [461, 291] width 8 height 8
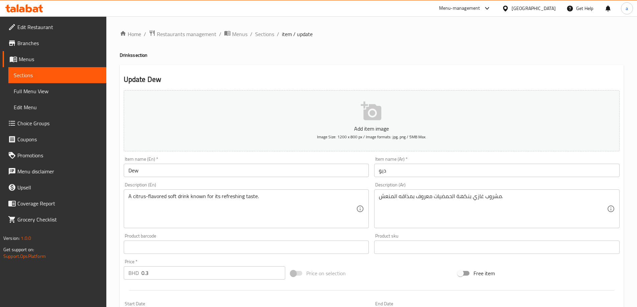
click at [45, 74] on span "Sections" at bounding box center [57, 75] width 87 height 8
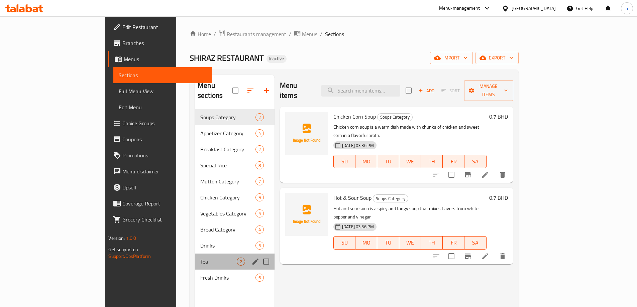
click at [195, 254] on div "Tea 2" at bounding box center [235, 262] width 80 height 16
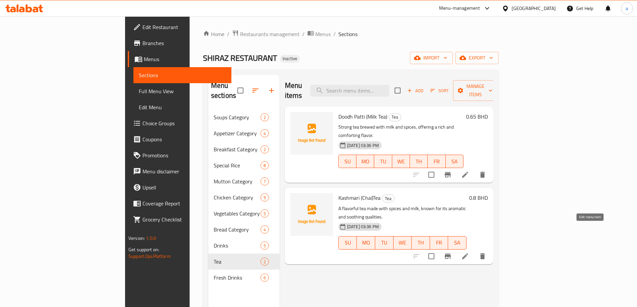
click at [468, 253] on icon at bounding box center [465, 256] width 6 height 6
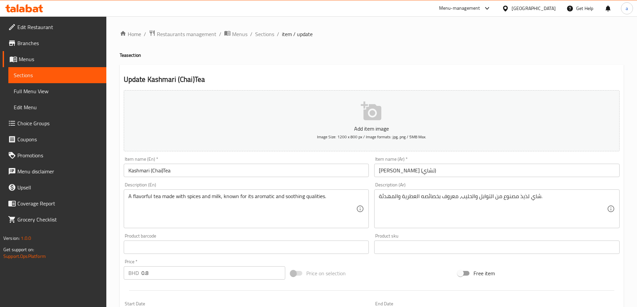
click at [28, 71] on span "Sections" at bounding box center [57, 75] width 87 height 8
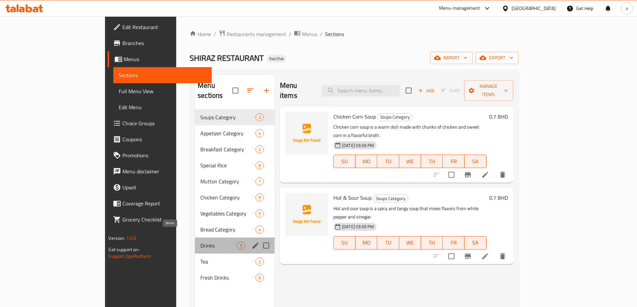
click at [200, 242] on span "Drinks" at bounding box center [218, 246] width 36 height 8
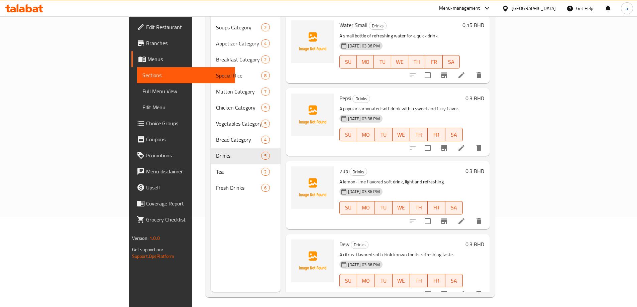
scroll to position [94, 0]
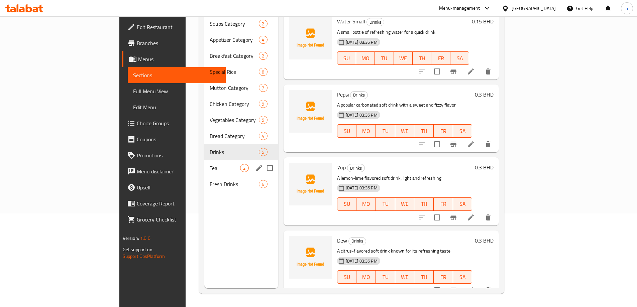
click at [210, 164] on span "Tea" at bounding box center [225, 168] width 30 height 8
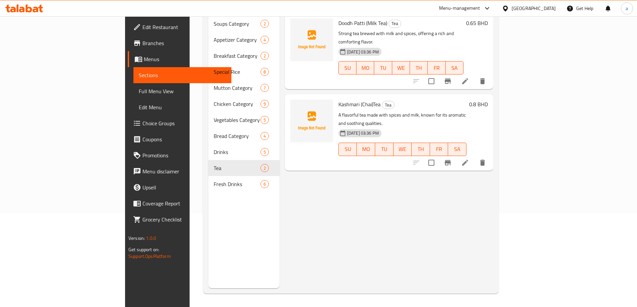
scroll to position [60, 0]
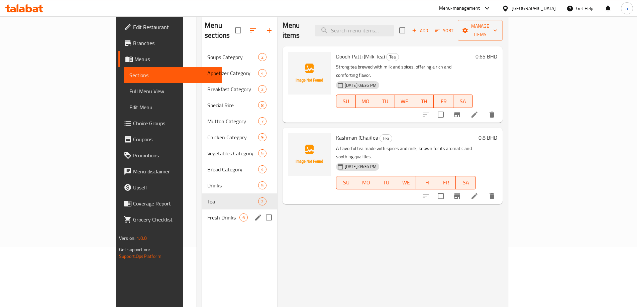
click at [202, 212] on div "Fresh Drinks 6" at bounding box center [239, 218] width 75 height 16
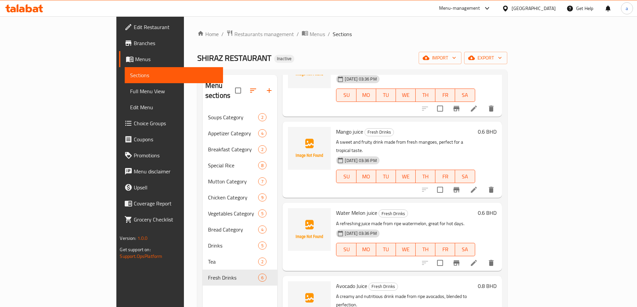
scroll to position [94, 0]
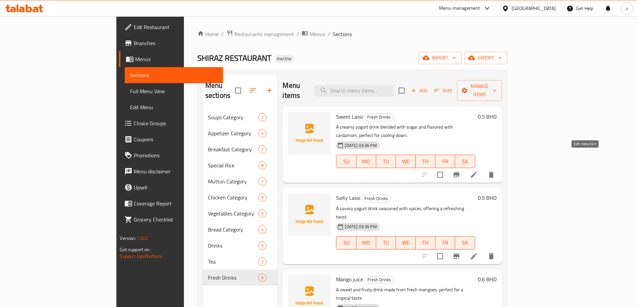
click at [478, 171] on icon at bounding box center [474, 175] width 8 height 8
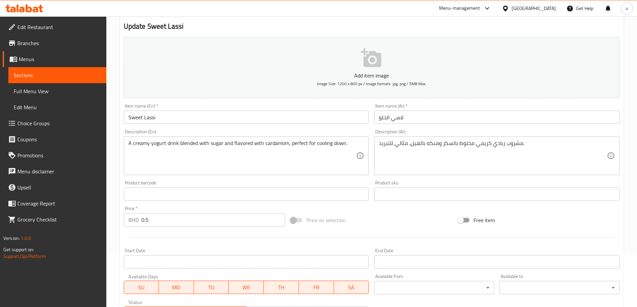
scroll to position [67, 0]
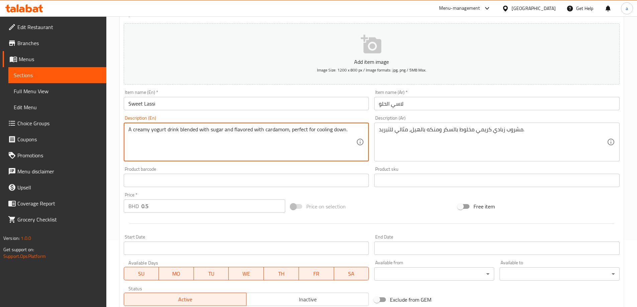
drag, startPoint x: 313, startPoint y: 131, endPoint x: 354, endPoint y: 131, distance: 41.8
click at [308, 142] on textarea "A creamy yogurt drink blended with sugar and flavored with cardamom, perfect fo…" at bounding box center [242, 142] width 228 height 32
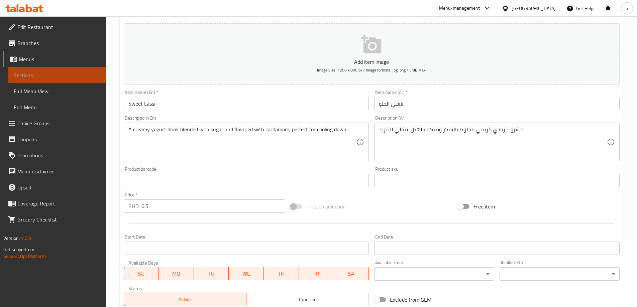
click at [60, 79] on span "Sections" at bounding box center [57, 75] width 87 height 8
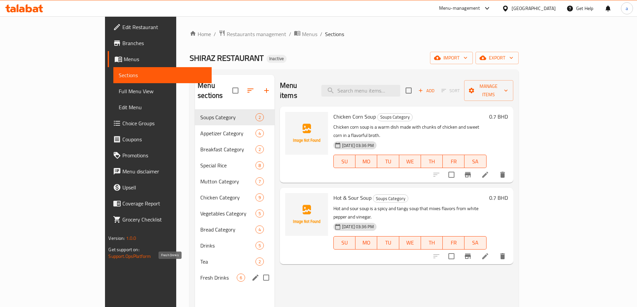
click at [200, 274] on span "Fresh Drinks" at bounding box center [218, 278] width 36 height 8
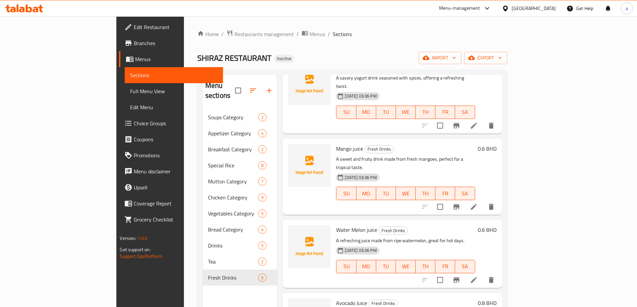
scroll to position [148, 0]
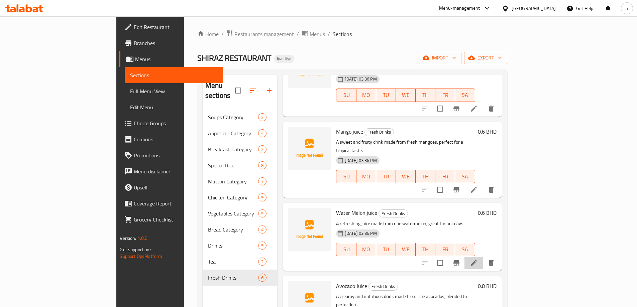
click at [483, 257] on li at bounding box center [473, 263] width 19 height 12
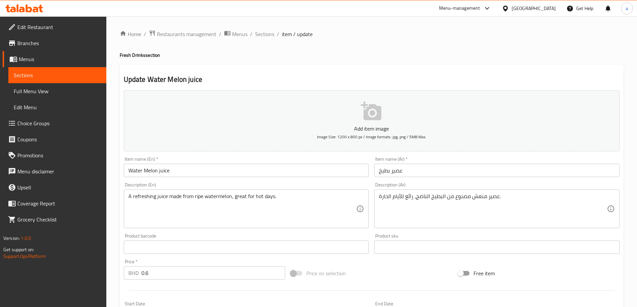
click at [99, 79] on link "Sections" at bounding box center [57, 75] width 98 height 16
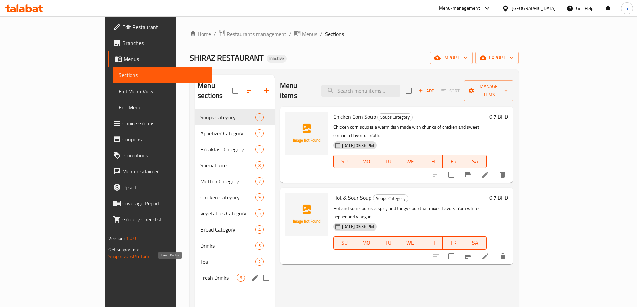
click at [200, 274] on span "Fresh Drinks" at bounding box center [218, 278] width 36 height 8
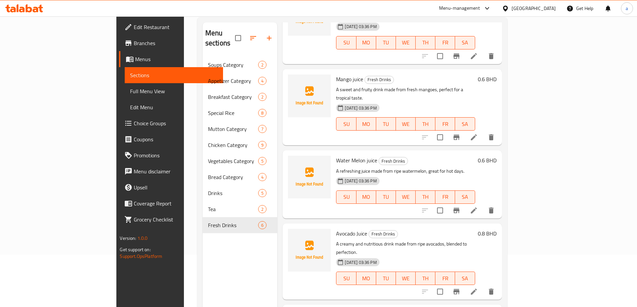
scroll to position [94, 0]
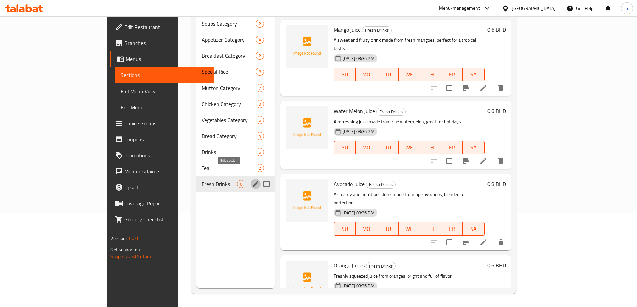
click at [251, 179] on button "edit" at bounding box center [256, 184] width 10 height 10
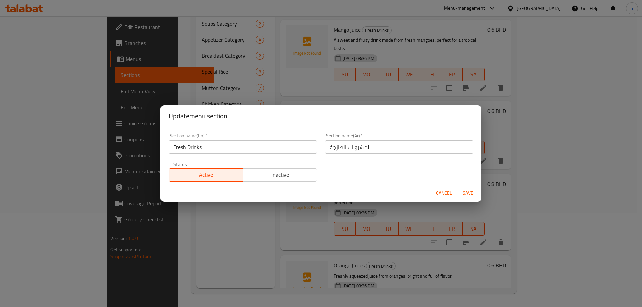
click at [208, 253] on div "Update menu section Section name(En)   * Fresh Drinks Section name(En) * Sectio…" at bounding box center [321, 153] width 642 height 307
click at [434, 196] on button "Cancel" at bounding box center [443, 193] width 21 height 12
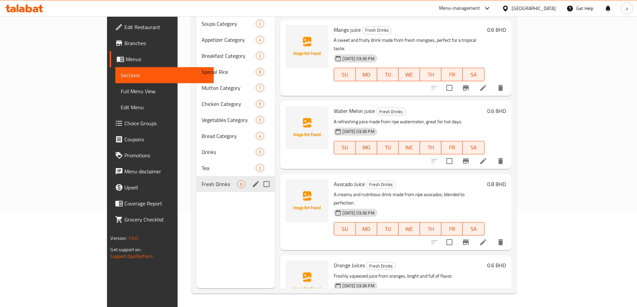
scroll to position [0, 0]
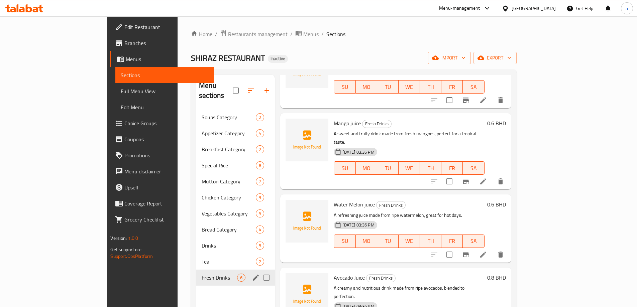
click at [121, 93] on span "Full Menu View" at bounding box center [164, 91] width 87 height 8
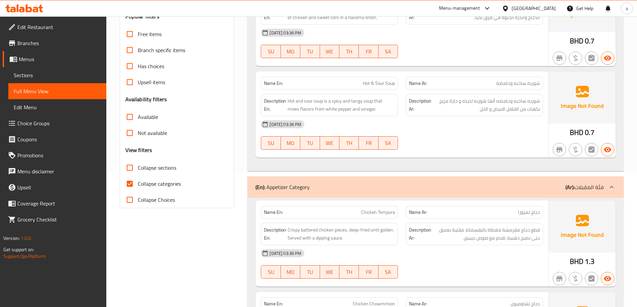
scroll to position [201, 0]
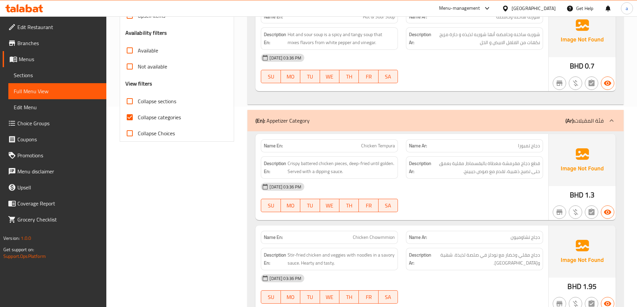
click at [161, 117] on span "Collapse categories" at bounding box center [159, 117] width 43 height 8
click at [138, 117] on input "Collapse categories" at bounding box center [130, 117] width 16 height 16
checkbox input "false"
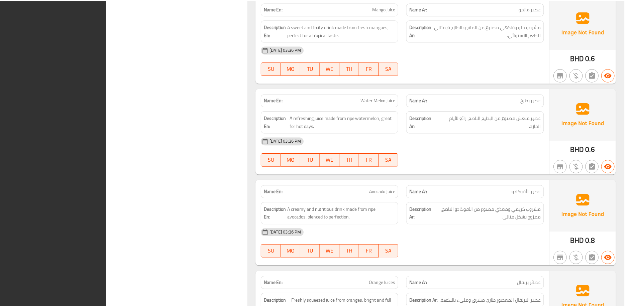
scroll to position [5358, 0]
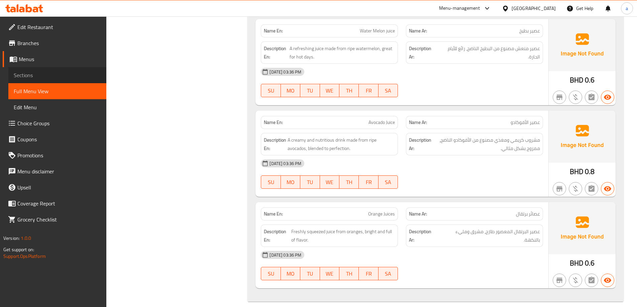
click at [44, 79] on span "Sections" at bounding box center [57, 75] width 87 height 8
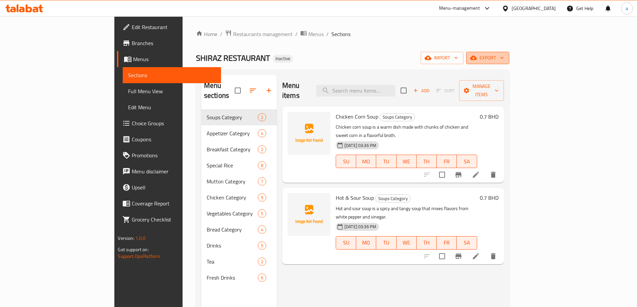
click at [504, 55] on span "export" at bounding box center [487, 58] width 32 height 8
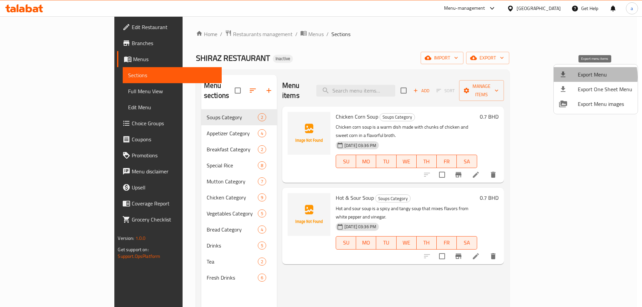
click at [586, 77] on span "Export Menu" at bounding box center [605, 75] width 54 height 8
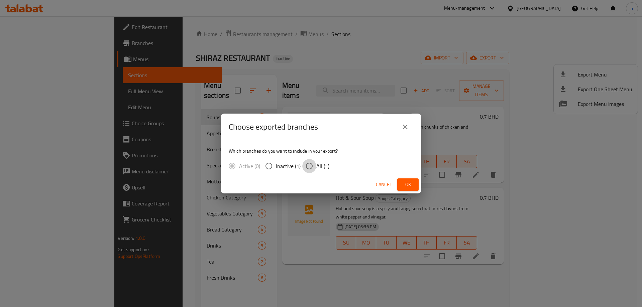
click at [305, 167] on input "All (1)" at bounding box center [309, 166] width 14 height 14
radio input "true"
click at [398, 185] on button "Ok" at bounding box center [407, 185] width 21 height 12
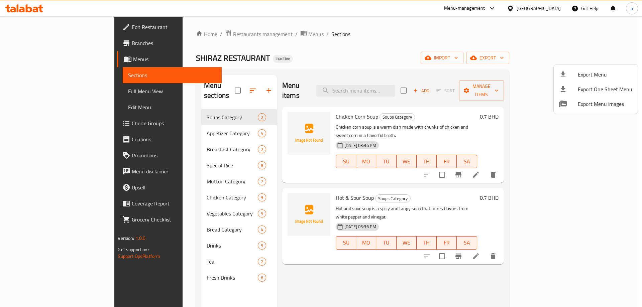
click at [473, 67] on div at bounding box center [321, 153] width 642 height 307
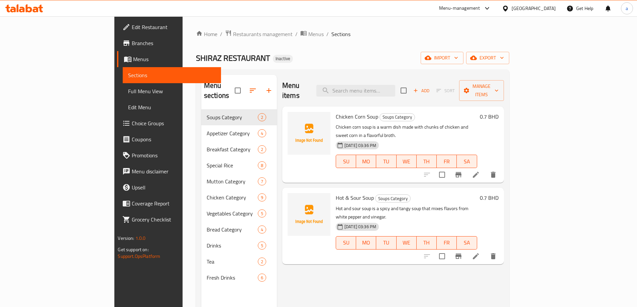
click at [511, 8] on div at bounding box center [507, 8] width 10 height 7
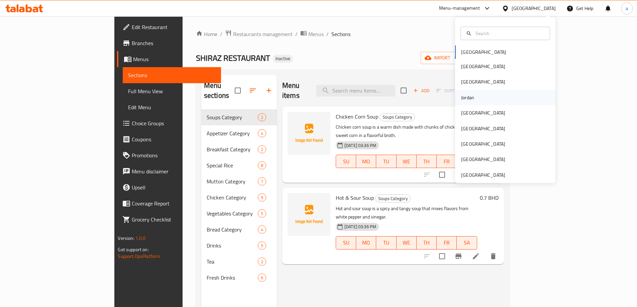
click at [470, 94] on div "Jordan" at bounding box center [468, 97] width 24 height 15
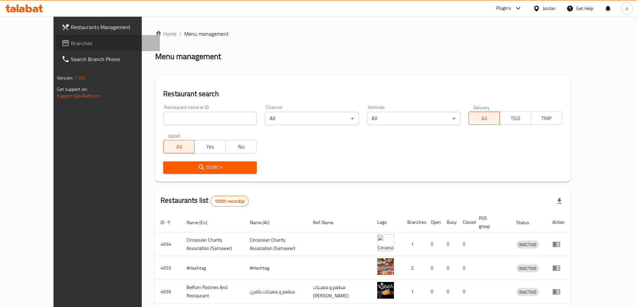
click at [56, 38] on link "Branches" at bounding box center [108, 43] width 104 height 16
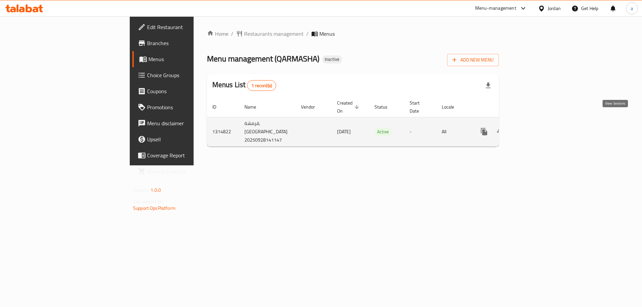
click at [535, 129] on icon "enhanced table" at bounding box center [532, 132] width 6 height 6
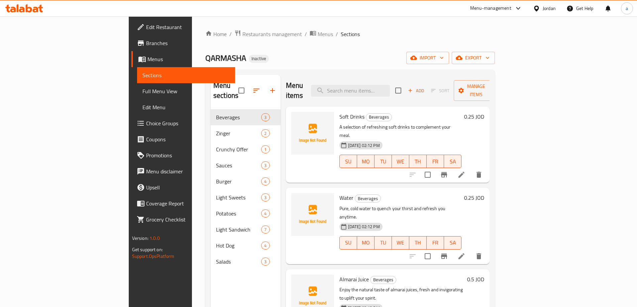
click at [541, 6] on div at bounding box center [538, 8] width 10 height 7
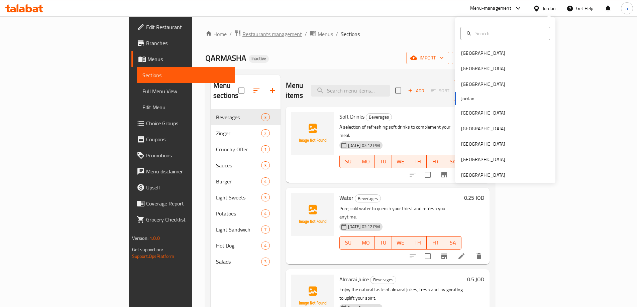
click at [242, 37] on span "Restaurants management" at bounding box center [272, 34] width 60 height 8
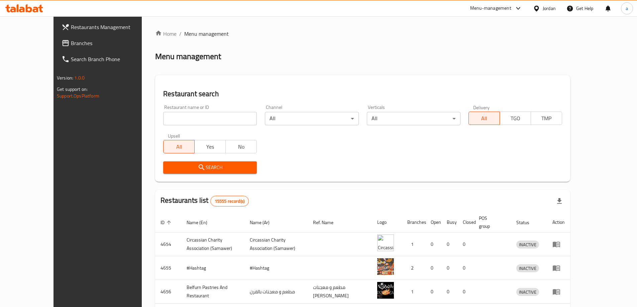
click at [209, 118] on input "search" at bounding box center [210, 118] width 94 height 13
paste input "779160"
type input "779160"
click button "Search" at bounding box center [210, 167] width 94 height 12
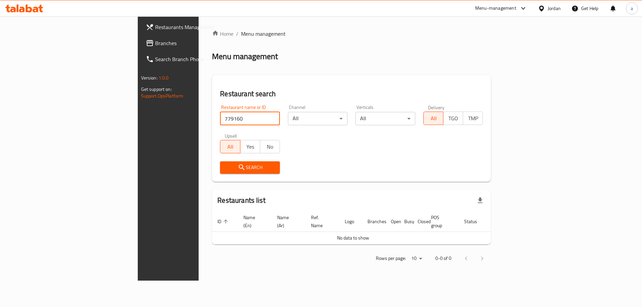
click at [155, 47] on span "Branches" at bounding box center [197, 43] width 85 height 8
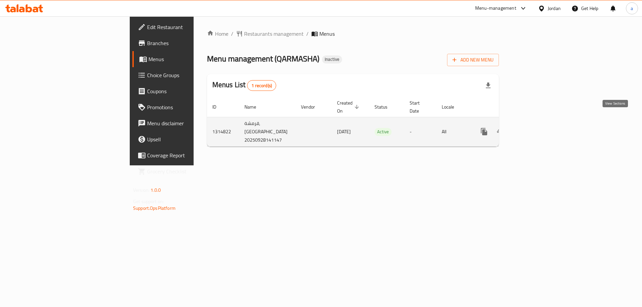
click at [540, 124] on link "enhanced table" at bounding box center [532, 132] width 16 height 16
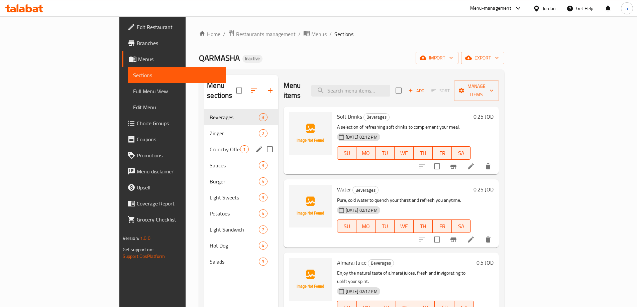
click at [204, 141] on div "Crunchy Offer 1" at bounding box center [241, 149] width 74 height 16
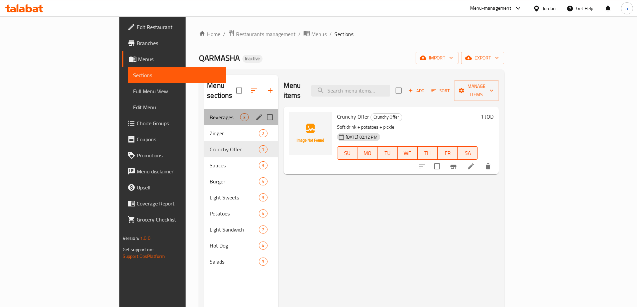
click at [204, 114] on div "Beverages 3" at bounding box center [241, 117] width 74 height 16
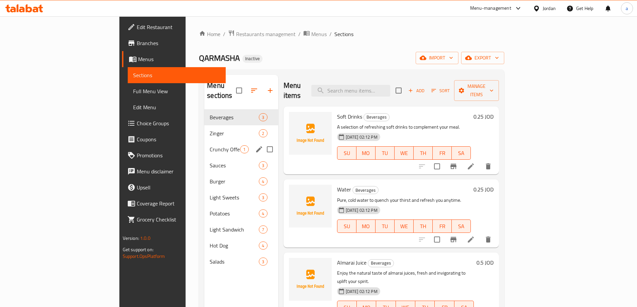
click at [204, 157] on div "Sauces 3" at bounding box center [241, 165] width 74 height 16
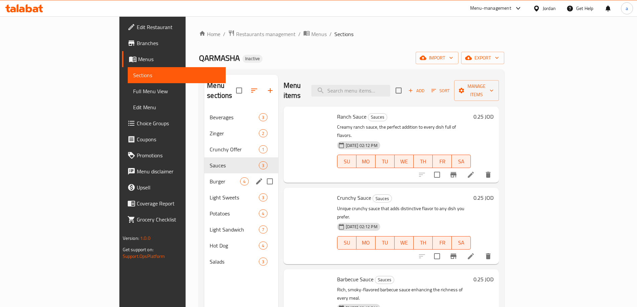
click at [204, 193] on div "Light Sweets 3" at bounding box center [241, 198] width 74 height 16
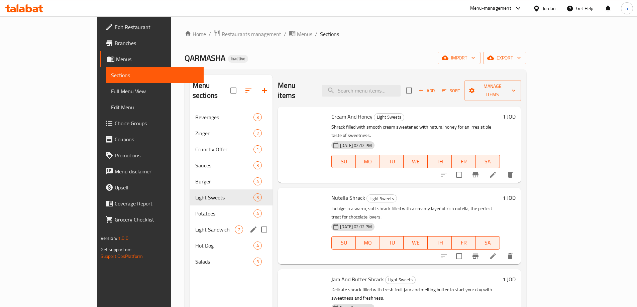
click at [195, 226] on span "Light Sandwich" at bounding box center [214, 230] width 39 height 8
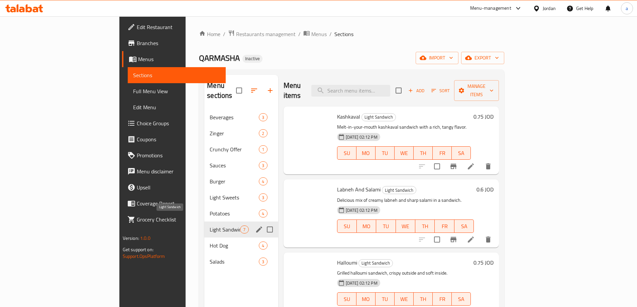
click at [210, 210] on span "Potatoes" at bounding box center [234, 214] width 49 height 8
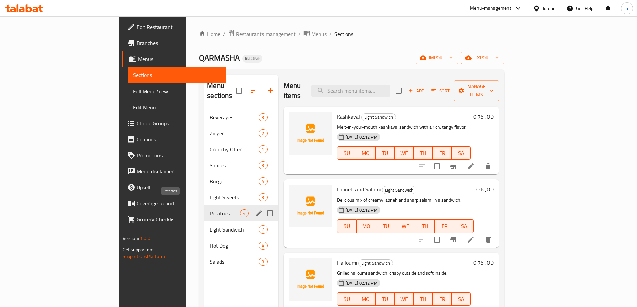
click at [204, 157] on div "Sauces 3" at bounding box center [241, 165] width 74 height 16
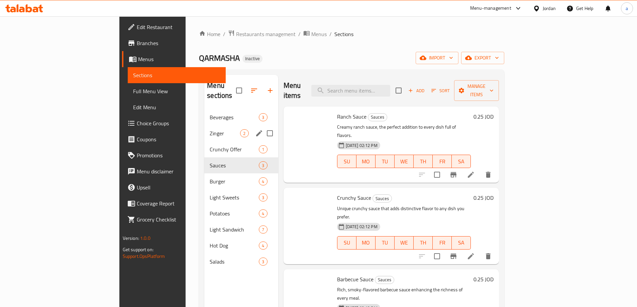
click at [210, 113] on span "Beverages" at bounding box center [234, 117] width 49 height 8
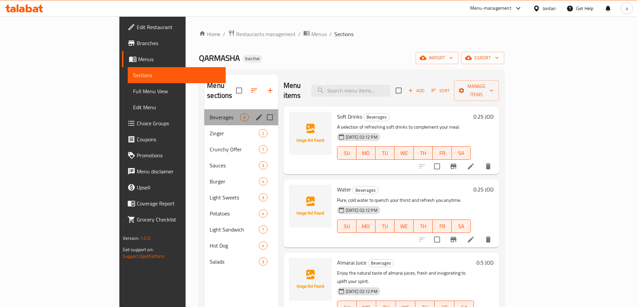
click at [204, 109] on div "Beverages 3" at bounding box center [241, 117] width 74 height 16
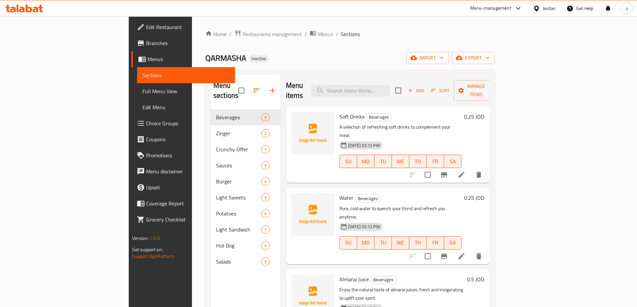
click at [137, 70] on link "Sections" at bounding box center [186, 75] width 98 height 16
click at [147, 60] on span "Menus" at bounding box center [188, 59] width 82 height 8
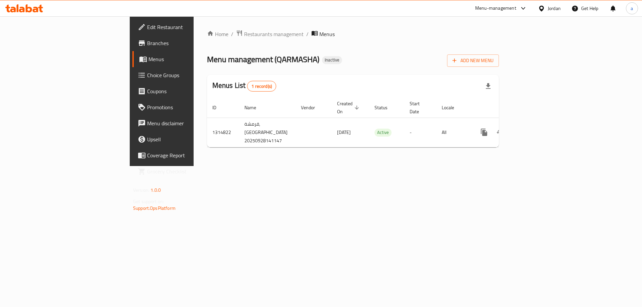
click at [357, 166] on div "Home / Restaurants management / Menus Menu management ( QARMASHA ) Inactive Add…" at bounding box center [353, 91] width 319 height 150
drag, startPoint x: 499, startPoint y: 207, endPoint x: 439, endPoint y: 142, distance: 88.0
click at [498, 166] on div "Home / Restaurants management / Menus Menu management ( QARMASHA ) Inactive Add…" at bounding box center [353, 91] width 319 height 150
click at [416, 166] on div "Home / Restaurants management / Menus Menu management ( QARMASHA ) Inactive Add…" at bounding box center [353, 91] width 319 height 150
click at [493, 63] on span "Add New Menu" at bounding box center [472, 60] width 41 height 8
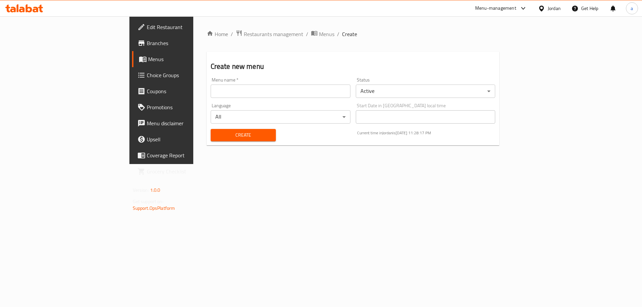
click at [309, 87] on input "text" at bounding box center [281, 91] width 140 height 13
type input "29-9 aya"
click at [216, 131] on span "Create" at bounding box center [243, 135] width 54 height 8
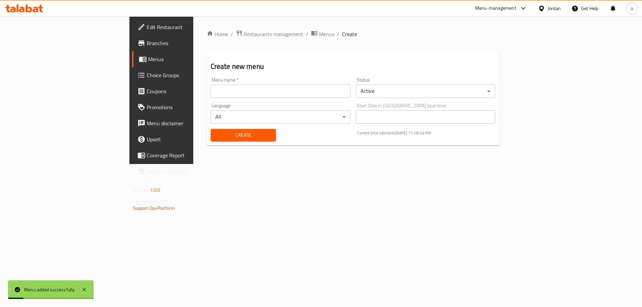
click at [132, 64] on link "Menus" at bounding box center [184, 59] width 105 height 16
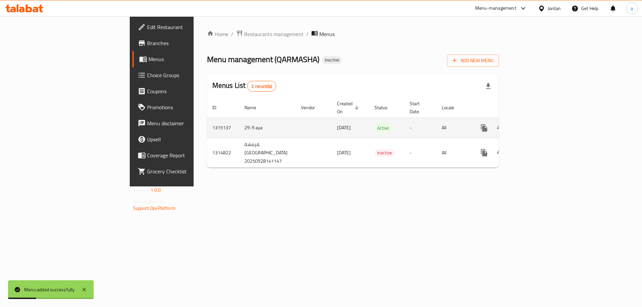
click at [535, 125] on icon "enhanced table" at bounding box center [532, 128] width 6 height 6
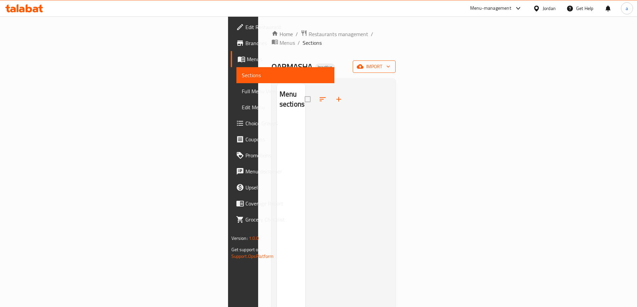
click at [363, 63] on icon "button" at bounding box center [360, 66] width 7 height 7
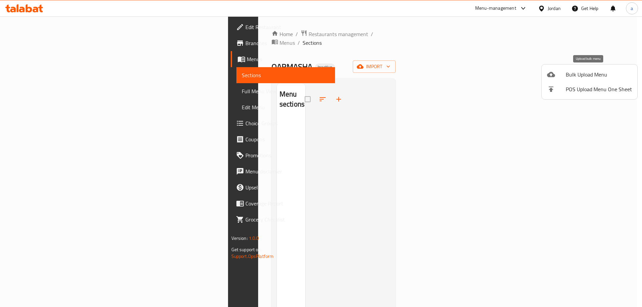
click at [587, 71] on span "Bulk Upload Menu" at bounding box center [599, 75] width 66 height 8
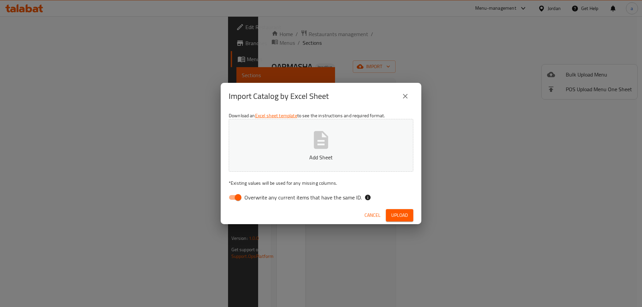
click at [290, 197] on span "Overwrite any current items that have the same ID." at bounding box center [302, 198] width 117 height 8
click at [257, 197] on input "Overwrite any current items that have the same ID." at bounding box center [238, 197] width 38 height 13
checkbox input "false"
click at [332, 153] on p "Add Sheet" at bounding box center [321, 157] width 164 height 8
click at [396, 218] on span "Upload" at bounding box center [399, 215] width 17 height 8
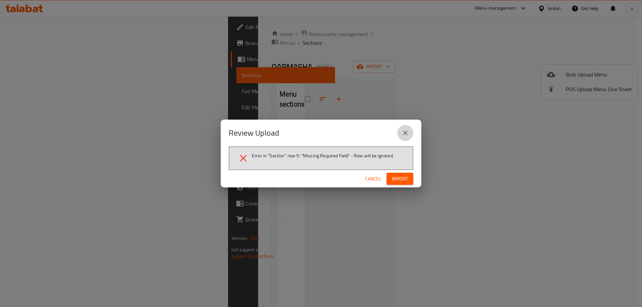
click at [408, 130] on icon "close" at bounding box center [405, 133] width 8 height 8
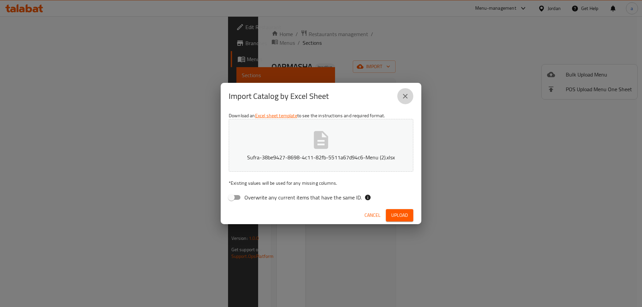
click at [407, 96] on icon "close" at bounding box center [405, 96] width 8 height 8
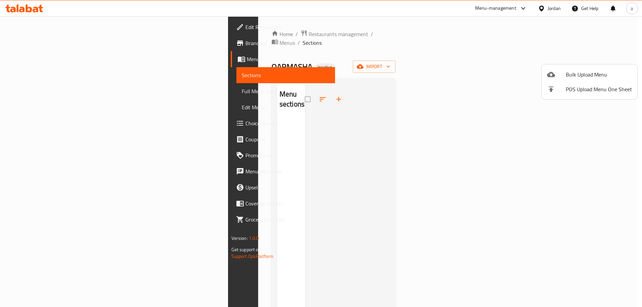
click at [448, 96] on div at bounding box center [321, 153] width 642 height 307
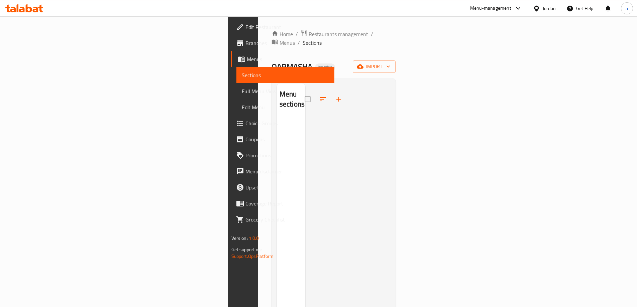
drag, startPoint x: 437, startPoint y: 173, endPoint x: 459, endPoint y: 139, distance: 40.1
click at [390, 173] on div at bounding box center [347, 237] width 85 height 307
click at [395, 61] on button "import" at bounding box center [374, 67] width 43 height 12
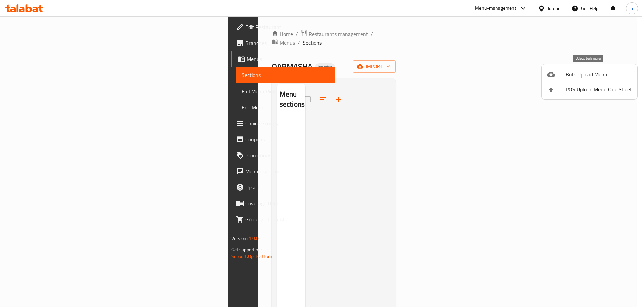
click at [591, 73] on span "Bulk Upload Menu" at bounding box center [599, 75] width 66 height 8
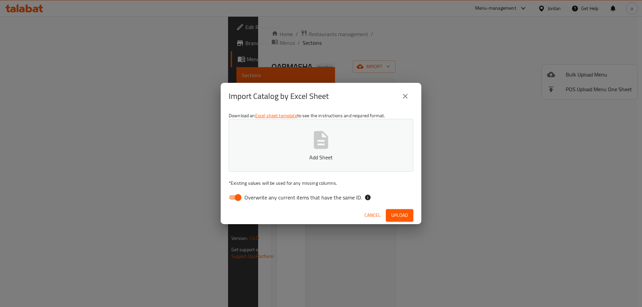
drag, startPoint x: 267, startPoint y: 196, endPoint x: 262, endPoint y: 141, distance: 55.1
click at [267, 197] on span "Overwrite any current items that have the same ID." at bounding box center [302, 198] width 117 height 8
click at [263, 140] on button "Add Sheet" at bounding box center [321, 145] width 185 height 53
click at [240, 200] on input "Overwrite any current items that have the same ID." at bounding box center [238, 197] width 38 height 13
checkbox input "false"
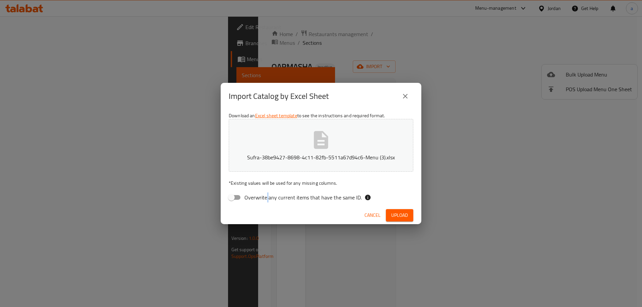
click at [393, 218] on span "Upload" at bounding box center [399, 215] width 17 height 8
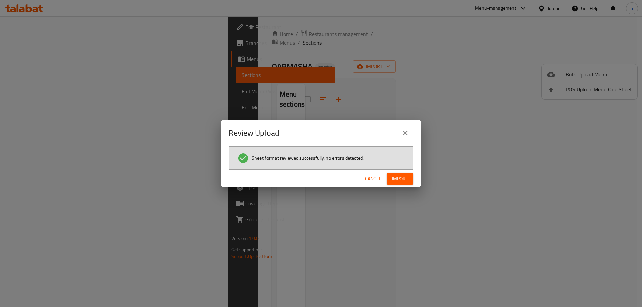
click at [407, 177] on span "Import" at bounding box center [400, 179] width 16 height 8
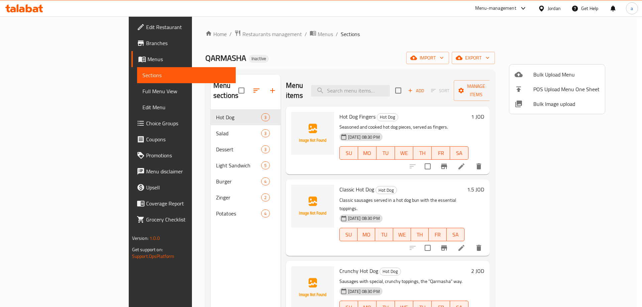
click at [308, 37] on div at bounding box center [321, 153] width 642 height 307
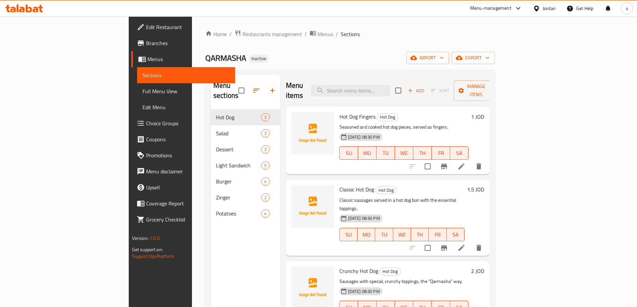
click at [142, 92] on span "Full Menu View" at bounding box center [185, 91] width 87 height 8
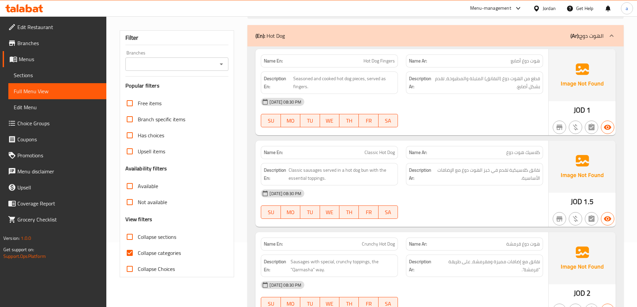
scroll to position [67, 0]
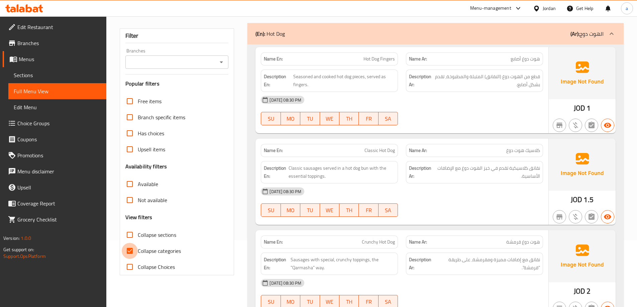
click at [129, 255] on input "Collapse categories" at bounding box center [130, 251] width 16 height 16
checkbox input "false"
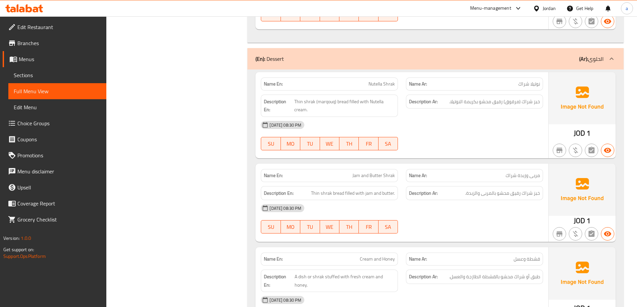
scroll to position [702, 0]
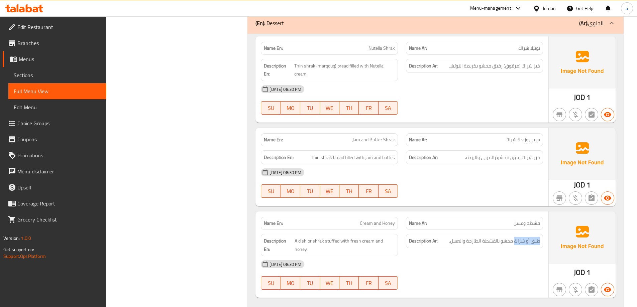
drag, startPoint x: 514, startPoint y: 242, endPoint x: 545, endPoint y: 248, distance: 31.3
click at [545, 248] on div "Description Ar: طبق أو شراك محشو بالقشطة الطازجة والعسل." at bounding box center [474, 245] width 145 height 30
copy span "طبق أو شراك"
click at [442, 223] on p "Name Ar: قشطة وعسل" at bounding box center [474, 223] width 131 height 7
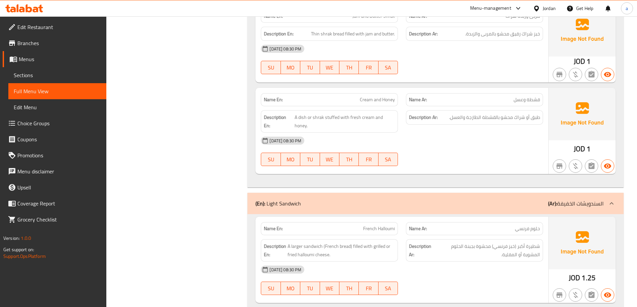
scroll to position [836, 0]
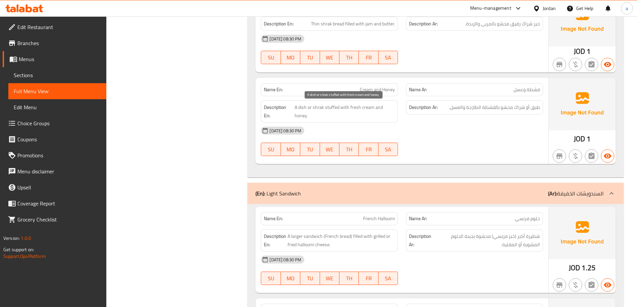
click at [304, 109] on span "A dish or shrak stuffed with fresh cream and honey." at bounding box center [345, 111] width 100 height 16
click at [458, 155] on div at bounding box center [474, 156] width 145 height 8
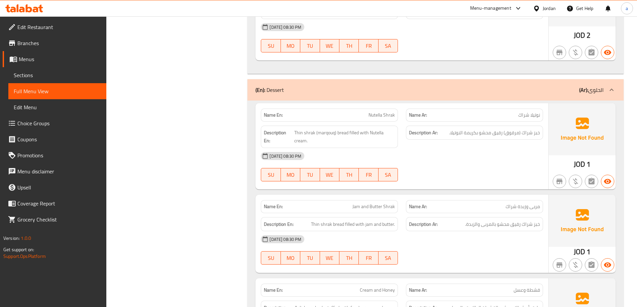
scroll to position [535, 0]
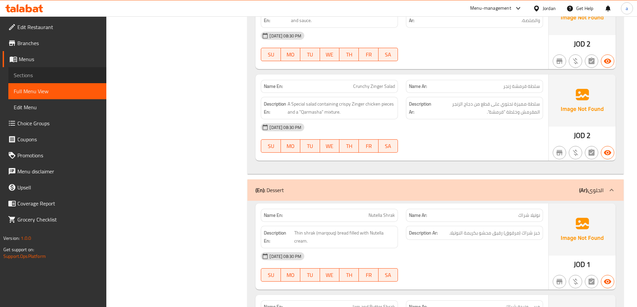
click at [44, 72] on span "Sections" at bounding box center [57, 75] width 87 height 8
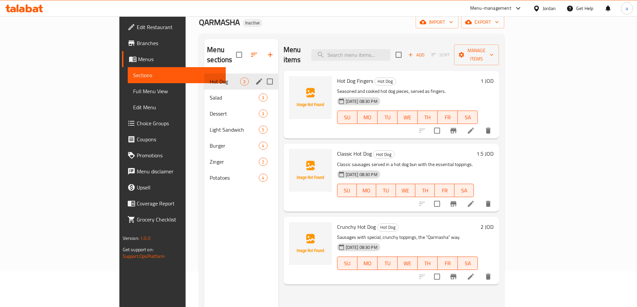
scroll to position [27, 0]
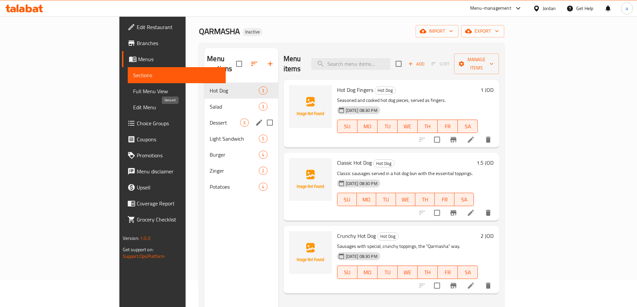
click at [210, 119] on span "Dessert" at bounding box center [225, 123] width 30 height 8
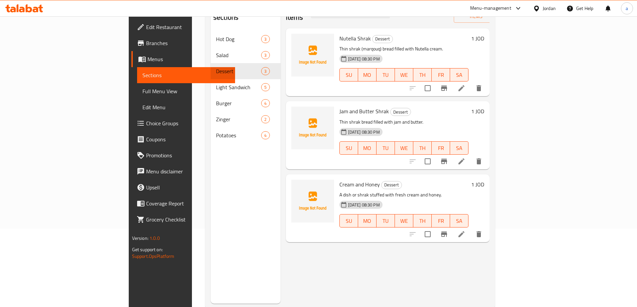
scroll to position [94, 0]
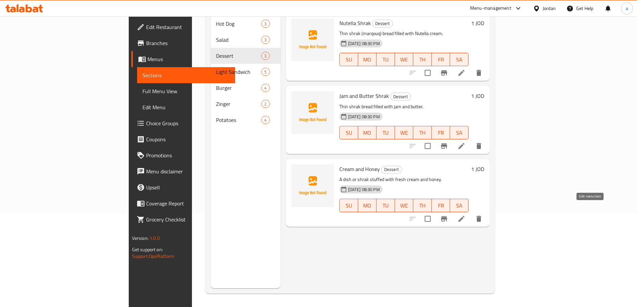
click at [465, 215] on icon at bounding box center [461, 219] width 8 height 8
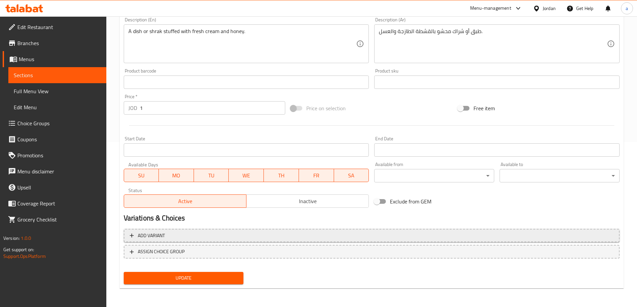
click at [269, 239] on span "Add variant" at bounding box center [372, 236] width 484 height 8
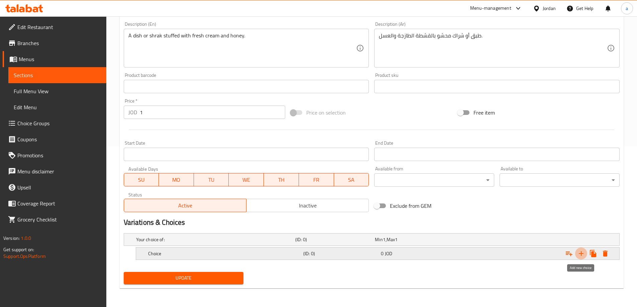
click at [583, 256] on icon "Expand" at bounding box center [581, 254] width 8 height 8
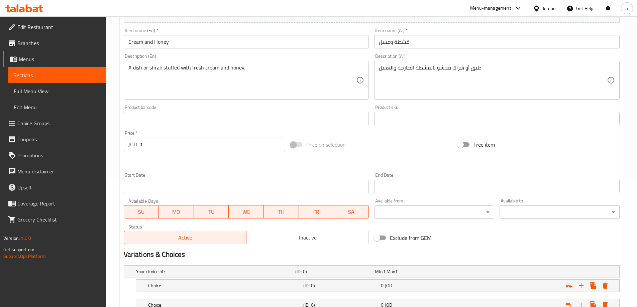
scroll to position [46, 0]
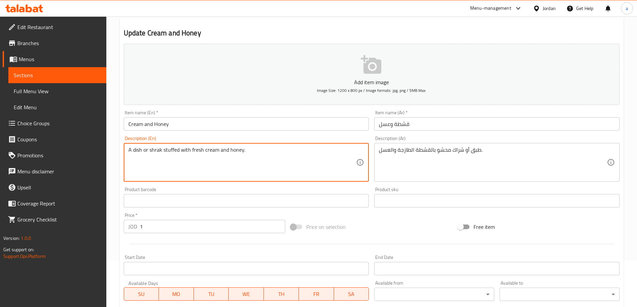
click at [134, 151] on textarea "A dish or shrak stuffed with fresh cream and honey." at bounding box center [242, 163] width 228 height 32
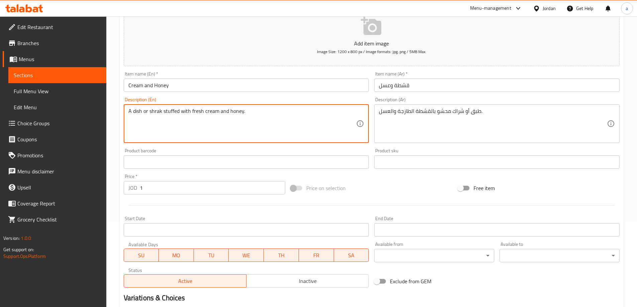
scroll to position [147, 0]
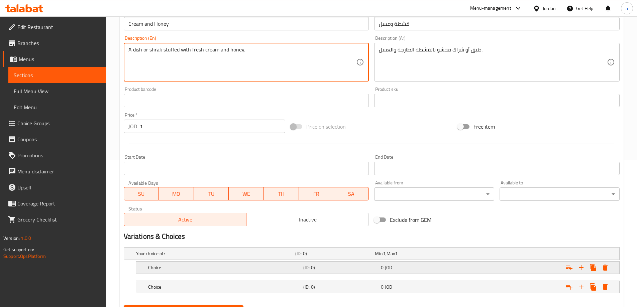
click at [207, 265] on h5 "Choice" at bounding box center [224, 267] width 152 height 7
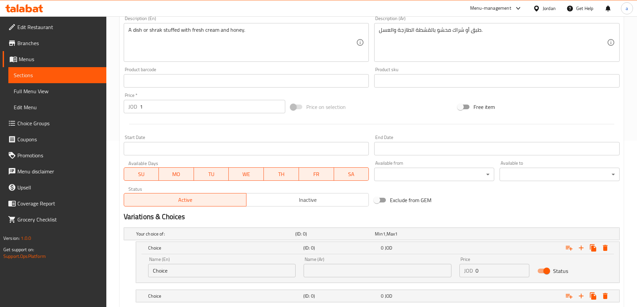
scroll to position [209, 0]
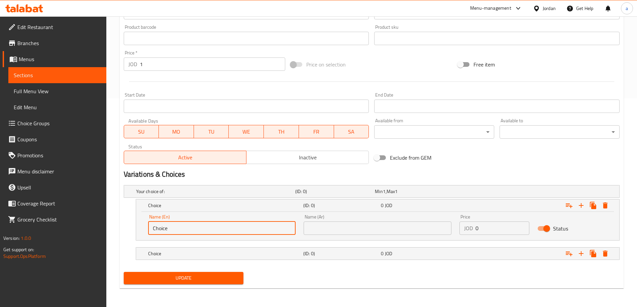
drag, startPoint x: 171, startPoint y: 226, endPoint x: 137, endPoint y: 232, distance: 35.0
click at [137, 232] on div "Name (En) Choice Name (En) Name (Ar) Name (Ar) Price JOD 0 Price Status" at bounding box center [377, 226] width 483 height 28
paste input "dish"
type input "dish"
click at [202, 257] on div "Choice" at bounding box center [224, 253] width 155 height 9
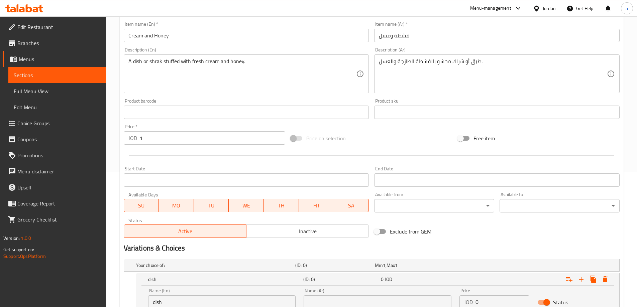
scroll to position [109, 0]
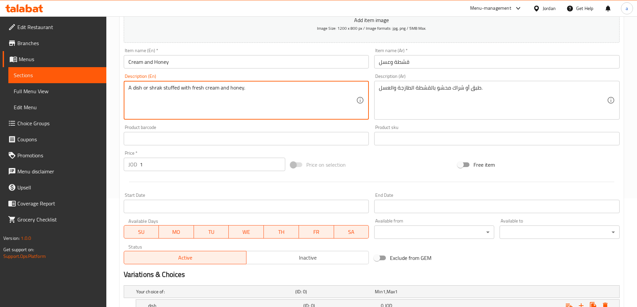
click at [153, 89] on textarea "A dish or shrak stuffed with fresh cream and honey." at bounding box center [242, 101] width 228 height 32
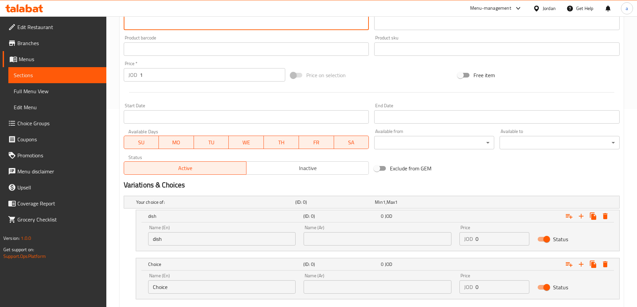
scroll to position [238, 0]
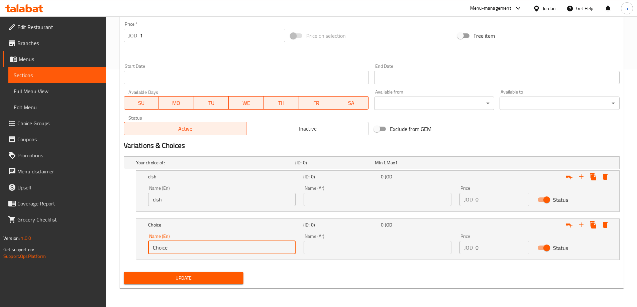
drag, startPoint x: 179, startPoint y: 251, endPoint x: 128, endPoint y: 250, distance: 50.8
click at [128, 250] on div "Choice (ID: 0) 0 JOD Name (En) Choice Name (En) Name (Ar) Name (Ar) Price JOD 0…" at bounding box center [372, 239] width 496 height 41
paste input "shrak"
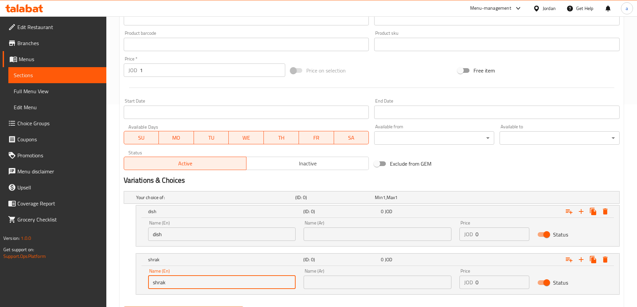
scroll to position [137, 0]
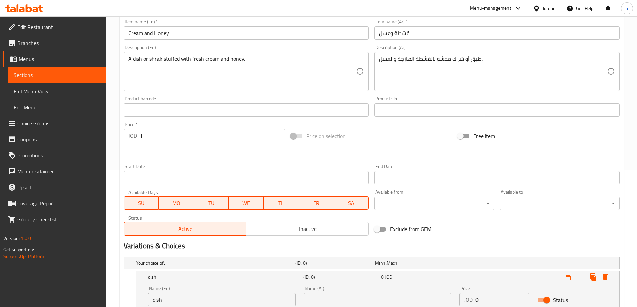
type input "shrak"
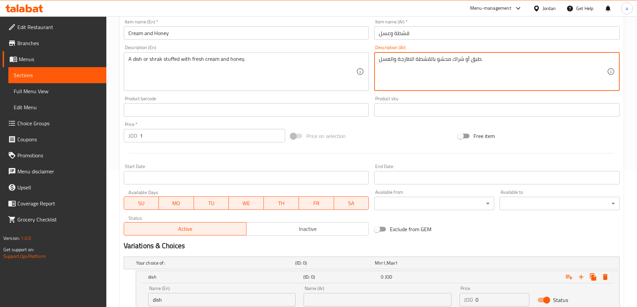
click at [475, 61] on textarea "طبق أو شراك محشو بالقشطة الطازجة والعسل." at bounding box center [493, 72] width 228 height 32
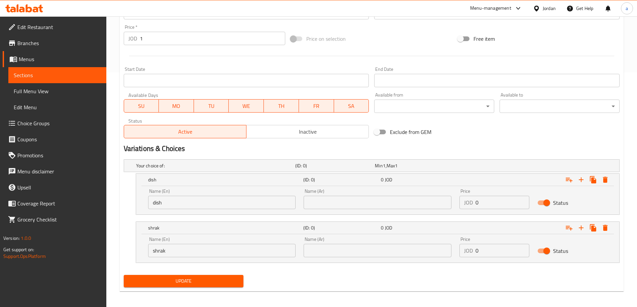
scroll to position [238, 0]
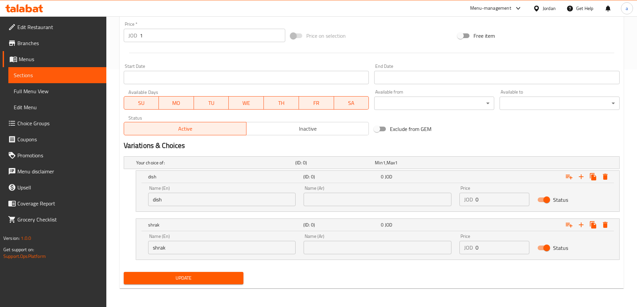
click at [362, 200] on input "text" at bounding box center [378, 199] width 148 height 13
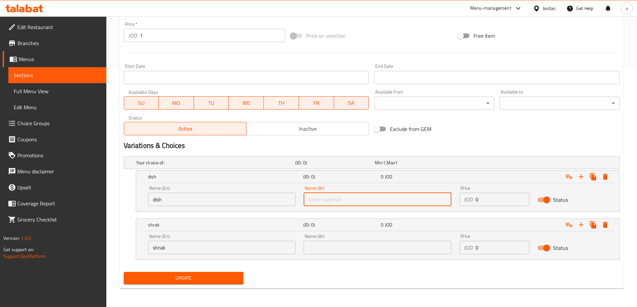
paste input "طبق"
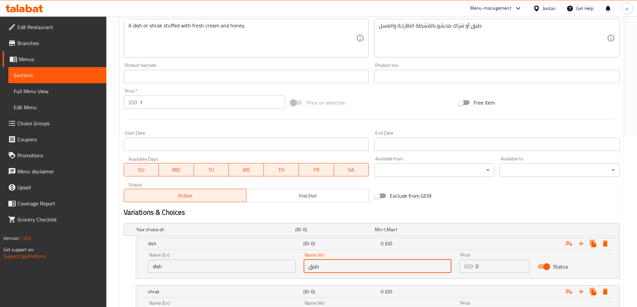
type input "طبق"
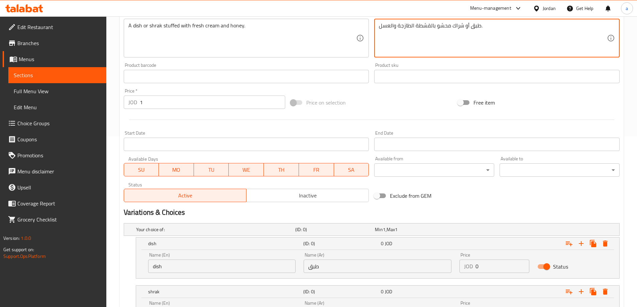
click at [459, 23] on textarea "طبق أو شراك محشو بالقشطة الطازجة والعسل." at bounding box center [493, 38] width 228 height 32
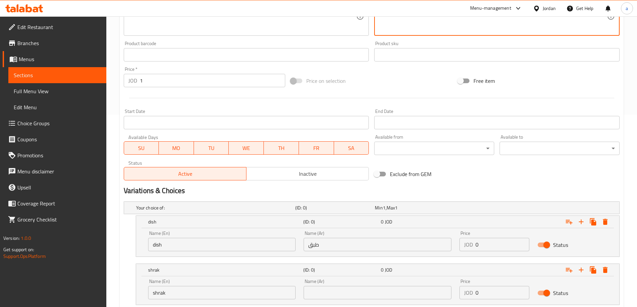
scroll to position [204, 0]
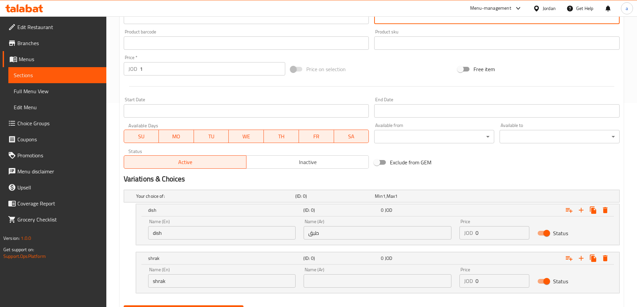
click at [328, 280] on input "text" at bounding box center [378, 280] width 148 height 13
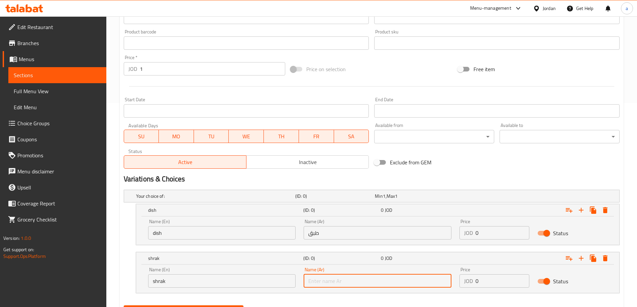
paste input "شراك"
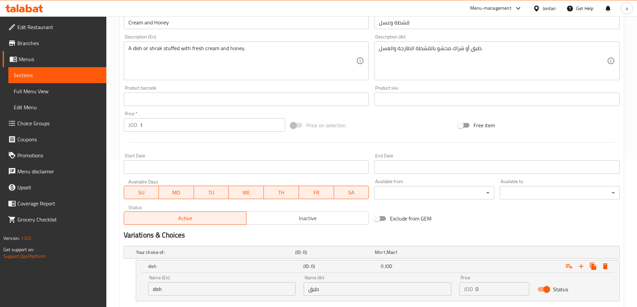
scroll to position [137, 0]
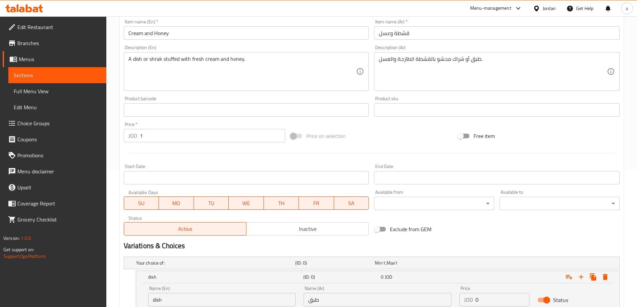
type input "شراك"
drag, startPoint x: 151, startPoint y: 139, endPoint x: 132, endPoint y: 137, distance: 19.2
click at [132, 137] on div "JOD 1 Price *" at bounding box center [205, 135] width 162 height 13
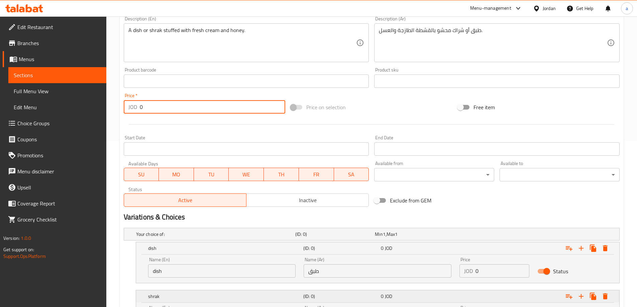
scroll to position [204, 0]
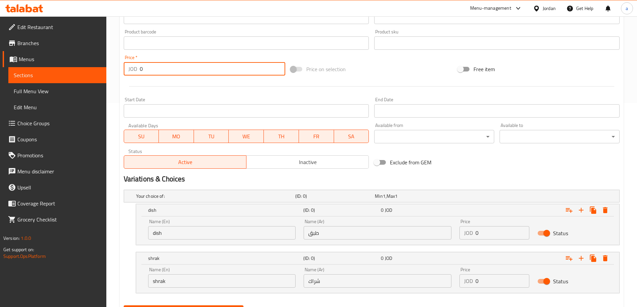
type input "0"
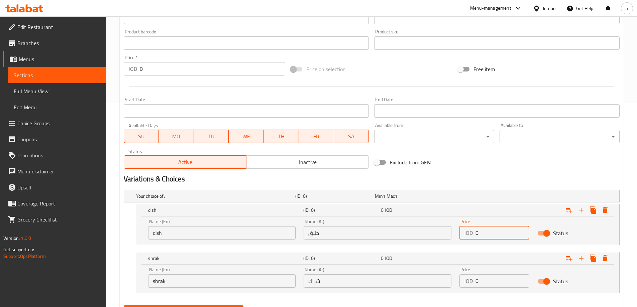
drag, startPoint x: 484, startPoint y: 236, endPoint x: 474, endPoint y: 238, distance: 10.6
click at [474, 238] on div "JOD 0 Price" at bounding box center [494, 232] width 70 height 13
paste input "1"
type input "1"
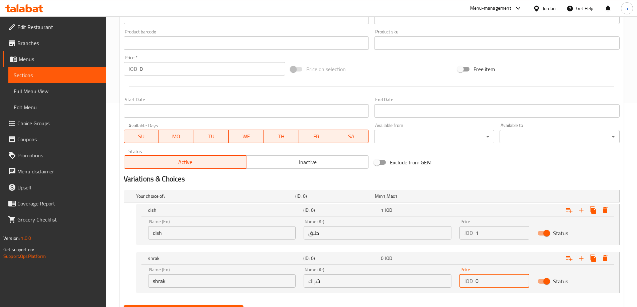
drag, startPoint x: 489, startPoint y: 282, endPoint x: 469, endPoint y: 284, distance: 19.5
click at [469, 284] on div "JOD 0 Price" at bounding box center [494, 280] width 70 height 13
paste input "1"
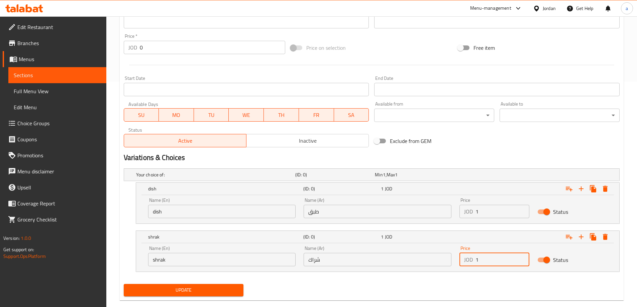
scroll to position [238, 0]
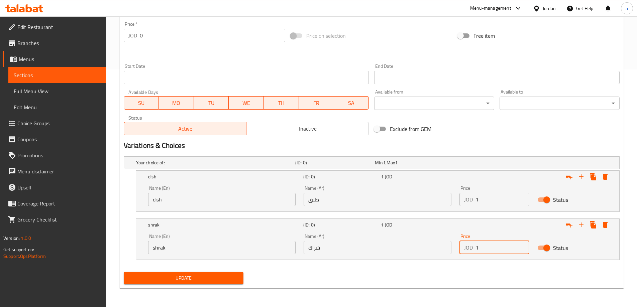
type input "1"
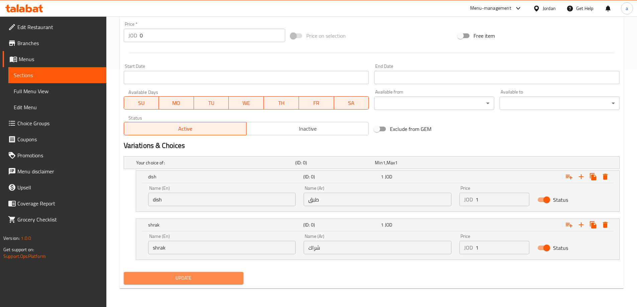
click at [221, 279] on span "Update" at bounding box center [183, 278] width 109 height 8
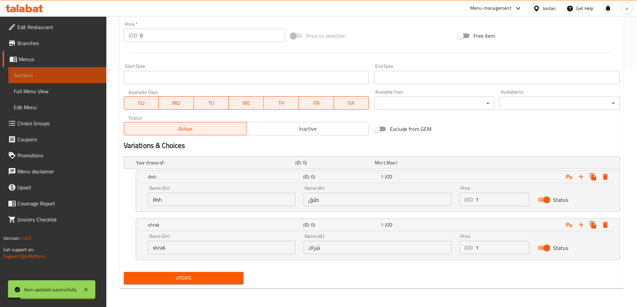
click at [22, 78] on span "Sections" at bounding box center [57, 75] width 87 height 8
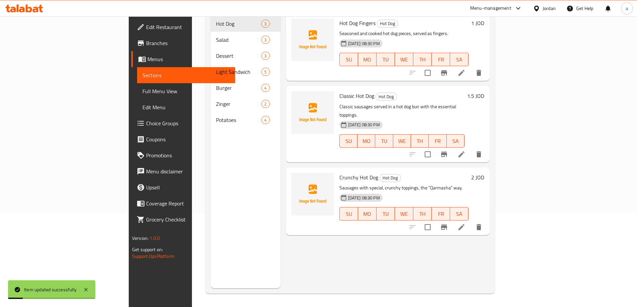
scroll to position [94, 0]
drag, startPoint x: 24, startPoint y: 87, endPoint x: 112, endPoint y: 67, distance: 89.6
click at [142, 87] on span "Full Menu View" at bounding box center [185, 91] width 87 height 8
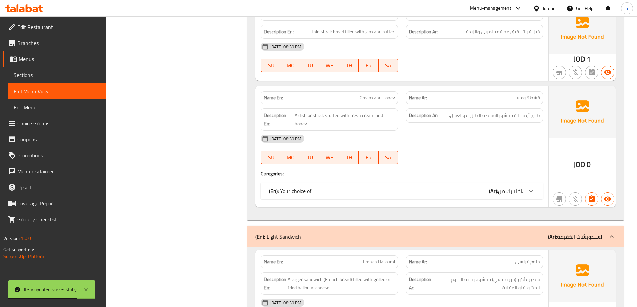
scroll to position [829, 0]
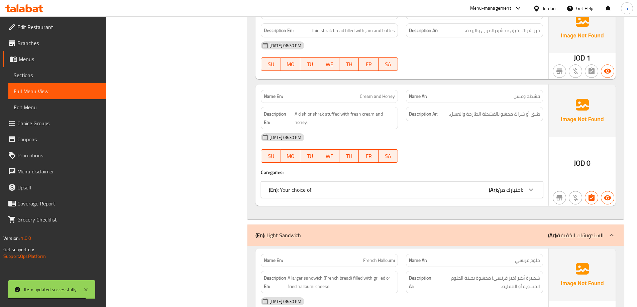
click at [420, 197] on div "(En): Your choice of: (Ar): اختيارك من:" at bounding box center [402, 190] width 282 height 16
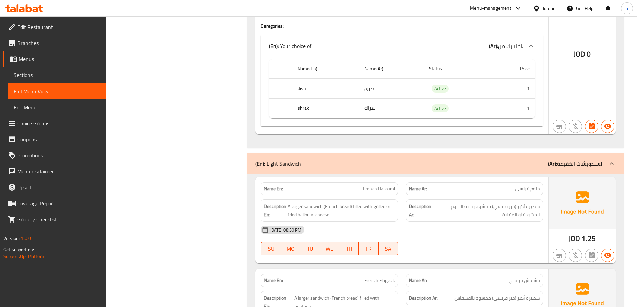
scroll to position [996, 0]
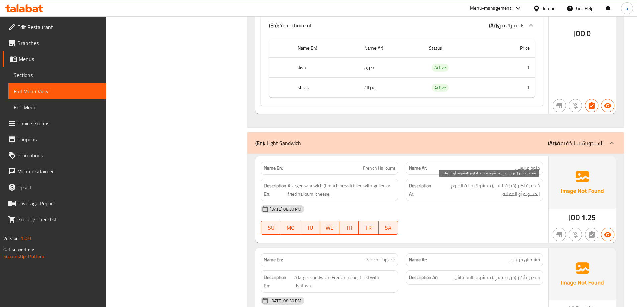
click at [493, 195] on span "شطيرة أكبر (خبز فرنسي) محشوة بجبنة الحلوم المشوية أو المقلية." at bounding box center [487, 190] width 106 height 16
drag, startPoint x: 504, startPoint y: 202, endPoint x: 508, endPoint y: 206, distance: 5.7
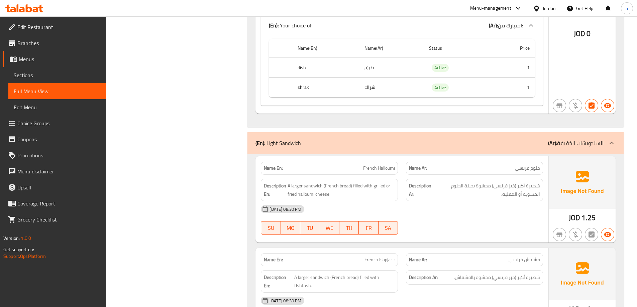
click at [504, 203] on div "[DATE] 08:30 PM" at bounding box center [402, 209] width 290 height 16
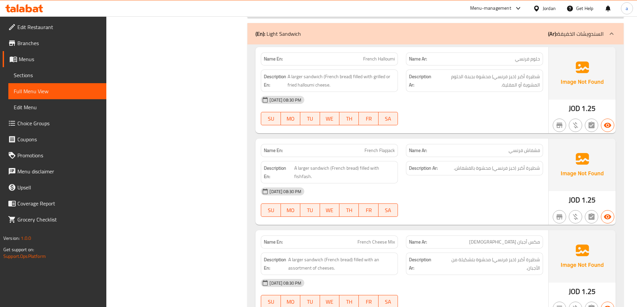
scroll to position [1075, 0]
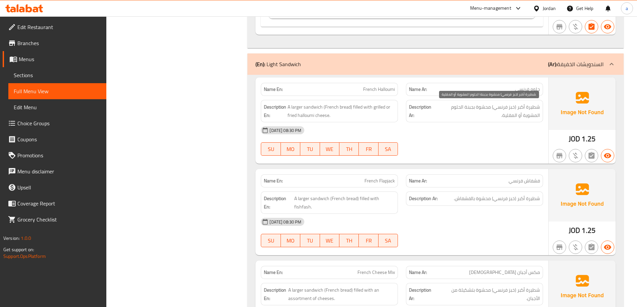
click at [513, 119] on span "شطيرة أكبر (خبز فرنسي) محشوة بجبنة الحلوم المشوية أو المقلية." at bounding box center [487, 111] width 106 height 16
click at [526, 87] on span "حلوم فرنسي" at bounding box center [527, 89] width 25 height 7
click at [21, 72] on span "Sections" at bounding box center [57, 75] width 87 height 8
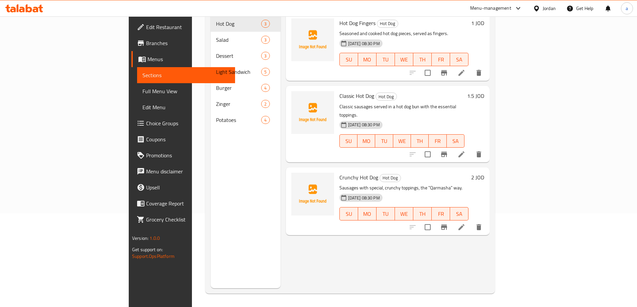
scroll to position [94, 0]
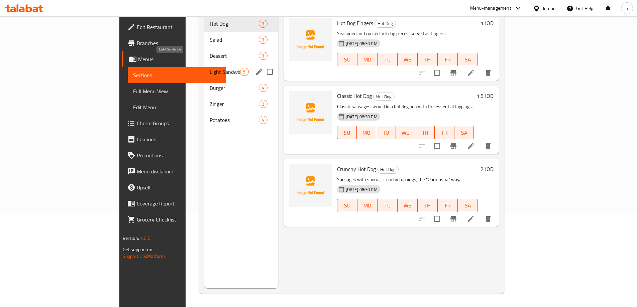
click at [210, 68] on span "Light Sandwich" at bounding box center [225, 72] width 30 height 8
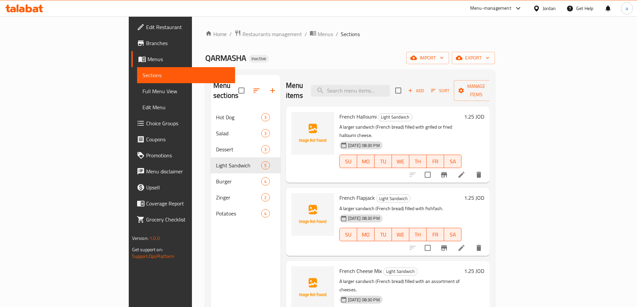
click at [471, 169] on li at bounding box center [461, 175] width 19 height 12
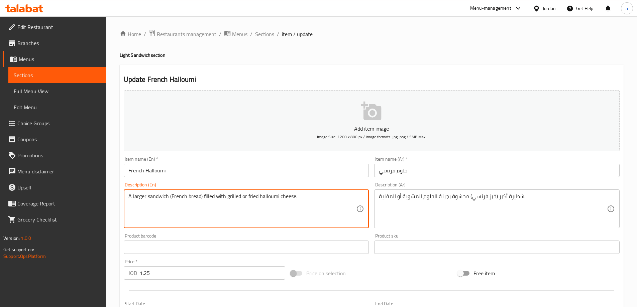
click at [230, 198] on textarea "A larger sandwich (French bread) filled with grilled or fried halloumi cheese." at bounding box center [242, 209] width 228 height 32
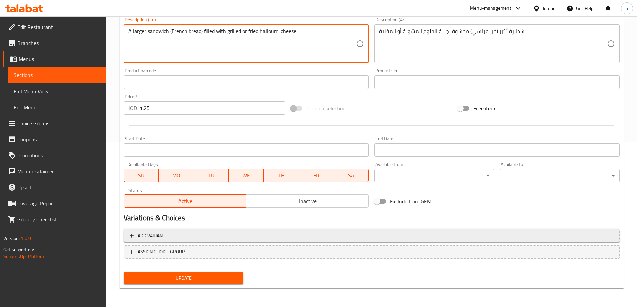
click at [256, 239] on span "Add variant" at bounding box center [372, 236] width 484 height 8
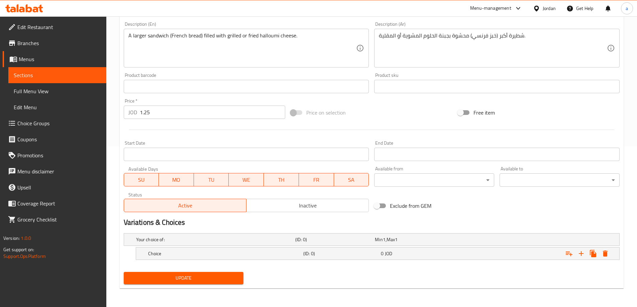
scroll to position [161, 0]
click at [263, 252] on h5 "Choice" at bounding box center [224, 253] width 152 height 7
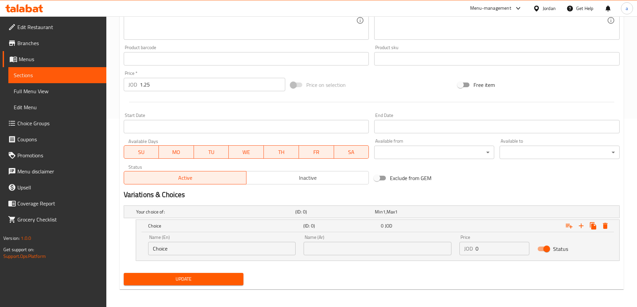
scroll to position [190, 0]
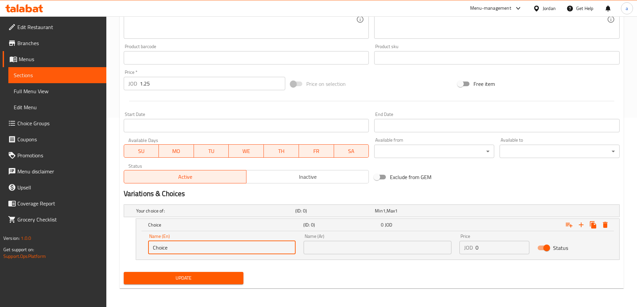
drag, startPoint x: 195, startPoint y: 250, endPoint x: 147, endPoint y: 252, distance: 48.2
click at [147, 252] on div "Name (En) Choice Name (En)" at bounding box center [222, 244] width 156 height 28
paste input "grilled"
type input "grilled"
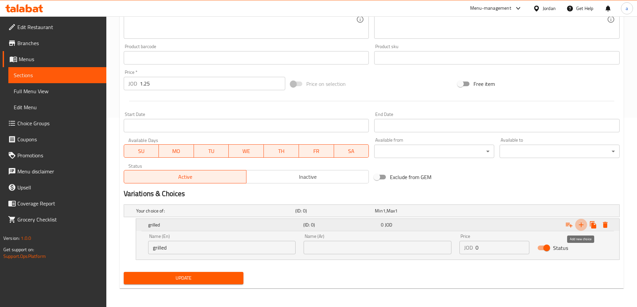
click at [580, 222] on icon "Expand" at bounding box center [581, 225] width 8 height 8
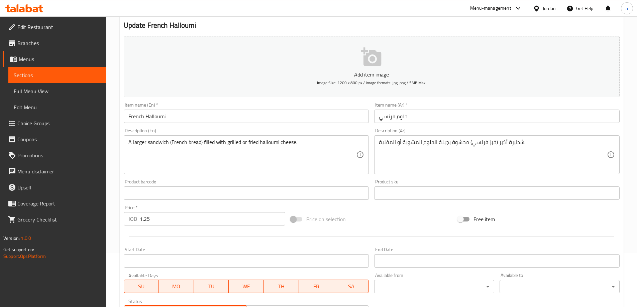
scroll to position [0, 0]
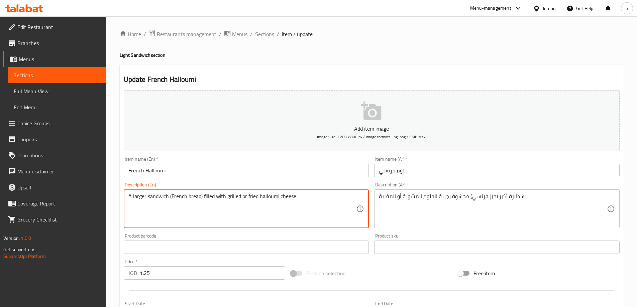
click at [254, 198] on textarea "A larger sandwich (French bread) filled with grilled or fried halloumi cheese." at bounding box center [242, 209] width 228 height 32
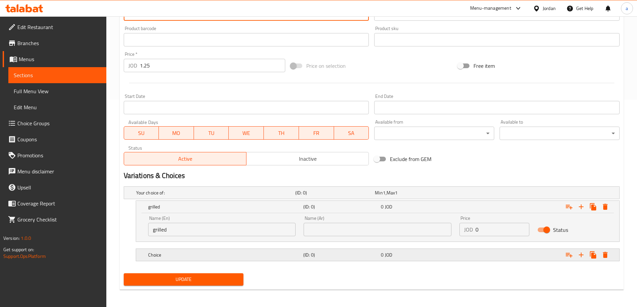
scroll to position [209, 0]
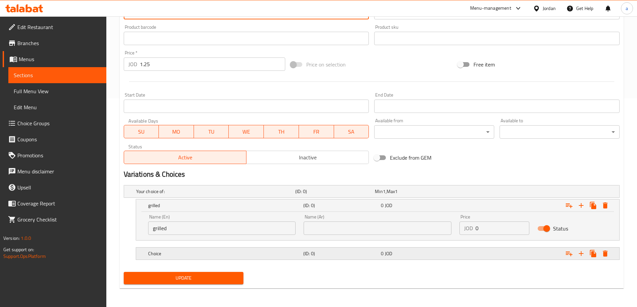
click at [201, 255] on h5 "Choice" at bounding box center [224, 253] width 152 height 7
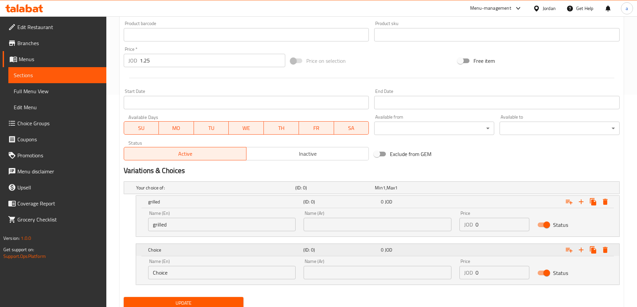
scroll to position [238, 0]
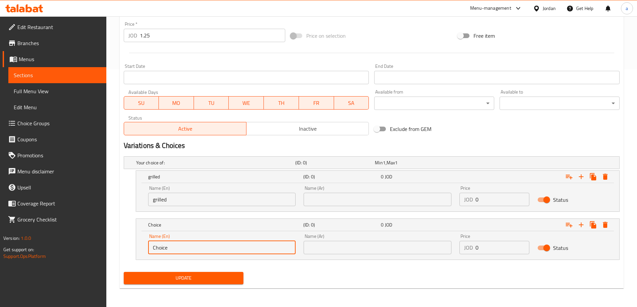
drag, startPoint x: 188, startPoint y: 249, endPoint x: 135, endPoint y: 254, distance: 53.1
click at [136, 254] on div "Choice (ID: 0) 0 JOD Name (En) Choice Name (En) Name (Ar) Name (Ar) Price JOD 0…" at bounding box center [378, 239] width 484 height 41
paste input "fried"
type input "fried"
click at [327, 199] on input "text" at bounding box center [378, 199] width 148 height 13
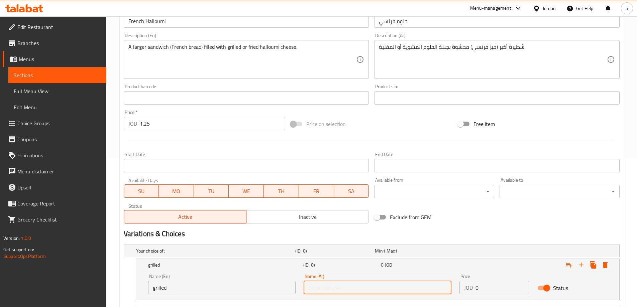
scroll to position [137, 0]
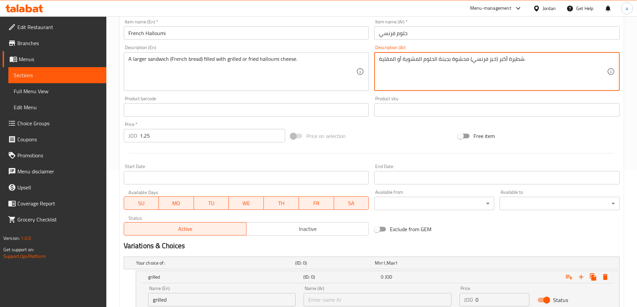
click at [413, 61] on textarea "شطيرة أكبر (خبز فرنسي) محشوة بجبنة الحلوم المشوية أو المقلية." at bounding box center [493, 72] width 228 height 32
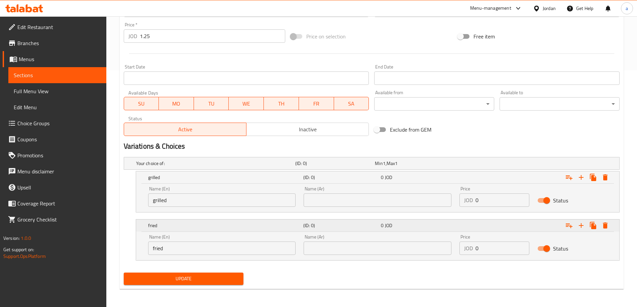
scroll to position [238, 0]
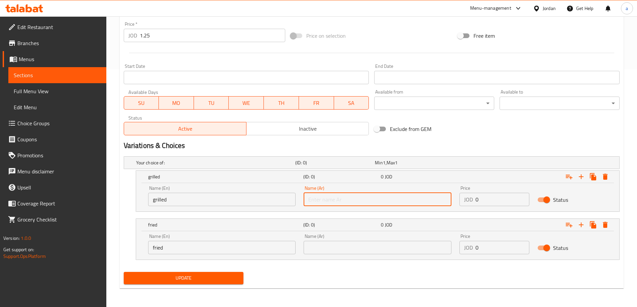
click at [313, 202] on input "text" at bounding box center [378, 199] width 148 height 13
paste input "المشوية"
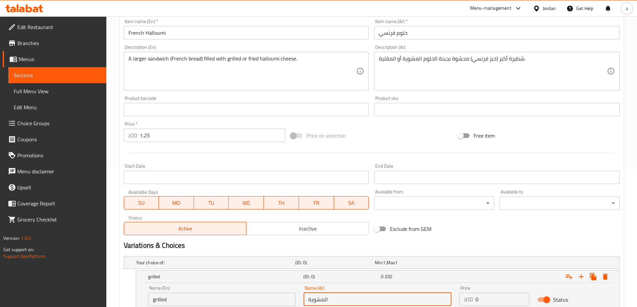
scroll to position [137, 0]
type input "المشوية"
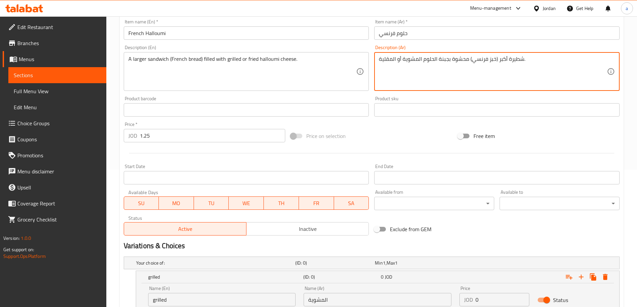
click at [387, 60] on textarea "شطيرة أكبر (خبز فرنسي) محشوة بجبنة الحلوم المشوية أو المقلية." at bounding box center [493, 72] width 228 height 32
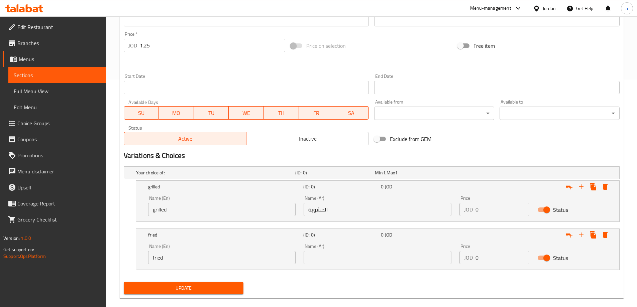
scroll to position [238, 0]
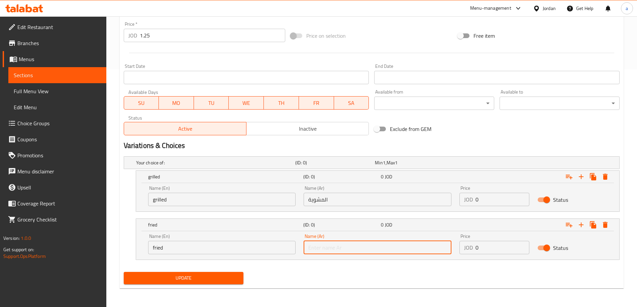
click at [318, 251] on input "text" at bounding box center [378, 247] width 148 height 13
paste input "المقلية"
type input "المقلية"
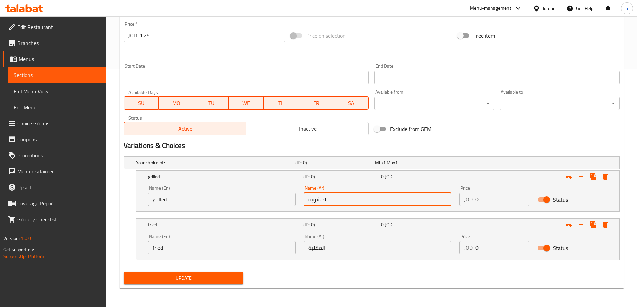
drag, startPoint x: 325, startPoint y: 199, endPoint x: 344, endPoint y: 201, distance: 19.2
click at [344, 201] on input "المشوية" at bounding box center [378, 199] width 148 height 13
drag, startPoint x: 325, startPoint y: 202, endPoint x: 277, endPoint y: 203, distance: 48.2
click at [277, 203] on div "Name (En) grilled Name (En) Name (Ar) ال Name (Ar) Price JOD 0 Price Status" at bounding box center [377, 196] width 467 height 28
type input "مشوية"
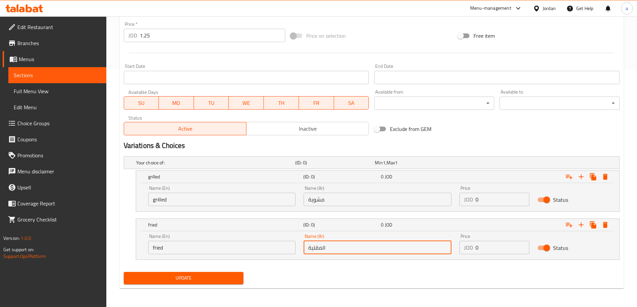
drag, startPoint x: 322, startPoint y: 246, endPoint x: 327, endPoint y: 247, distance: 4.7
click at [327, 247] on input "المقلية" at bounding box center [378, 247] width 148 height 13
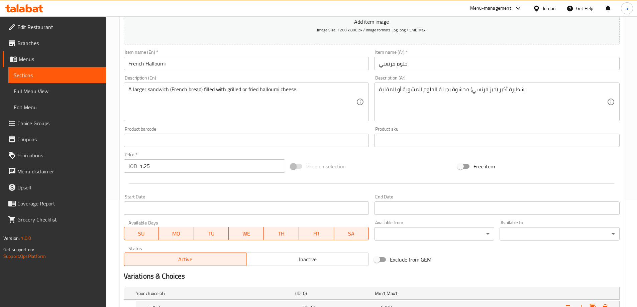
scroll to position [104, 0]
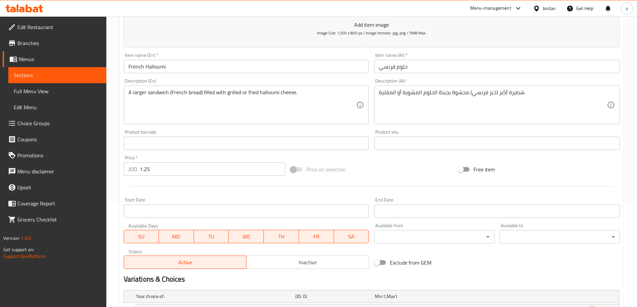
type input "[GEOGRAPHIC_DATA]"
drag, startPoint x: 169, startPoint y: 169, endPoint x: 131, endPoint y: 165, distance: 38.7
click at [131, 165] on div "JOD 1.25 Price *" at bounding box center [205, 168] width 162 height 13
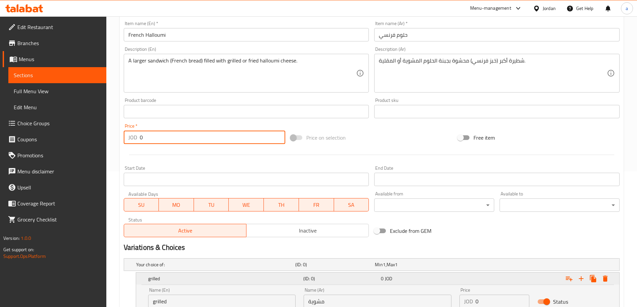
scroll to position [238, 0]
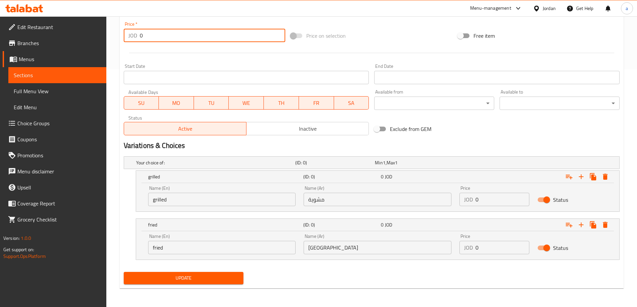
type input "0"
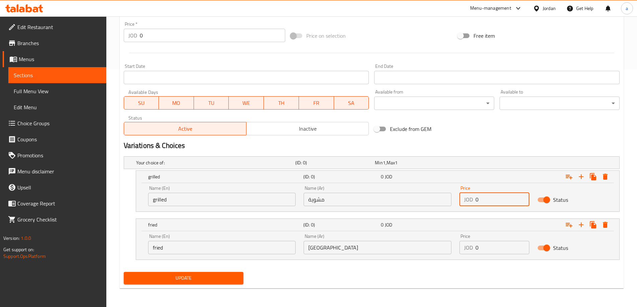
drag, startPoint x: 483, startPoint y: 195, endPoint x: 471, endPoint y: 202, distance: 13.9
click at [471, 202] on div "JOD 0 Price" at bounding box center [494, 199] width 70 height 13
paste input "1.25"
type input "1.25"
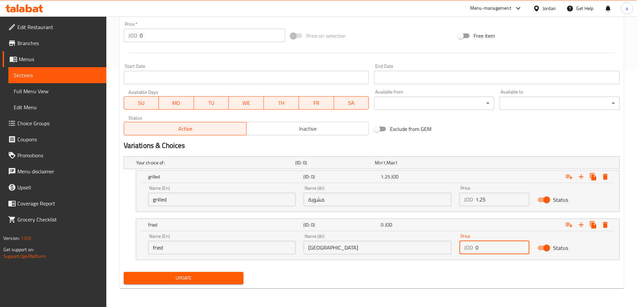
drag, startPoint x: 492, startPoint y: 246, endPoint x: 461, endPoint y: 252, distance: 31.6
click at [461, 252] on div "JOD 0 Price" at bounding box center [494, 247] width 70 height 13
paste input "1.25"
type input "1.25"
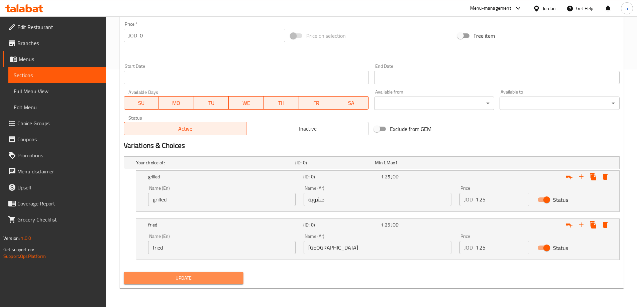
click at [207, 283] on button "Update" at bounding box center [184, 278] width 120 height 12
click at [156, 277] on span "Update" at bounding box center [183, 278] width 109 height 8
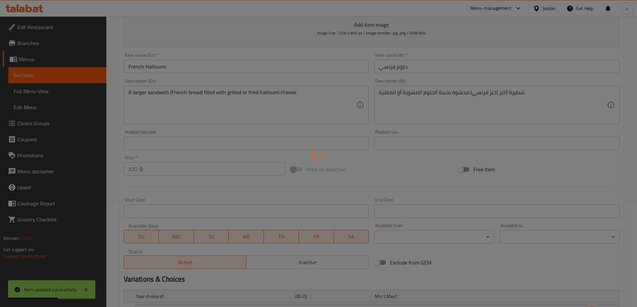
scroll to position [4, 0]
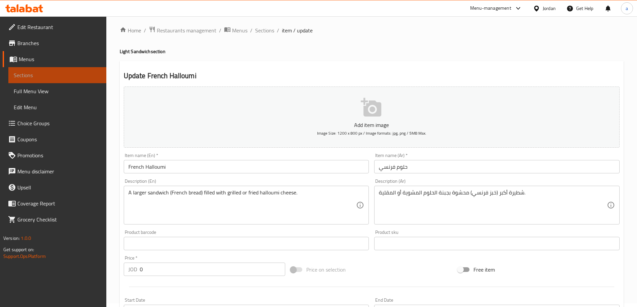
click at [51, 78] on span "Sections" at bounding box center [57, 75] width 87 height 8
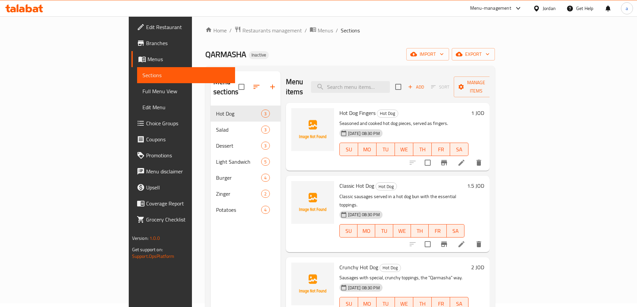
click at [142, 94] on span "Full Menu View" at bounding box center [185, 91] width 87 height 8
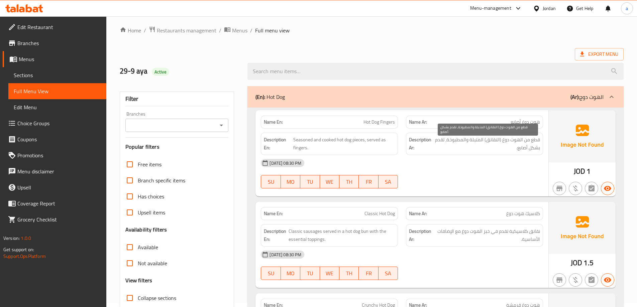
click at [461, 139] on span "قطع من الهوت دوغ (النقانق) المتبلة والمطبوخة، تقدم بشكل أصابع." at bounding box center [487, 144] width 106 height 16
copy div "قطع من الهوت دوغ (النقانق) المتبلة والمطبوخة، تقدم بشكل أصابع."
click at [458, 216] on p "Name Ar: كلاسيك هوت دوغ" at bounding box center [474, 213] width 131 height 7
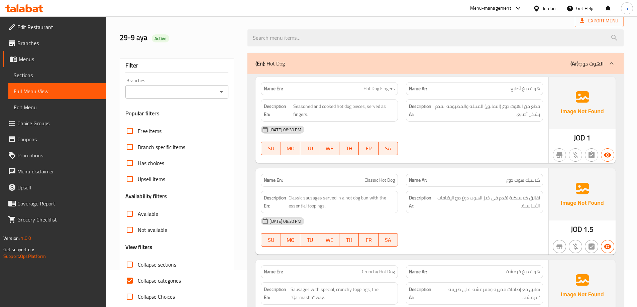
scroll to position [71, 0]
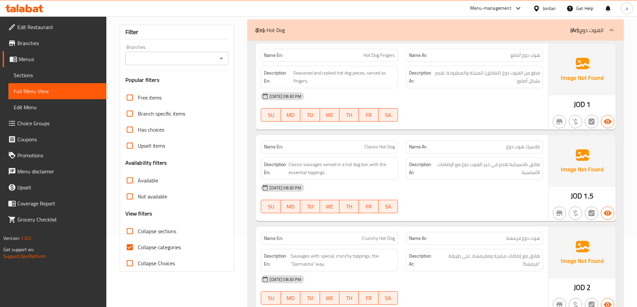
click at [126, 246] on input "Collapse categories" at bounding box center [130, 247] width 16 height 16
checkbox input "false"
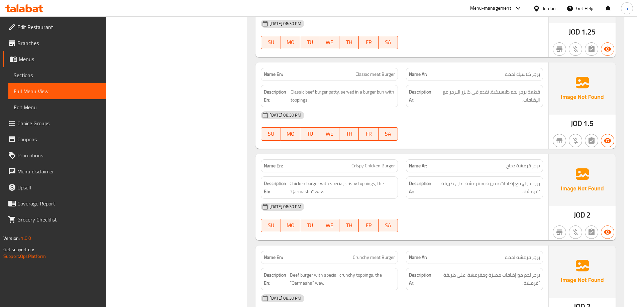
scroll to position [1788, 0]
click at [510, 89] on span "قطعة برجر لحم كلاسيكية، تقدم في كايزر البرجر مع الإضافات." at bounding box center [488, 96] width 104 height 16
click at [516, 93] on span "قطعة برجر لحم كلاسيكية، تقدم في كايزر البرجر مع الإضافات." at bounding box center [488, 96] width 104 height 16
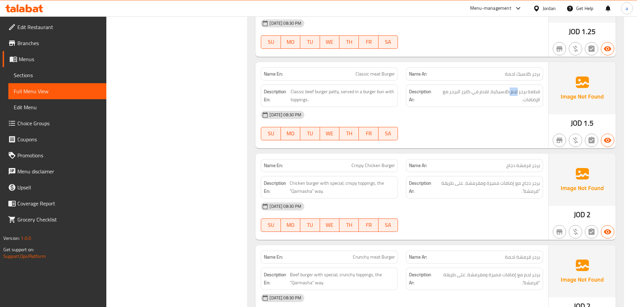
click at [25, 74] on span "Sections" at bounding box center [57, 75] width 87 height 8
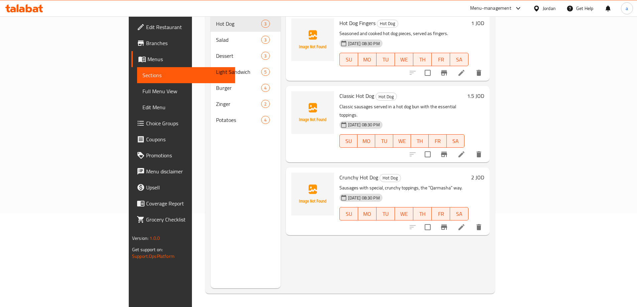
scroll to position [94, 0]
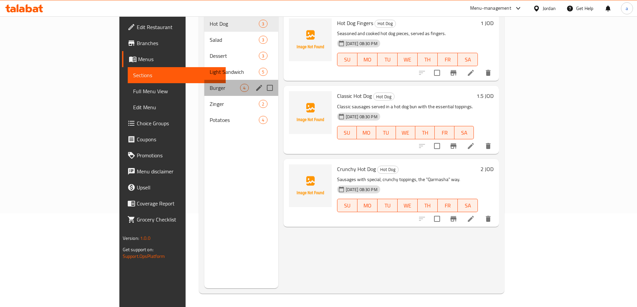
click at [204, 82] on div "Burger 4" at bounding box center [241, 88] width 74 height 16
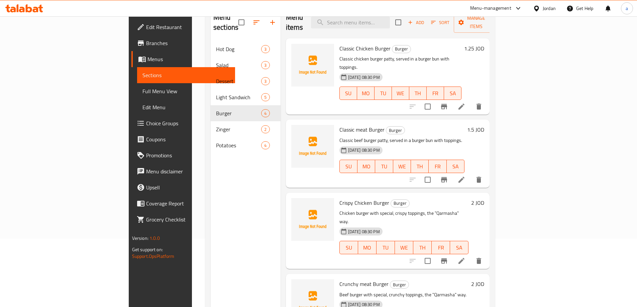
scroll to position [27, 0]
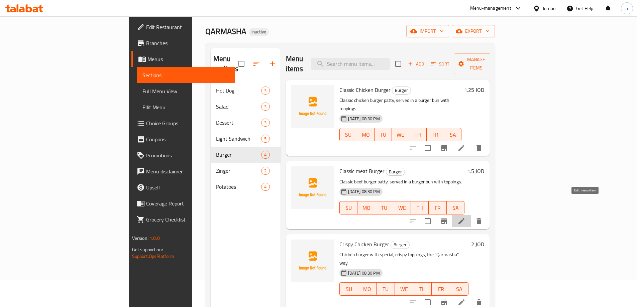
click at [464, 218] on icon at bounding box center [461, 221] width 6 height 6
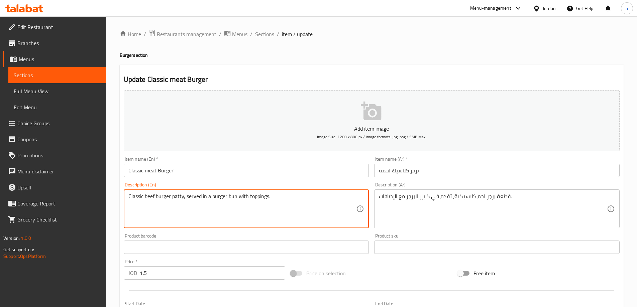
click at [150, 194] on textarea "Classic beef burger patty, served in a burger bun with toppings." at bounding box center [242, 209] width 228 height 32
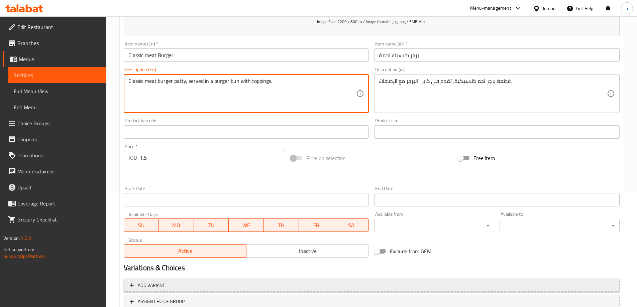
scroll to position [165, 0]
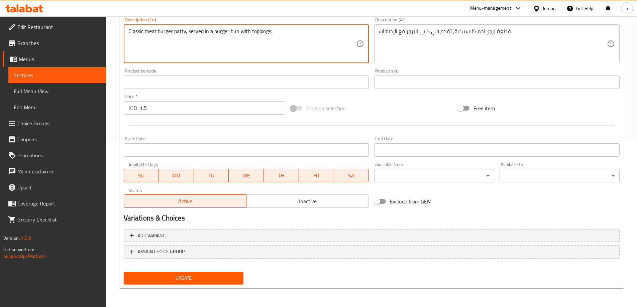
type textarea "Classic meat burger patty, served in a burger bun with toppings."
click at [204, 286] on div "Update" at bounding box center [183, 278] width 125 height 18
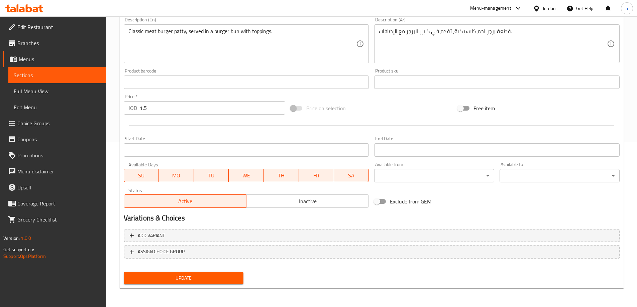
click at [196, 281] on span "Update" at bounding box center [183, 278] width 109 height 8
click at [68, 76] on span "Sections" at bounding box center [57, 75] width 87 height 8
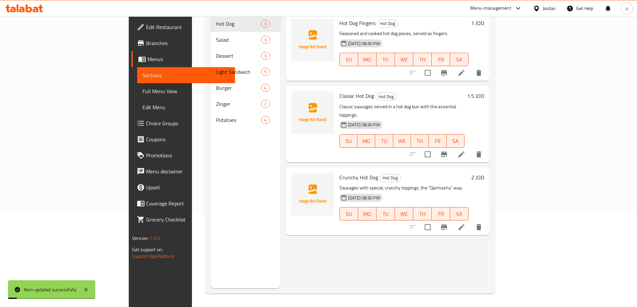
scroll to position [94, 0]
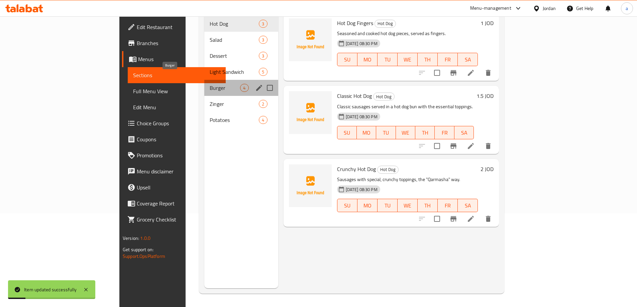
click at [210, 84] on span "Burger" at bounding box center [225, 88] width 30 height 8
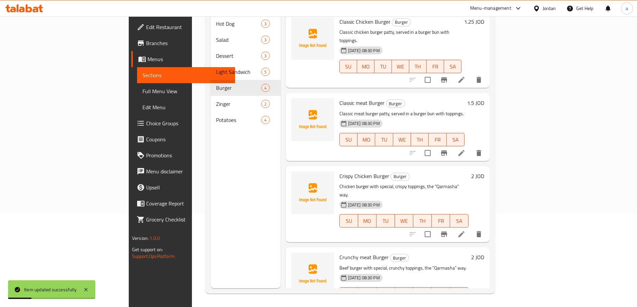
scroll to position [2, 0]
click at [465, 303] on icon at bounding box center [461, 307] width 8 height 8
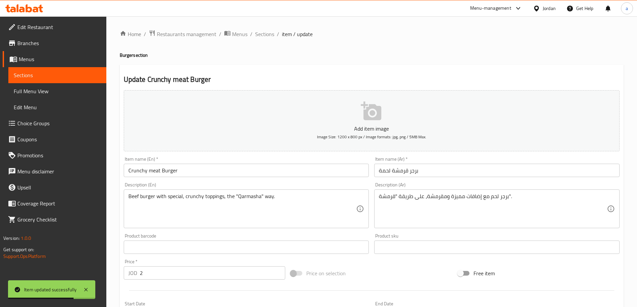
click at [126, 197] on div "Beef burger with special, crunchy toppings, the "Qarmasha" way. Description (En)" at bounding box center [246, 209] width 245 height 39
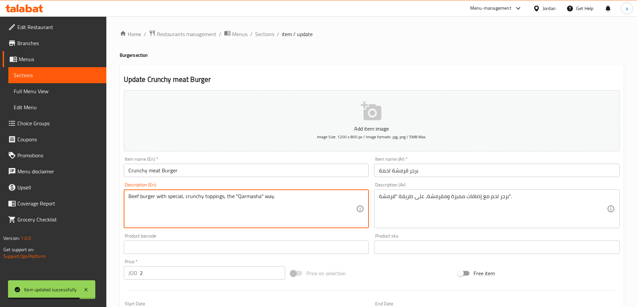
click at [136, 196] on textarea "Beef burger with special, crunchy toppings, the "Qarmasha" way." at bounding box center [242, 209] width 228 height 32
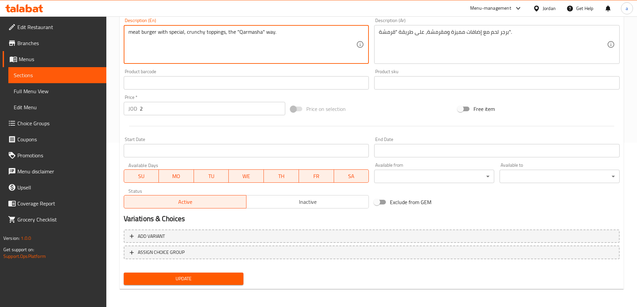
scroll to position [165, 0]
type textarea "meat burger with special, crunchy toppings, the "Qarmasha" way."
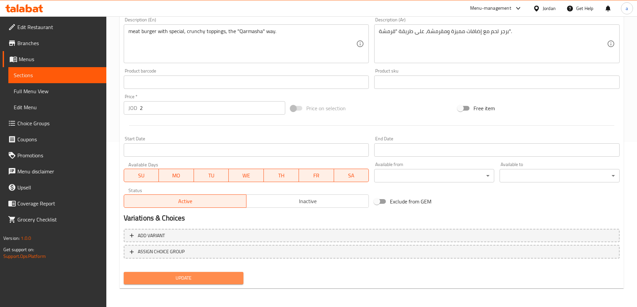
click at [181, 274] on span "Update" at bounding box center [183, 278] width 109 height 8
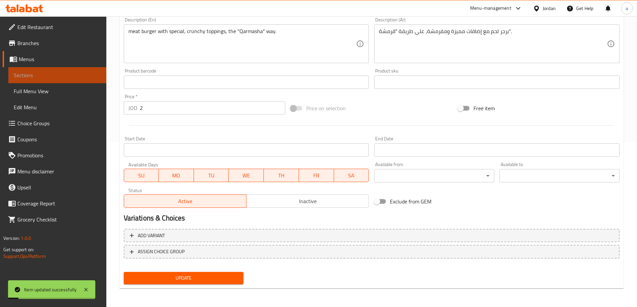
click at [39, 79] on span "Sections" at bounding box center [57, 75] width 87 height 8
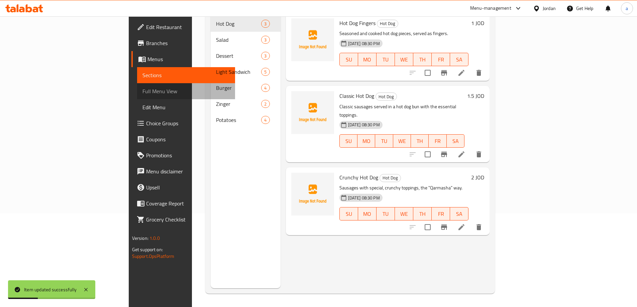
click at [142, 95] on span "Full Menu View" at bounding box center [185, 91] width 87 height 8
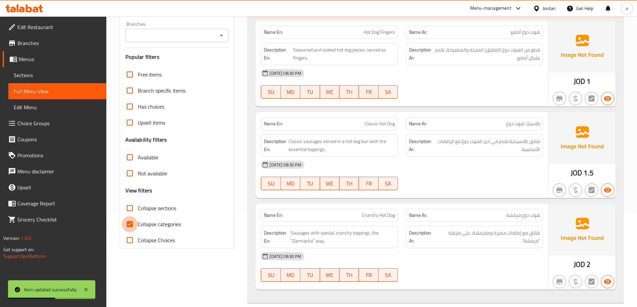
click at [130, 226] on input "Collapse categories" at bounding box center [130, 224] width 16 height 16
checkbox input "false"
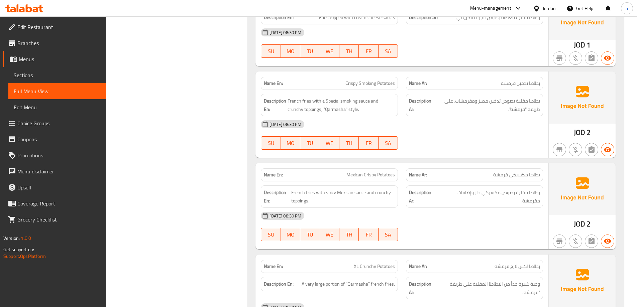
scroll to position [2389, 0]
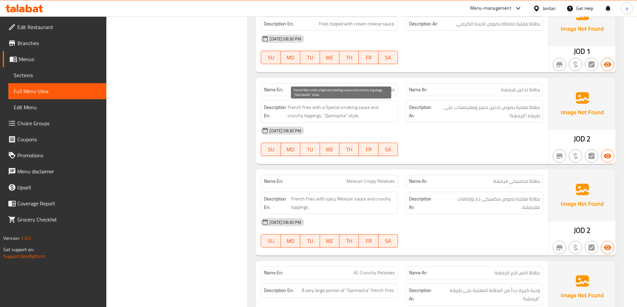
click at [351, 108] on span "French fries with a Special smoking sauce and crunchy toppings, "Qarmasha" styl…" at bounding box center [341, 111] width 107 height 16
click at [352, 108] on span "French fries with a Special smoking sauce and crunchy toppings, "Qarmasha" styl…" at bounding box center [341, 111] width 107 height 16
click at [346, 105] on span "French fries with a Special smoking sauce and crunchy toppings, "Qarmasha" styl…" at bounding box center [341, 111] width 107 height 16
drag, startPoint x: 340, startPoint y: 107, endPoint x: 369, endPoint y: 108, distance: 29.1
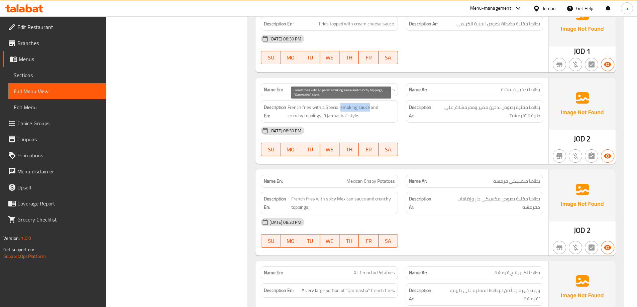
click at [369, 108] on span "French fries with a Special smoking sauce and crunchy toppings, "Qarmasha" styl…" at bounding box center [341, 111] width 107 height 16
copy span "smoking sauce"
click at [493, 151] on div "[DATE] 08:30 PM SU MO TU WE TH FR SA" at bounding box center [402, 141] width 290 height 37
click at [490, 127] on div "[DATE] 08:30 PM" at bounding box center [402, 131] width 290 height 16
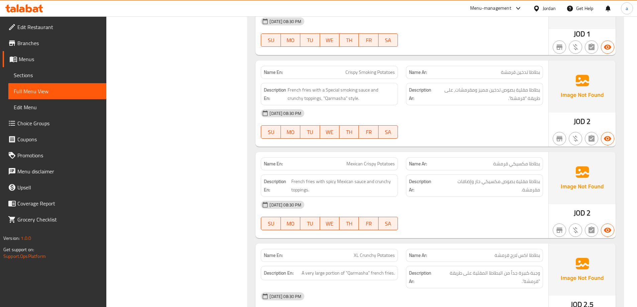
scroll to position [2455, 0]
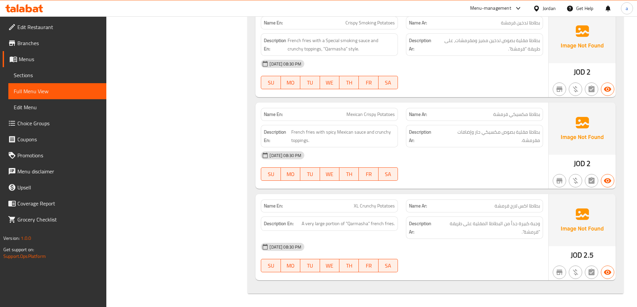
click at [367, 208] on span "XL Crunchy Potatoes" at bounding box center [374, 206] width 41 height 7
click at [528, 229] on span "وجبة كبيرة جداً من البطاطا المقلية على طريقة "قرمشة"." at bounding box center [488, 228] width 103 height 16
click at [490, 233] on span "وجبة كبيرة جداً من البطاطا المقلية على طريقة "قرمشة"." at bounding box center [488, 228] width 103 height 16
click at [375, 224] on span "A very large portion of "Qarmasha" french fries." at bounding box center [348, 224] width 93 height 8
click at [44, 76] on span "Sections" at bounding box center [57, 75] width 87 height 8
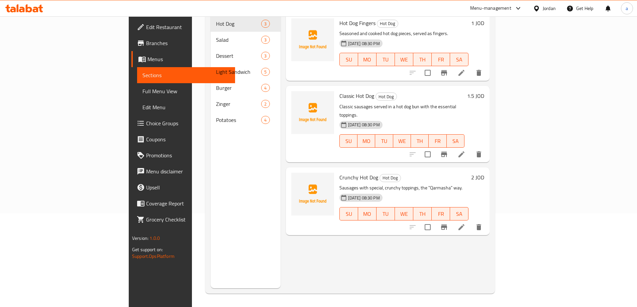
scroll to position [94, 0]
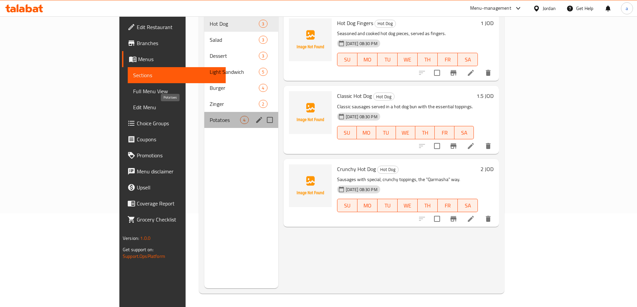
click at [210, 116] on span "Potatoes" at bounding box center [225, 120] width 30 height 8
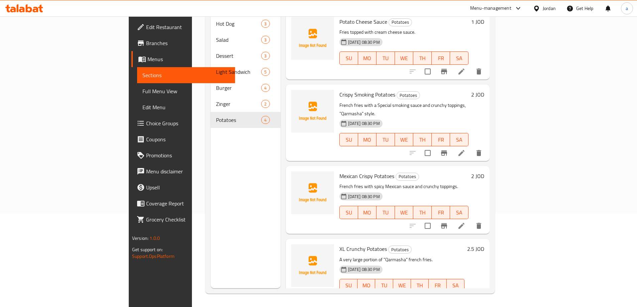
scroll to position [2, 0]
click at [465, 295] on icon at bounding box center [461, 299] width 8 height 8
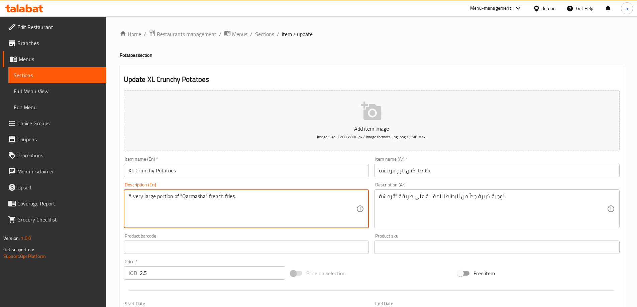
click at [208, 197] on textarea "A very large portion of "Qarmasha" french fries." at bounding box center [242, 209] width 228 height 32
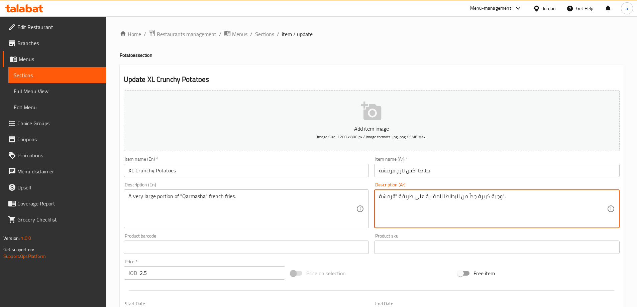
click at [407, 195] on textarea "وجبة كبيرة جداً من البطاطا المقلية على طريقة "قرمشة"." at bounding box center [493, 209] width 228 height 32
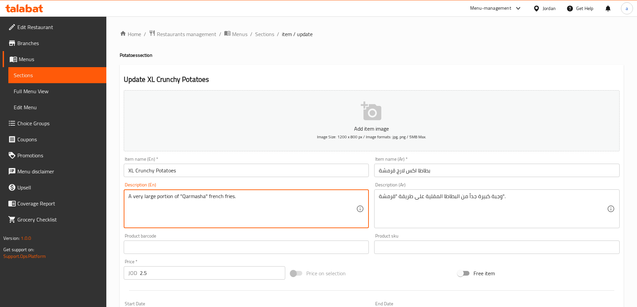
click at [312, 200] on textarea "A very large portion of "Qarmasha" french fries." at bounding box center [242, 209] width 228 height 32
click at [207, 196] on textarea "A very large portion of "Qarmasha" french fries." at bounding box center [242, 209] width 228 height 32
click at [205, 198] on textarea "A very large portion of "Qarmasha"way french fries." at bounding box center [242, 209] width 228 height 32
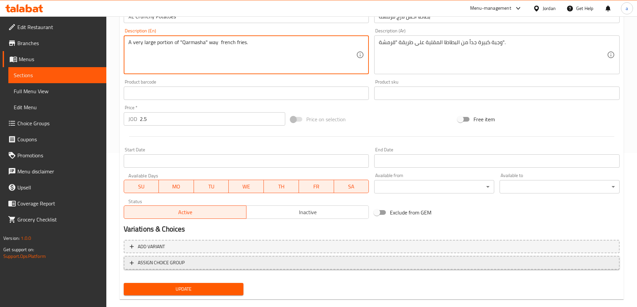
scroll to position [165, 0]
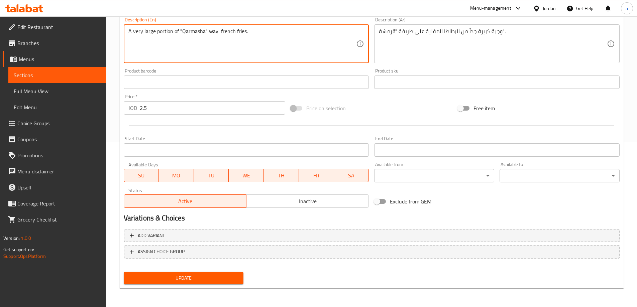
type textarea "A very large portion of "Qarmasha" way french fries."
click at [193, 281] on span "Update" at bounding box center [183, 278] width 109 height 8
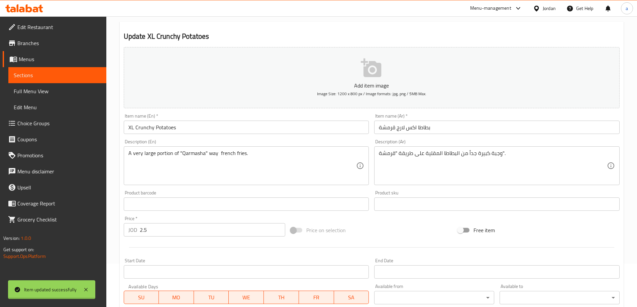
scroll to position [31, 0]
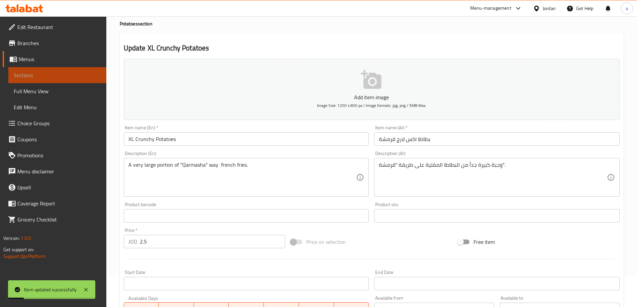
click at [74, 80] on link "Sections" at bounding box center [57, 75] width 98 height 16
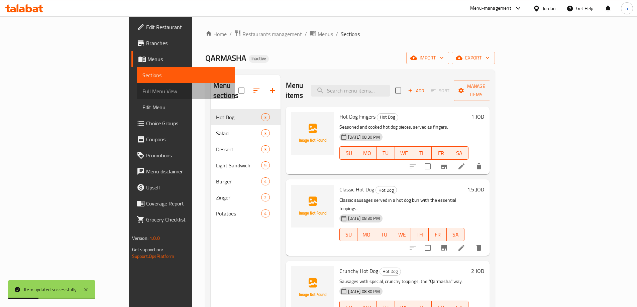
click at [142, 91] on span "Full Menu View" at bounding box center [185, 91] width 87 height 8
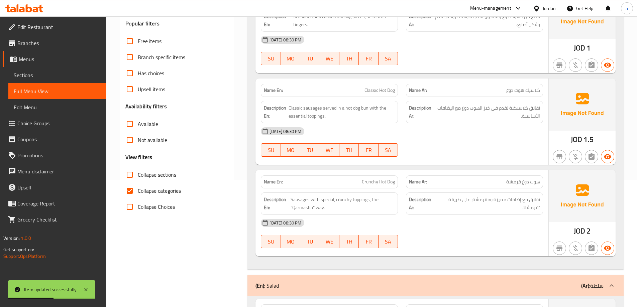
scroll to position [134, 0]
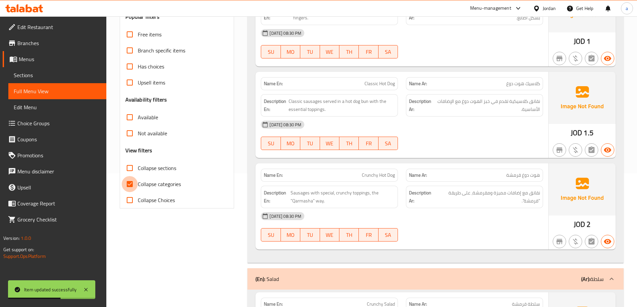
click at [132, 185] on input "Collapse categories" at bounding box center [130, 184] width 16 height 16
checkbox input "false"
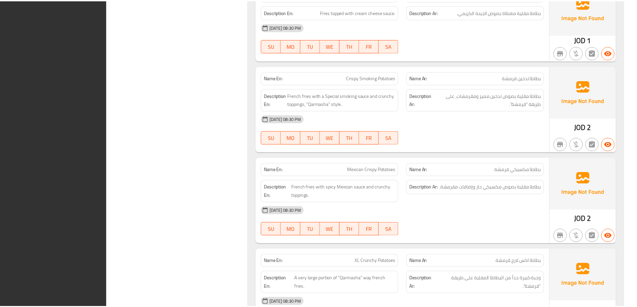
scroll to position [2447, 0]
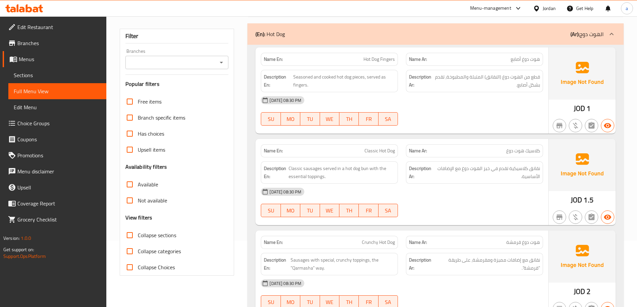
scroll to position [0, 0]
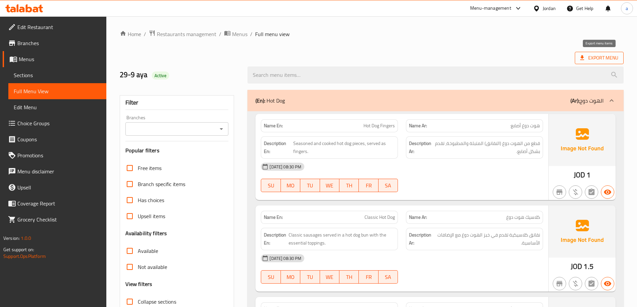
click at [580, 59] on icon at bounding box center [582, 57] width 7 height 7
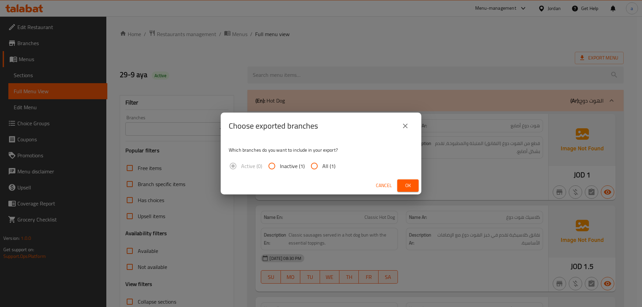
click at [324, 164] on span "All (1)" at bounding box center [328, 166] width 13 height 8
click at [322, 164] on input "All (1)" at bounding box center [314, 166] width 16 height 16
radio input "true"
click at [418, 182] on button "Ok" at bounding box center [407, 186] width 21 height 12
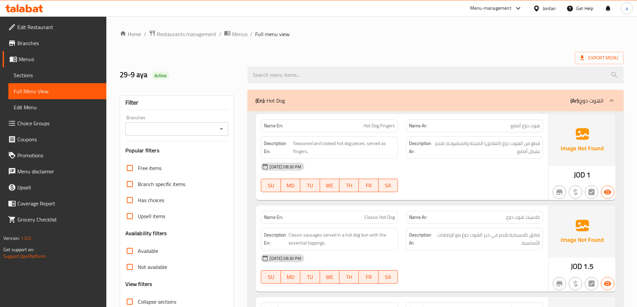
click at [379, 33] on ol "Home / Restaurants management / Menus / Full menu view" at bounding box center [372, 34] width 504 height 9
